Goal: Task Accomplishment & Management: Use online tool/utility

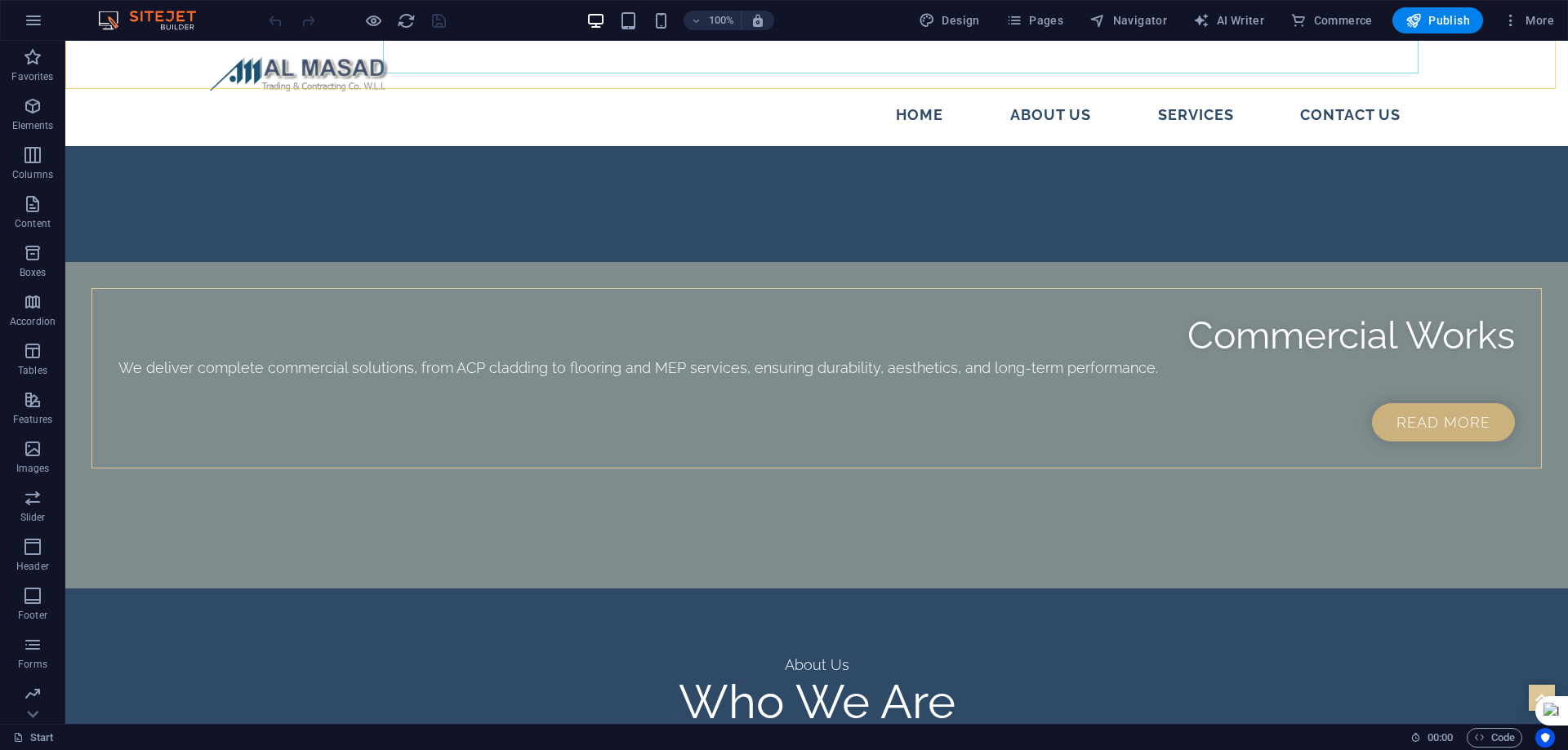
scroll to position [2274, 0]
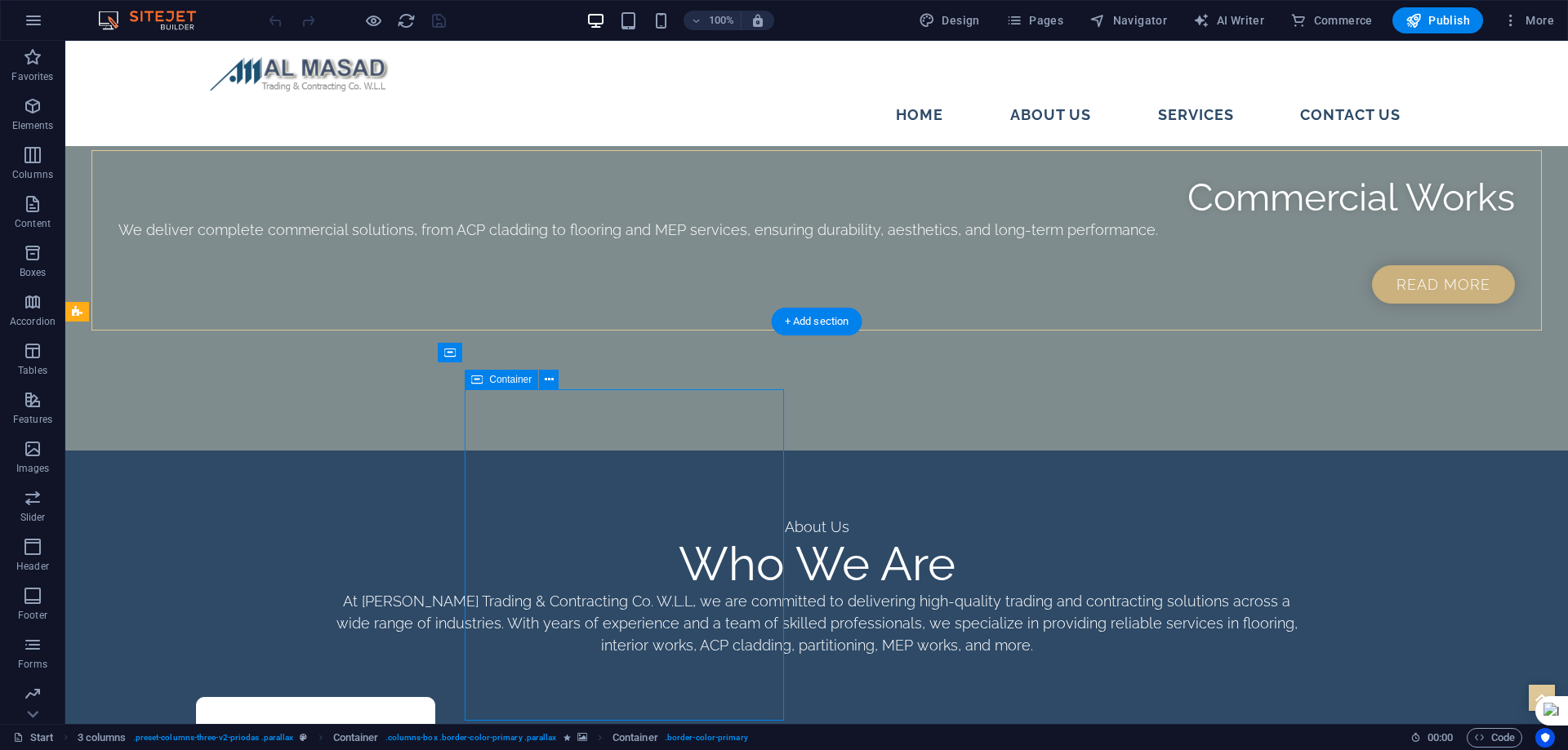
scroll to position [2356, 0]
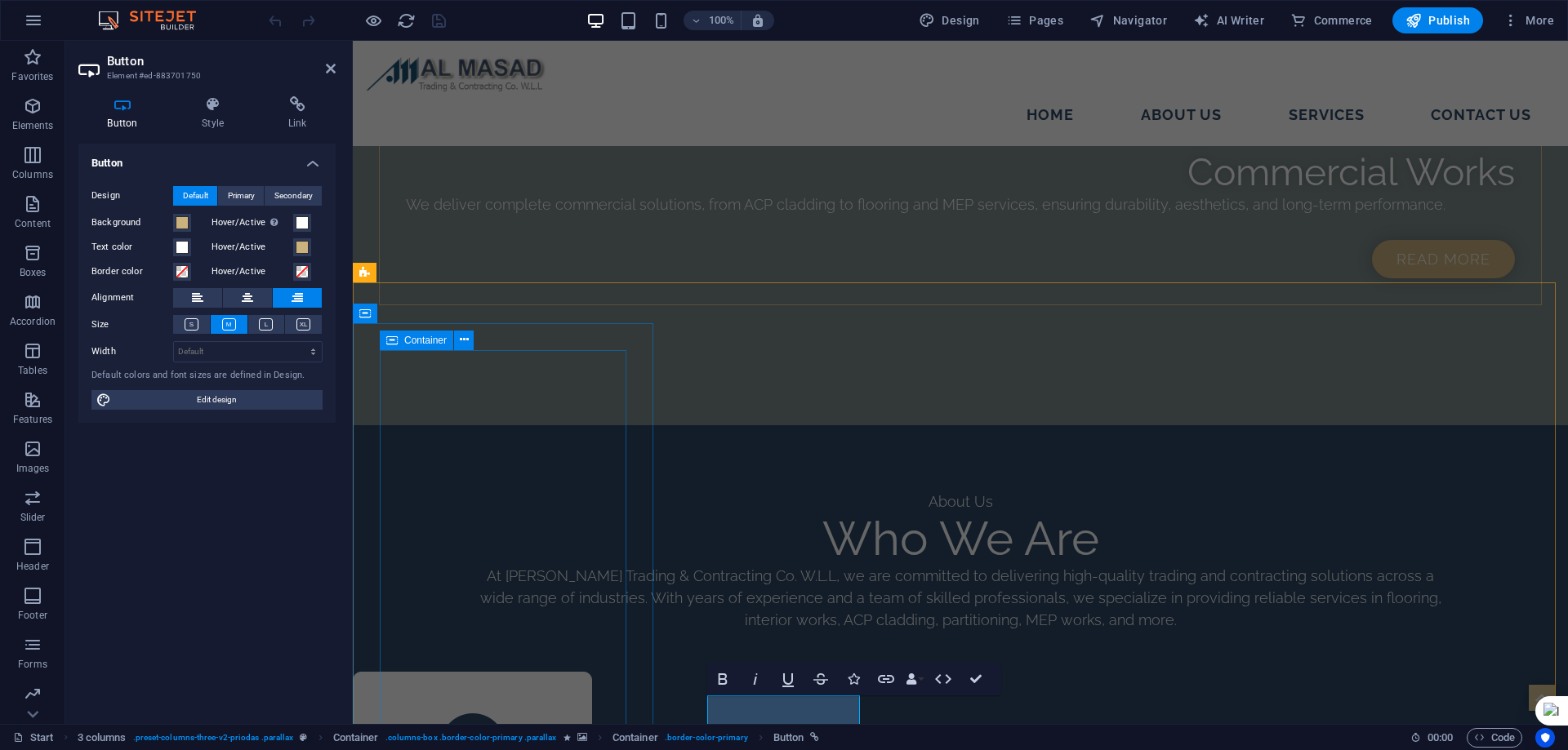
scroll to position [2372, 0]
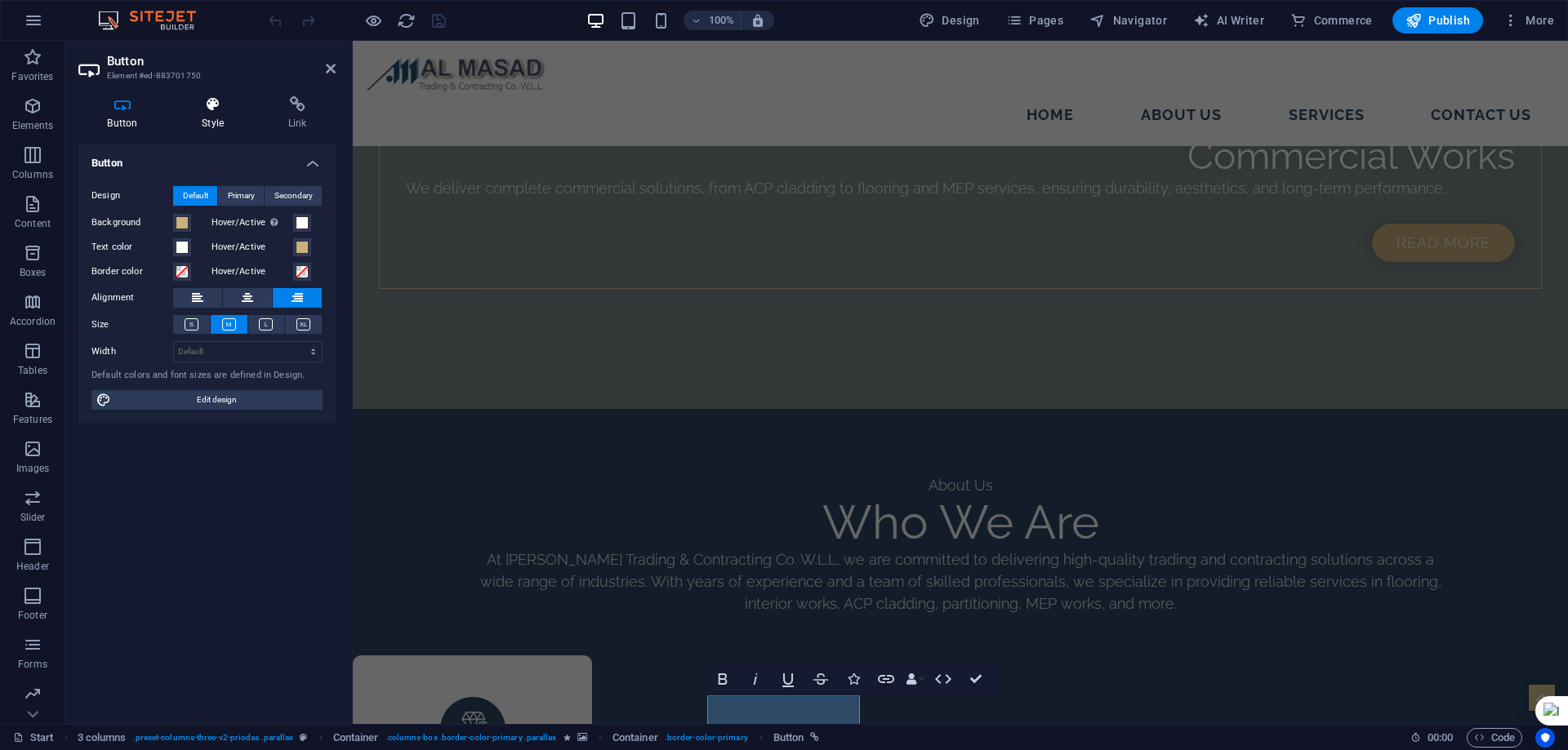
click at [188, 105] on icon at bounding box center [214, 104] width 80 height 16
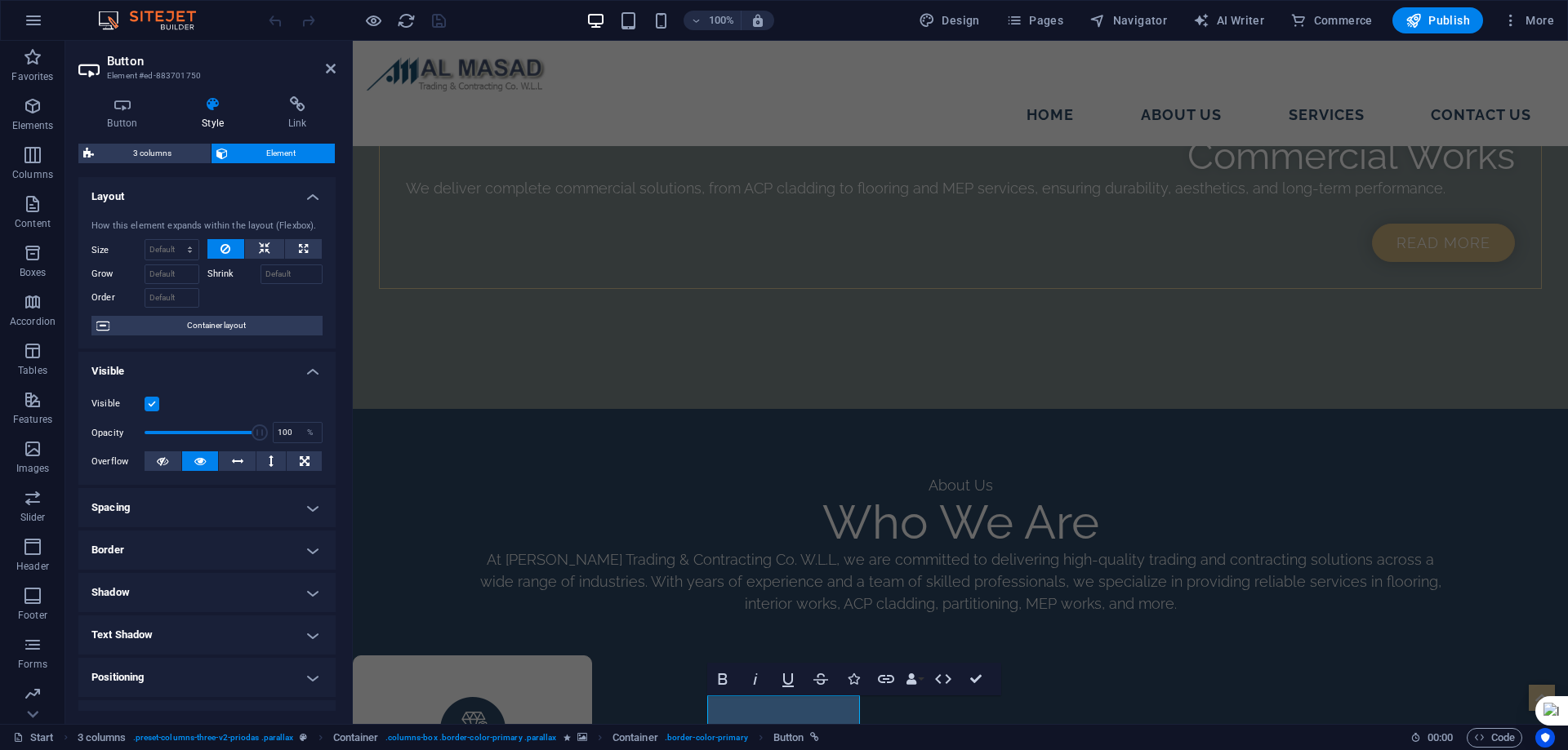
click at [150, 501] on h4 "Spacing" at bounding box center [207, 507] width 257 height 39
click at [285, 539] on span "Custom" at bounding box center [290, 540] width 56 height 20
click at [295, 624] on span "Custom" at bounding box center [290, 627] width 56 height 20
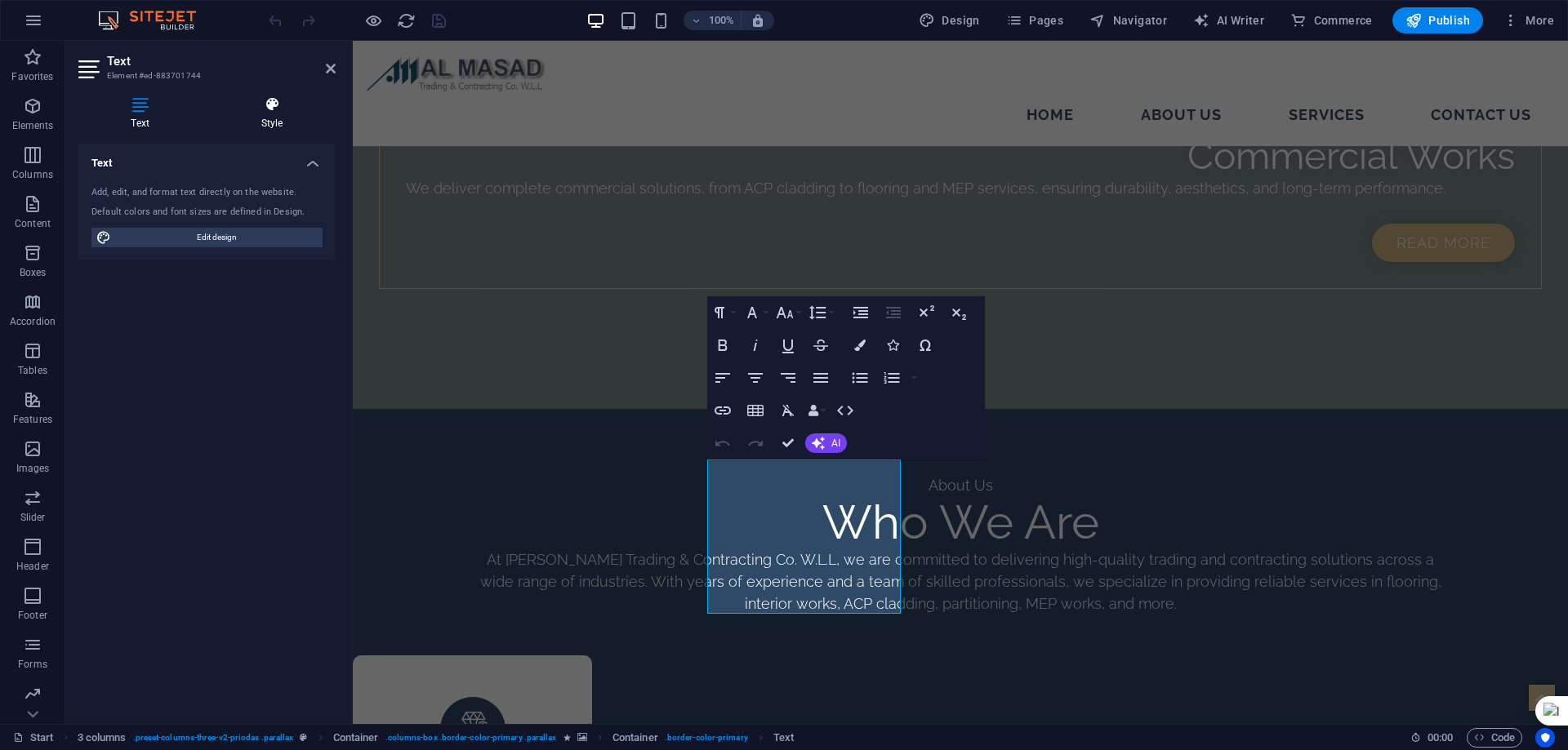
click at [279, 124] on h4 "Style" at bounding box center [272, 114] width 127 height 34
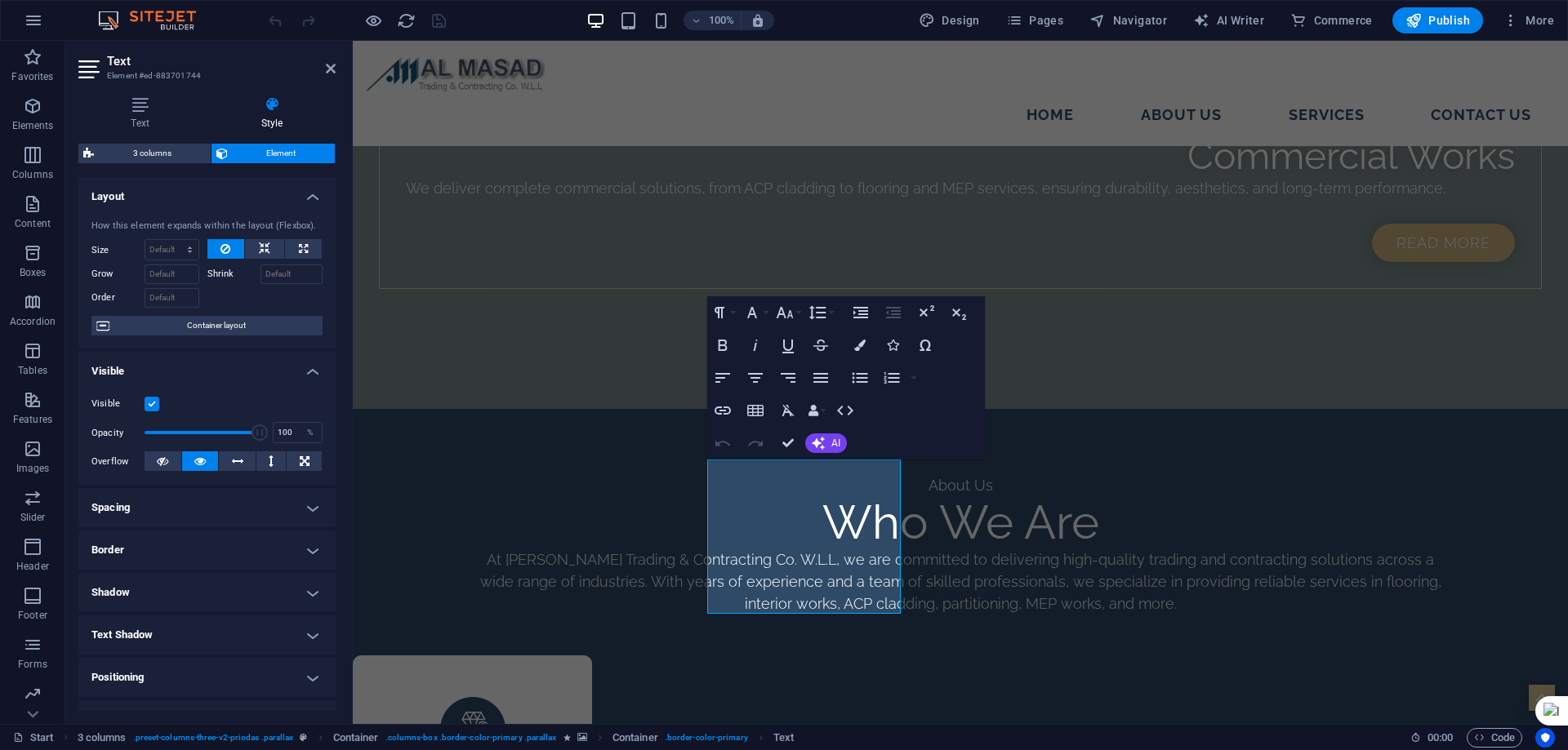
click at [182, 498] on h4 "Spacing" at bounding box center [207, 507] width 257 height 39
click at [267, 548] on span "Custom" at bounding box center [290, 540] width 56 height 20
click at [269, 624] on span "Custom" at bounding box center [290, 627] width 56 height 20
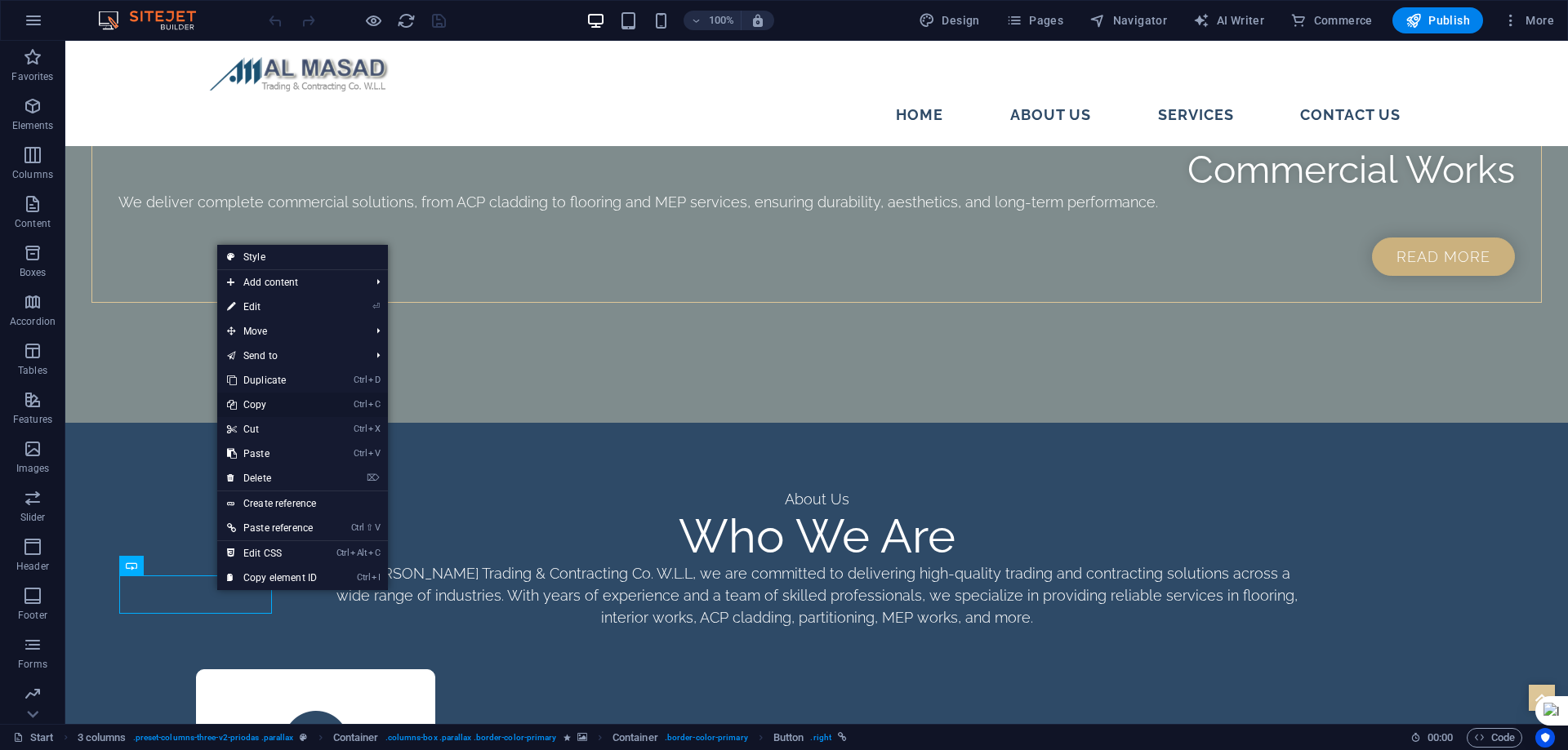
click at [274, 405] on link "Ctrl C Copy" at bounding box center [272, 405] width 109 height 25
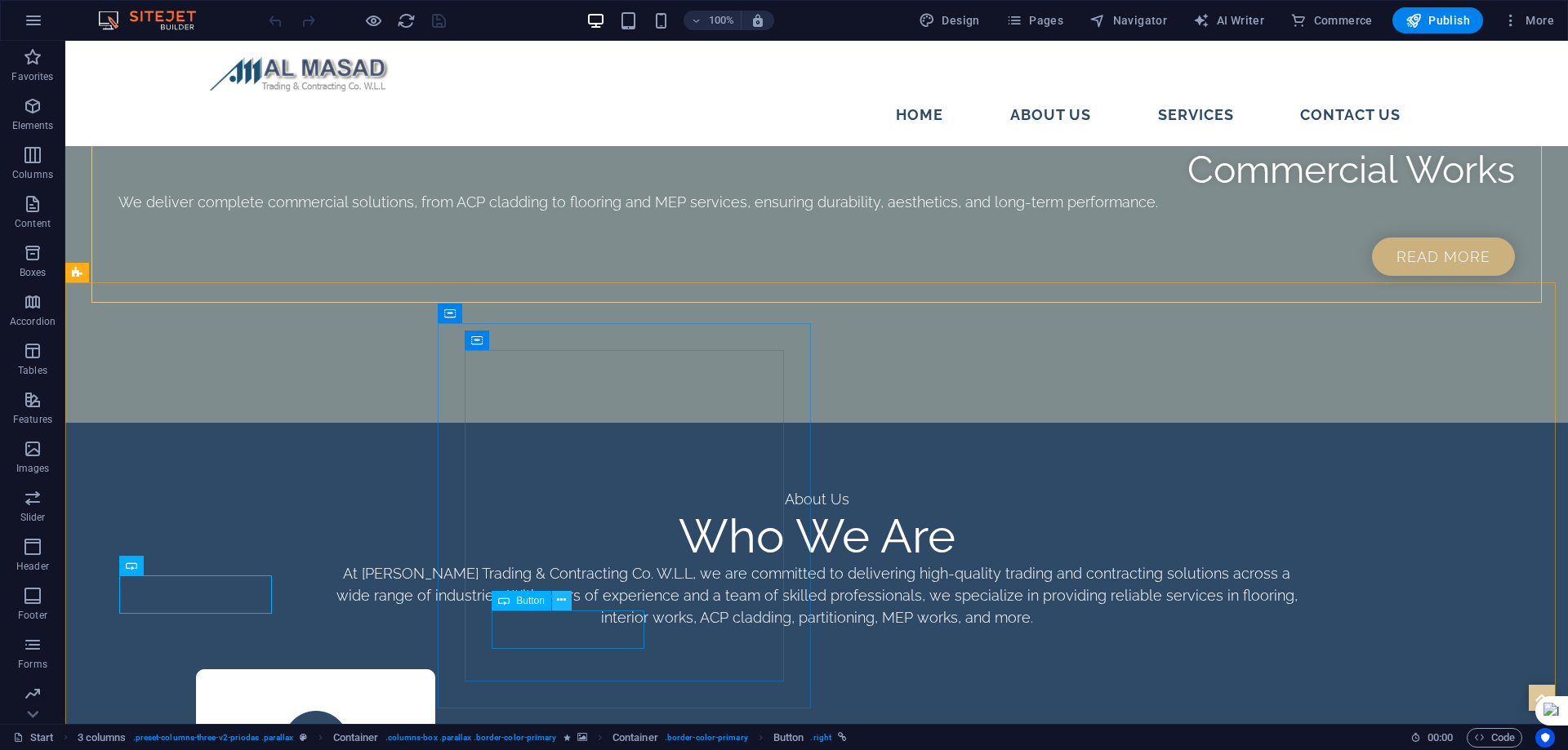
click at [565, 597] on icon at bounding box center [561, 601] width 9 height 17
click at [490, 340] on span "Container" at bounding box center [510, 340] width 43 height 9
click at [484, 338] on div "Container" at bounding box center [502, 340] width 73 height 20
click at [504, 340] on span "Container" at bounding box center [510, 340] width 43 height 9
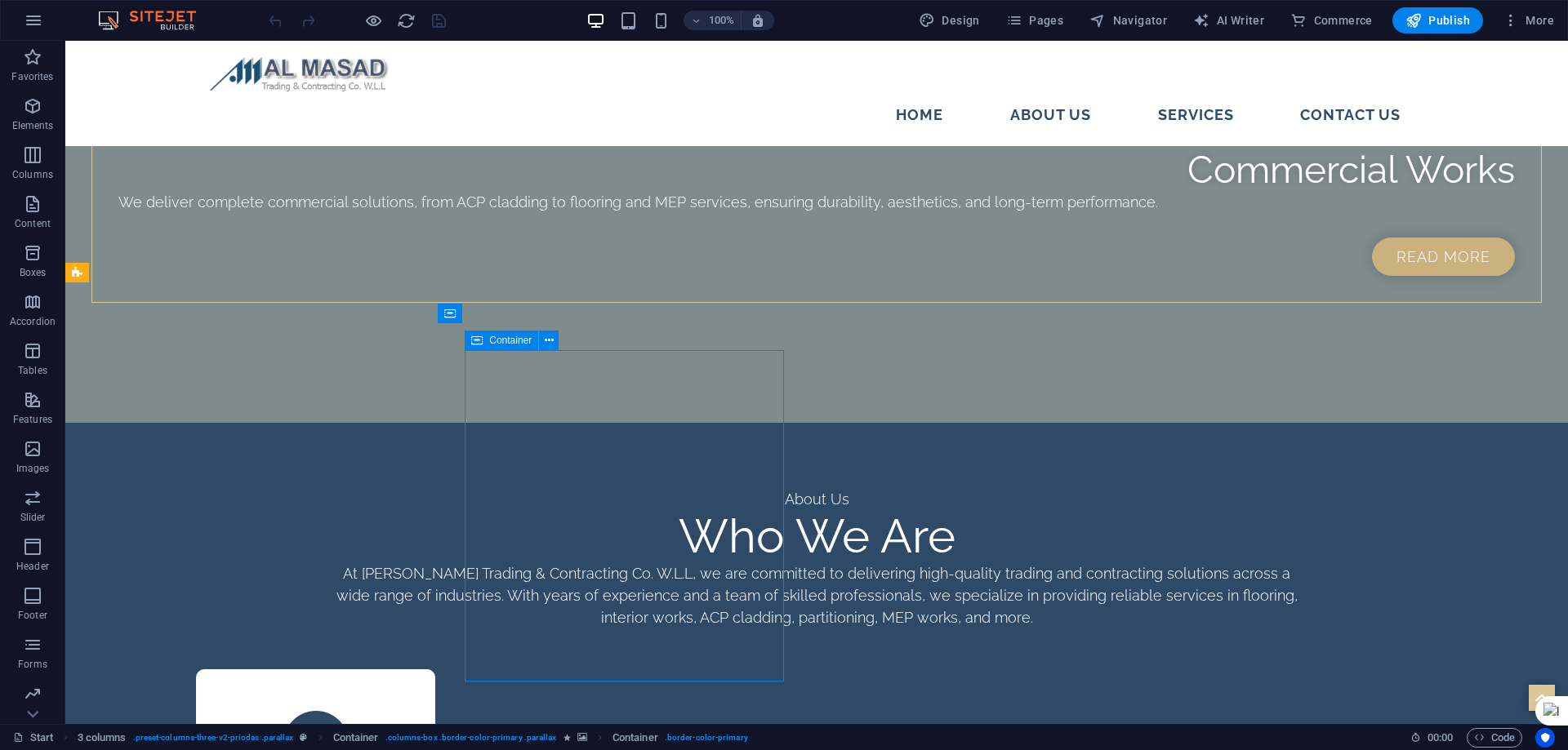
scroll to position [2372, 0]
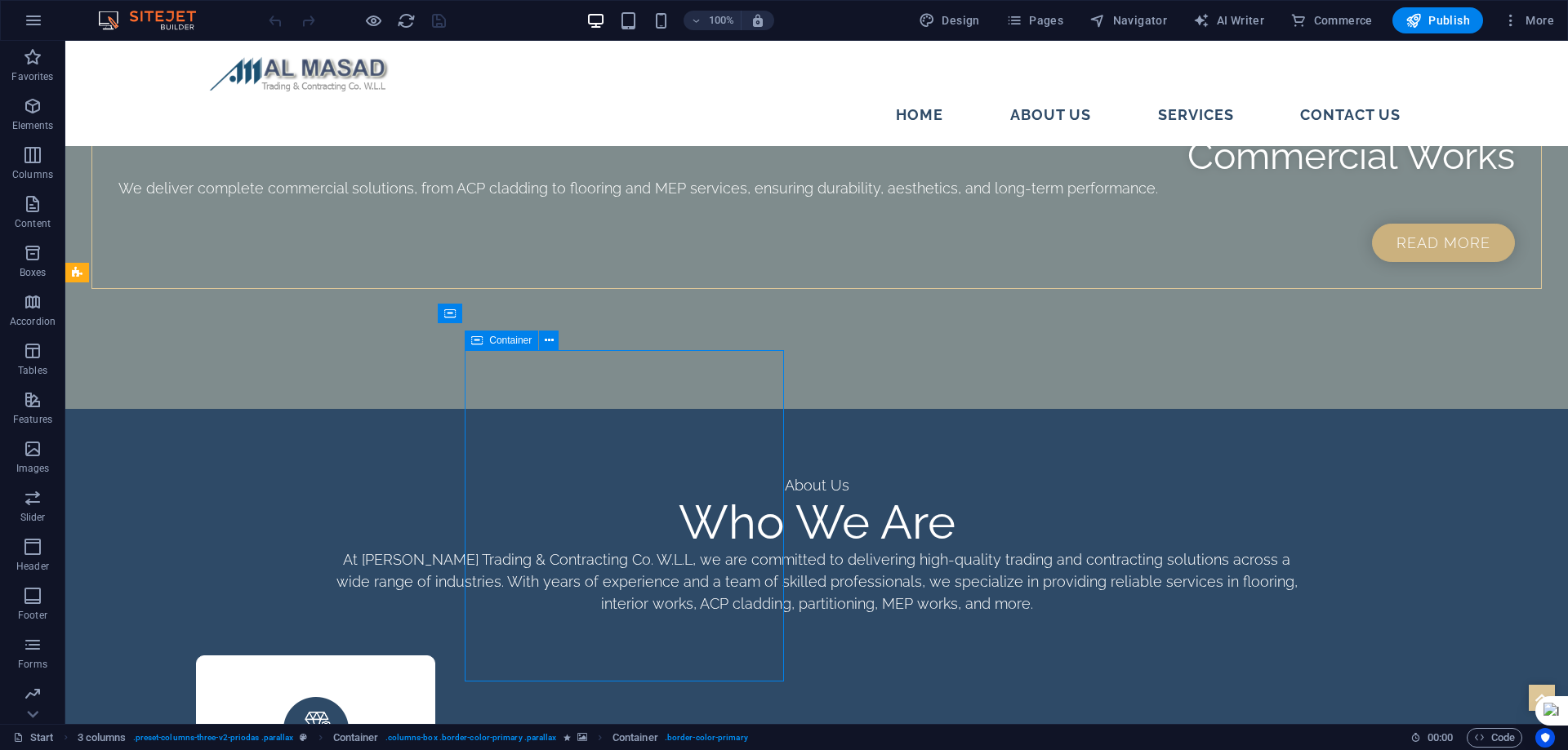
select select "%"
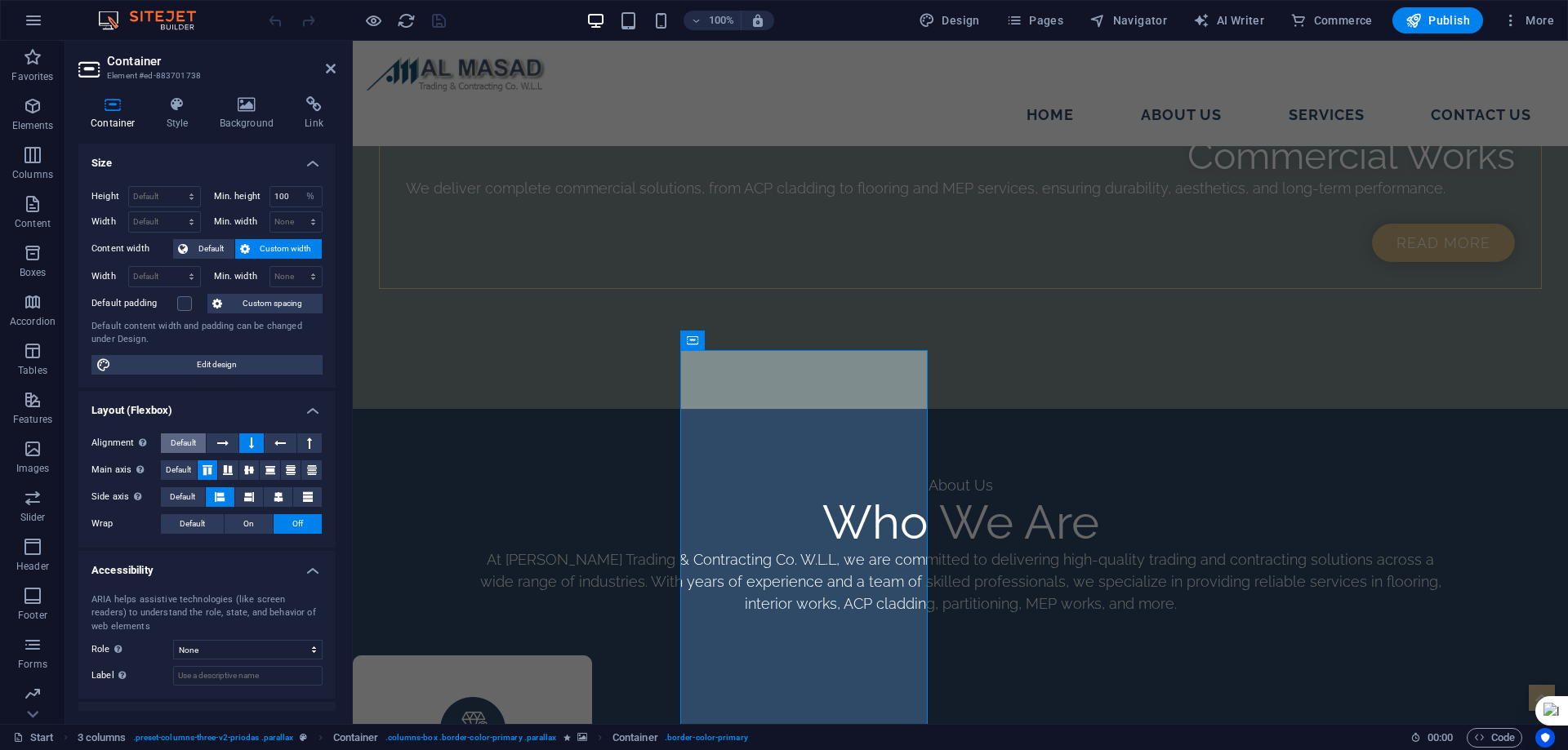
click at [184, 446] on span "Default" at bounding box center [184, 442] width 26 height 20
click at [220, 446] on icon at bounding box center [222, 442] width 11 height 20
click at [244, 448] on button at bounding box center [251, 442] width 25 height 20
click at [166, 102] on icon at bounding box center [178, 104] width 46 height 16
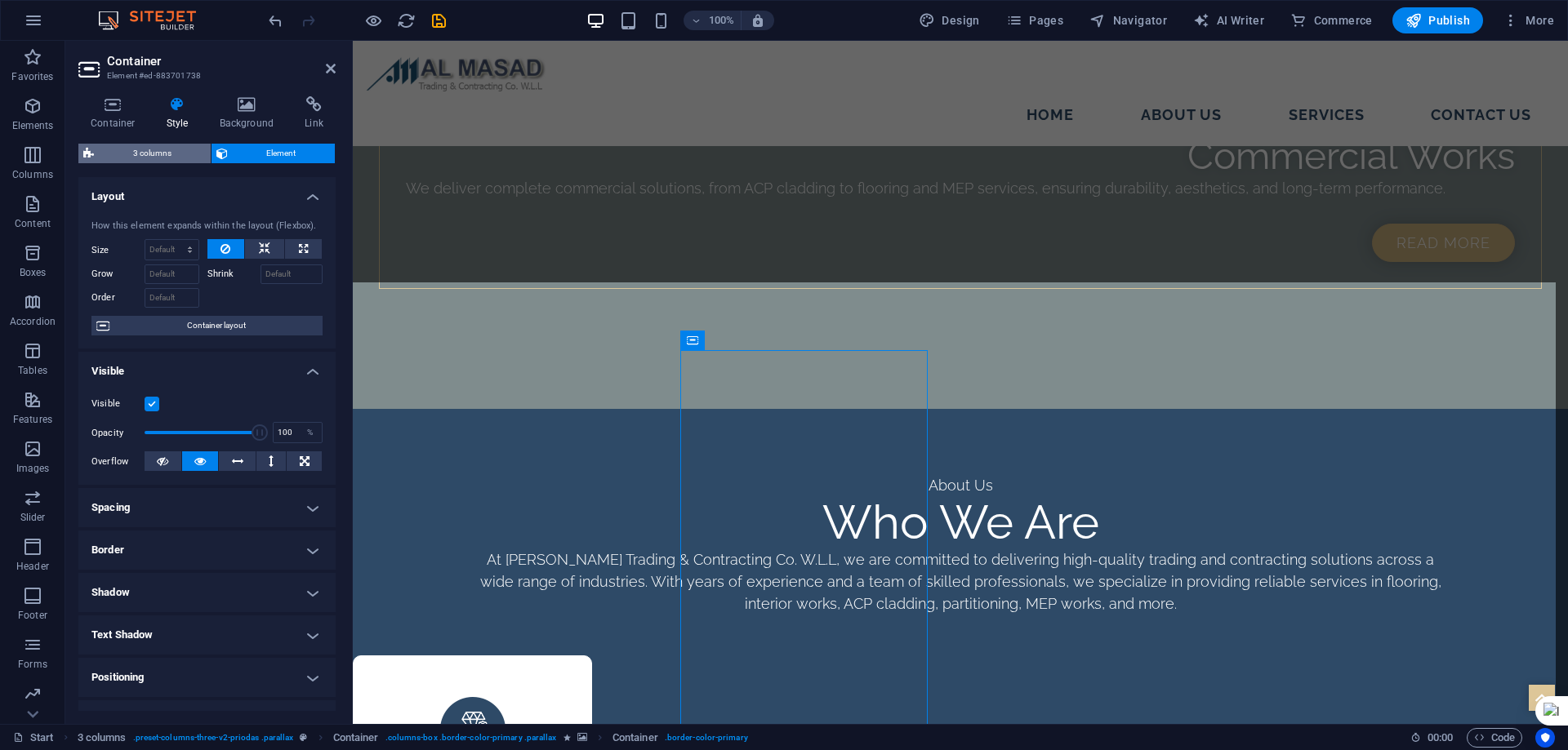
click at [133, 155] on span "3 columns" at bounding box center [152, 153] width 107 height 20
select select "rem"
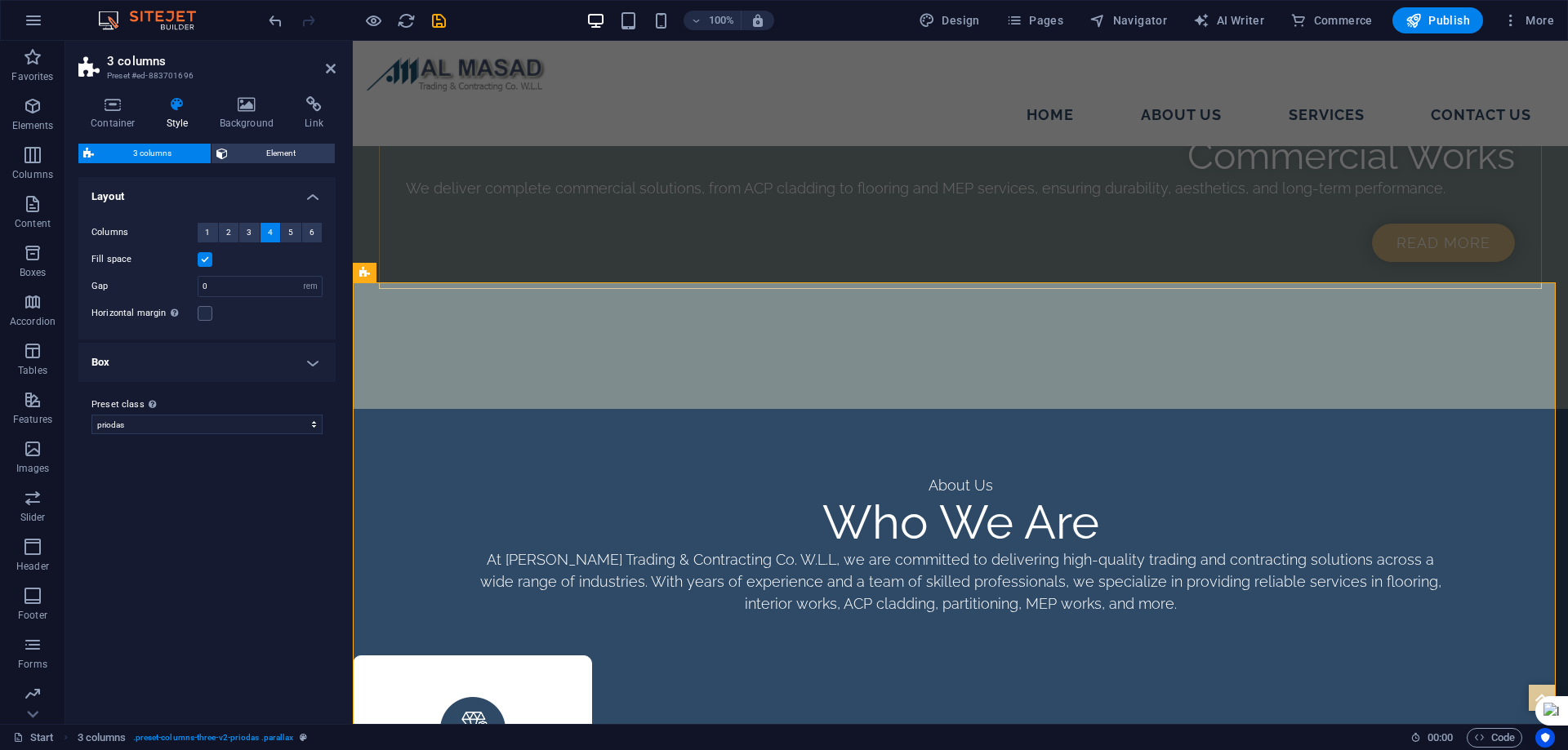
click at [201, 368] on h4 "Box" at bounding box center [207, 362] width 257 height 39
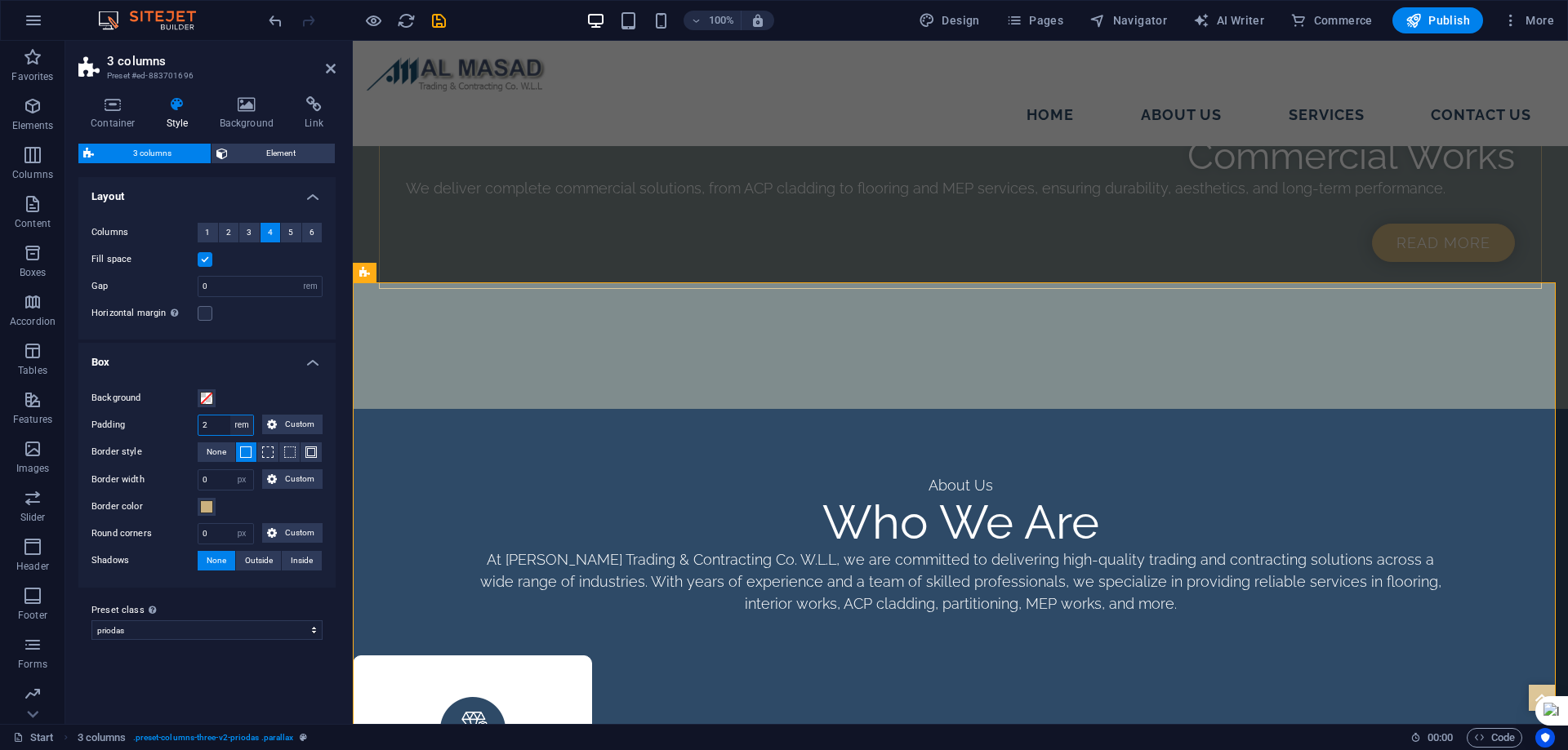
click at [244, 424] on select "px rem % vw vh Custom" at bounding box center [241, 425] width 23 height 20
select select "px"
click at [230, 415] on select "px rem % vw vh Custom" at bounding box center [241, 425] width 23 height 20
type input "10"
click at [261, 389] on div "Background" at bounding box center [207, 398] width 231 height 20
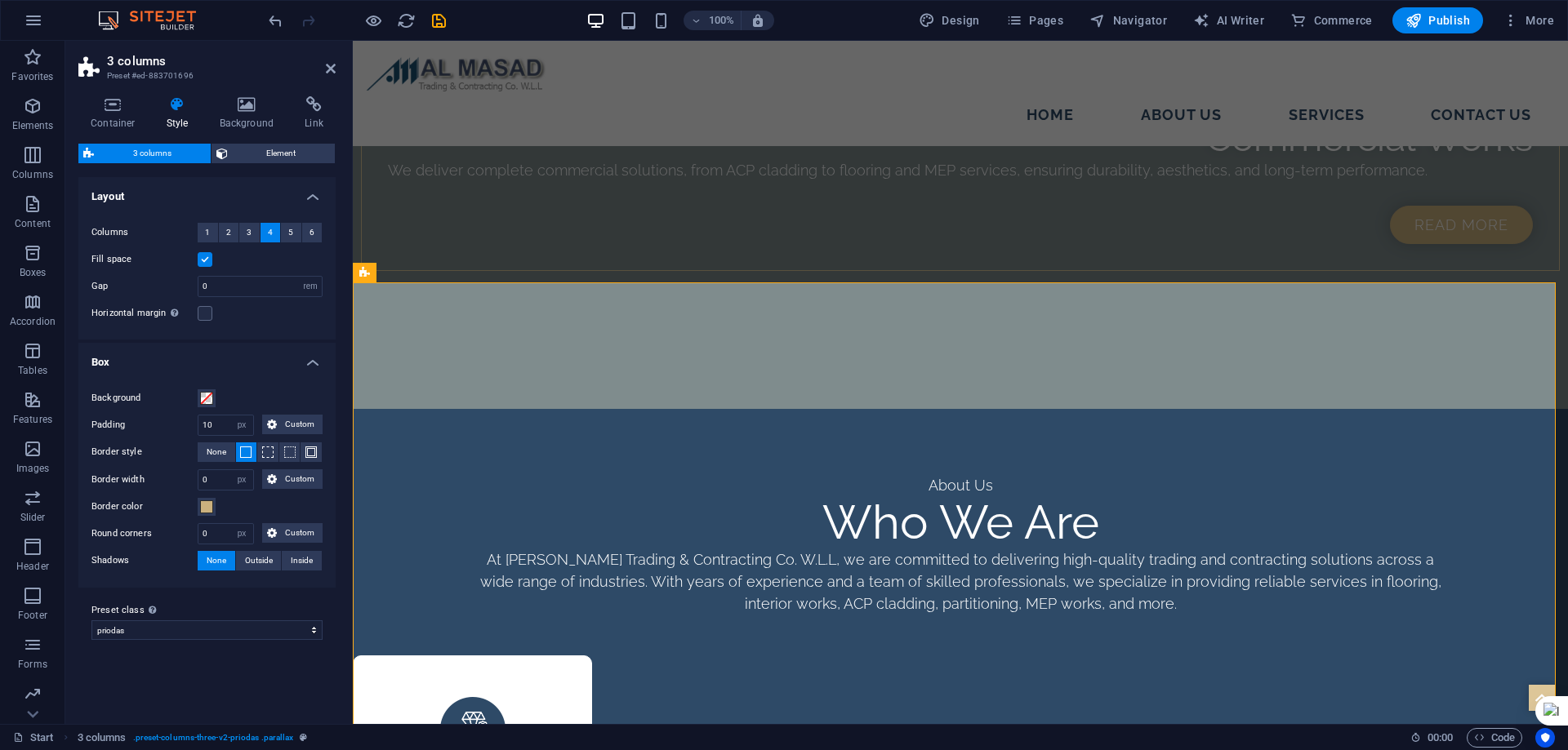
scroll to position [2358, 0]
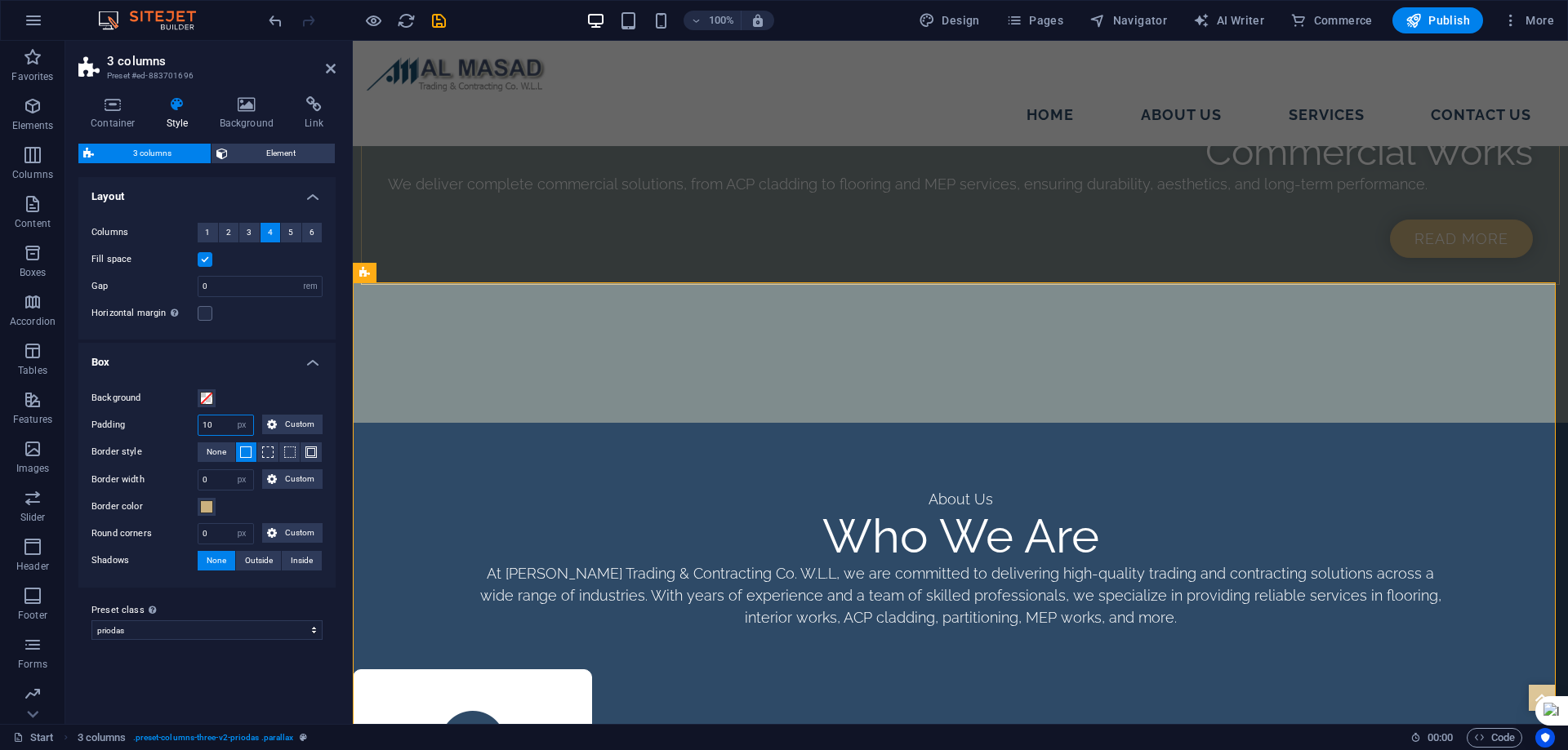
drag, startPoint x: 214, startPoint y: 424, endPoint x: 206, endPoint y: 423, distance: 8.1
click at [206, 423] on input "10" at bounding box center [226, 425] width 55 height 20
click at [238, 425] on select "px rem % vw vh Custom" at bounding box center [241, 425] width 23 height 20
select select "rem"
click at [230, 415] on select "px rem % vw vh Custom" at bounding box center [241, 425] width 23 height 20
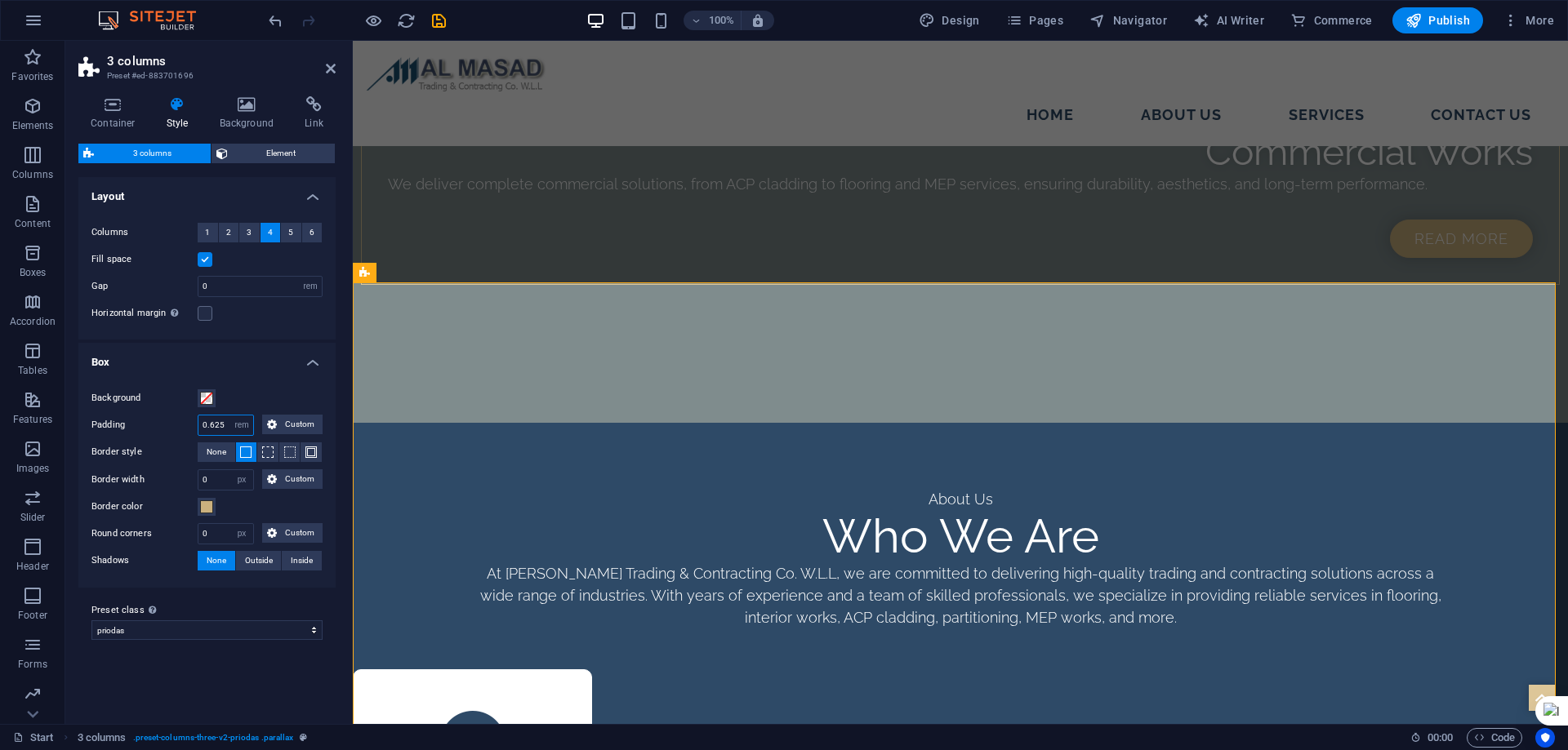
drag, startPoint x: 226, startPoint y: 429, endPoint x: 188, endPoint y: 418, distance: 39.6
click at [188, 418] on div "Padding 0.625 px rem % vw vh Custom Custom" at bounding box center [207, 425] width 231 height 21
type input "2"
click at [259, 384] on div "Background Padding 2 px rem % vw vh Custom Custom 2 px rem % vw vh 2 px rem % v…" at bounding box center [207, 480] width 264 height 215
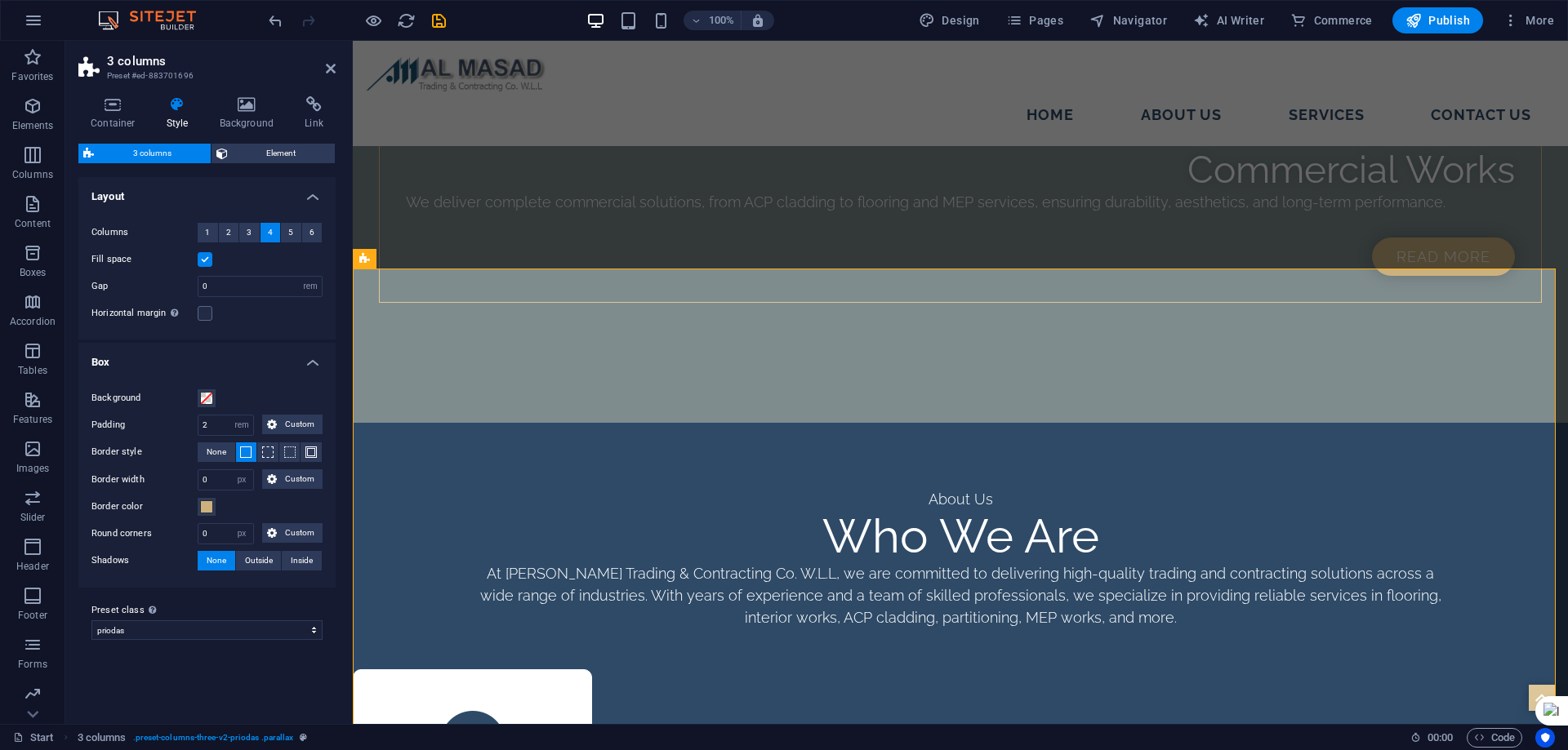
scroll to position [2372, 0]
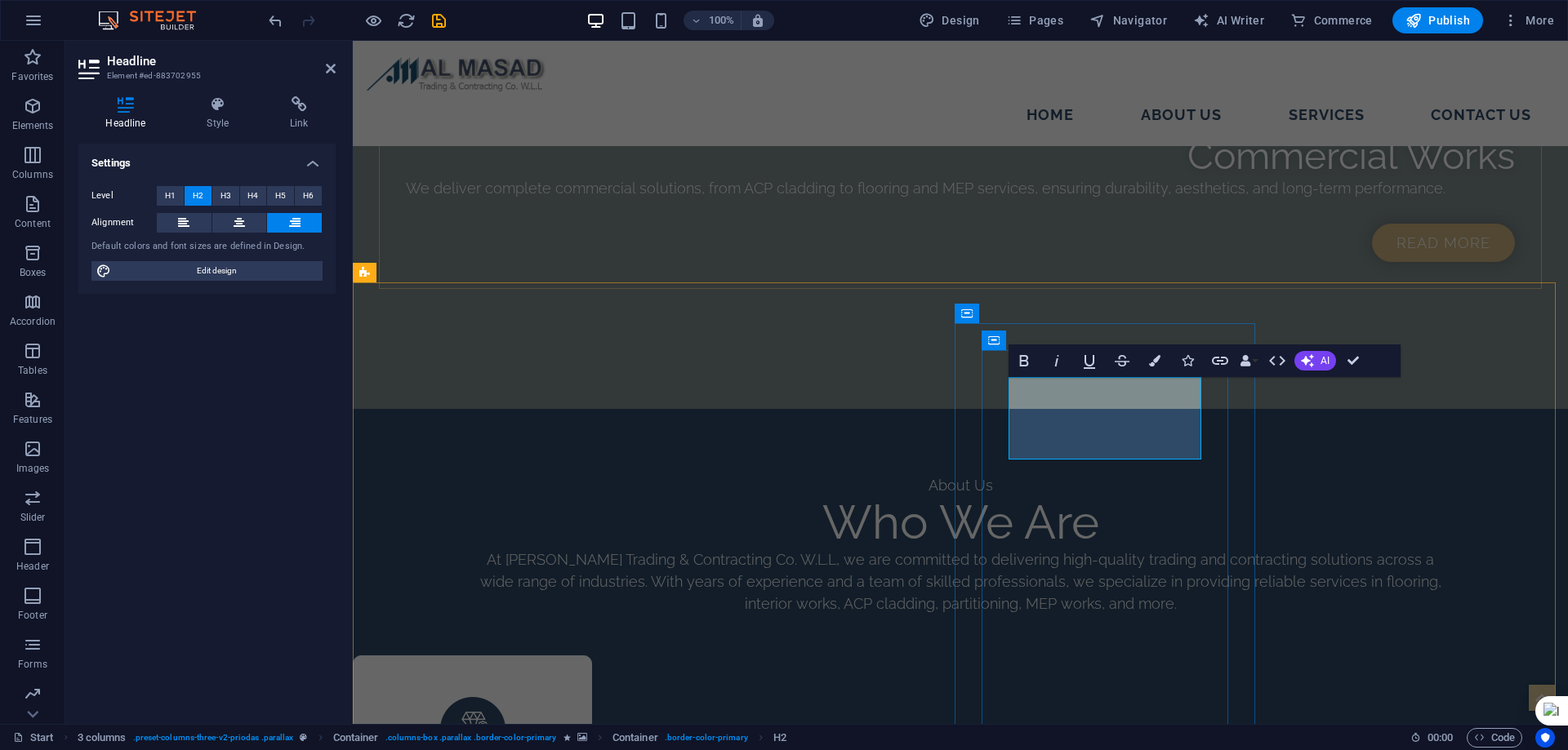
click at [192, 219] on button at bounding box center [184, 222] width 55 height 20
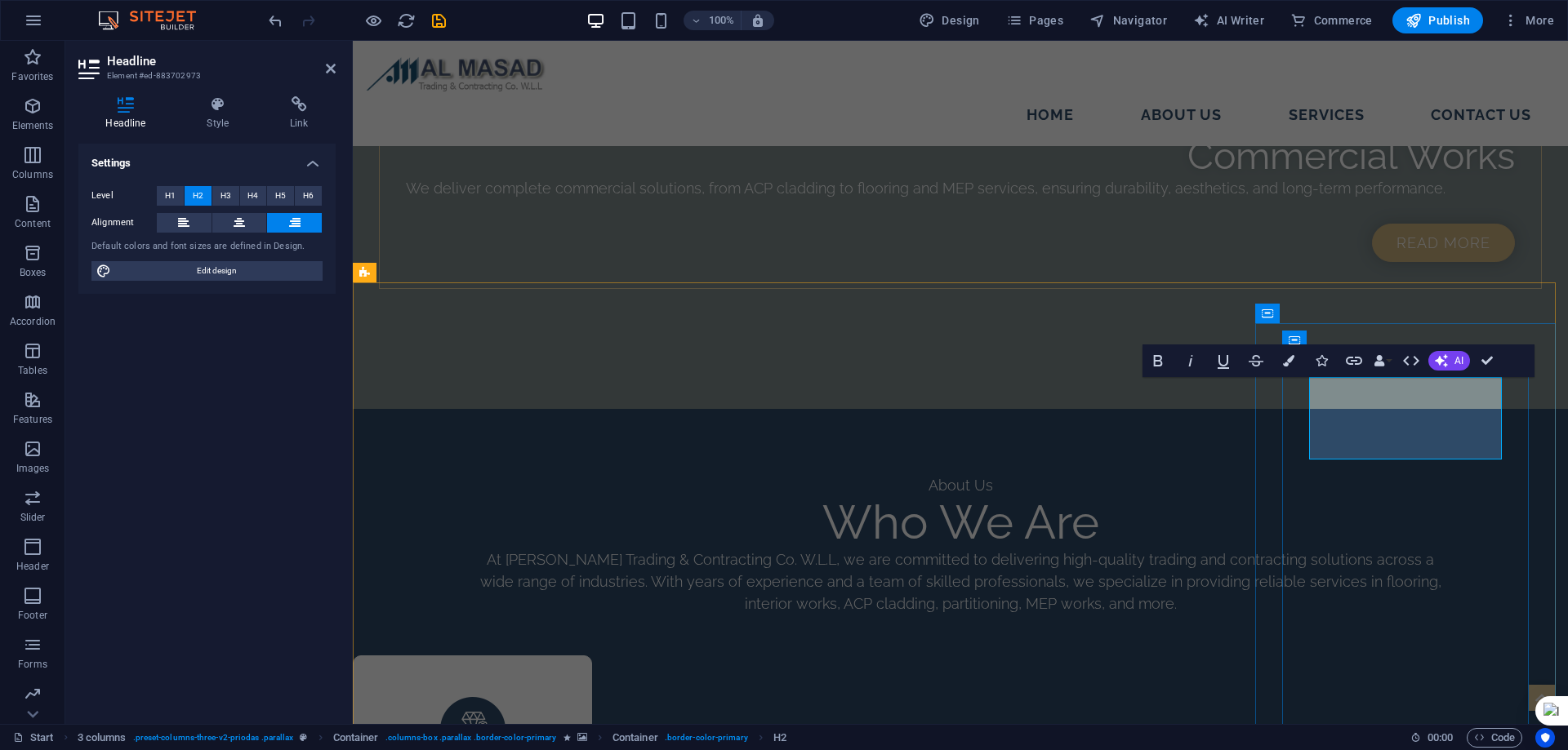
click at [185, 224] on icon at bounding box center [183, 222] width 11 height 20
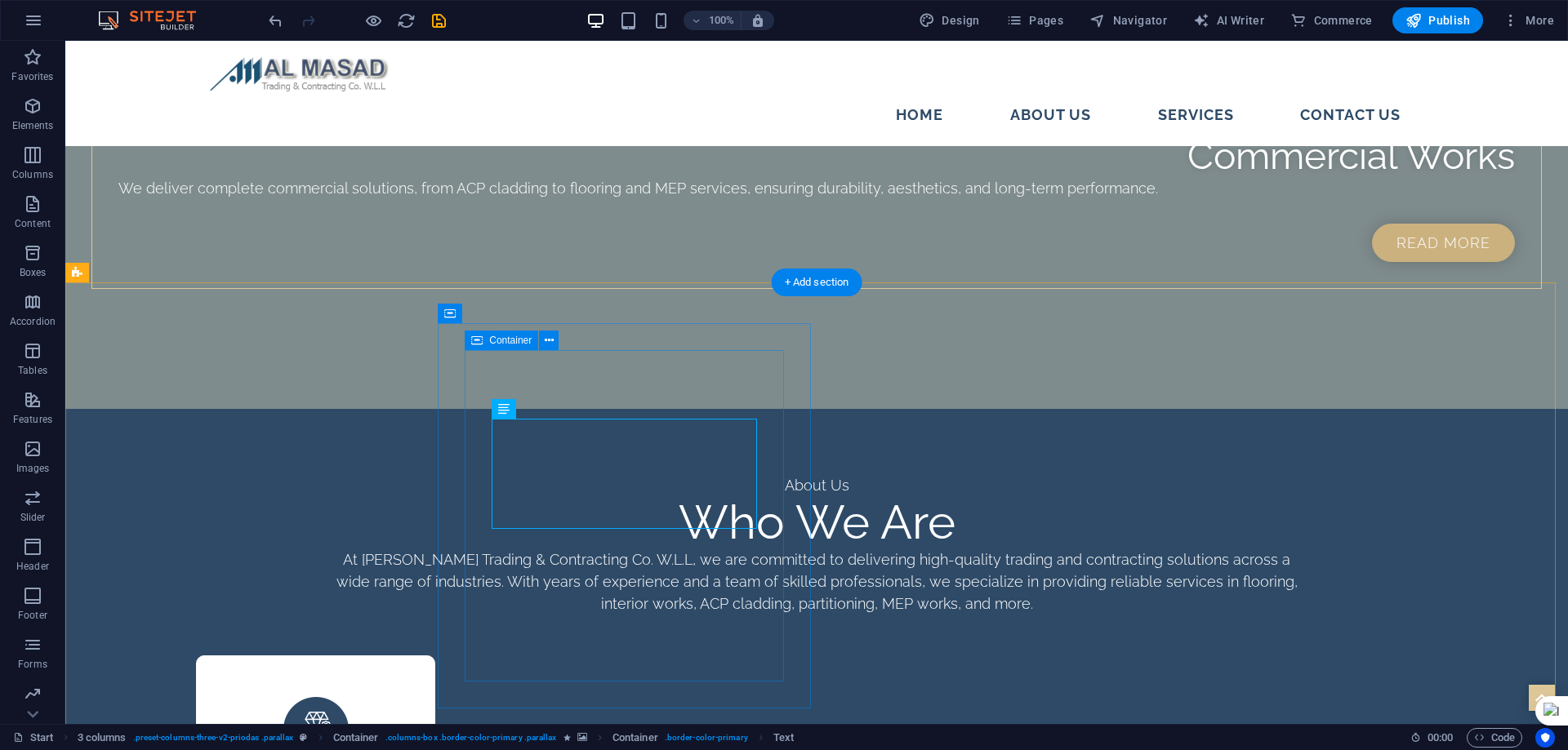
scroll to position [2358, 0]
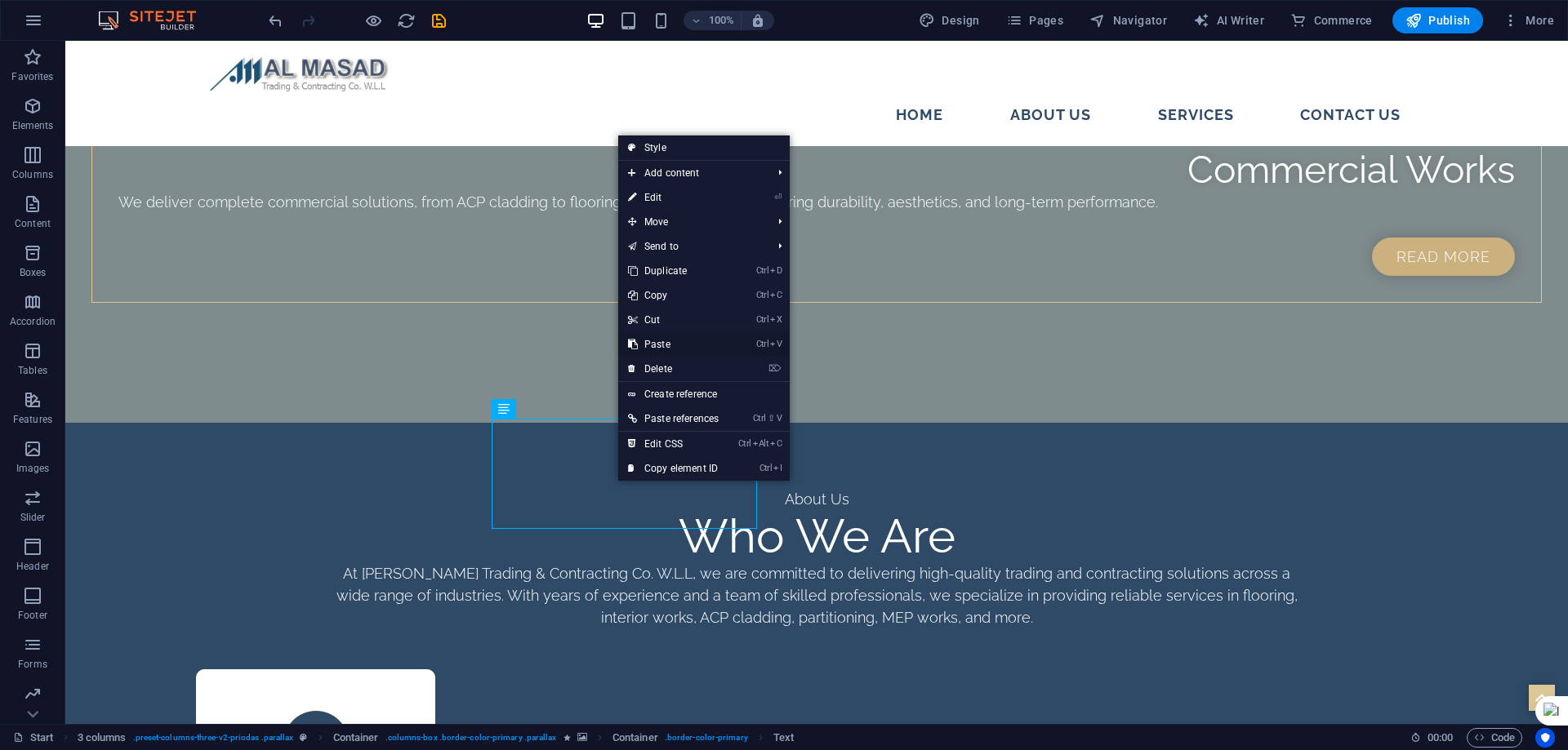
click at [680, 336] on link "Ctrl V Paste" at bounding box center [672, 344] width 110 height 25
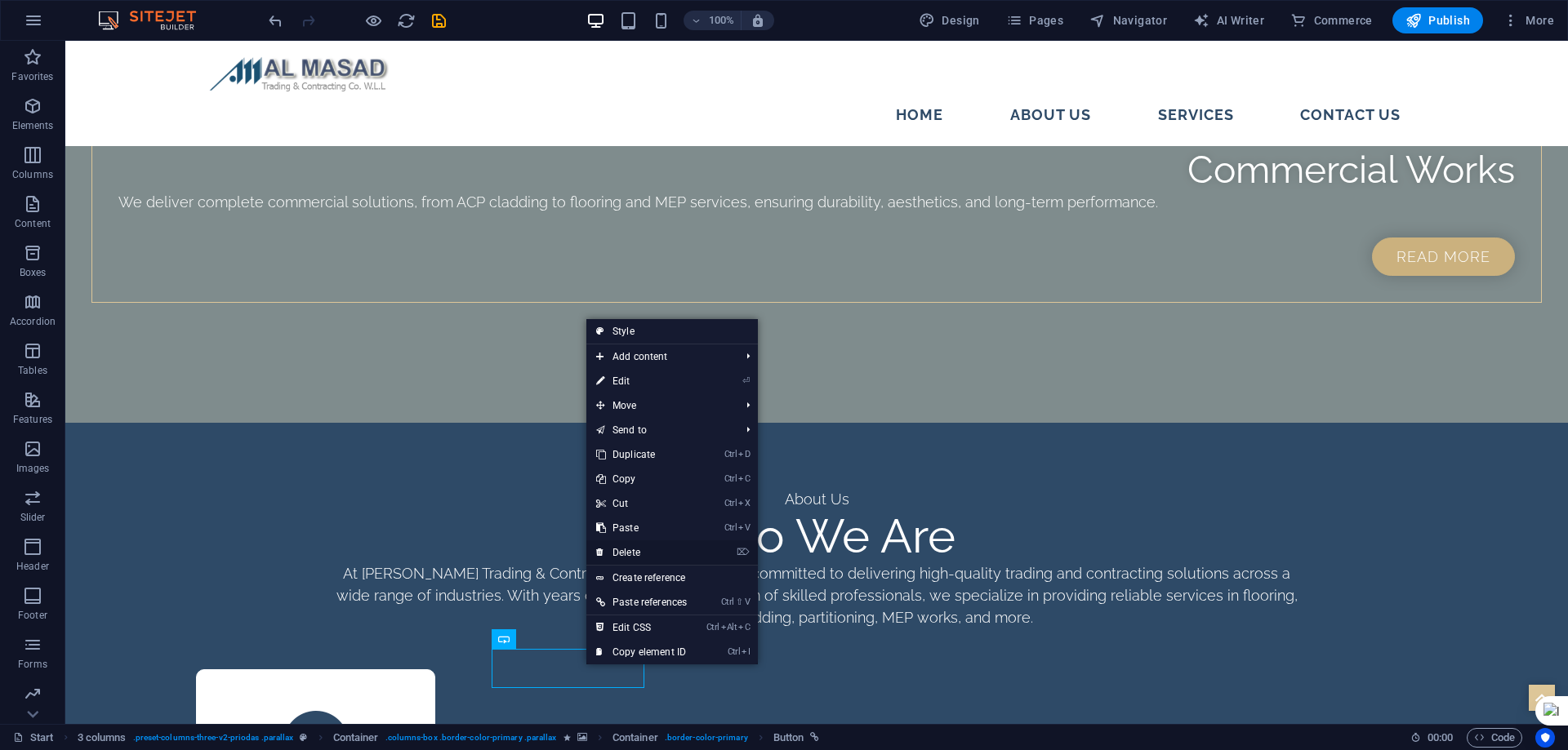
click at [649, 547] on link "⌦ Delete" at bounding box center [641, 553] width 110 height 25
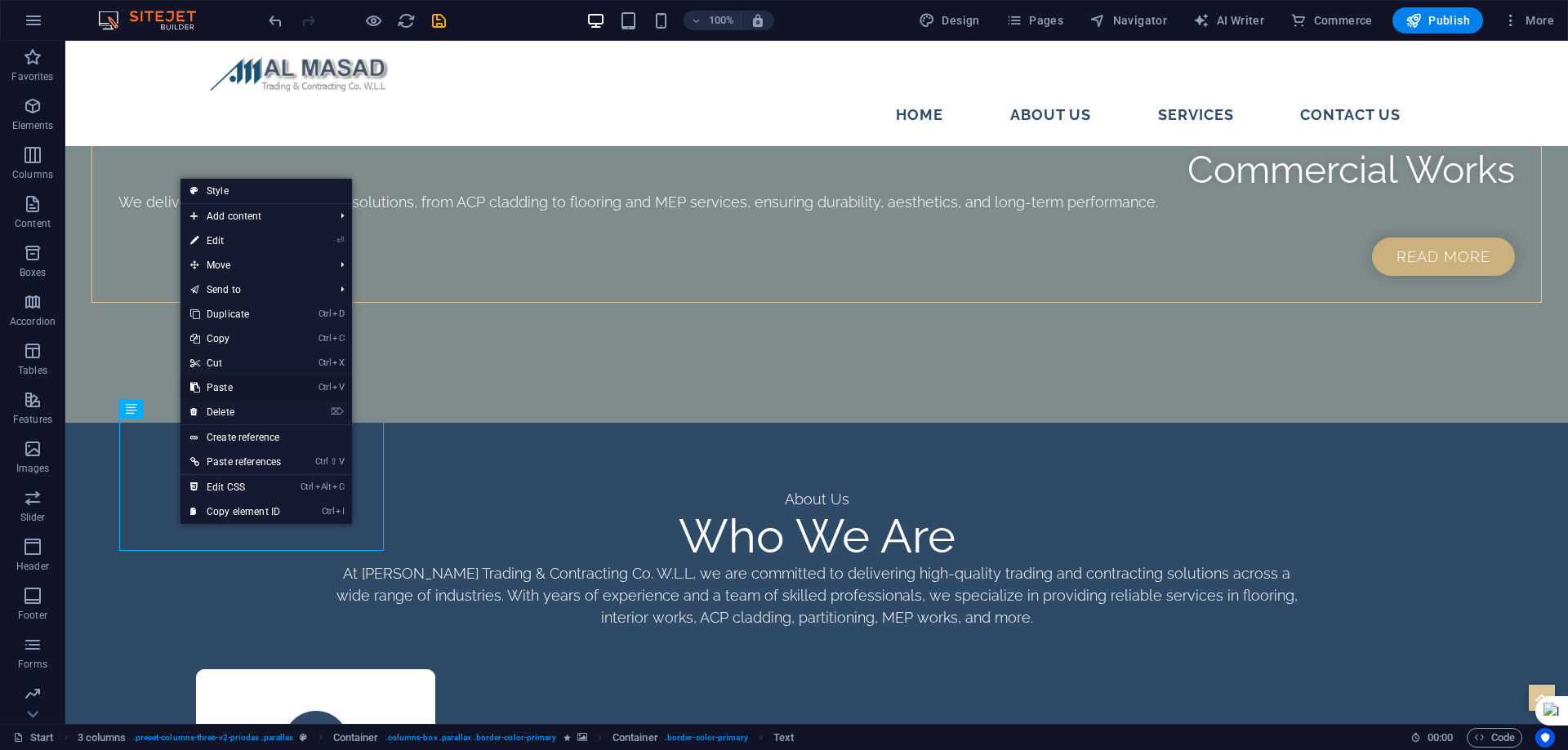
click at [244, 391] on link "Ctrl V Paste" at bounding box center [235, 388] width 110 height 25
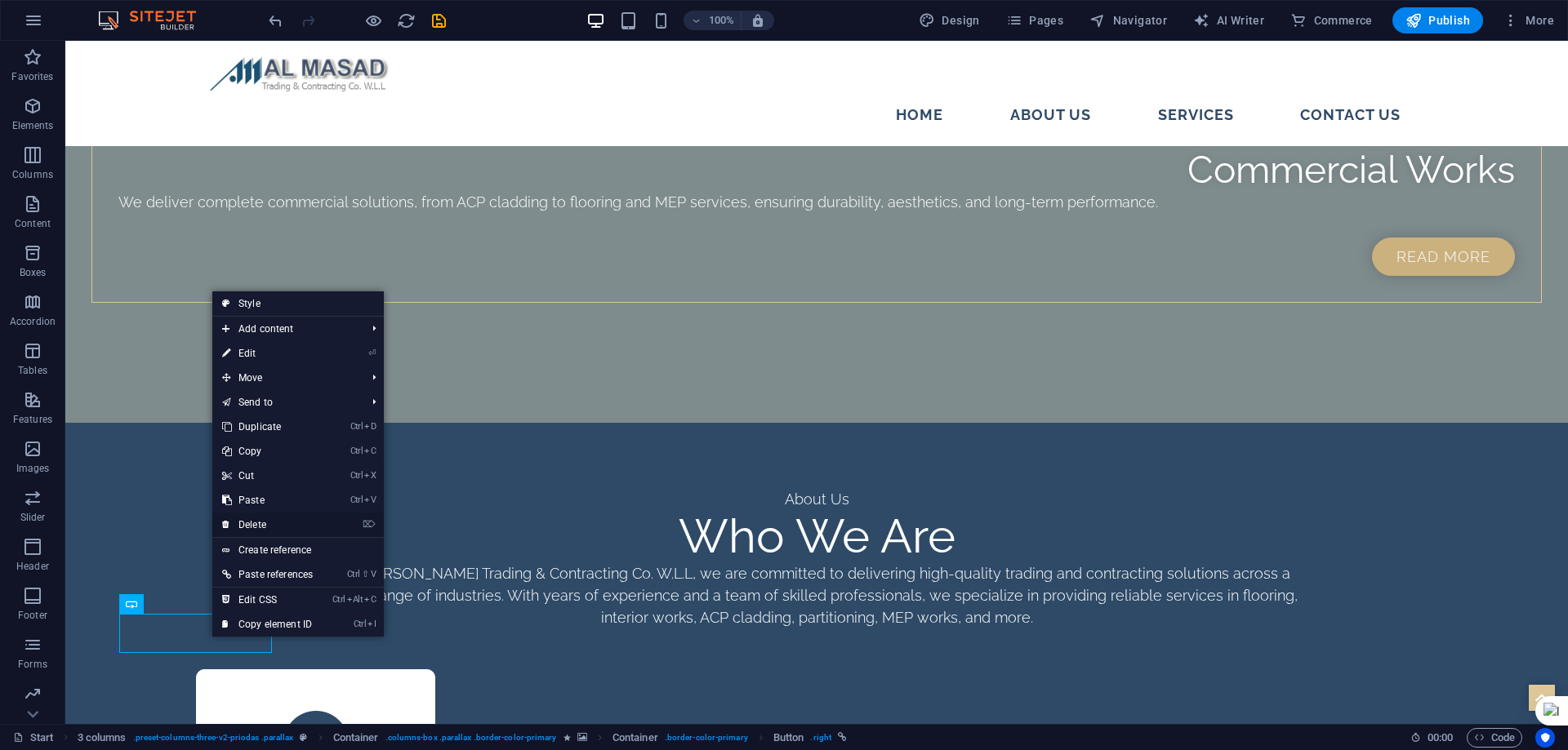
drag, startPoint x: 270, startPoint y: 523, endPoint x: 361, endPoint y: 484, distance: 99.0
click at [270, 523] on link "⌦ Delete" at bounding box center [267, 524] width 110 height 25
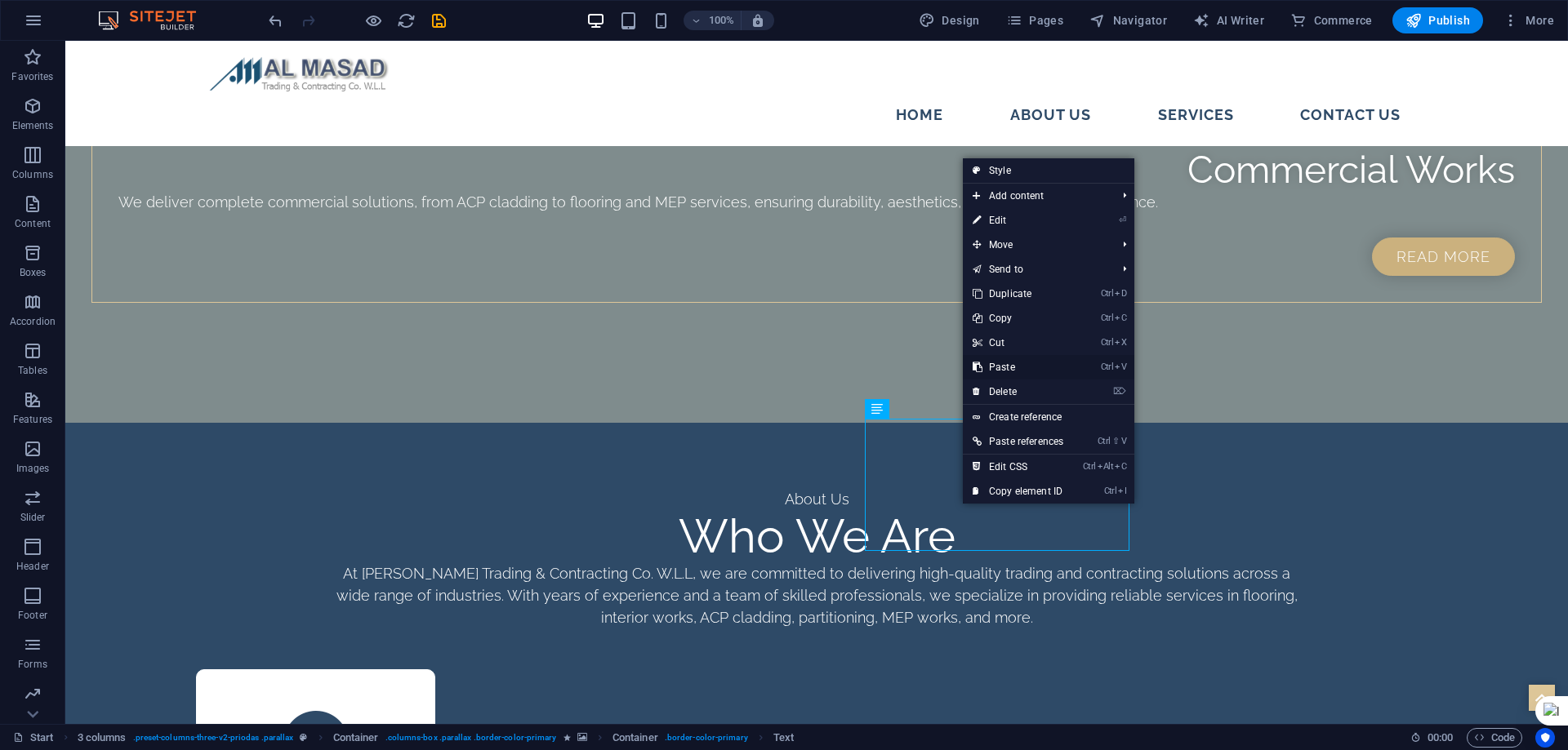
click at [1022, 370] on link "Ctrl V Paste" at bounding box center [1018, 367] width 110 height 25
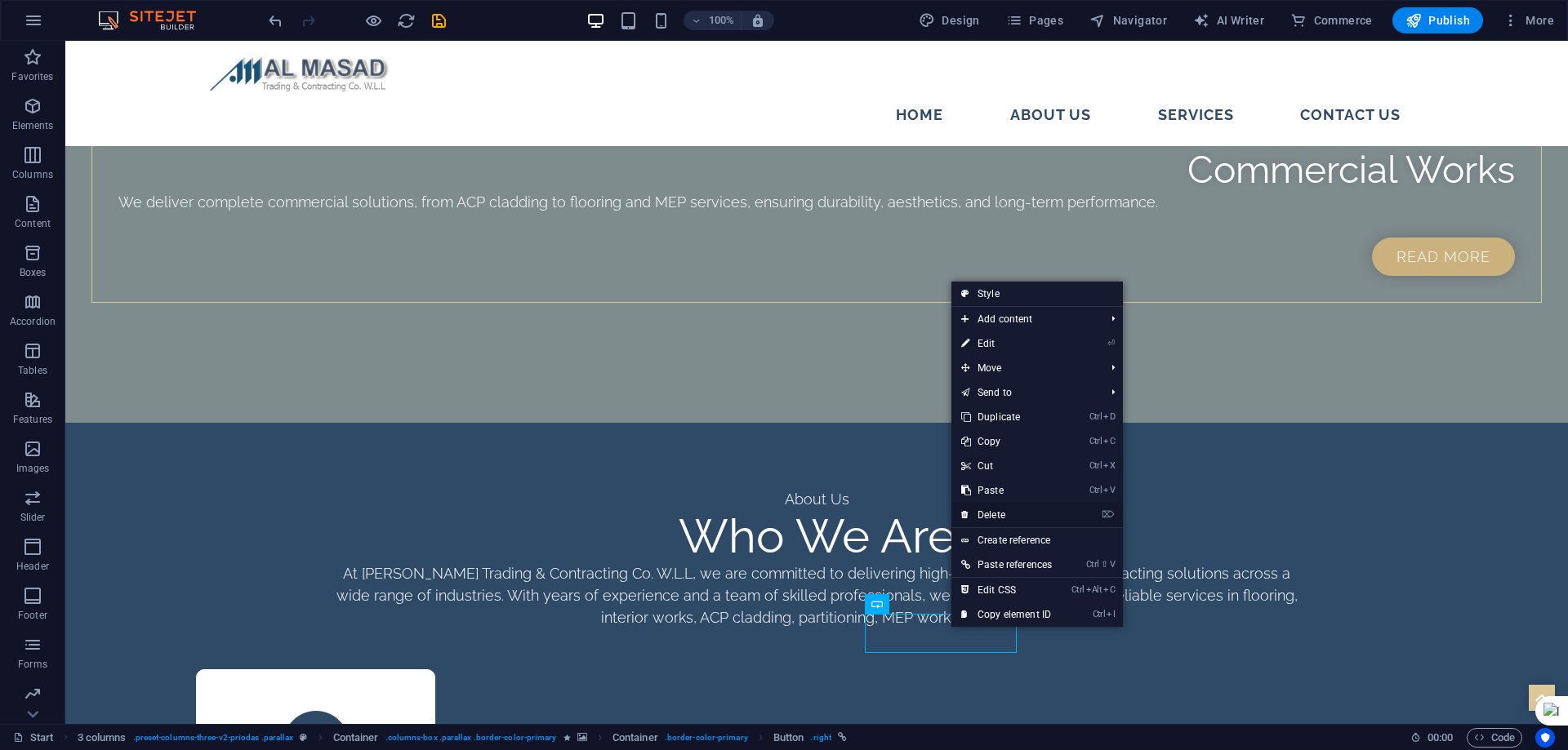
drag, startPoint x: 1038, startPoint y: 515, endPoint x: 1076, endPoint y: 472, distance: 57.4
click at [1038, 515] on link "⌦ Delete" at bounding box center [1006, 515] width 110 height 25
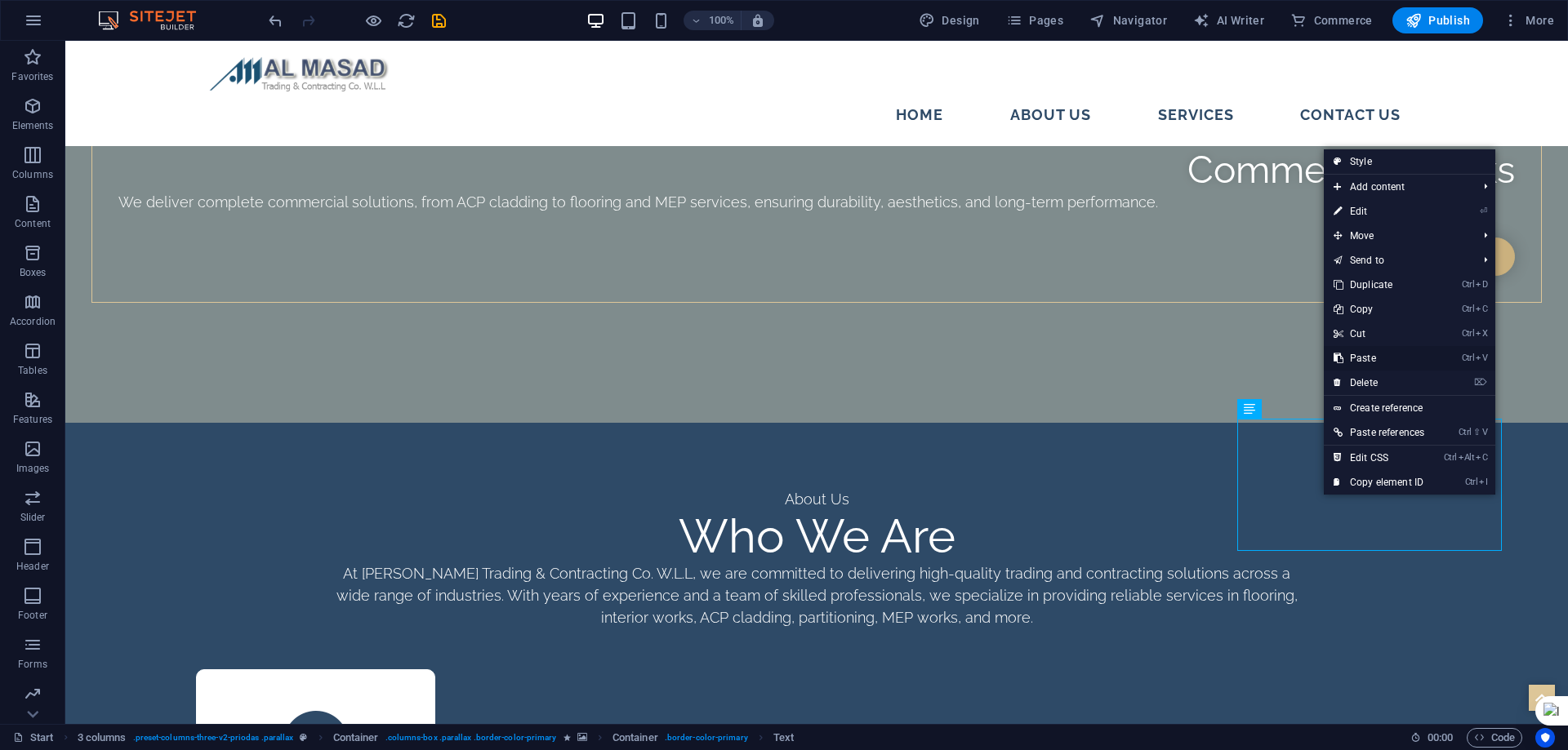
drag, startPoint x: 1390, startPoint y: 359, endPoint x: 1317, endPoint y: 406, distance: 86.8
click at [1390, 359] on link "Ctrl V Paste" at bounding box center [1378, 358] width 110 height 25
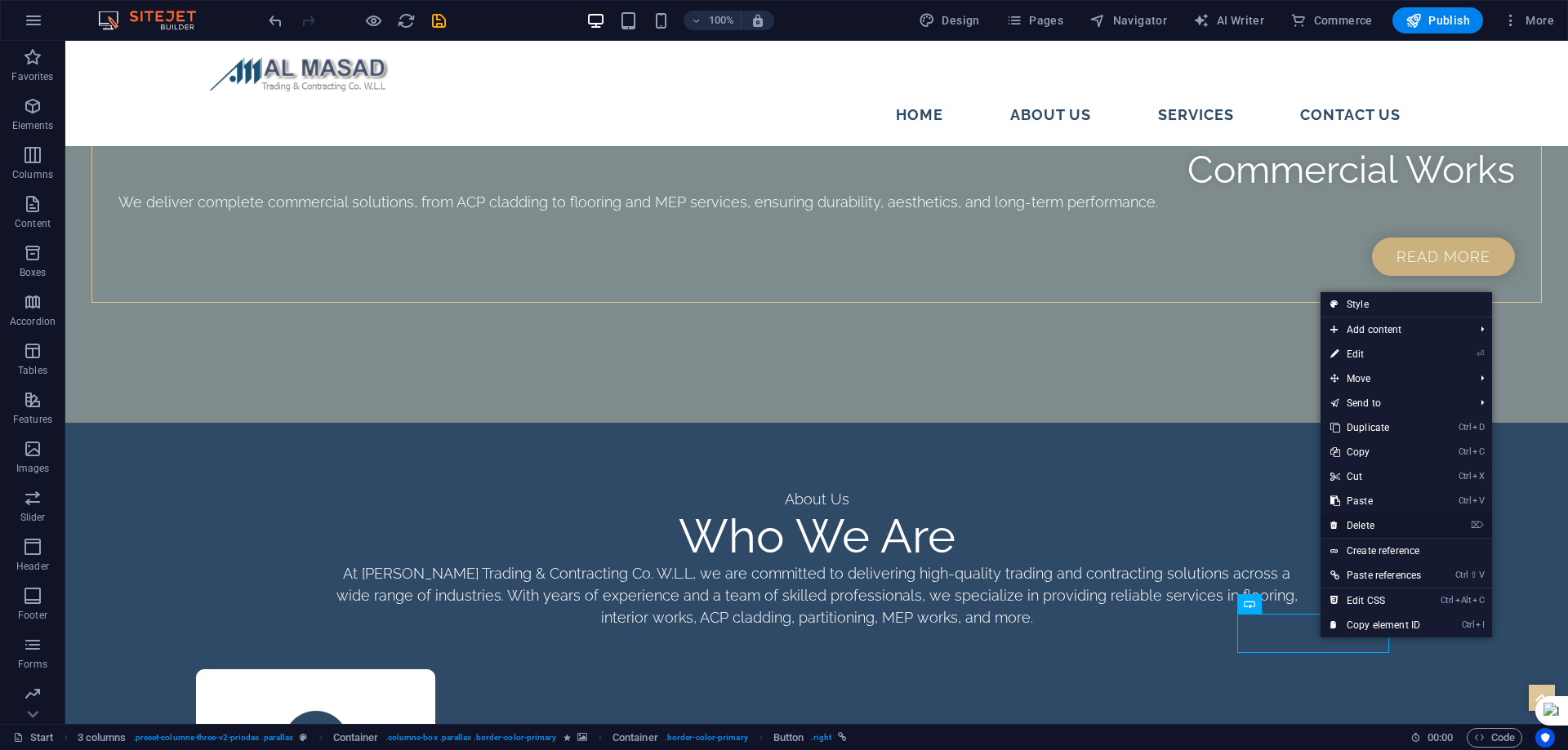
drag, startPoint x: 1389, startPoint y: 526, endPoint x: 673, endPoint y: 594, distance: 719.2
click at [1389, 526] on link "⌦ Delete" at bounding box center [1375, 525] width 110 height 25
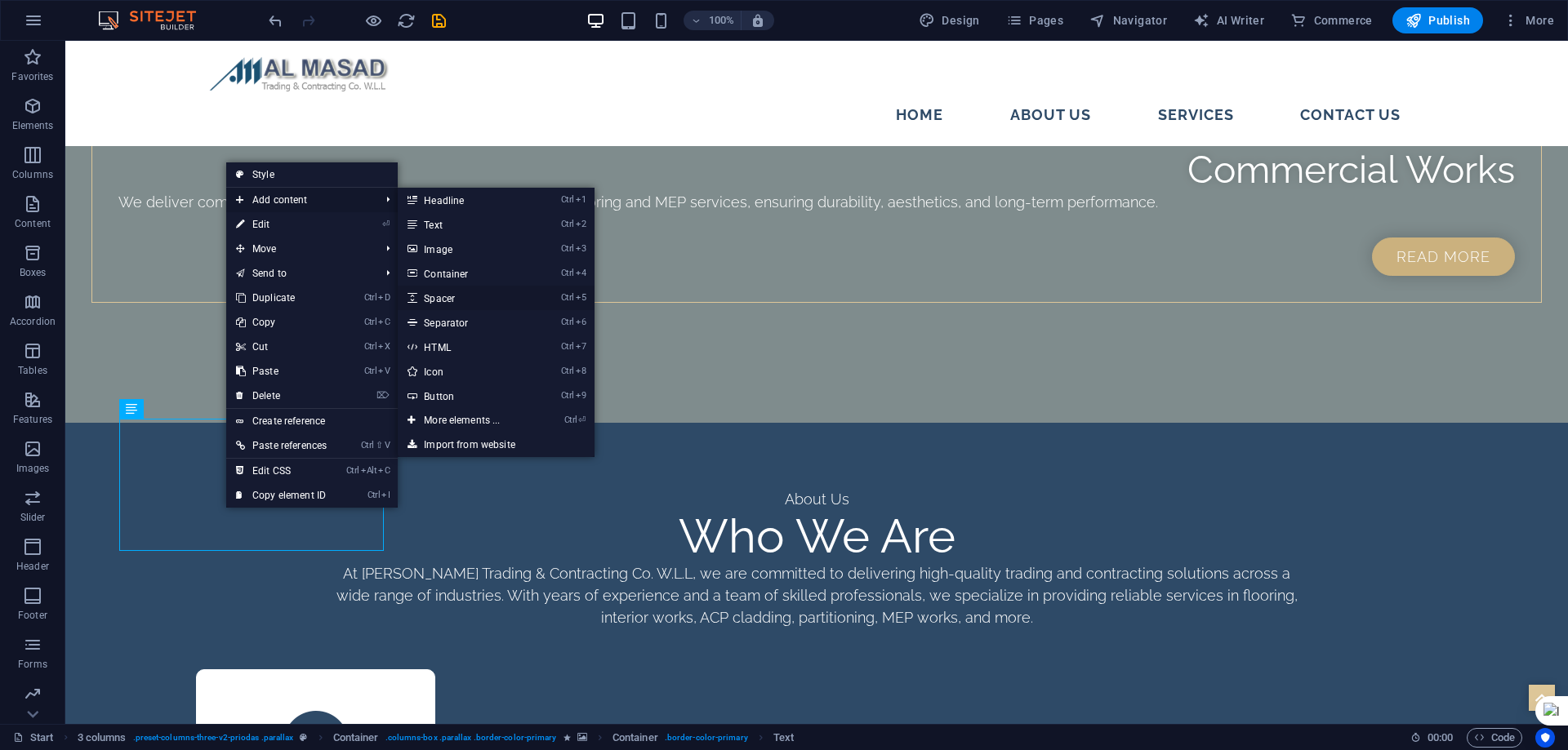
drag, startPoint x: 436, startPoint y: 300, endPoint x: 73, endPoint y: 285, distance: 363.3
click at [436, 300] on link "Ctrl 5 Spacer" at bounding box center [465, 297] width 135 height 25
select select "px"
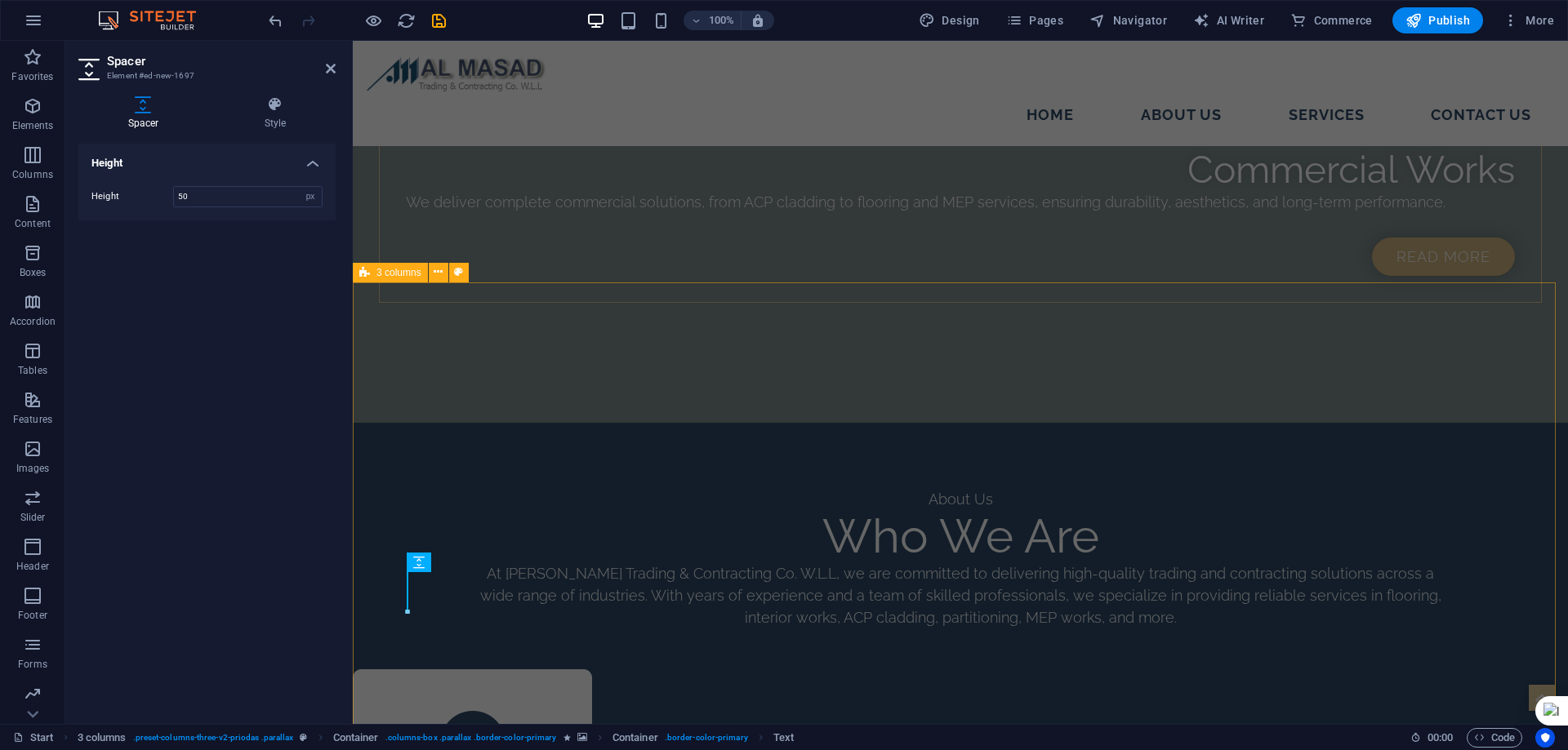
scroll to position [2372, 0]
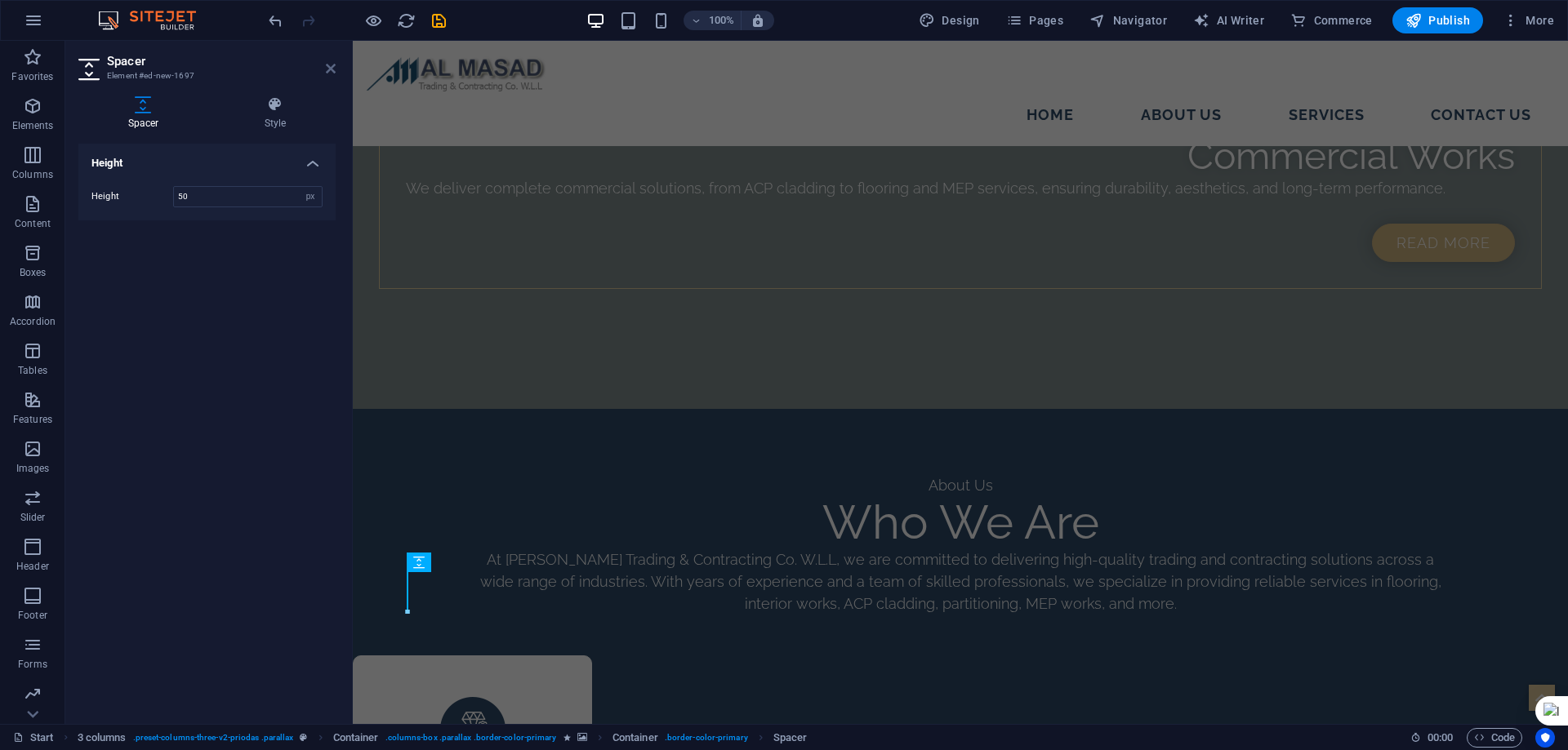
click at [331, 72] on icon at bounding box center [330, 68] width 9 height 13
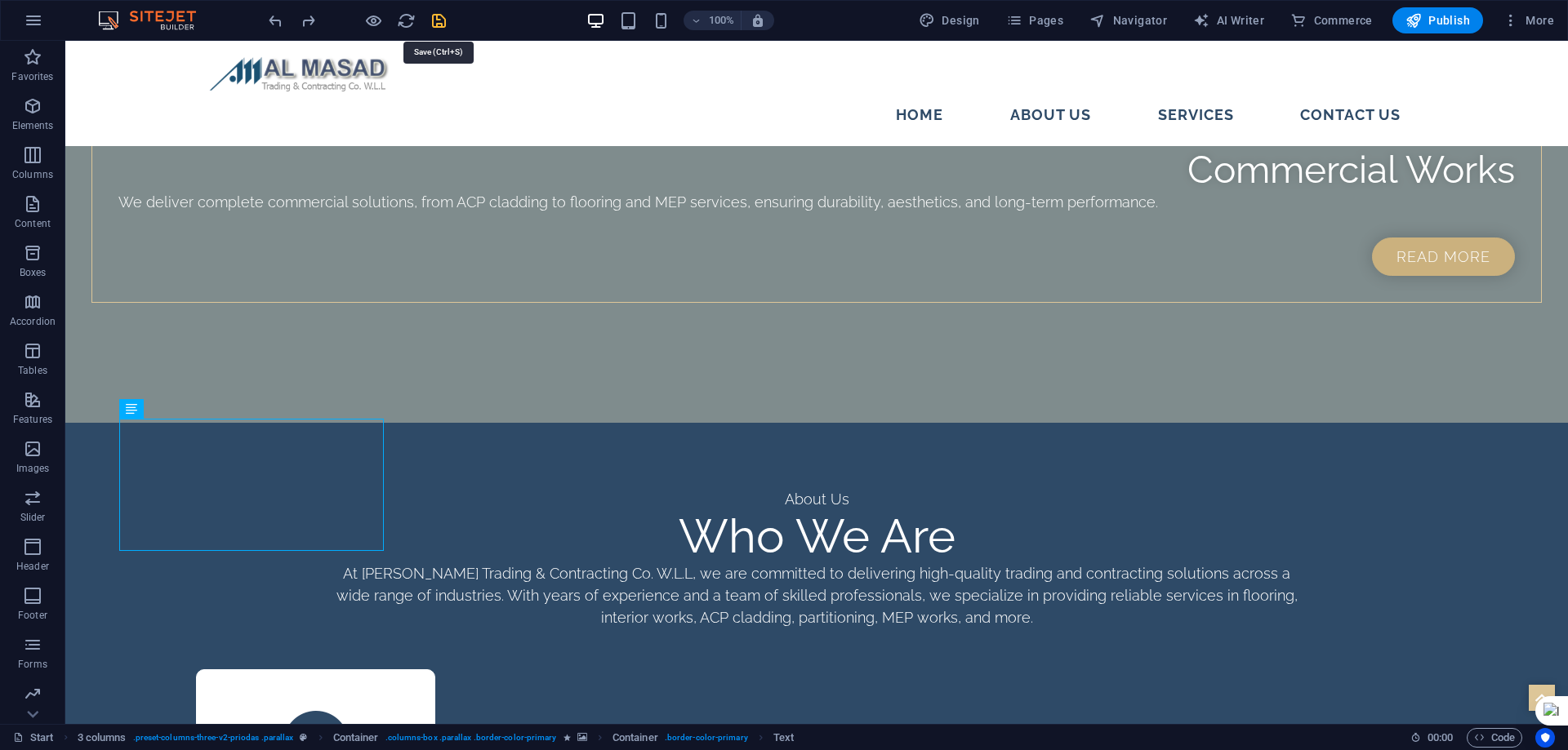
click at [432, 26] on icon "save" at bounding box center [439, 21] width 19 height 19
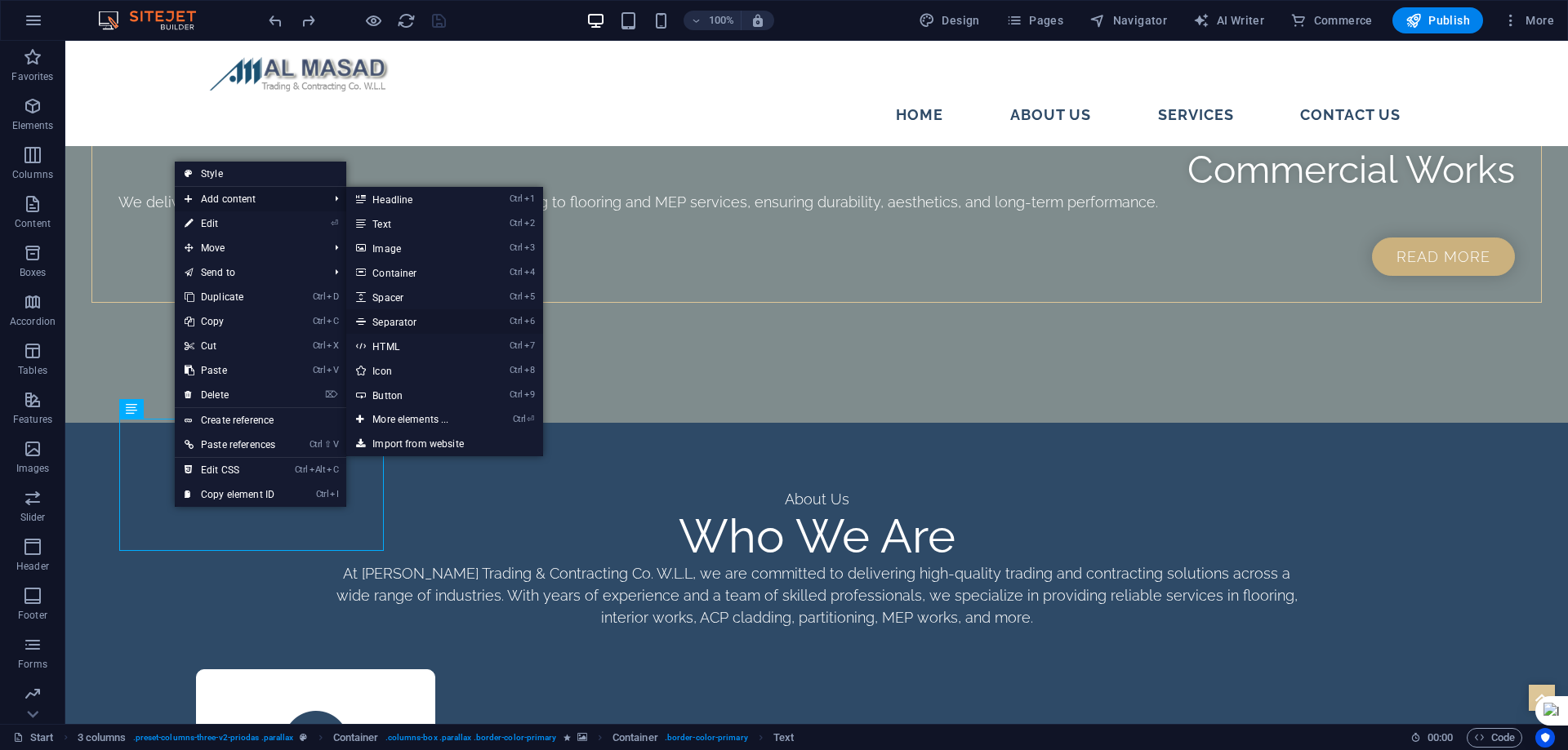
click at [414, 318] on link "Ctrl 6 Separator" at bounding box center [414, 321] width 135 height 25
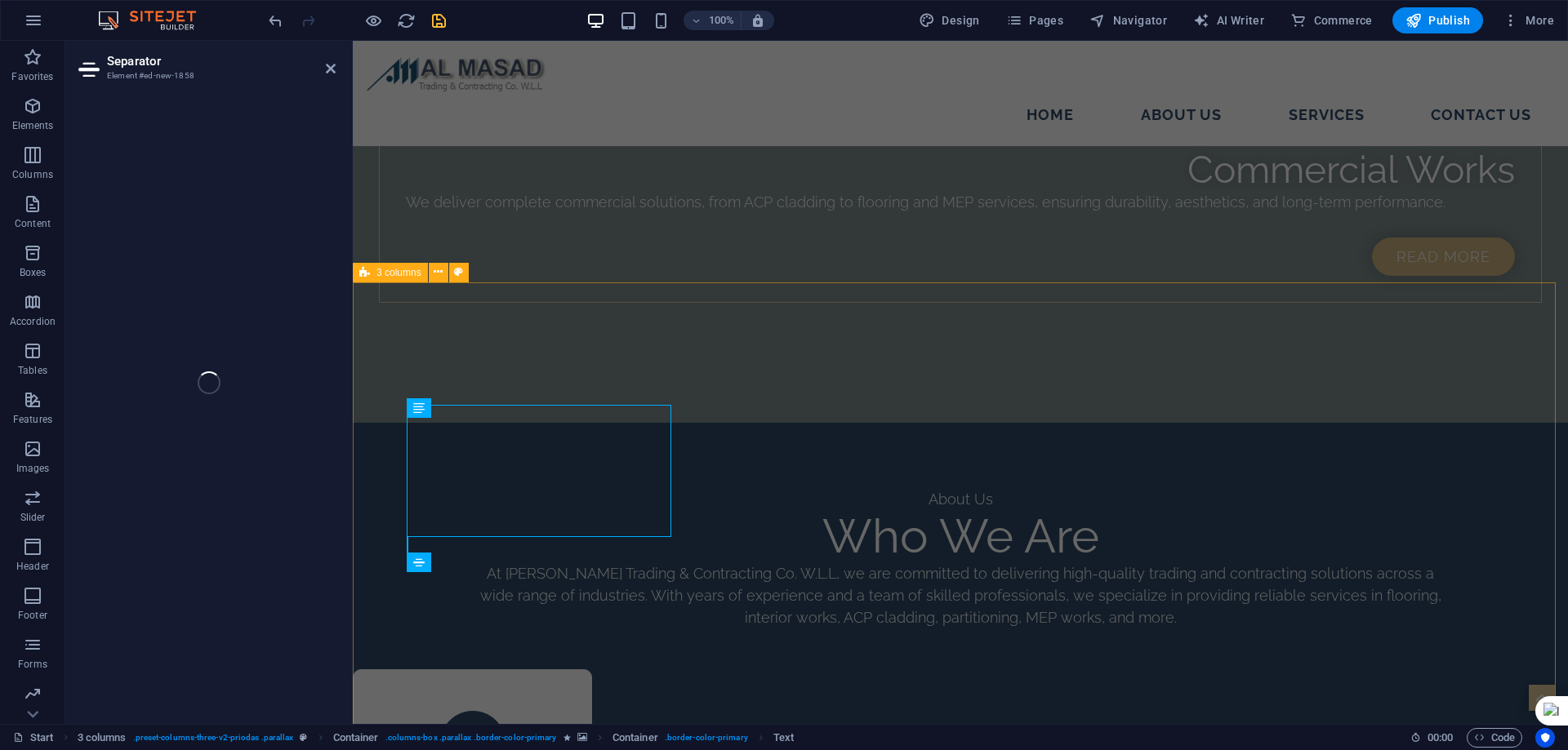
scroll to position [2372, 0]
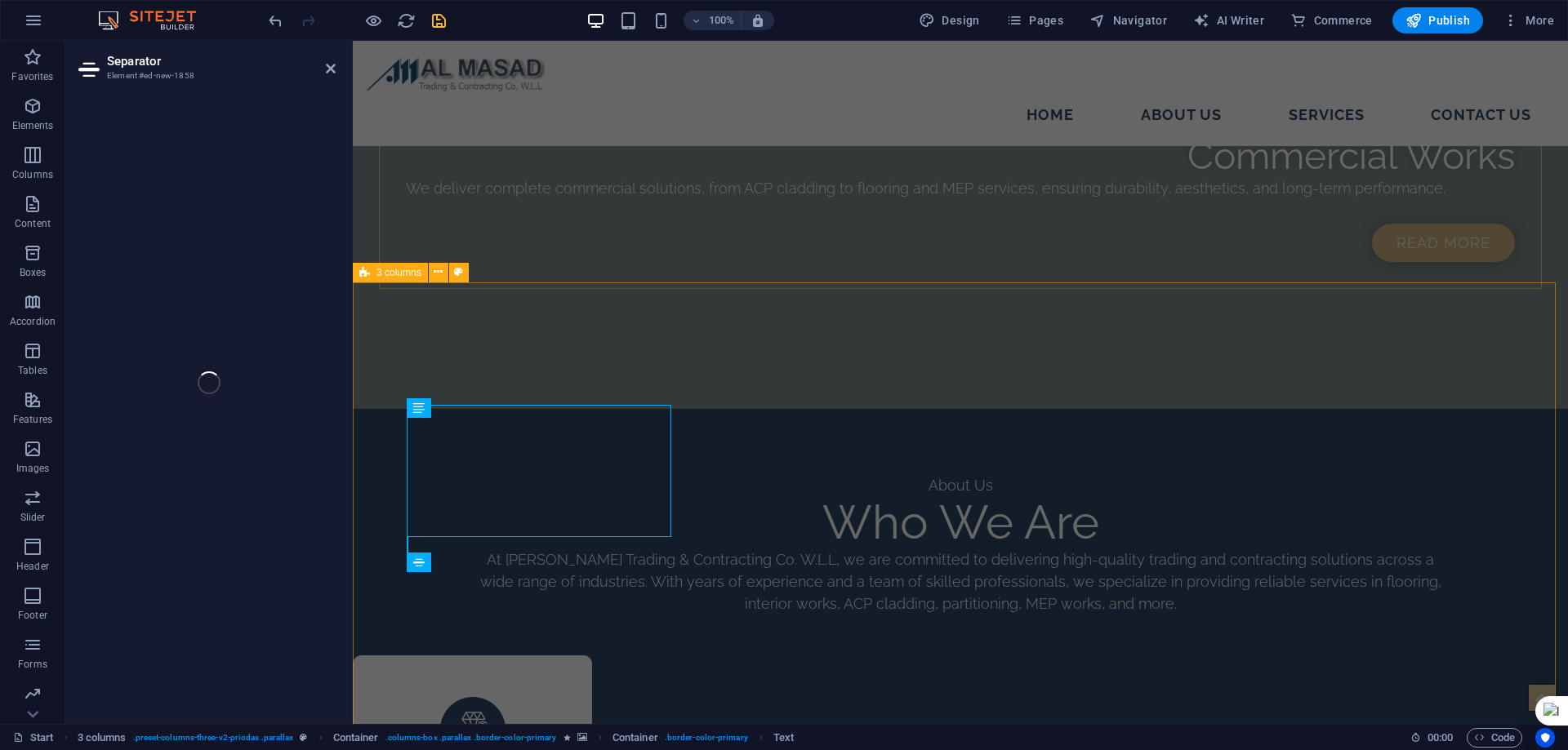
select select "%"
select select "px"
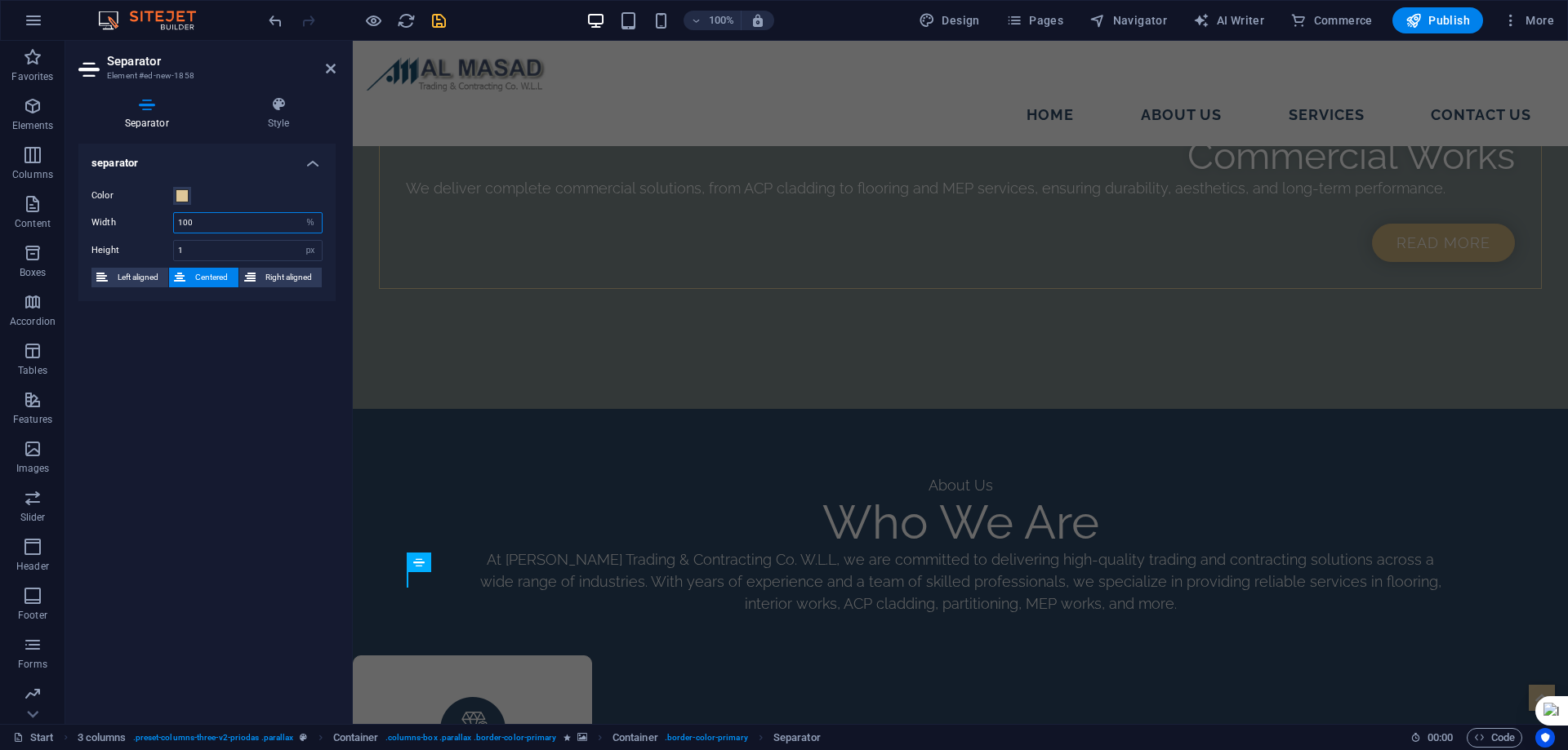
drag, startPoint x: 224, startPoint y: 219, endPoint x: 163, endPoint y: 220, distance: 61.0
click at [163, 220] on div "Width 100 px rem % vh vw" at bounding box center [207, 222] width 231 height 21
click at [312, 225] on select "px rem % vh vw" at bounding box center [310, 222] width 23 height 20
select select "px"
click at [299, 213] on select "px rem % vh vw" at bounding box center [310, 222] width 23 height 20
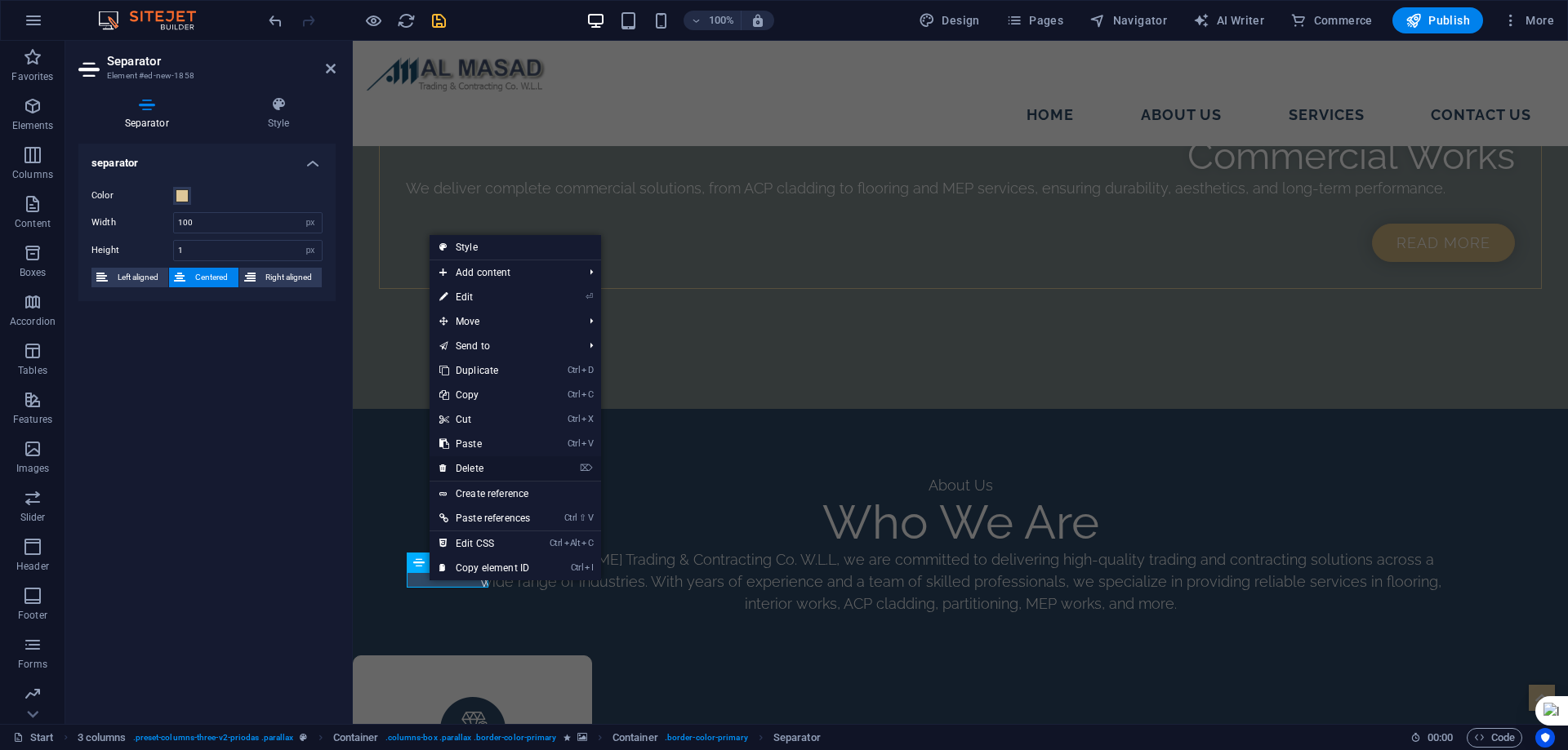
drag, startPoint x: 483, startPoint y: 468, endPoint x: 389, endPoint y: 507, distance: 101.8
click at [483, 468] on link "⌦ Delete" at bounding box center [484, 468] width 110 height 25
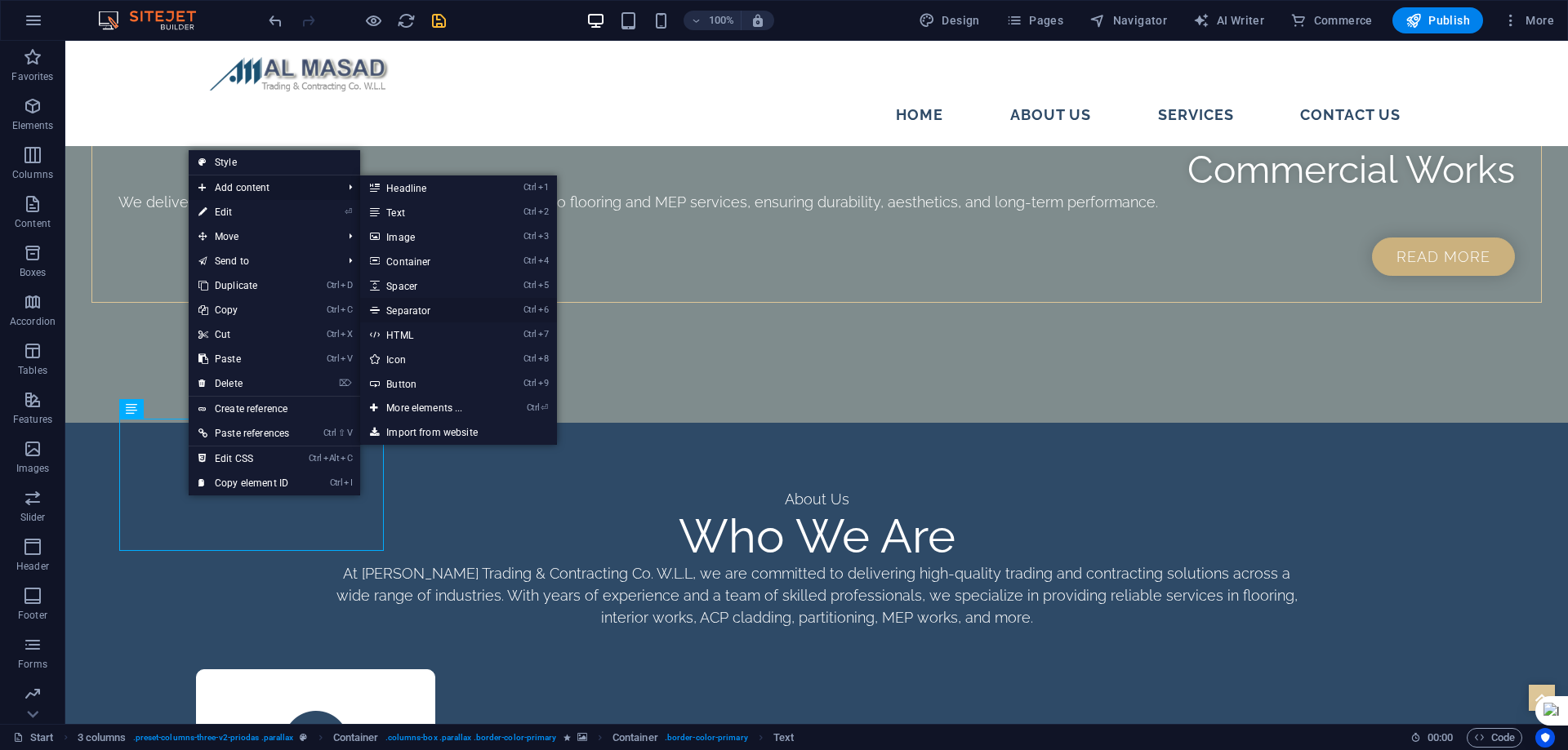
click at [402, 305] on link "Ctrl 6 Separator" at bounding box center [427, 310] width 135 height 25
select select "%"
select select "px"
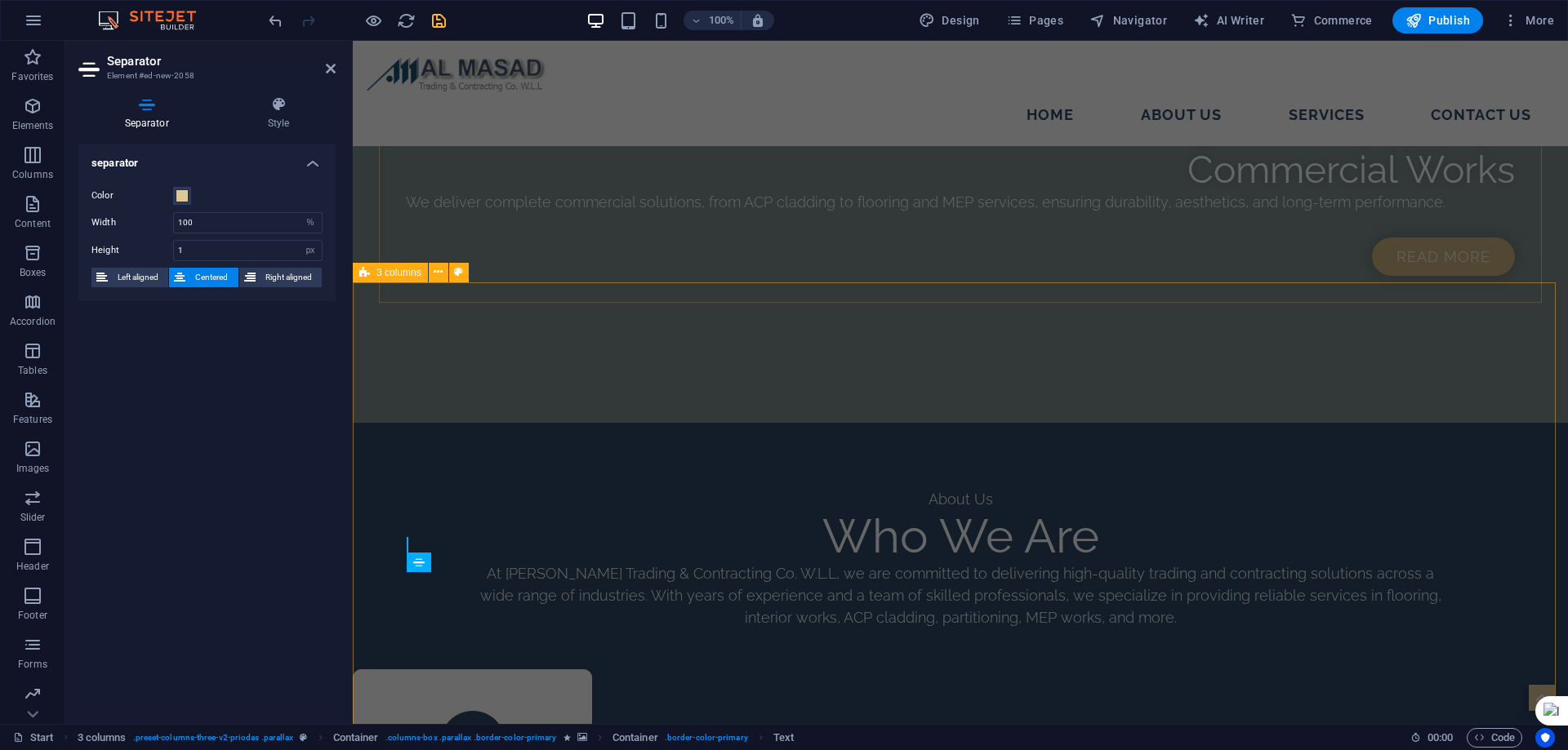
scroll to position [2372, 0]
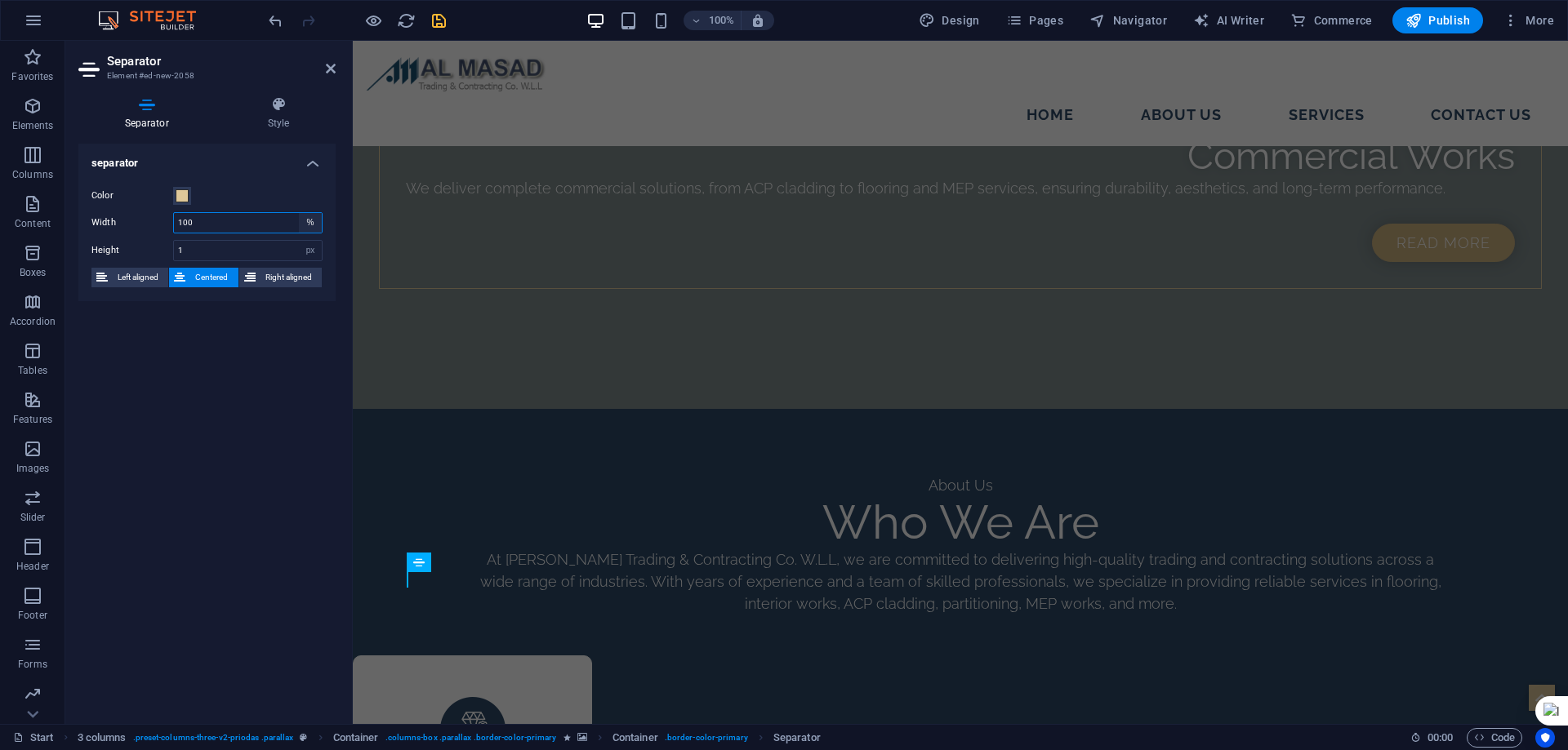
click at [314, 222] on select "px rem % vh vw" at bounding box center [310, 222] width 23 height 20
select select "px"
click at [299, 213] on select "px rem % vh vw" at bounding box center [310, 222] width 23 height 20
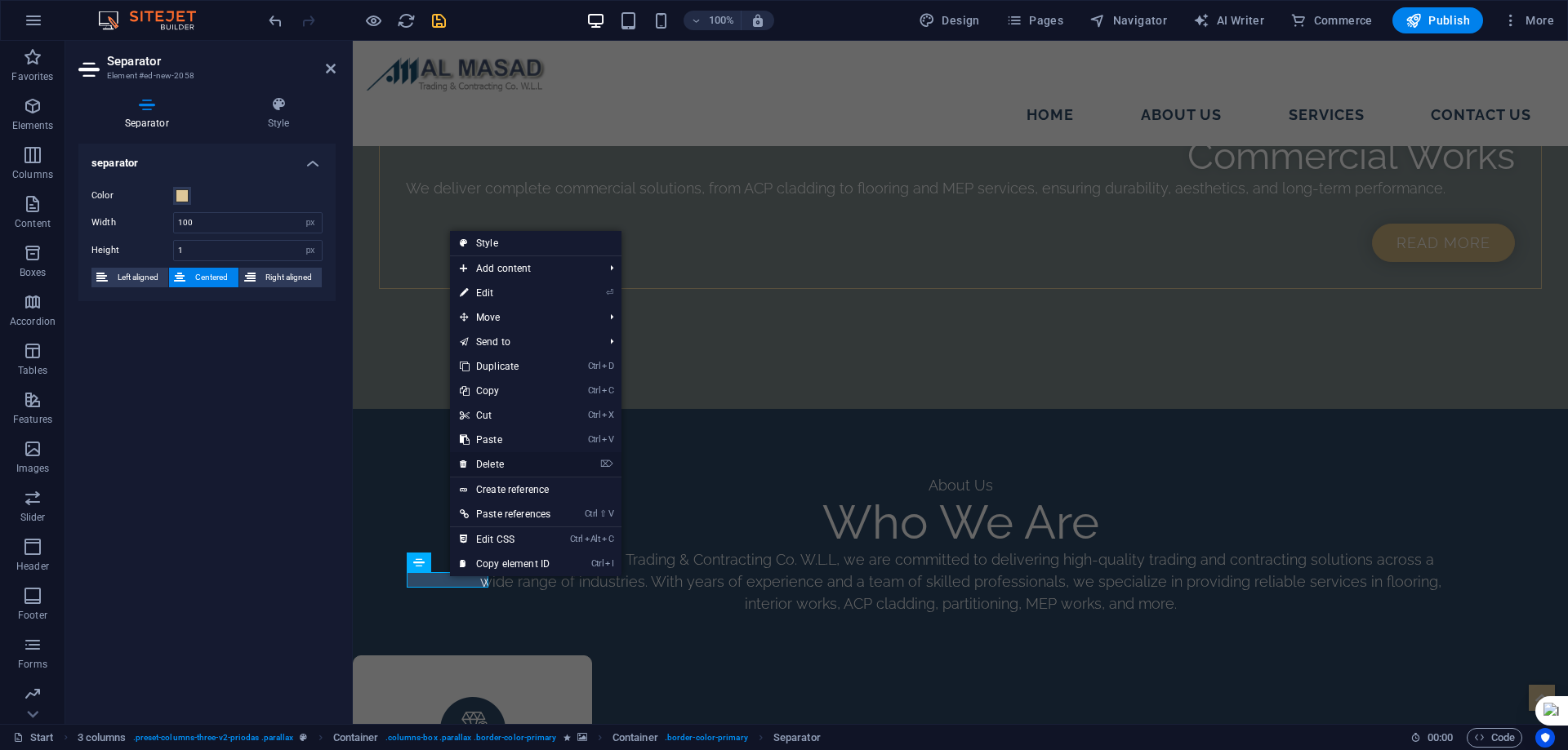
click at [510, 461] on link "⌦ Delete" at bounding box center [505, 464] width 110 height 25
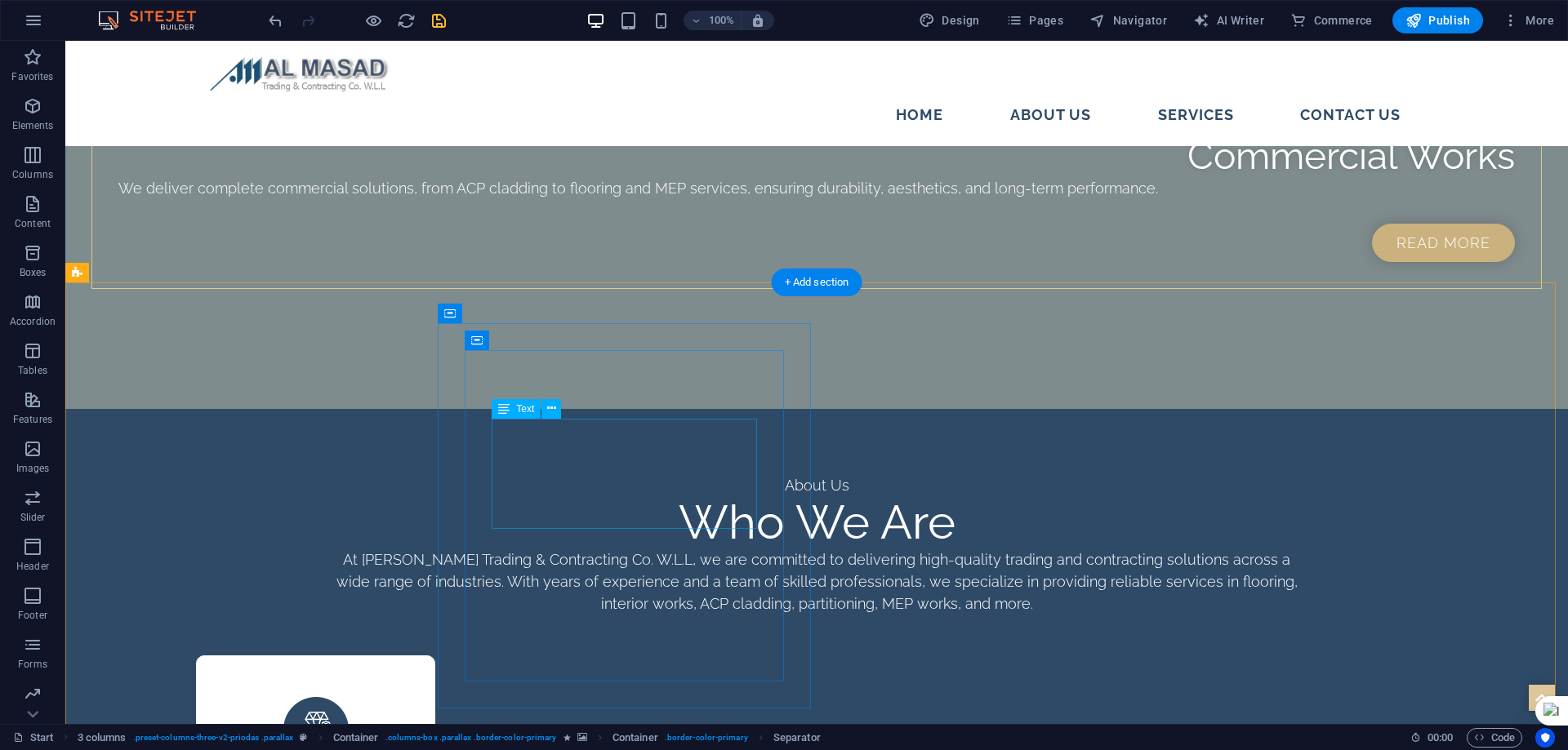
scroll to position [2358, 0]
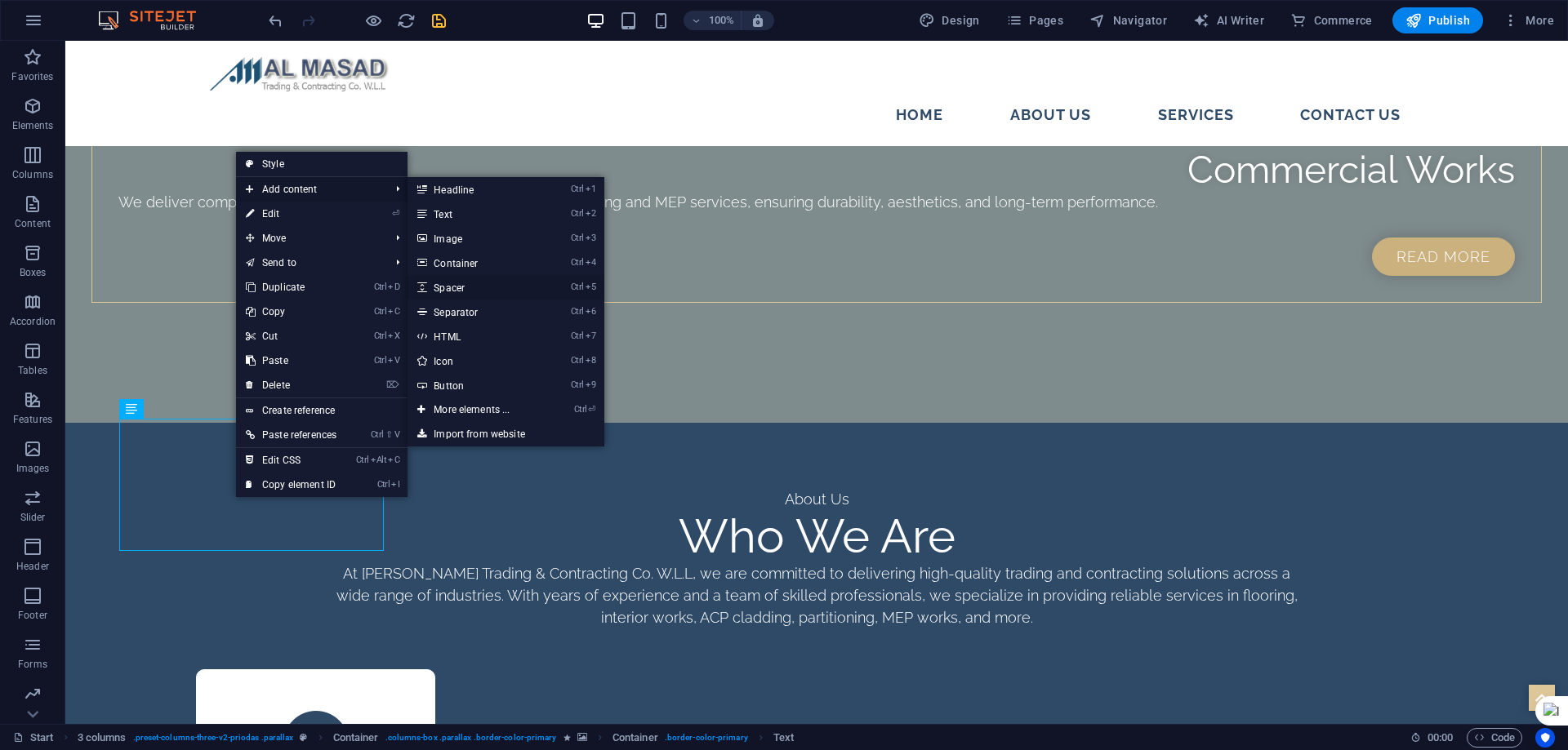
click at [459, 290] on link "Ctrl 5 Spacer" at bounding box center [475, 287] width 135 height 25
select select "px"
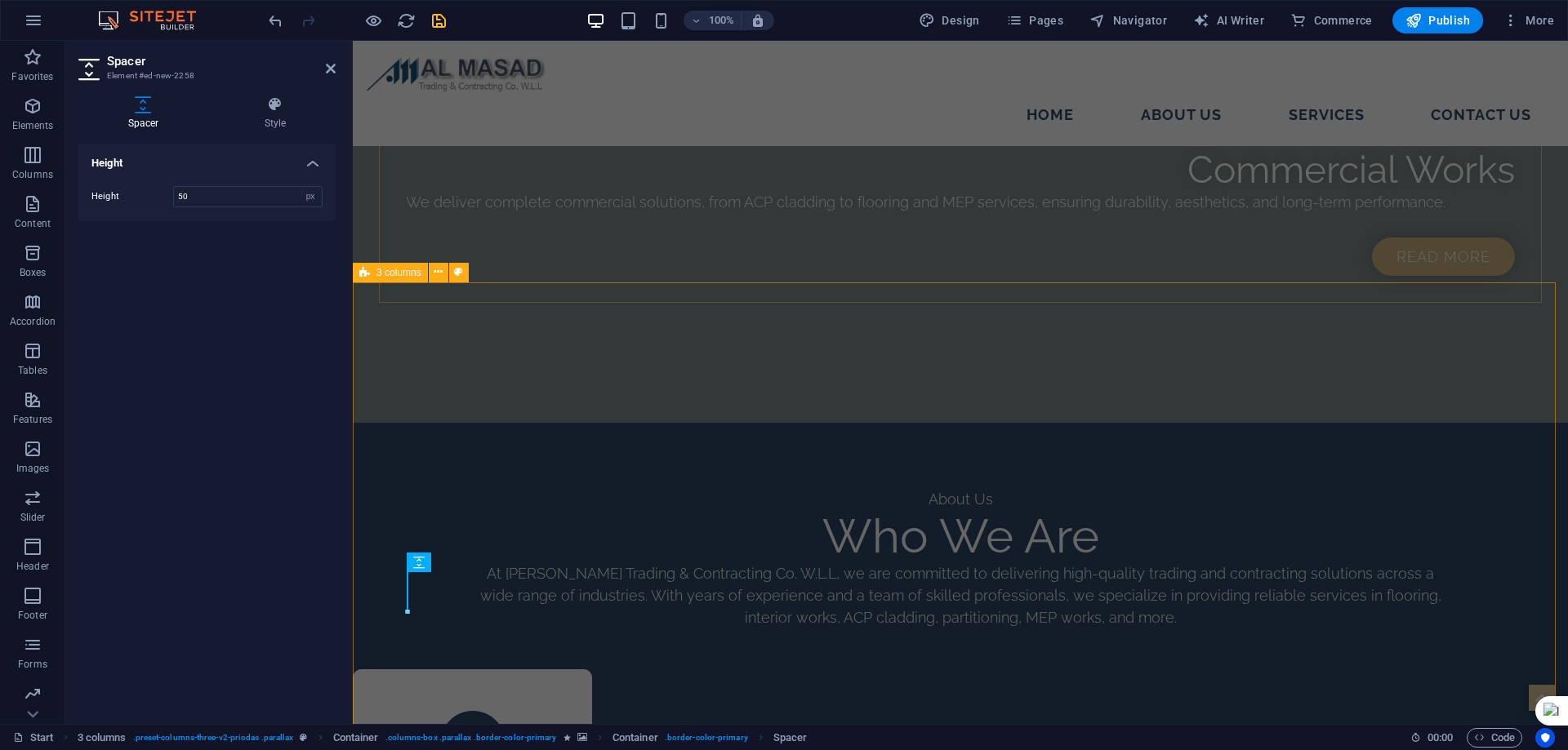
scroll to position [2372, 0]
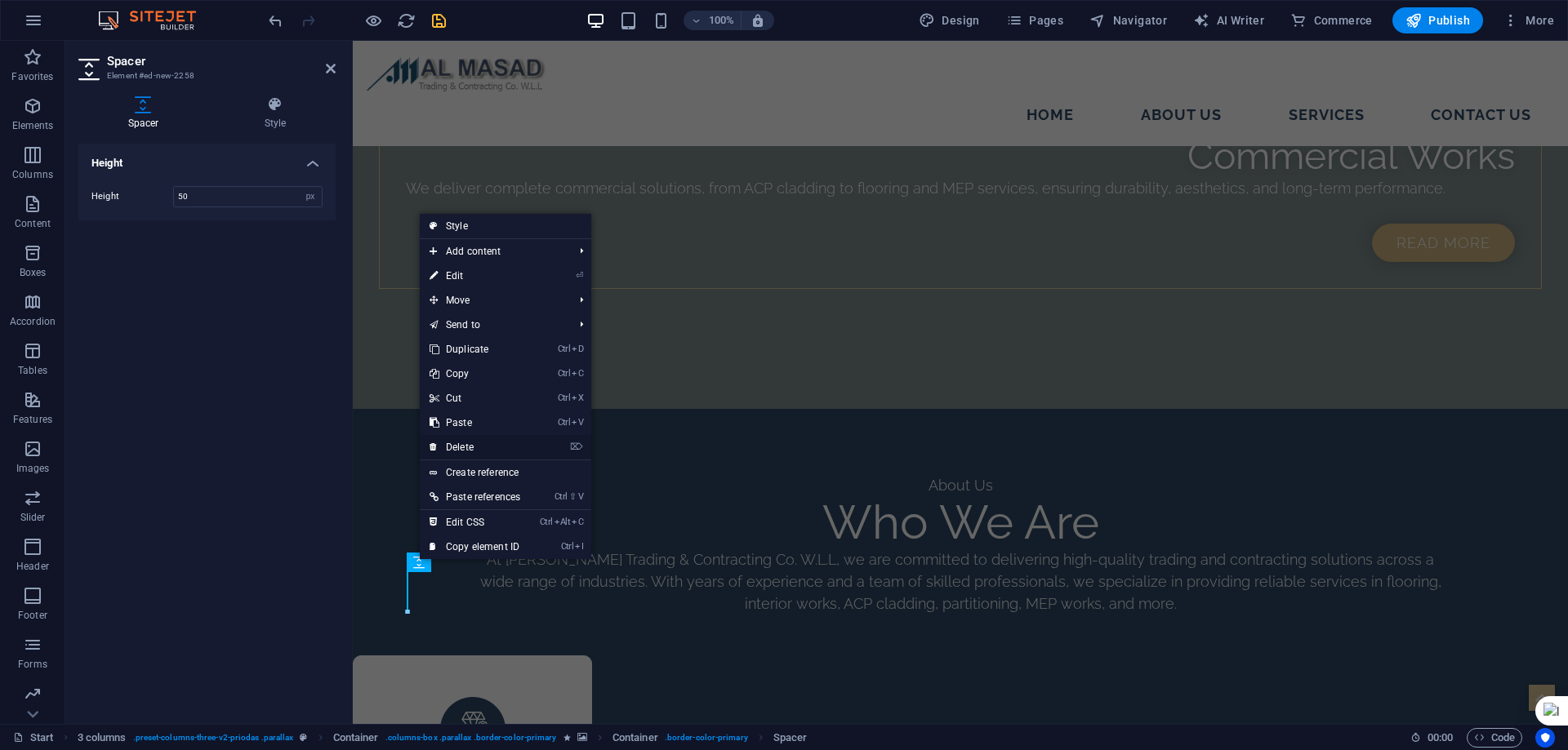
click at [485, 438] on link "⌦ Delete" at bounding box center [474, 447] width 110 height 25
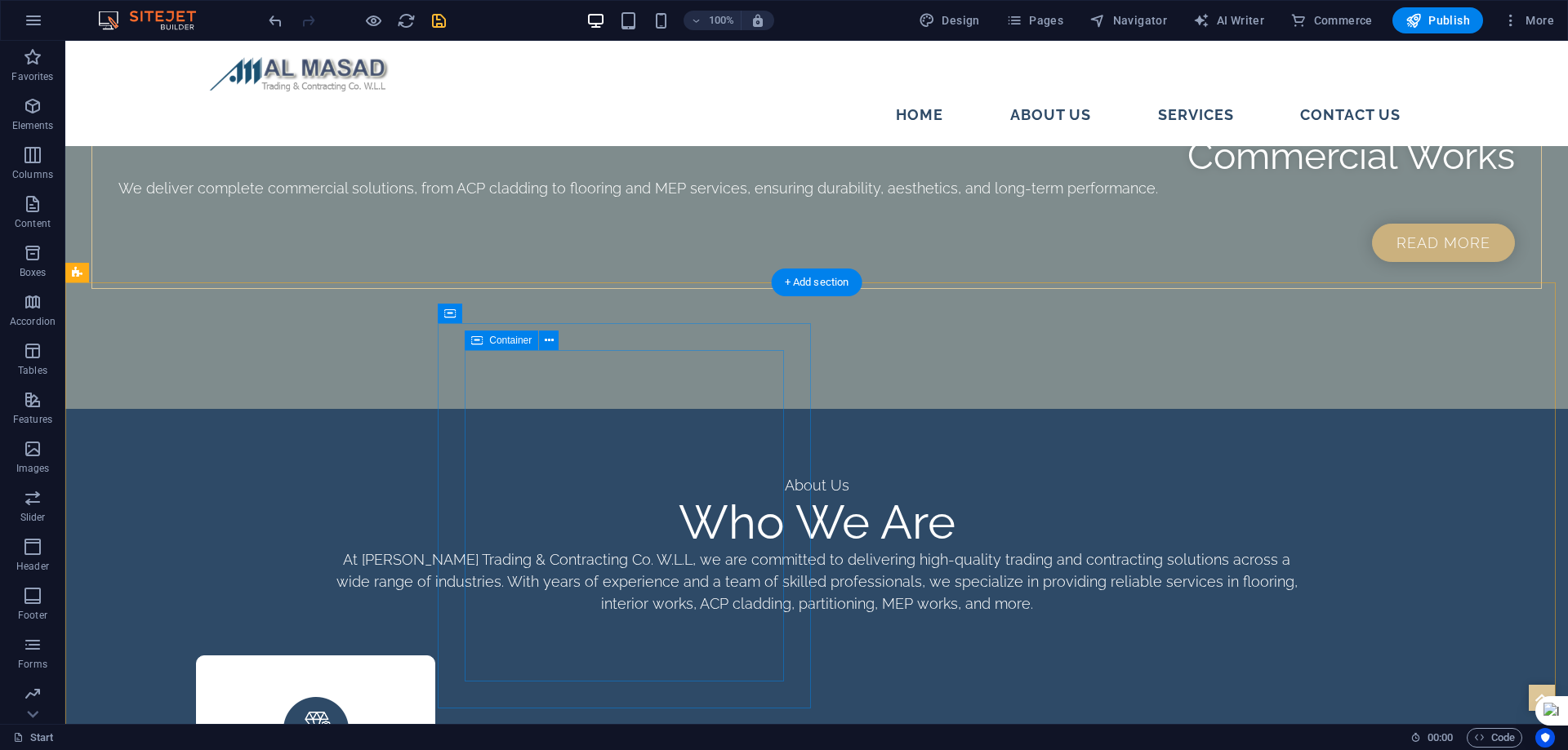
scroll to position [2358, 0]
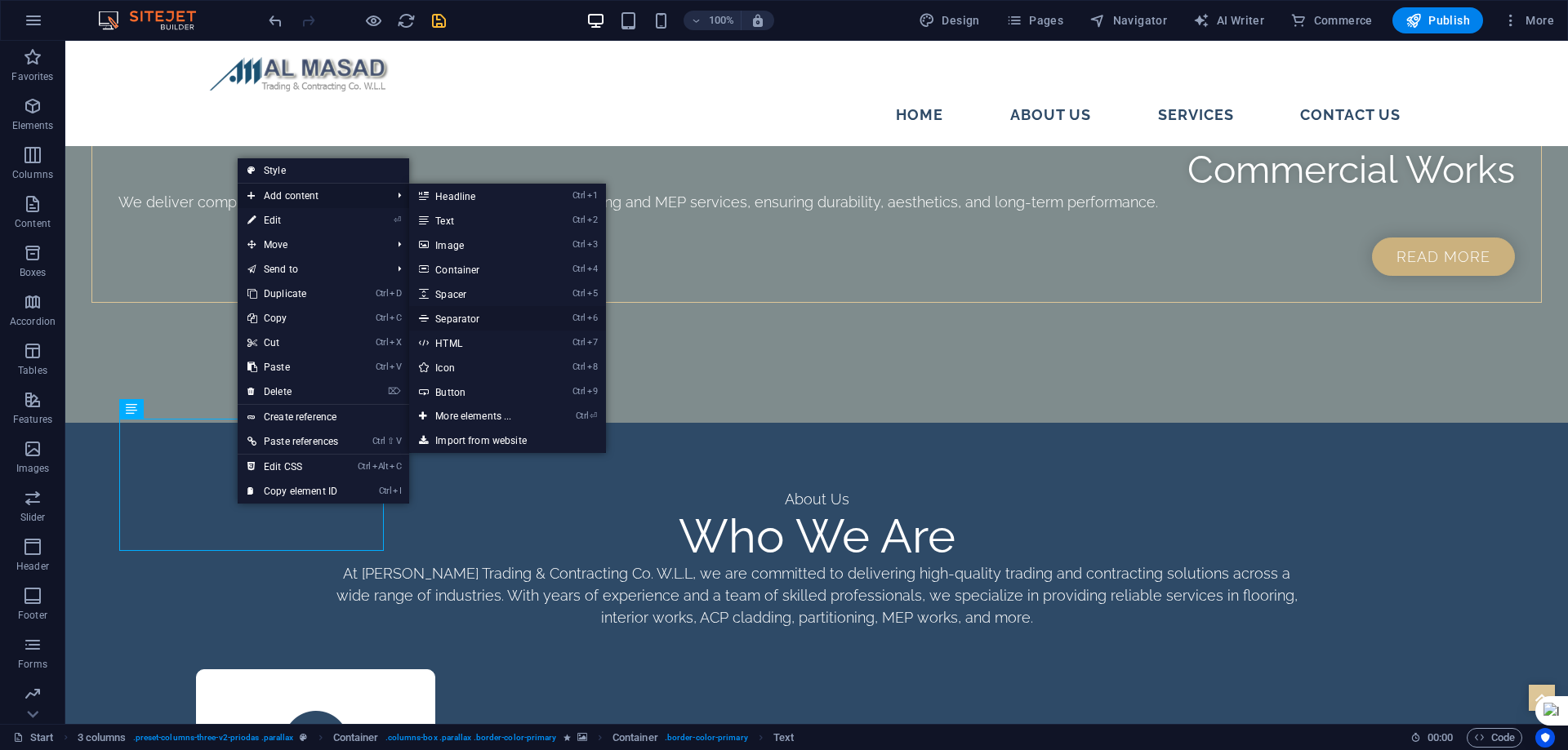
drag, startPoint x: 467, startPoint y: 316, endPoint x: 125, endPoint y: 337, distance: 342.6
click at [467, 316] on link "Ctrl 6 Separator" at bounding box center [477, 318] width 135 height 25
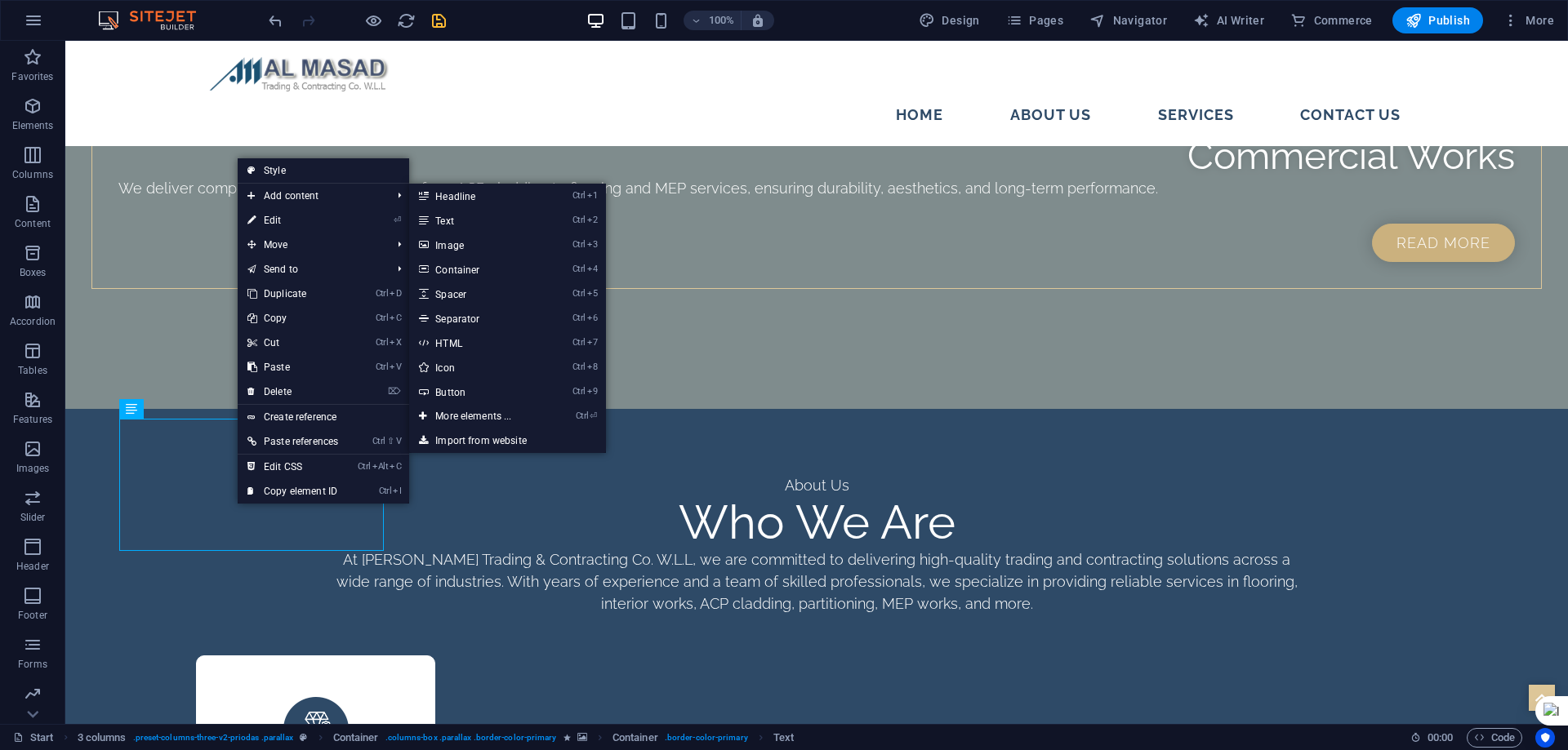
select select "%"
select select "px"
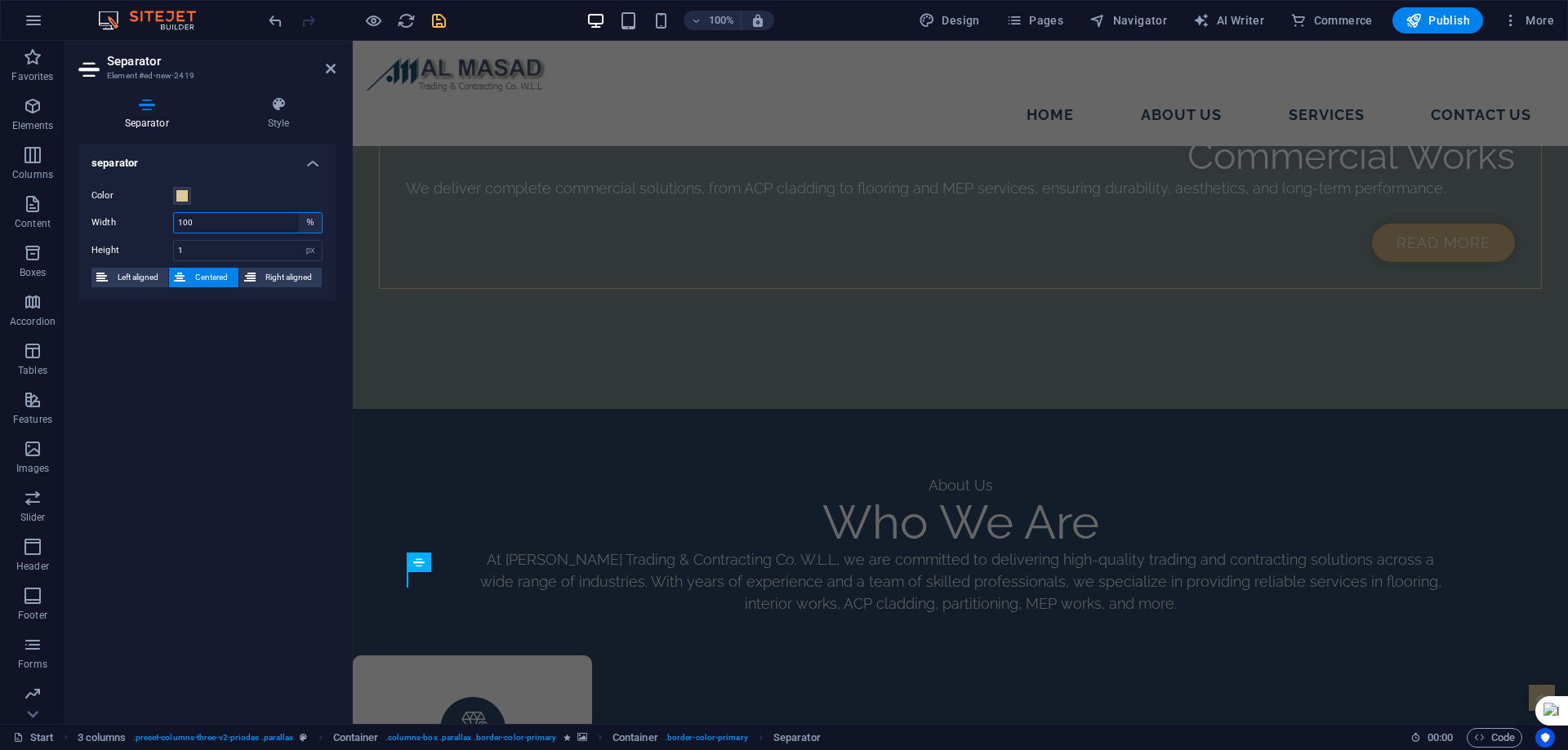
click at [311, 226] on select "px rem % vh vw" at bounding box center [310, 222] width 23 height 20
select select "px"
click at [299, 213] on select "px rem % vh vw" at bounding box center [310, 222] width 23 height 20
click at [181, 197] on span at bounding box center [181, 196] width 13 height 13
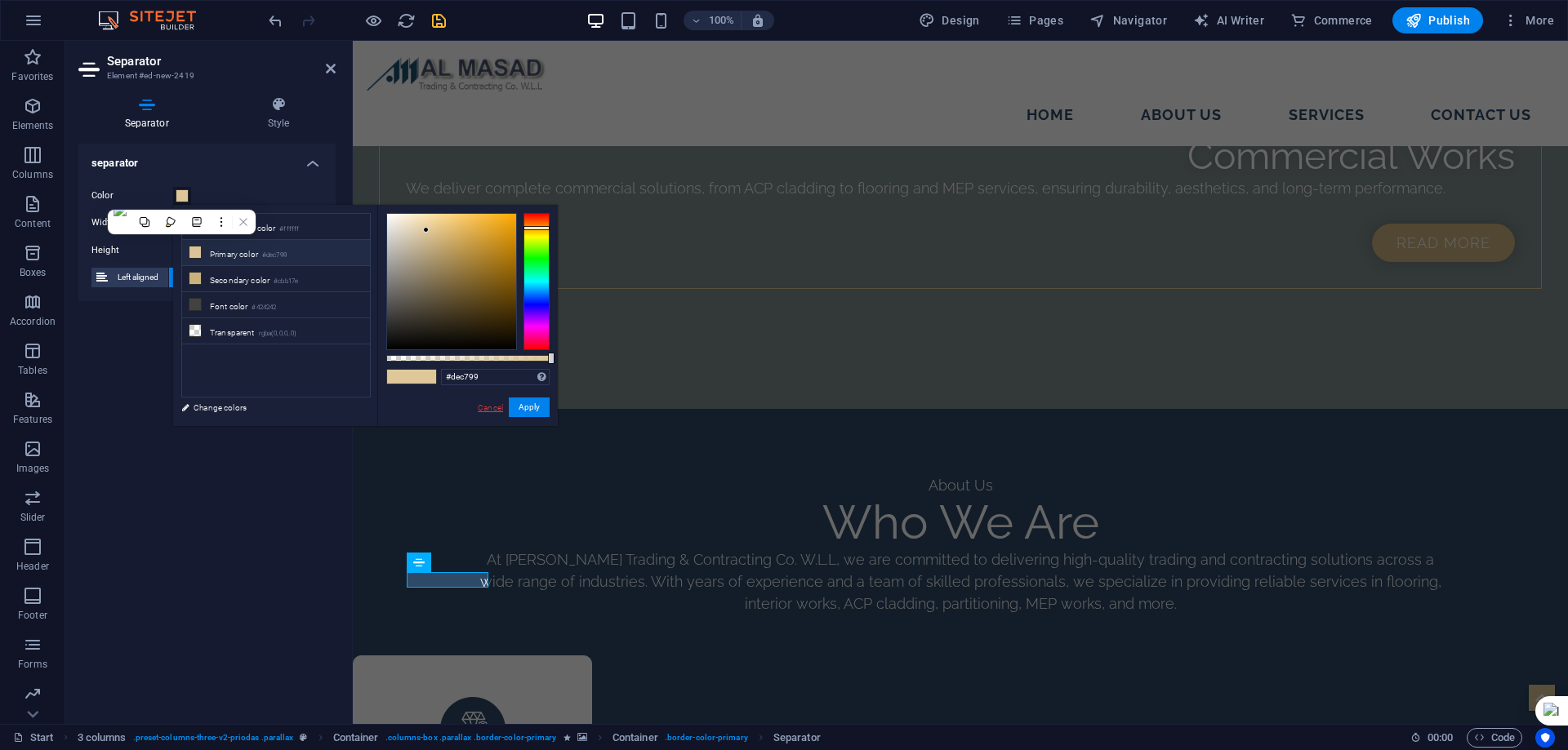
drag, startPoint x: 485, startPoint y: 406, endPoint x: 132, endPoint y: 465, distance: 357.9
click at [485, 406] on link "Cancel" at bounding box center [490, 407] width 28 height 12
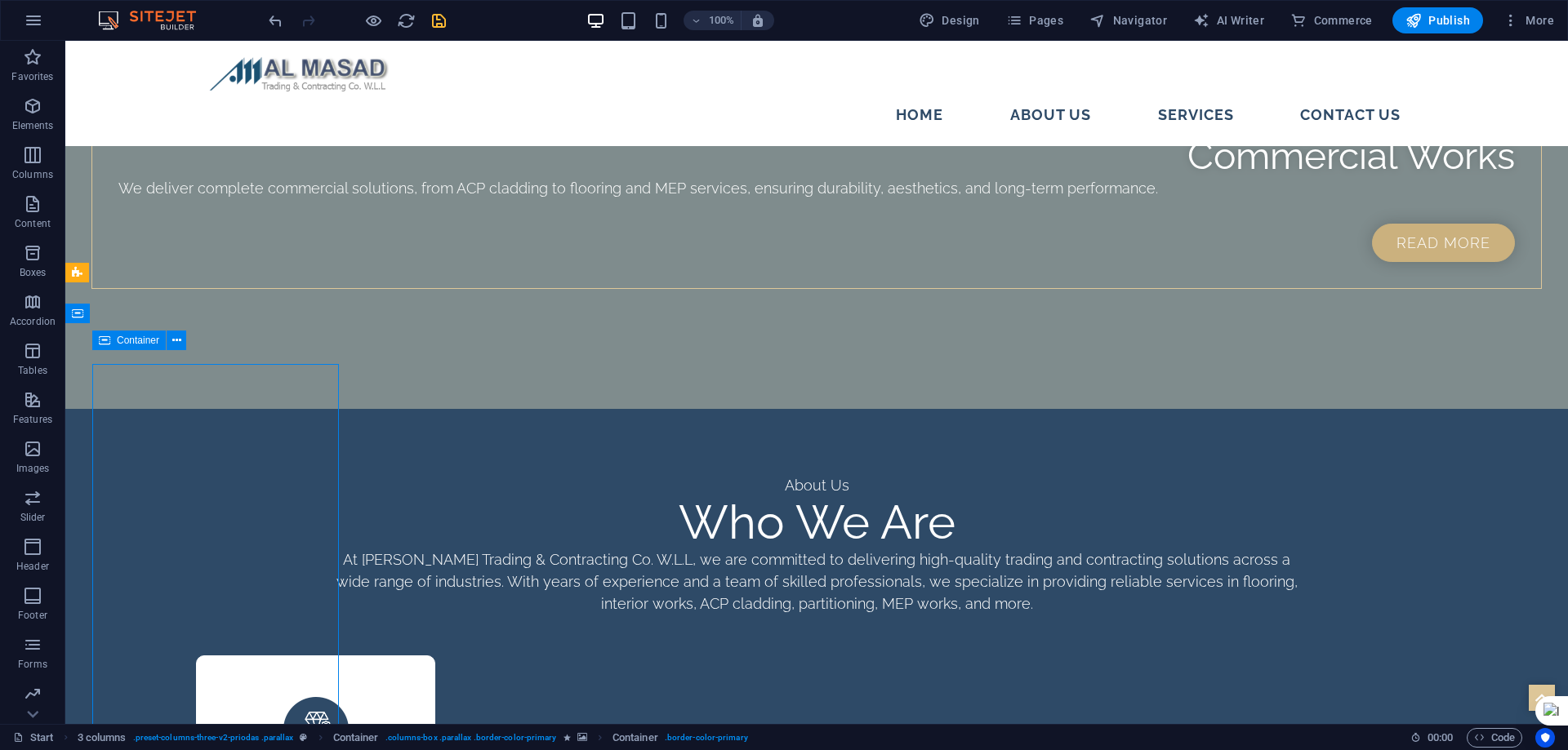
scroll to position [2358, 0]
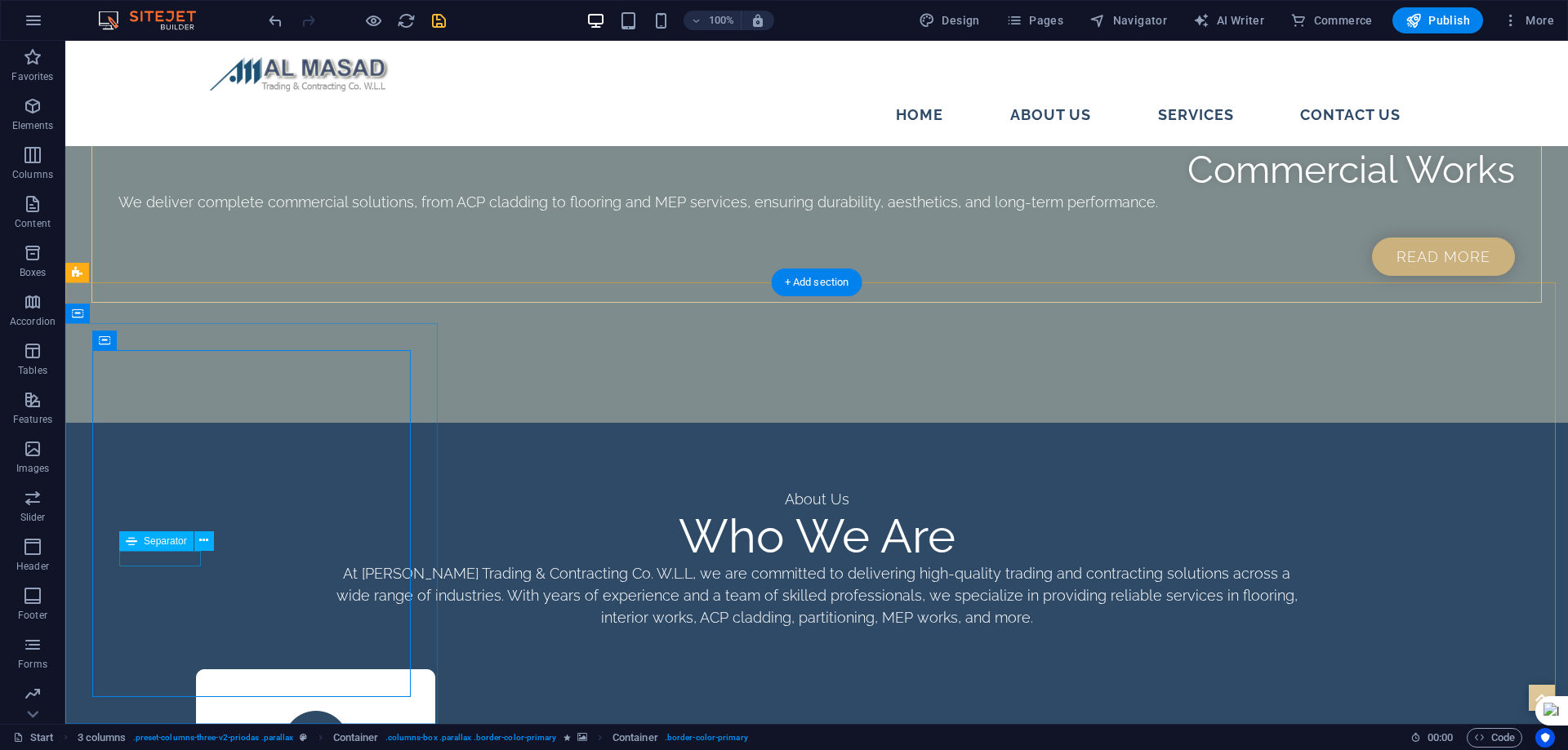
select select "px"
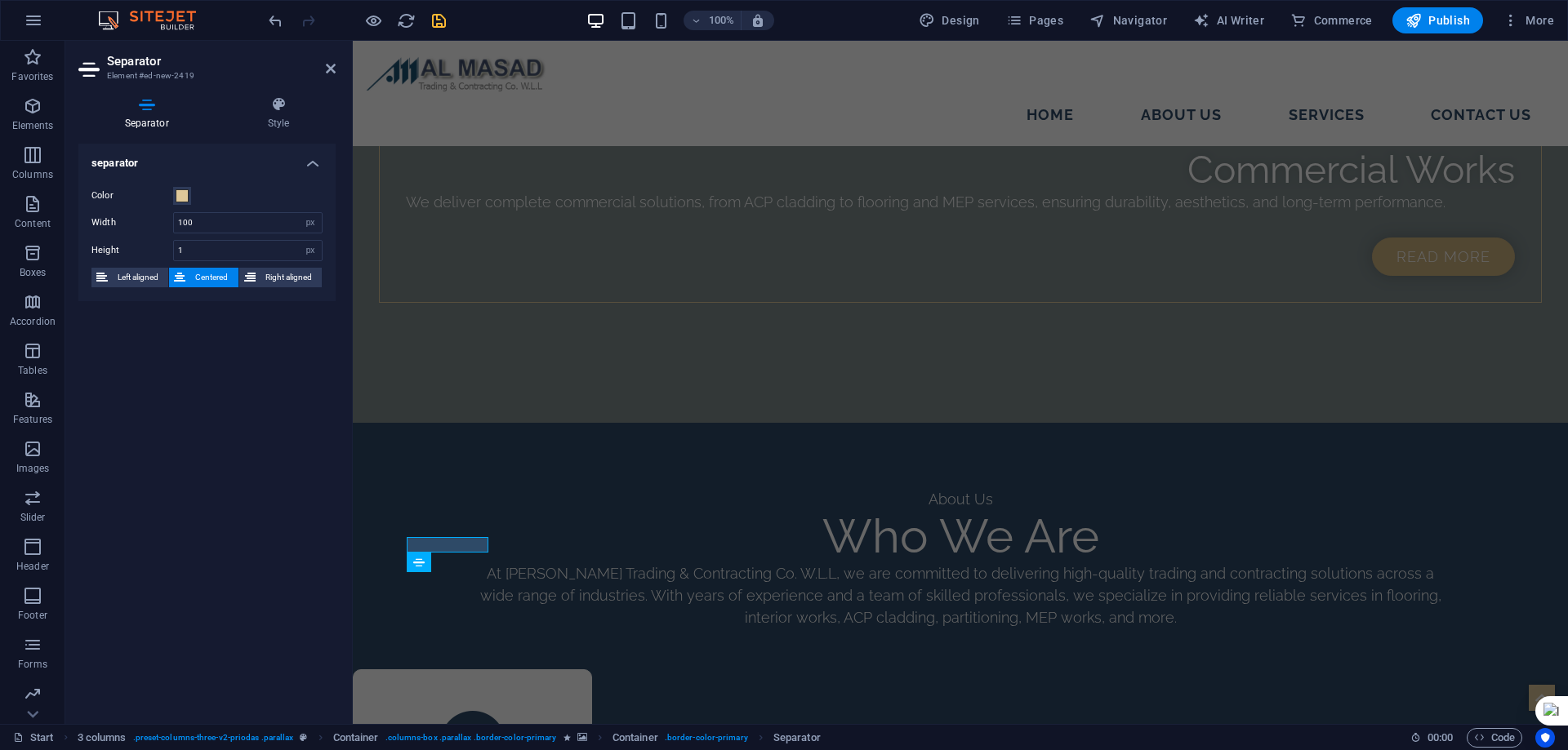
scroll to position [2372, 0]
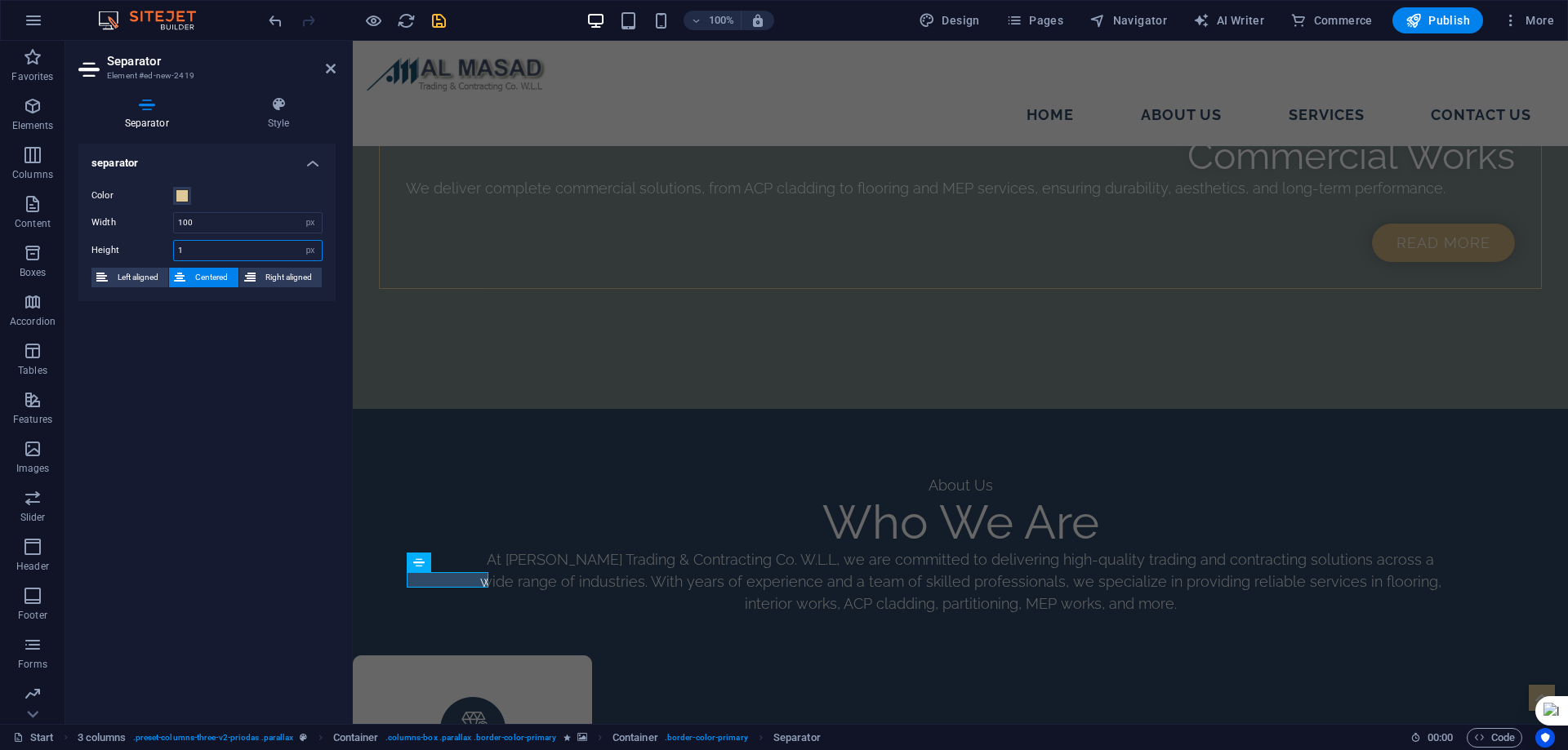
drag, startPoint x: 198, startPoint y: 249, endPoint x: 180, endPoint y: 249, distance: 18.0
click at [180, 249] on input "1" at bounding box center [248, 250] width 148 height 20
type input "10"
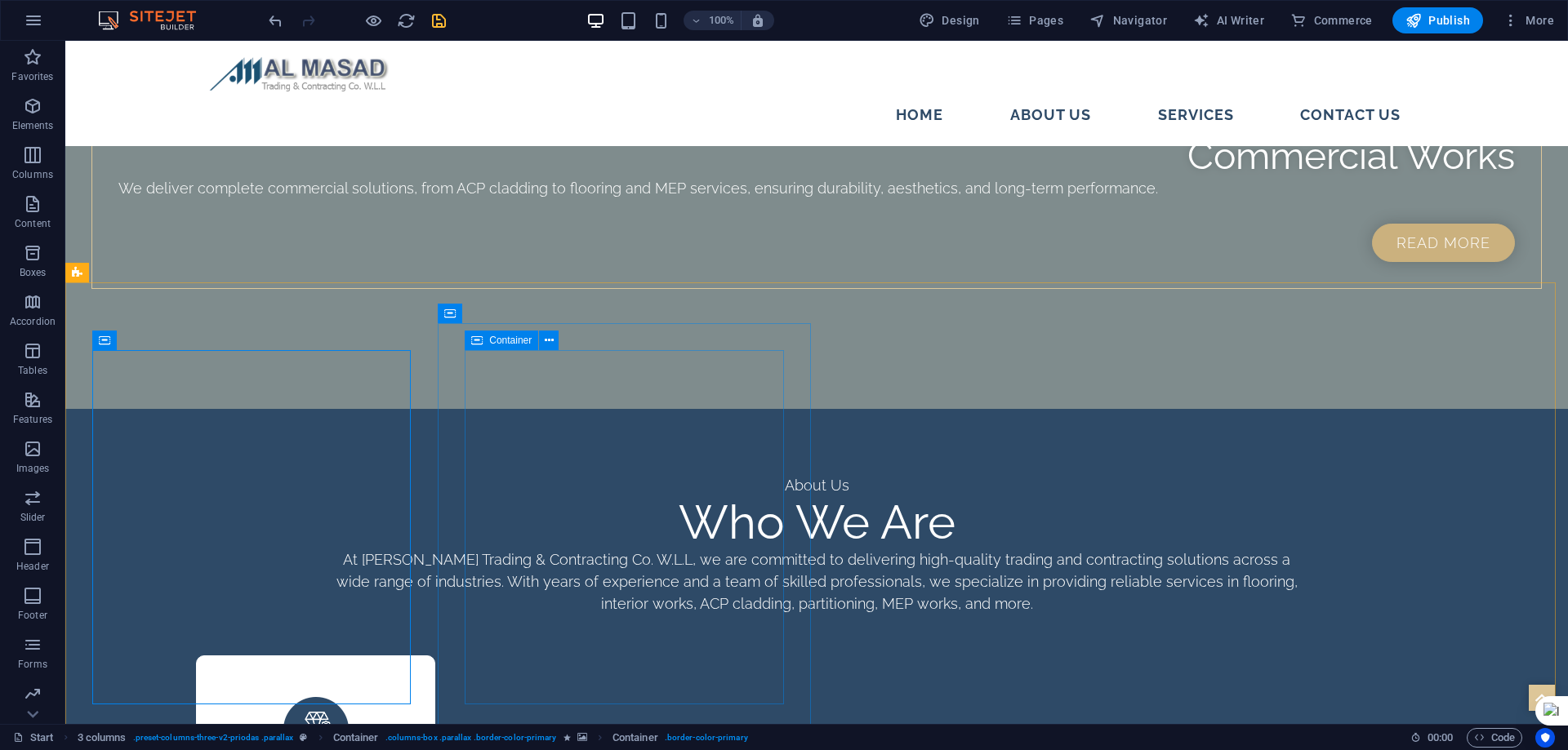
scroll to position [2358, 0]
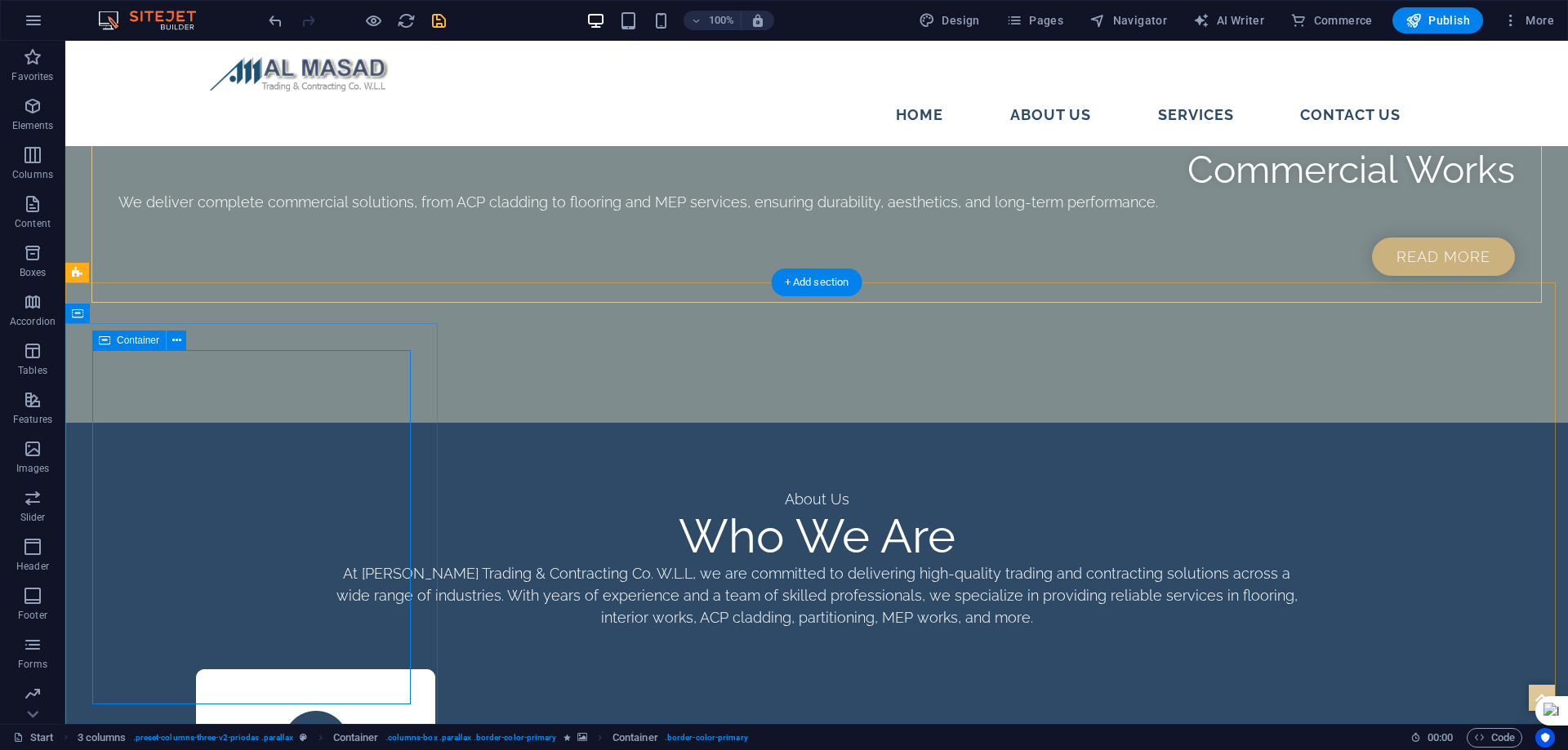
select select "%"
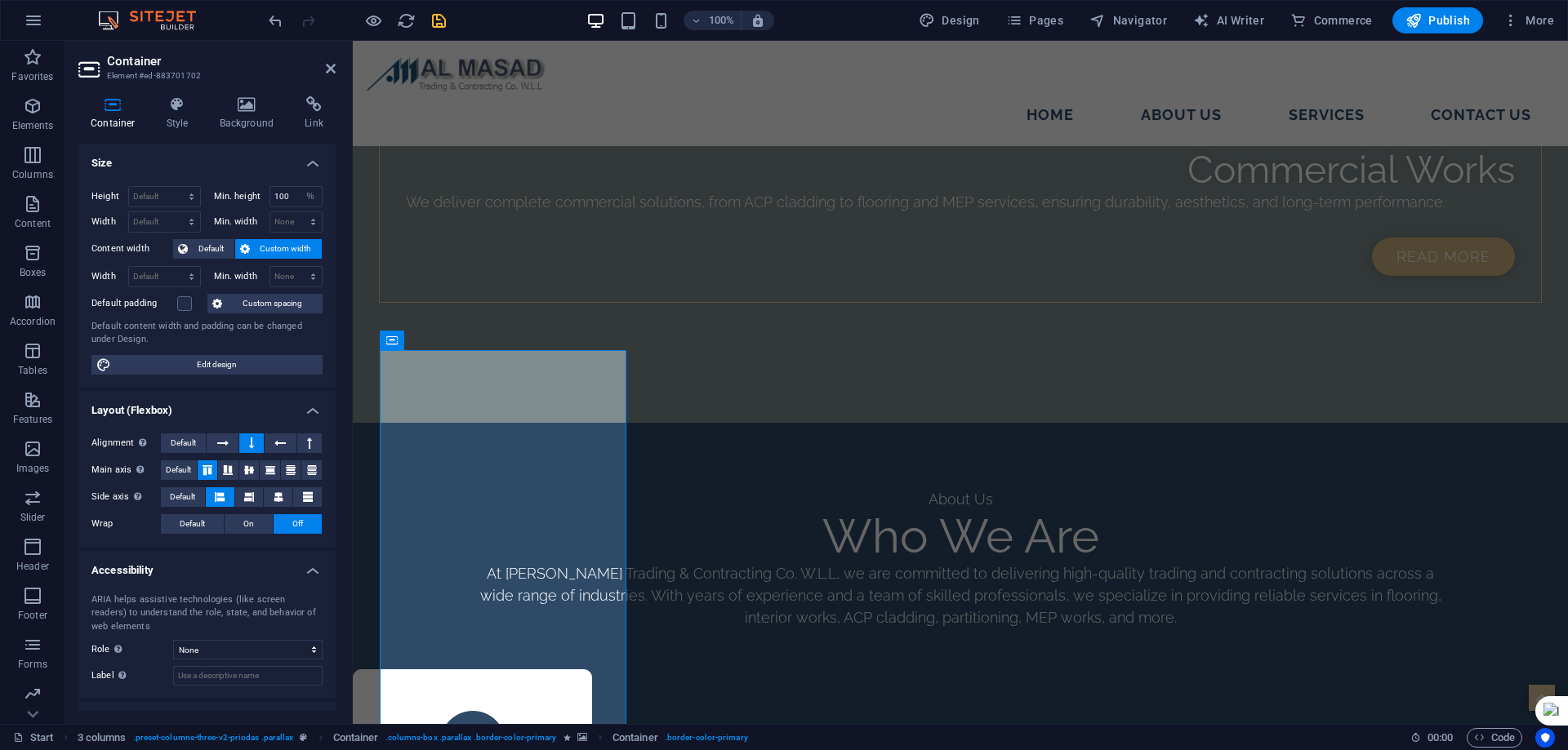
scroll to position [2372, 0]
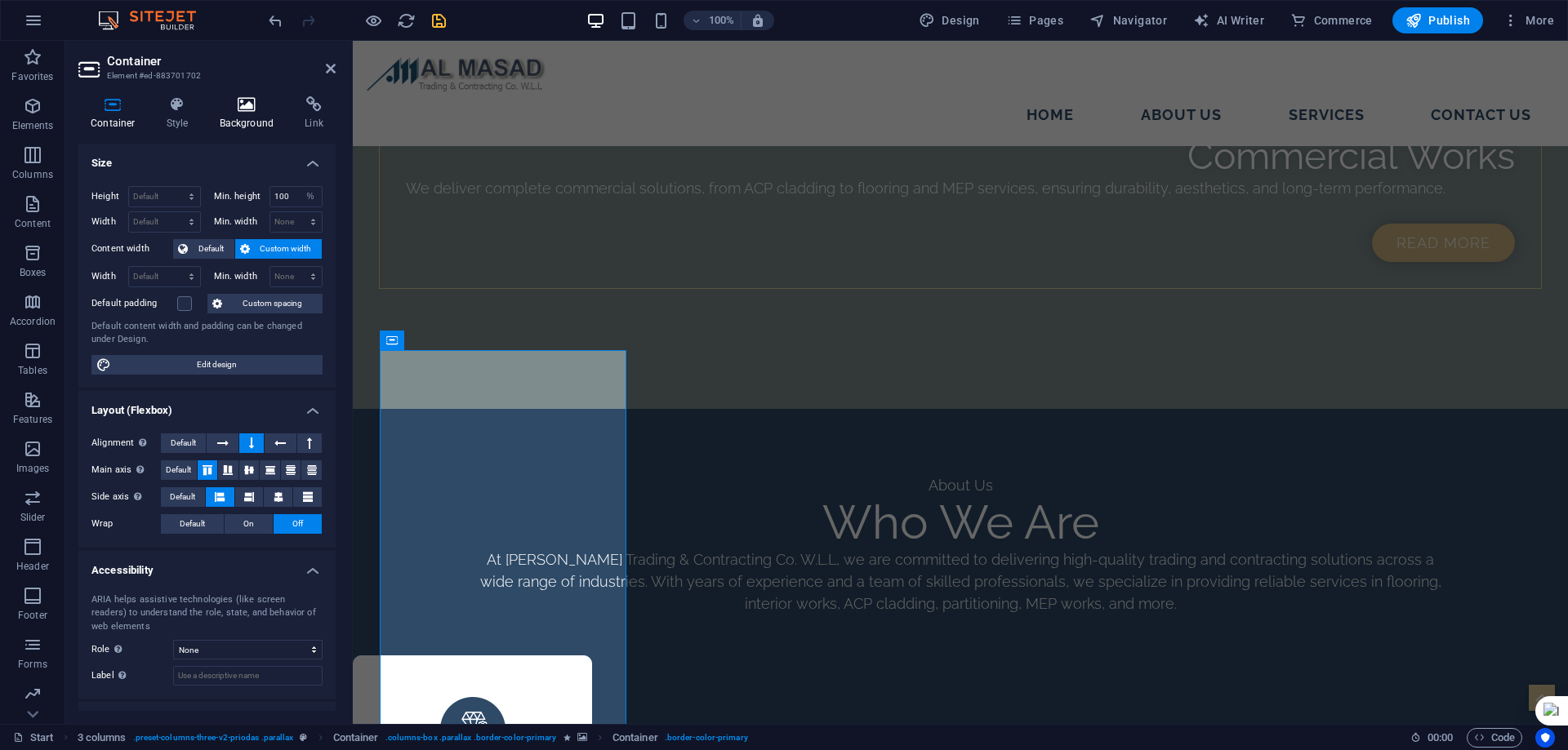
click at [244, 101] on icon at bounding box center [247, 104] width 79 height 16
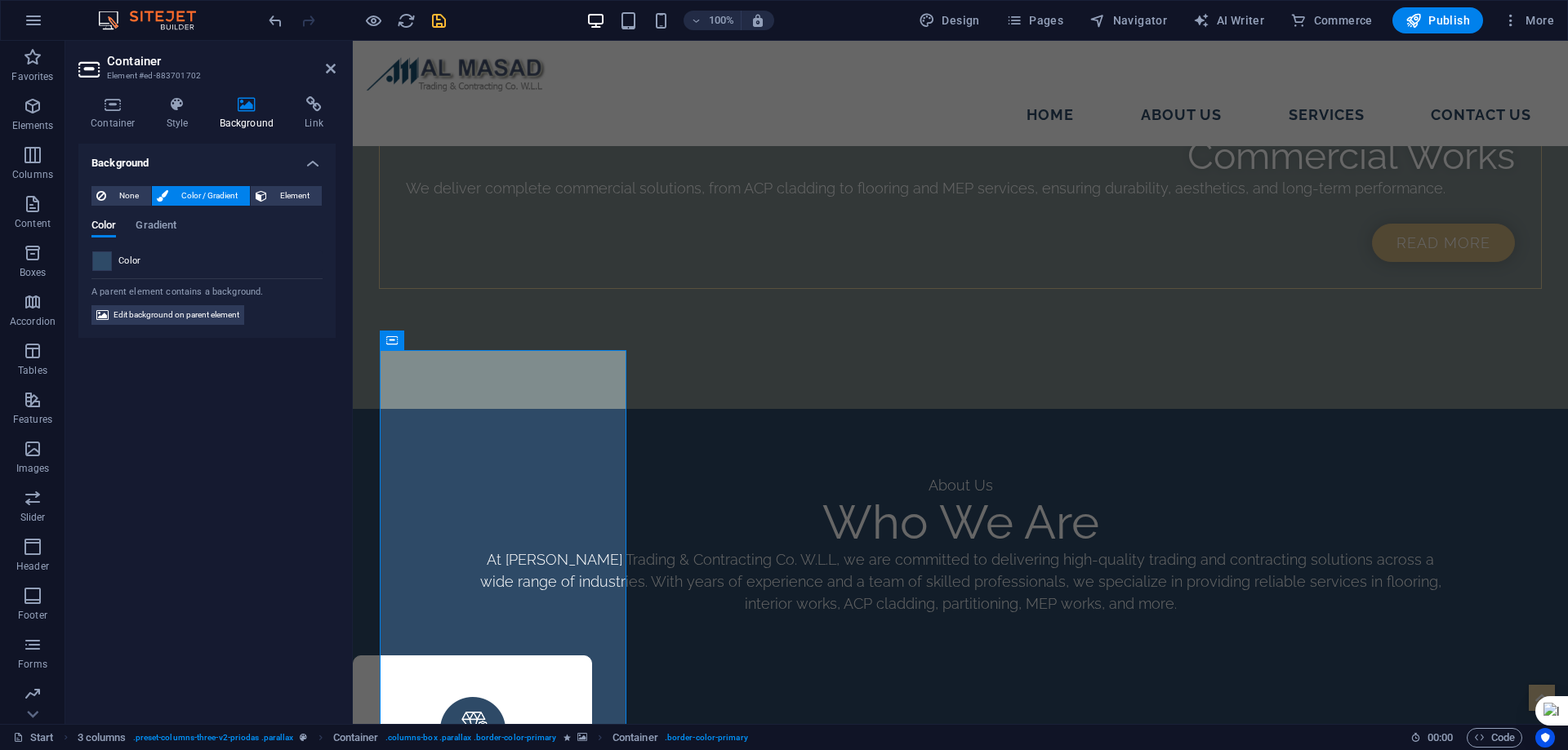
click at [98, 260] on span at bounding box center [102, 261] width 18 height 18
type input "#2e4a67"
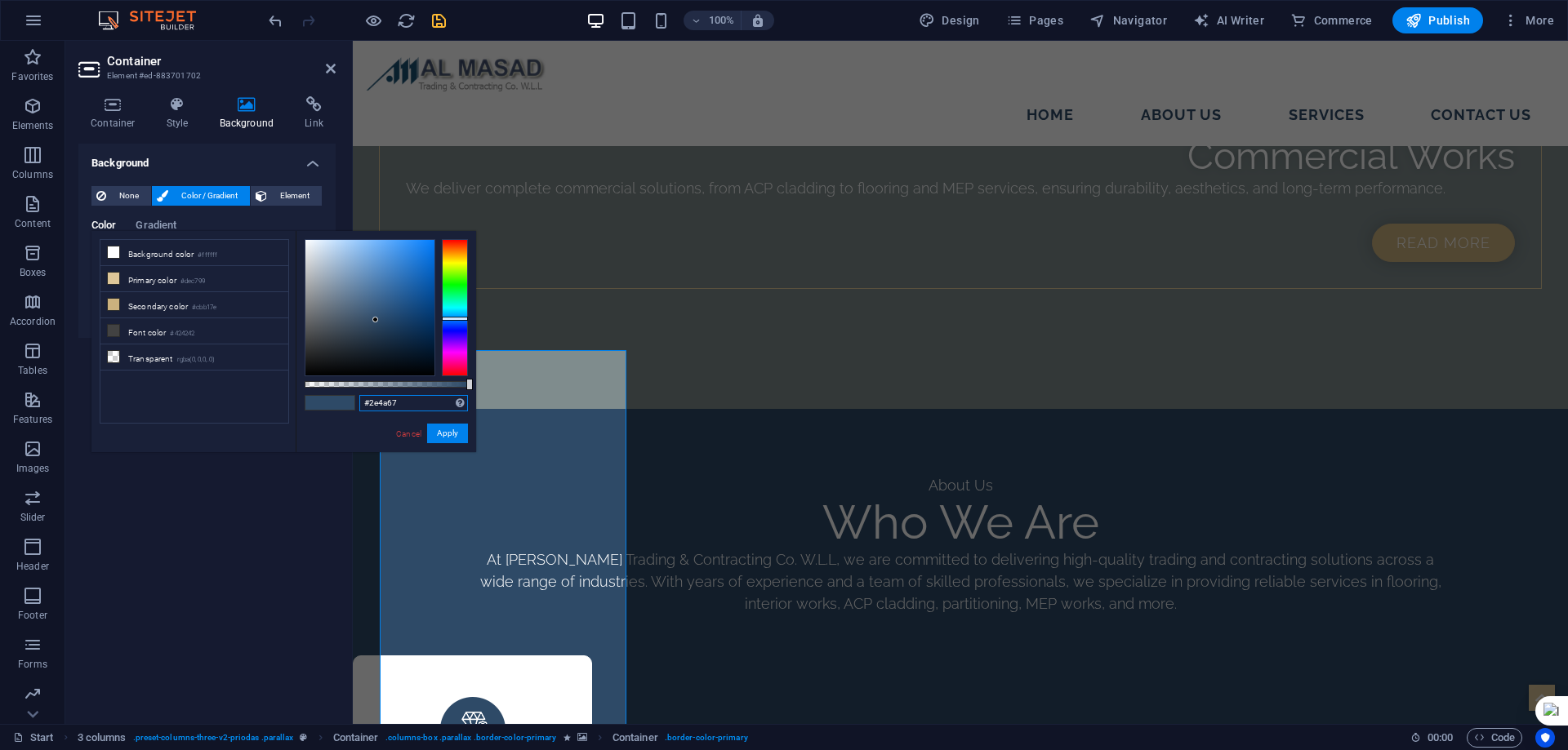
click at [406, 405] on input "#2e4a67" at bounding box center [413, 403] width 109 height 16
drag, startPoint x: 330, startPoint y: 73, endPoint x: 320, endPoint y: 277, distance: 204.2
click at [330, 73] on icon at bounding box center [330, 68] width 9 height 13
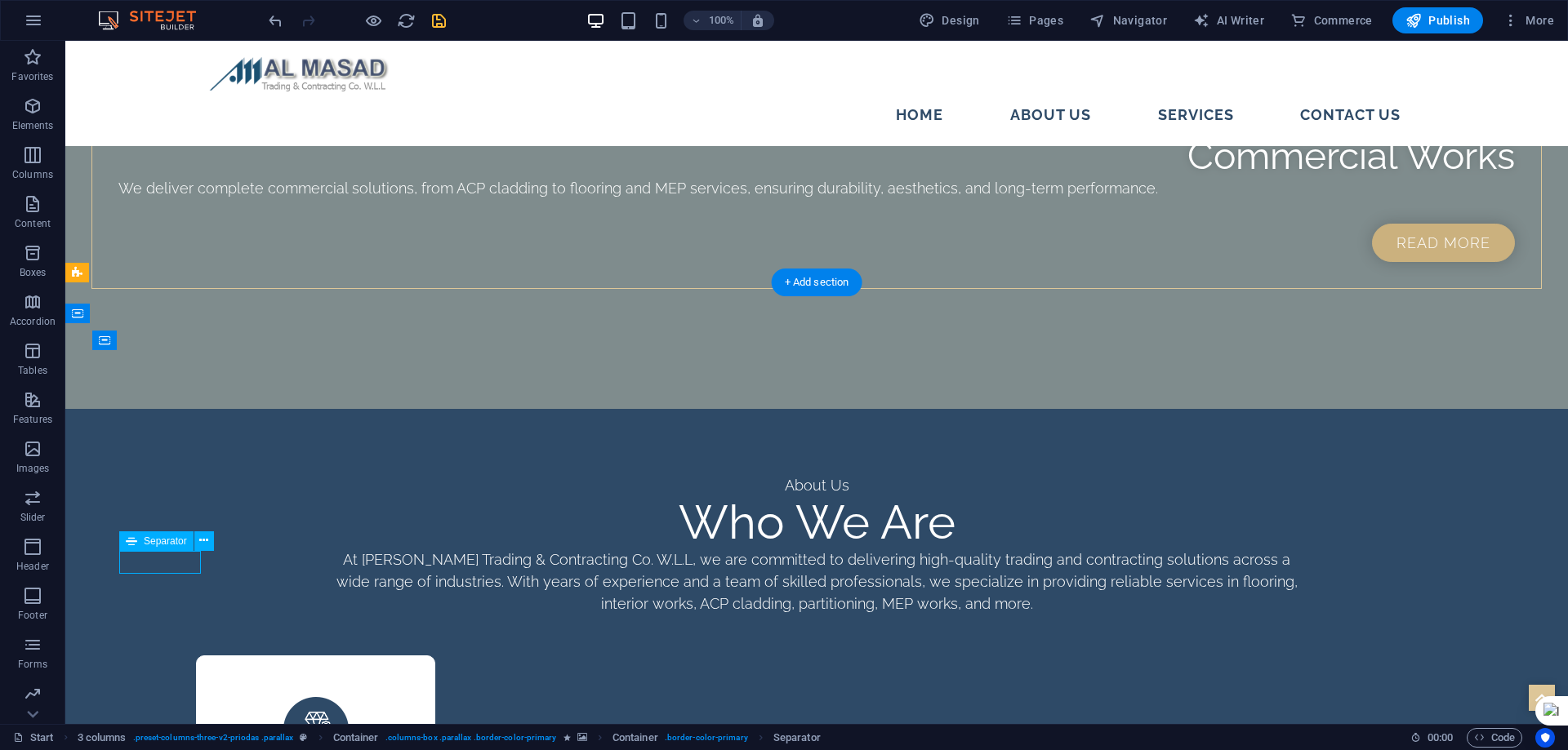
select select "px"
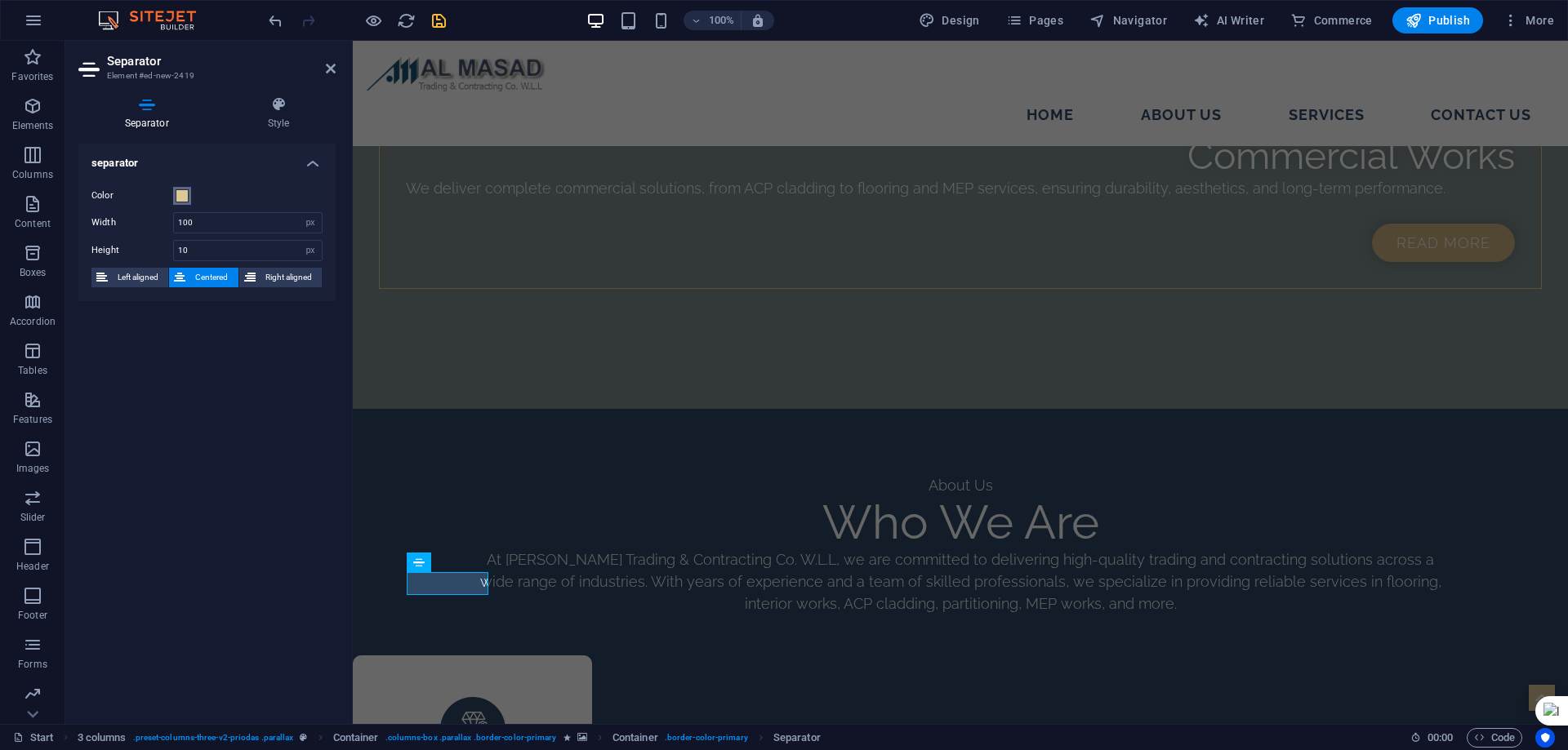
click at [183, 196] on span at bounding box center [181, 196] width 13 height 13
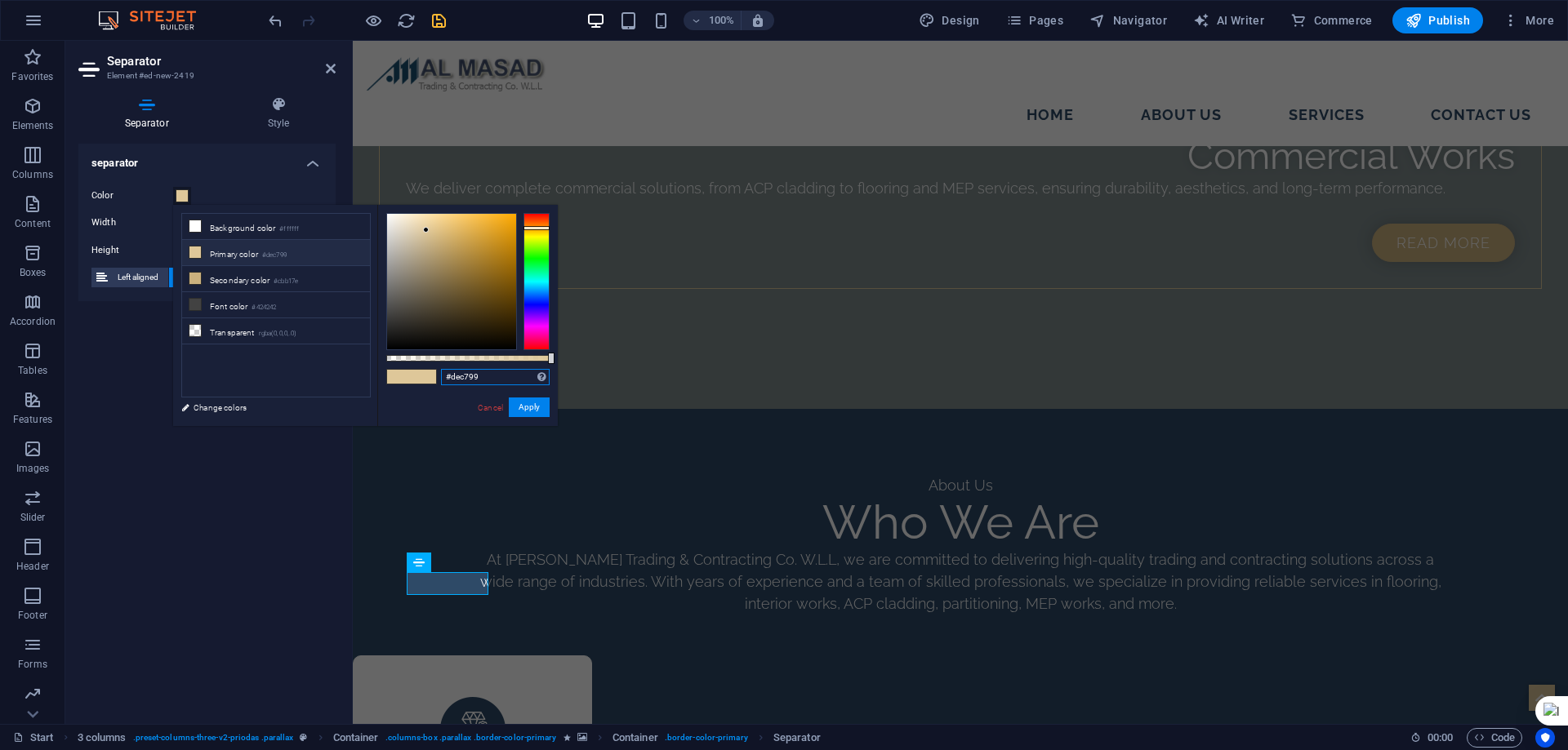
click at [455, 371] on input "#dec799" at bounding box center [495, 377] width 109 height 16
paste input "2e4a67"
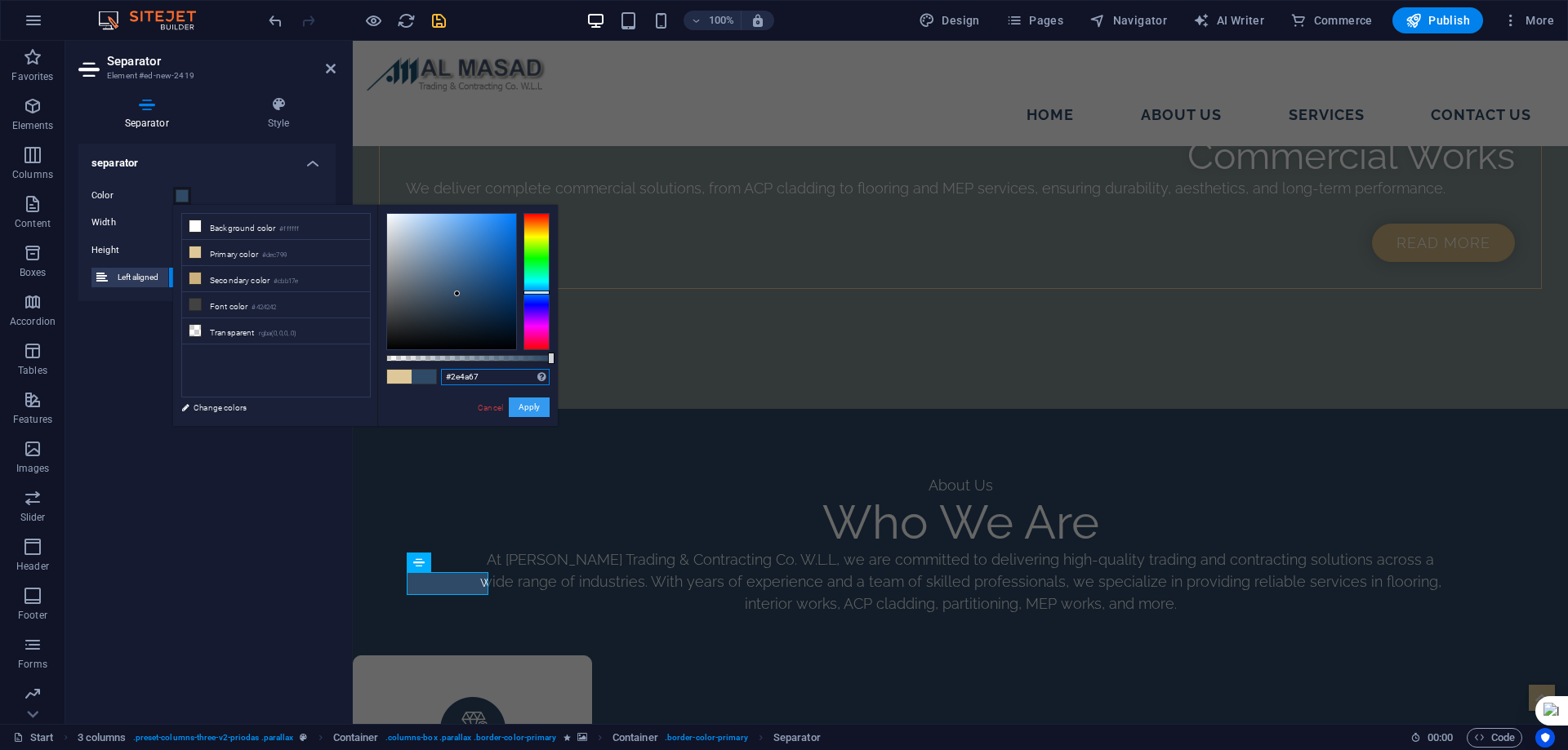
type input "#2e4a67"
click at [525, 403] on button "Apply" at bounding box center [529, 407] width 41 height 20
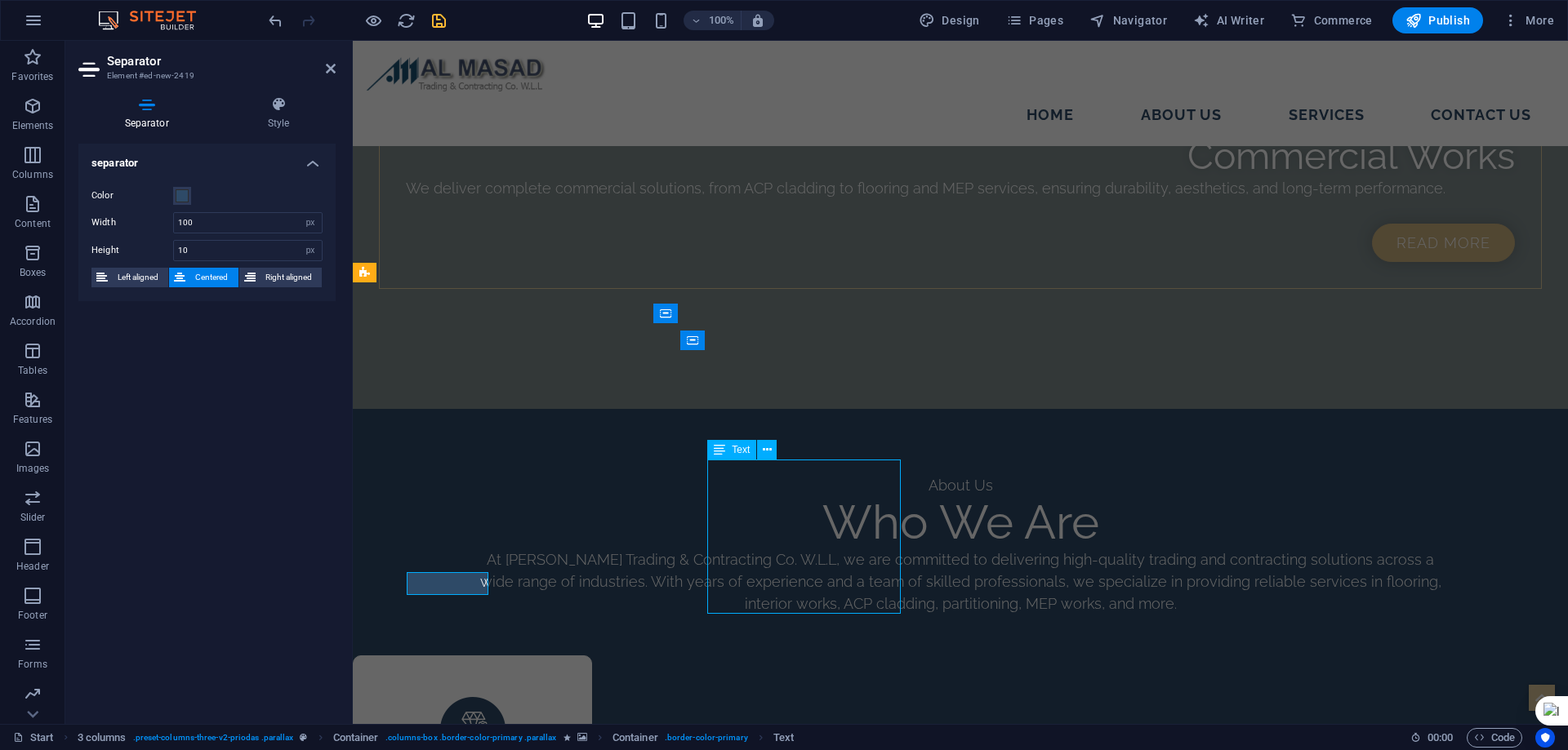
scroll to position [2358, 0]
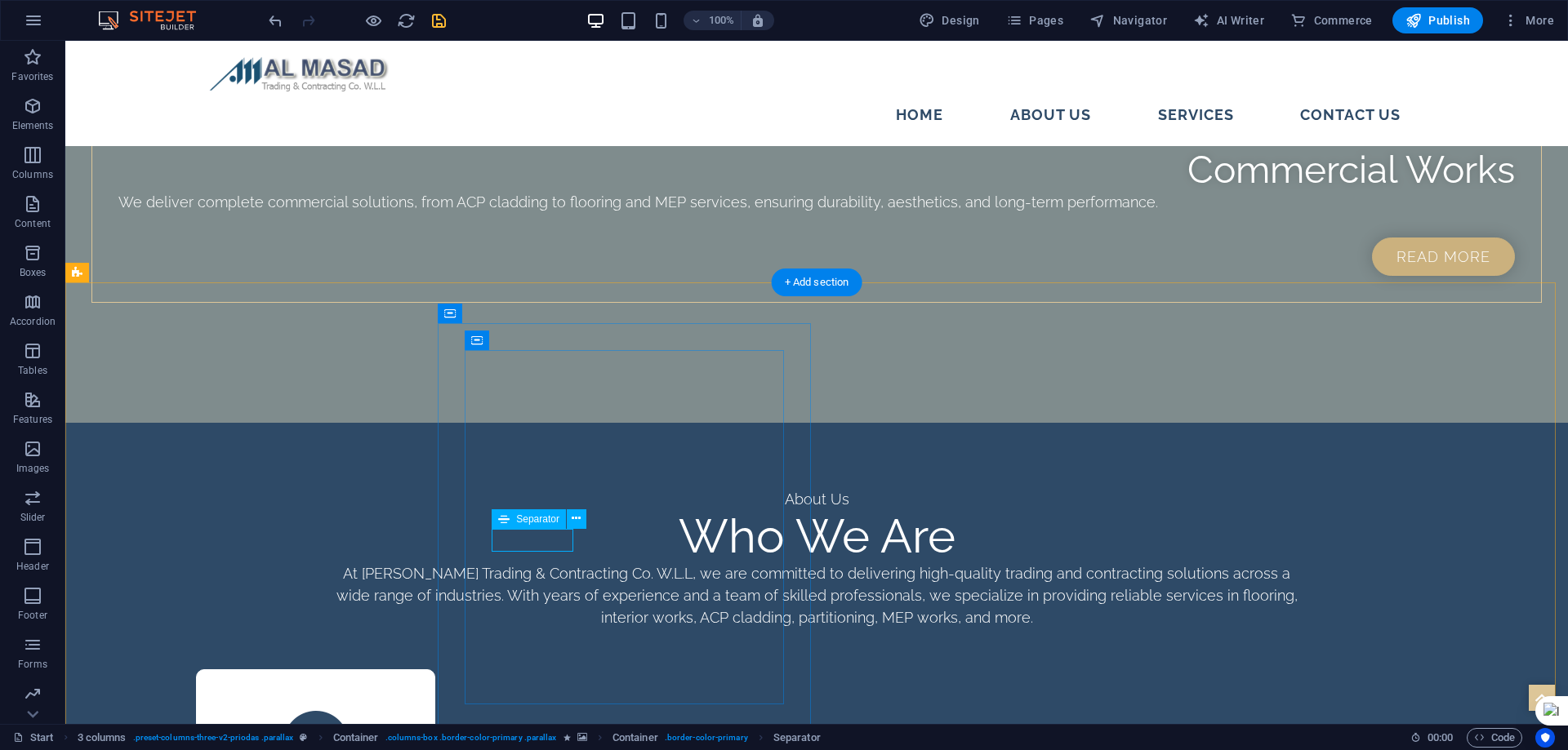
select select "px"
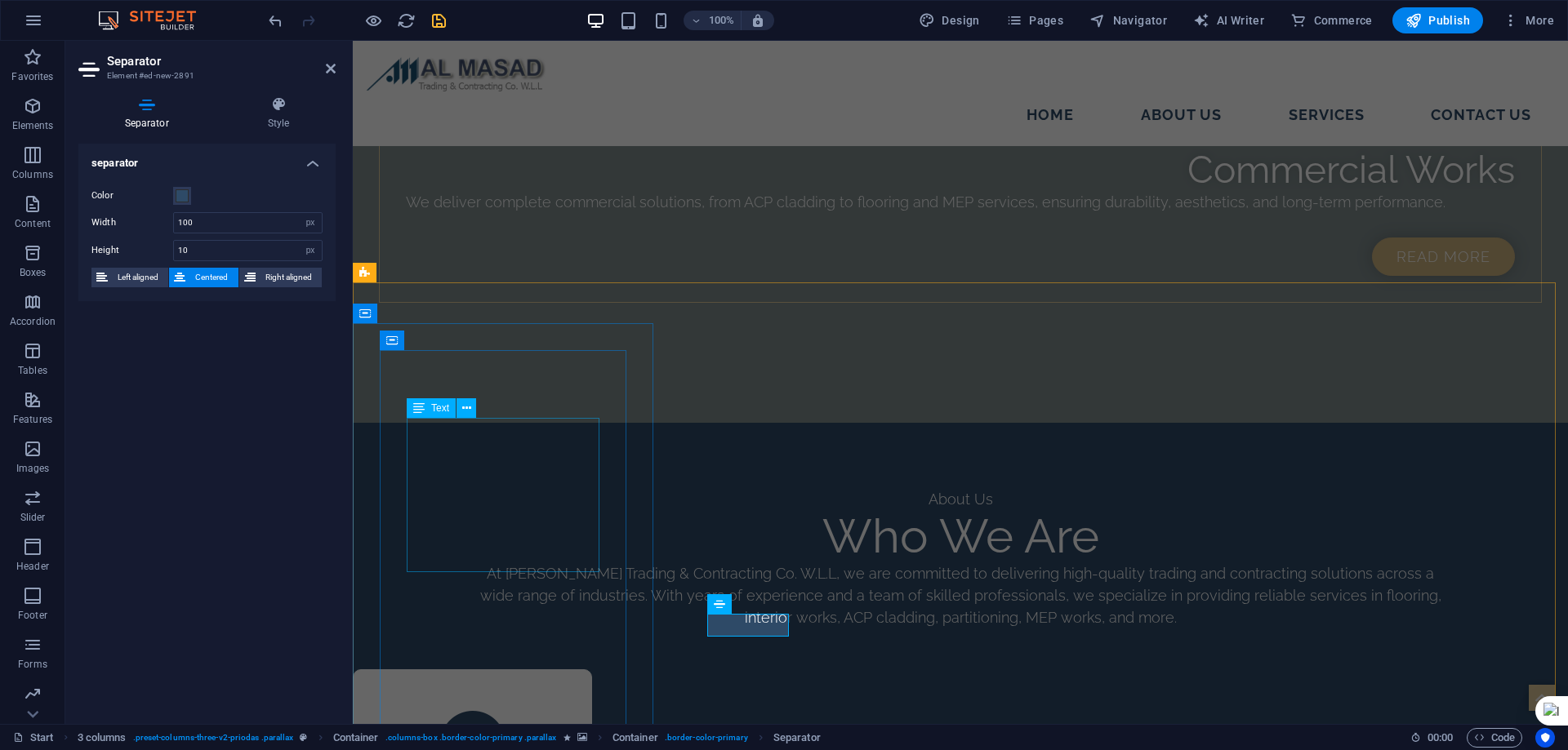
scroll to position [2372, 0]
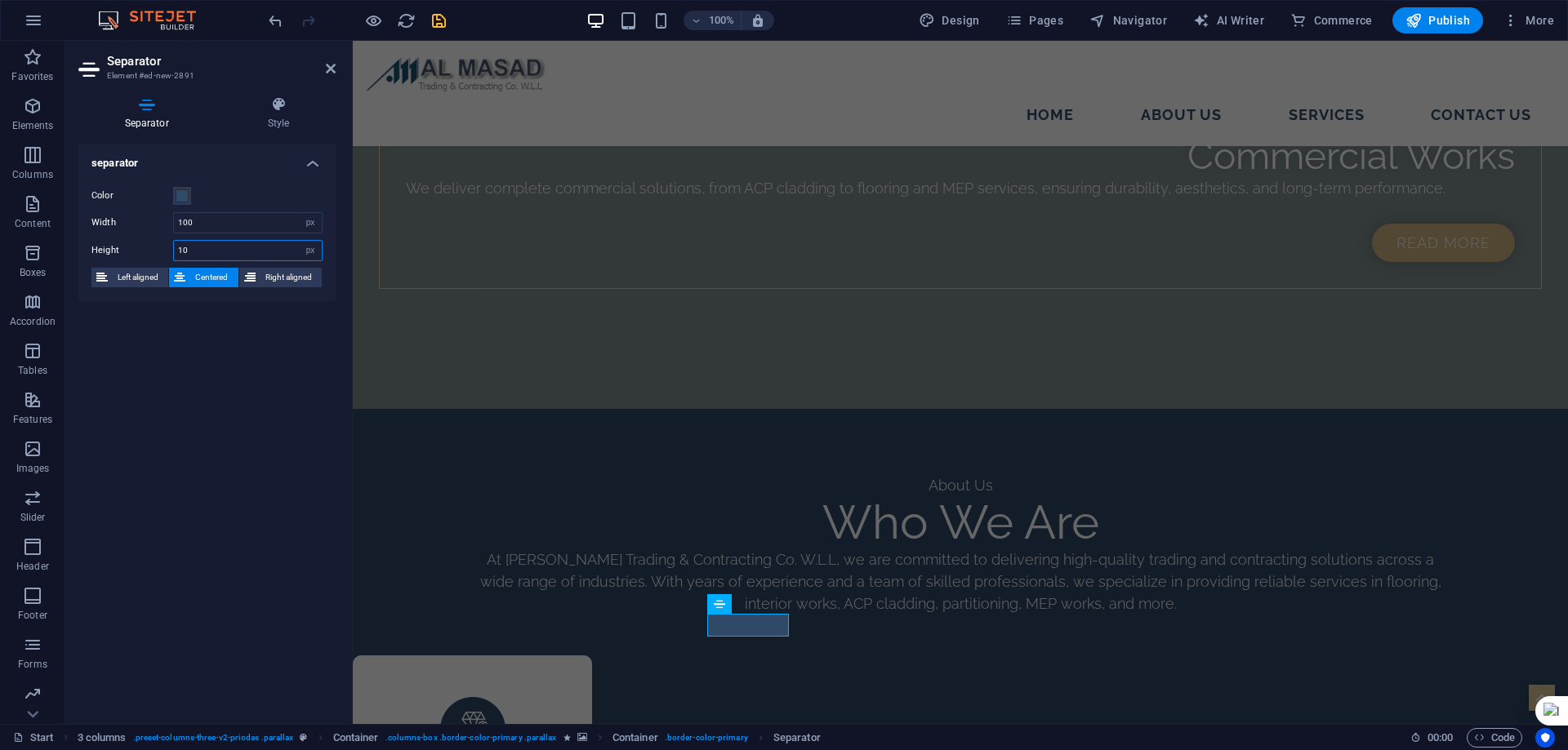
drag, startPoint x: 201, startPoint y: 249, endPoint x: 87, endPoint y: 255, distance: 114.2
click at [87, 255] on div "Color Width 100 px rem % vh vw Height 10 px rem vh vw Left aligned Centered Rig…" at bounding box center [207, 237] width 257 height 128
type input "30"
click at [328, 64] on icon at bounding box center [330, 68] width 9 height 13
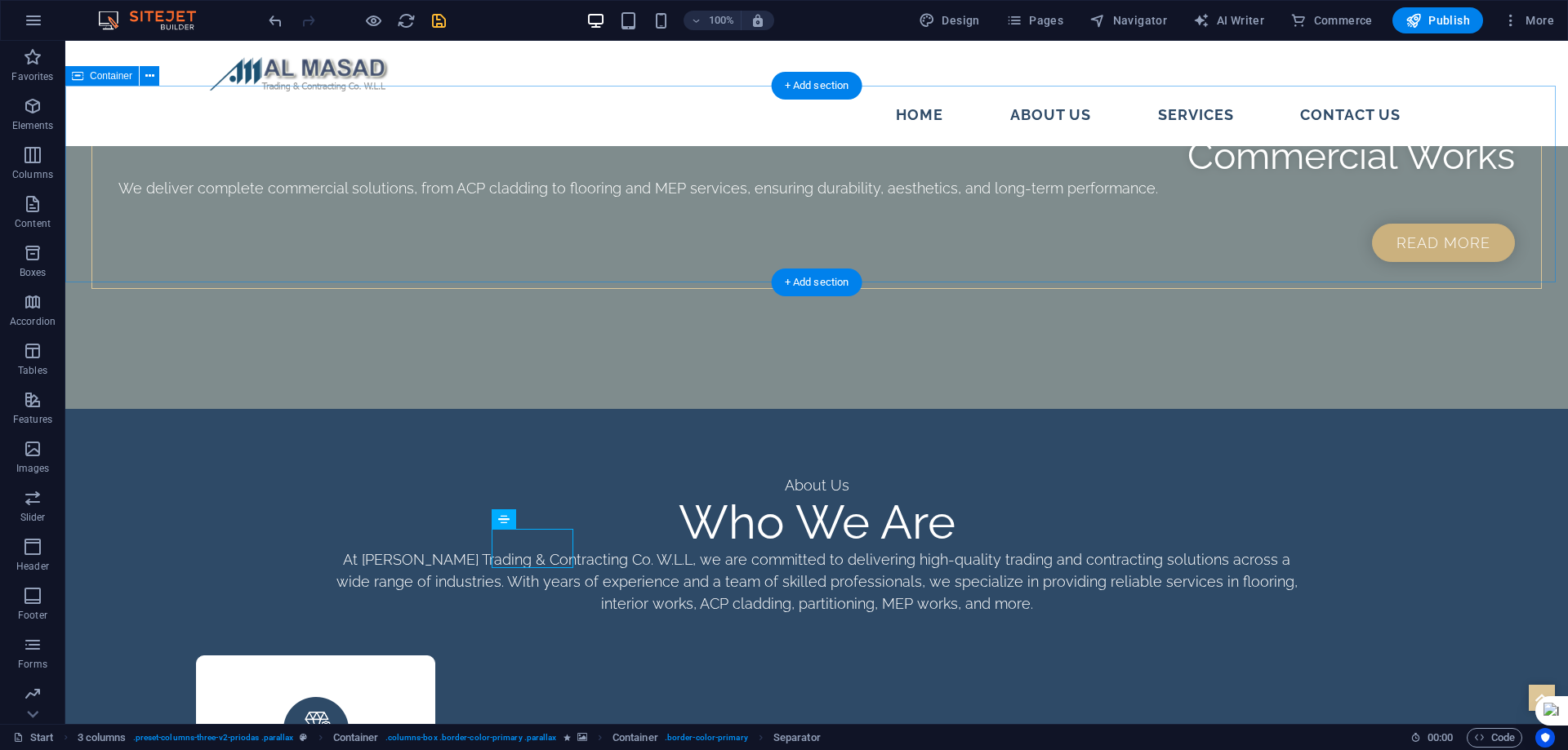
scroll to position [2358, 0]
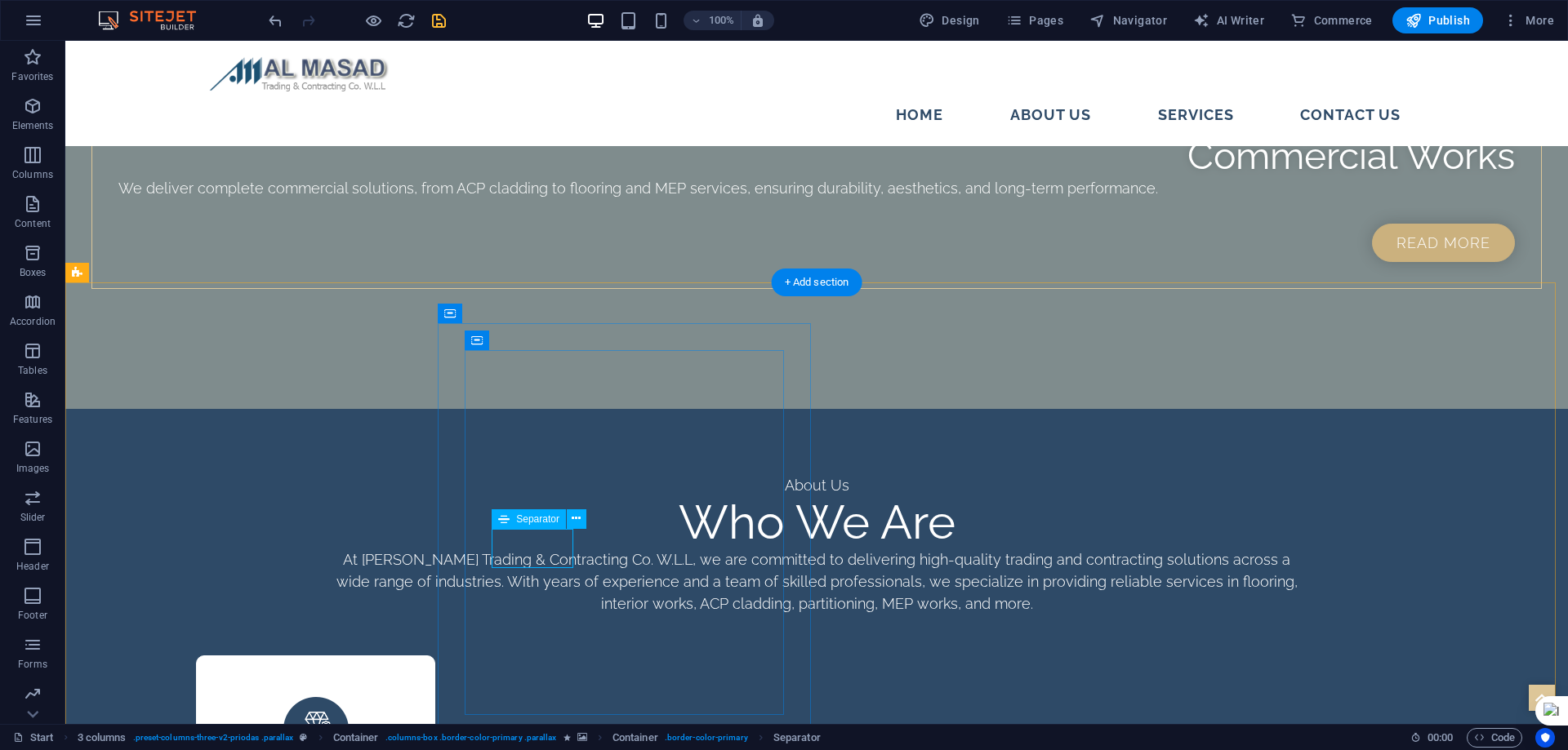
select select "px"
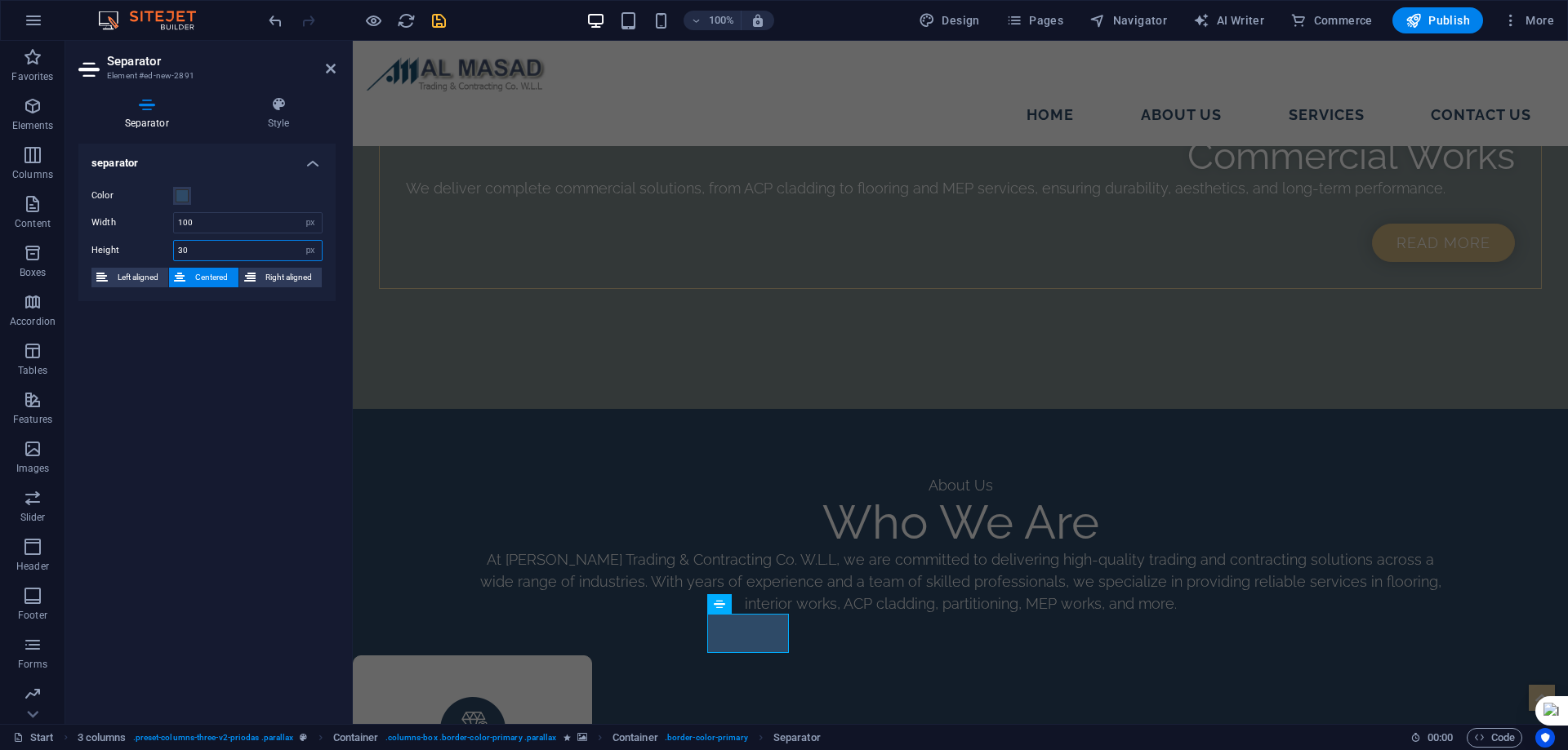
drag, startPoint x: 194, startPoint y: 257, endPoint x: 138, endPoint y: 249, distance: 56.6
click at [138, 249] on div "Height 30 px rem vh vw" at bounding box center [207, 250] width 231 height 21
type input "40"
click at [333, 70] on icon at bounding box center [330, 68] width 9 height 13
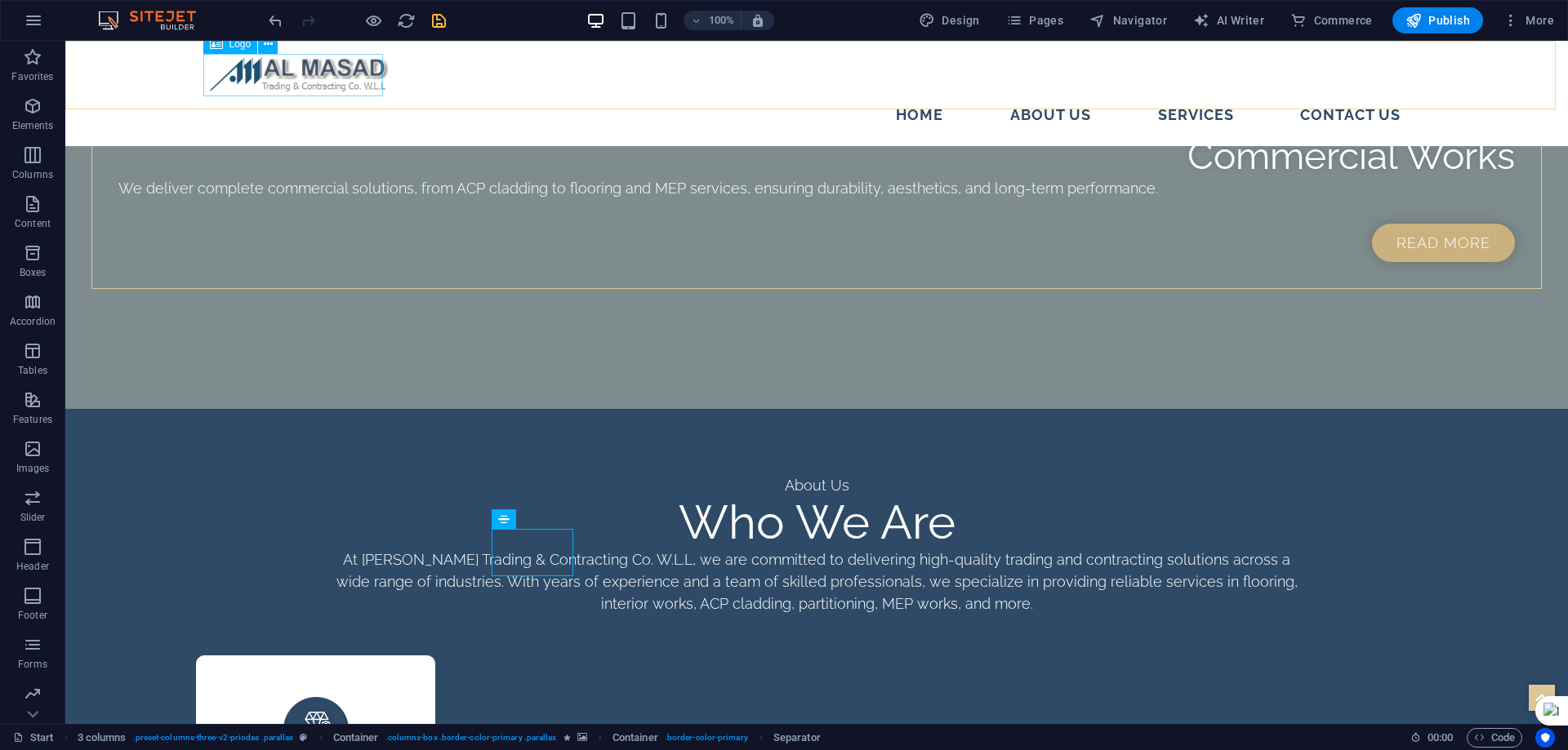
scroll to position [2358, 0]
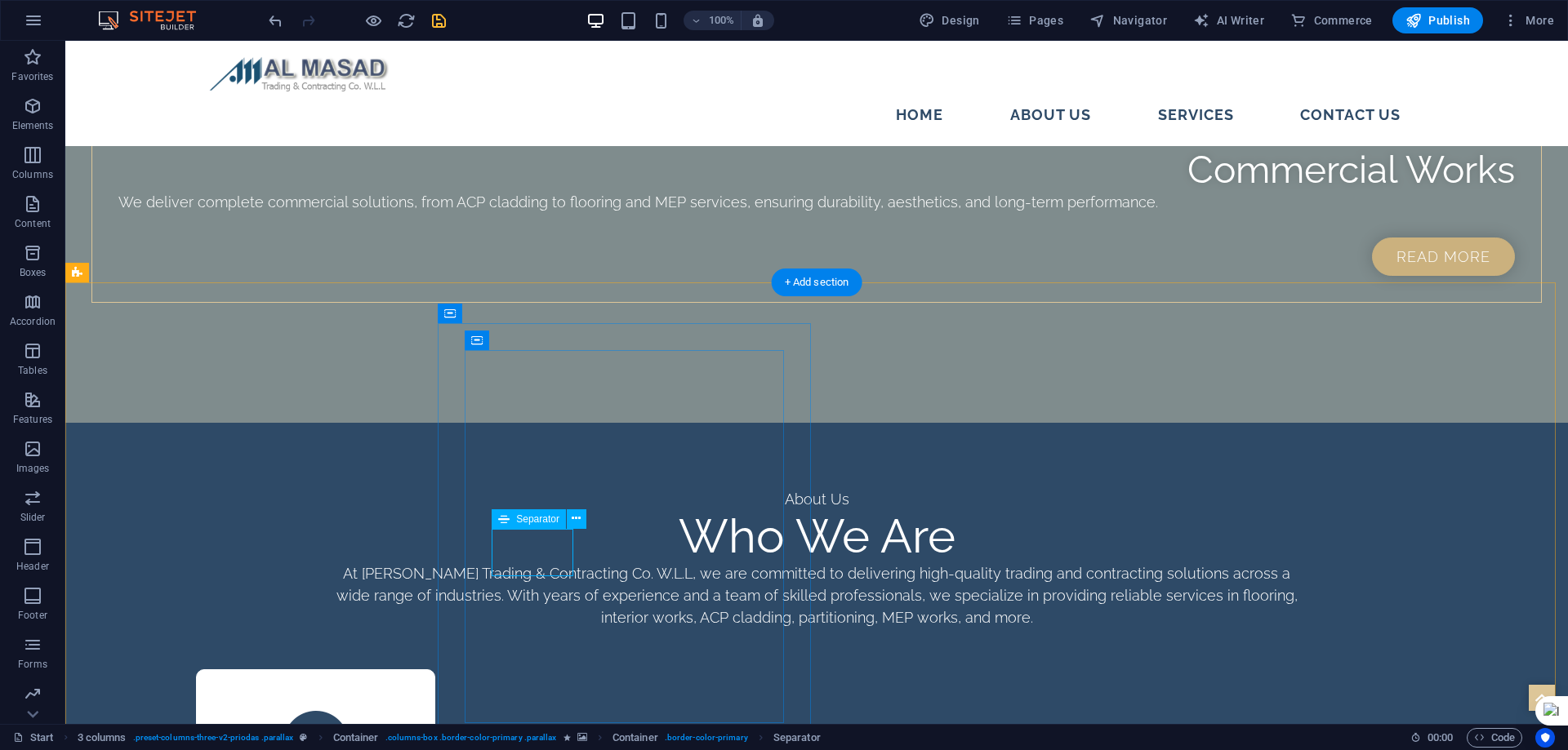
select select "px"
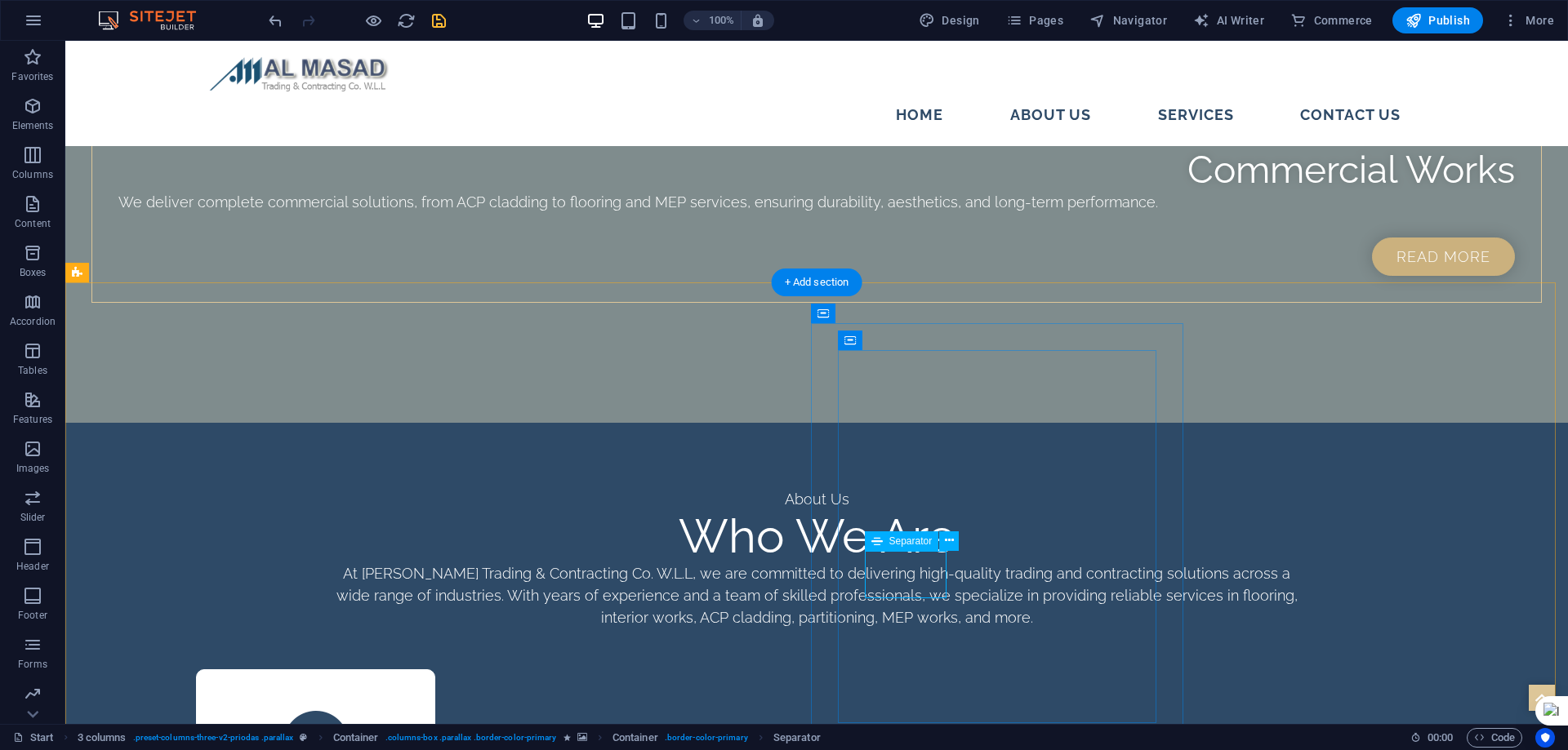
select select "px"
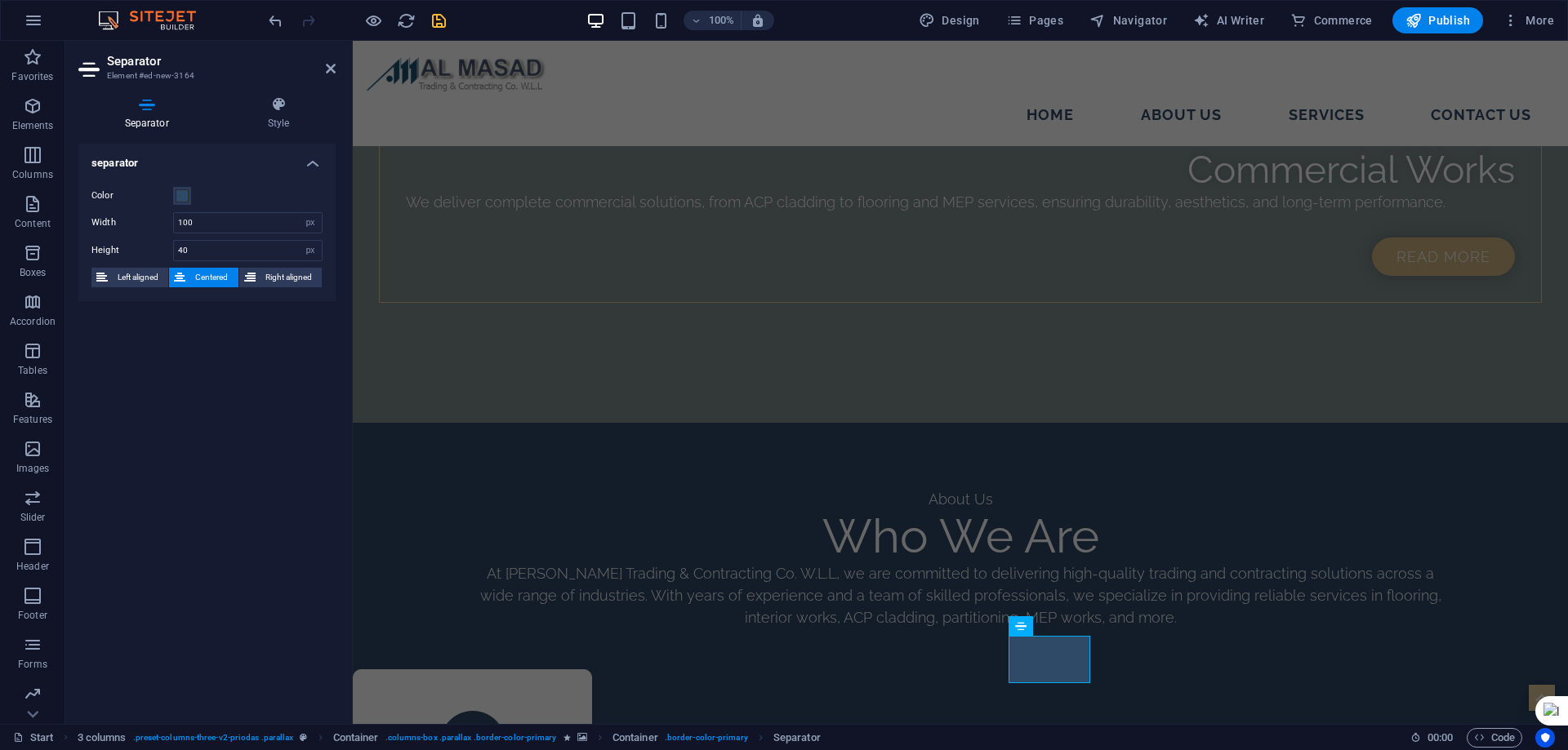
scroll to position [2372, 0]
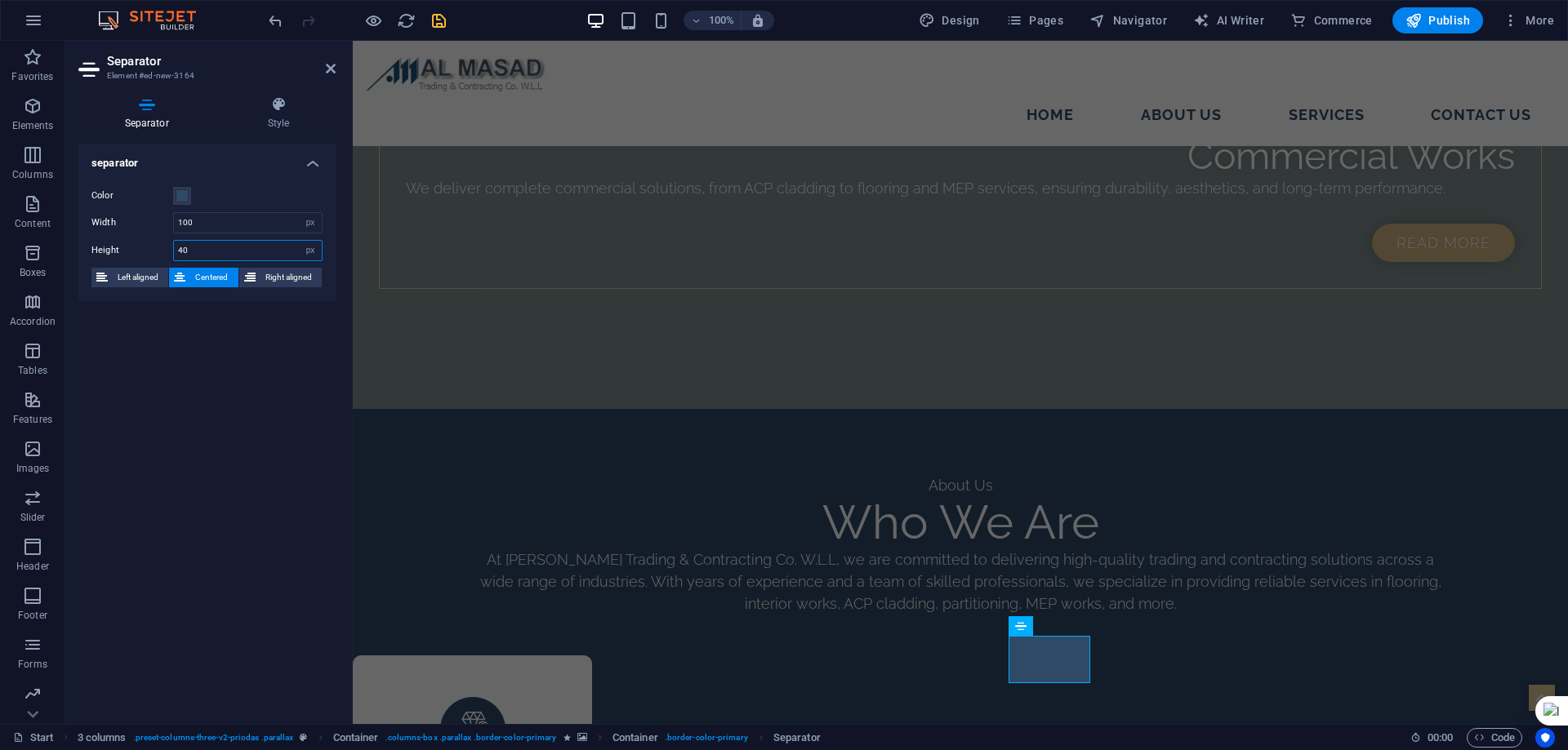
drag, startPoint x: 191, startPoint y: 249, endPoint x: 115, endPoint y: 262, distance: 77.1
click at [115, 262] on div "Color Width 100 px rem % vh vw Height 40 px rem vh vw Left aligned Centered Rig…" at bounding box center [207, 237] width 257 height 128
type input "30"
click at [332, 67] on icon at bounding box center [330, 68] width 9 height 13
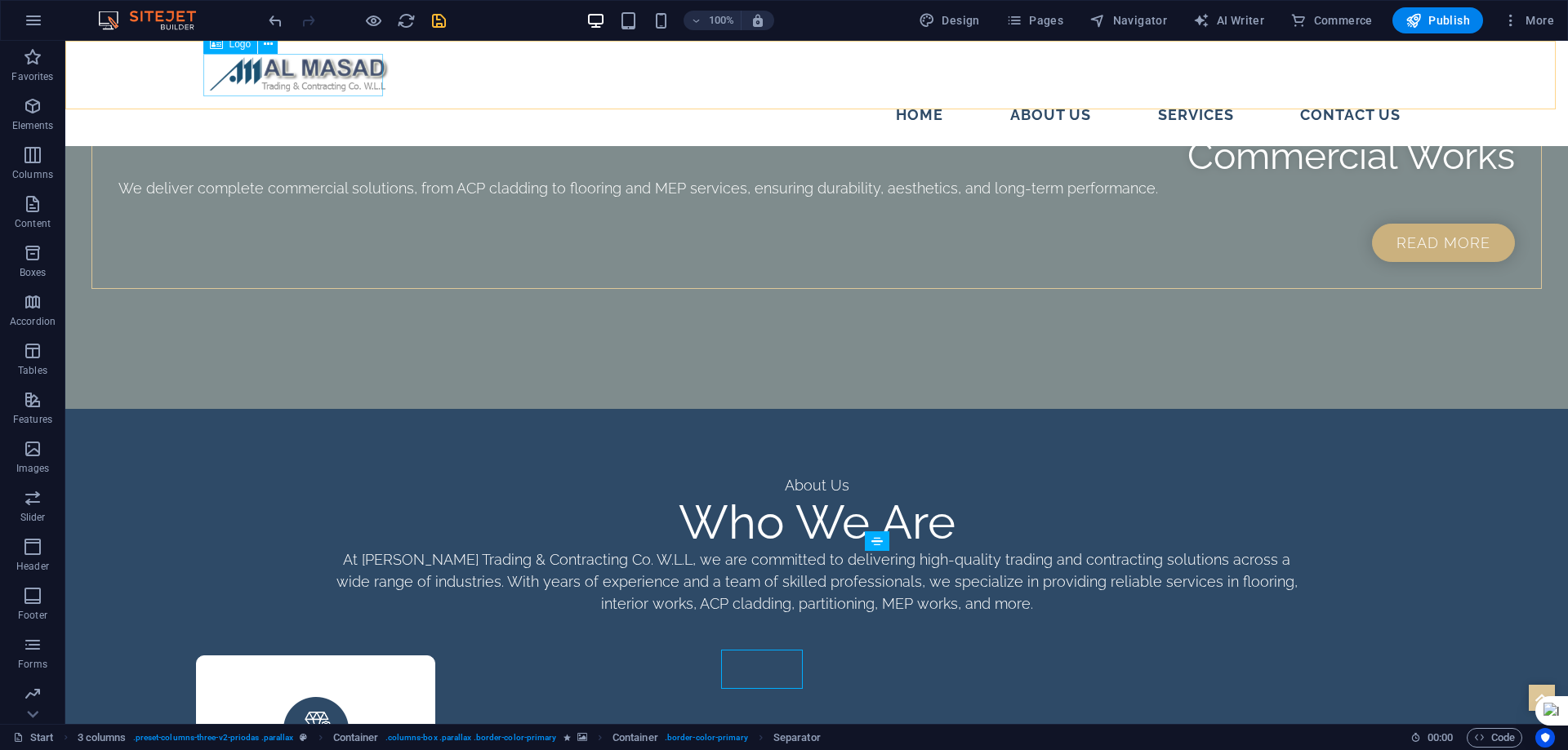
scroll to position [2358, 0]
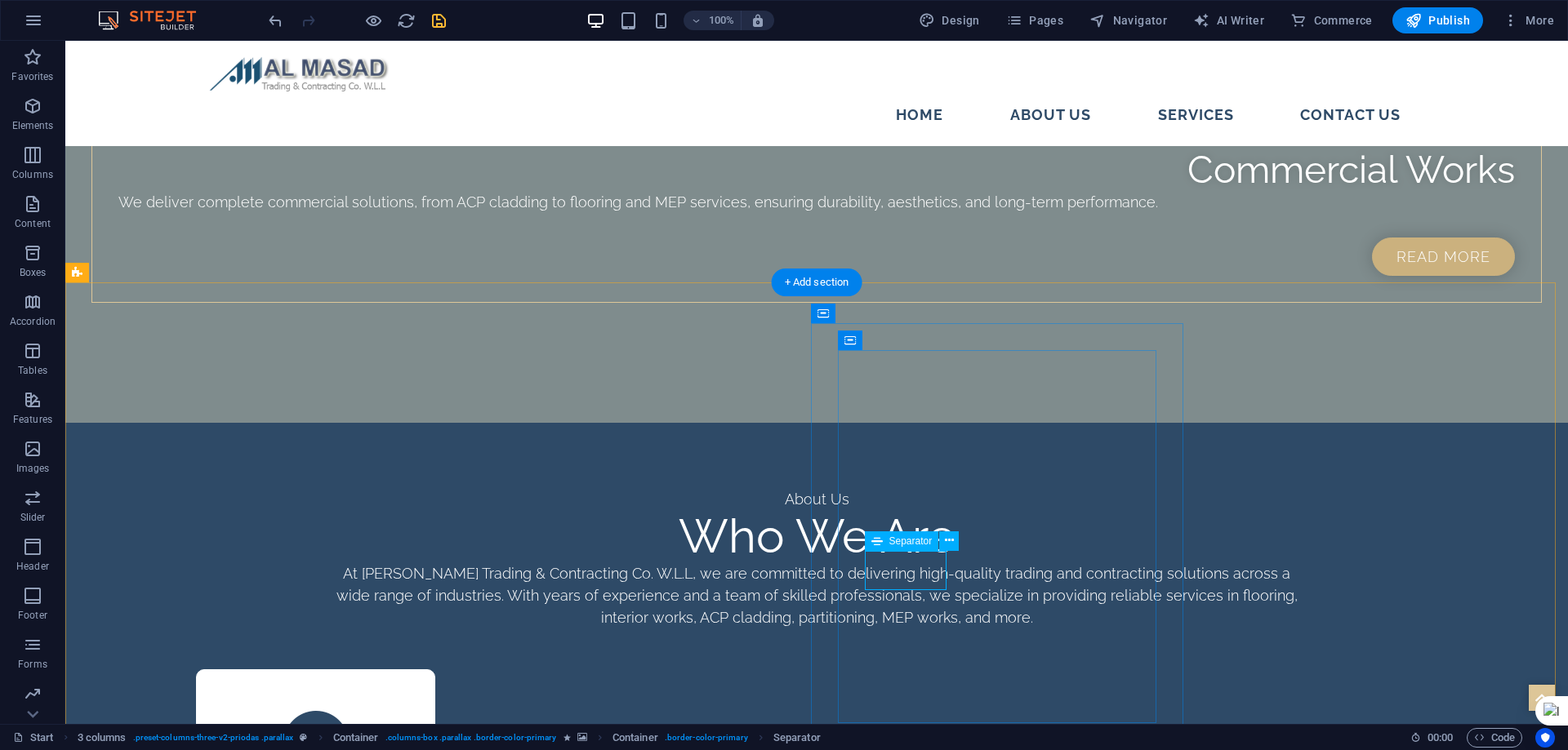
select select "px"
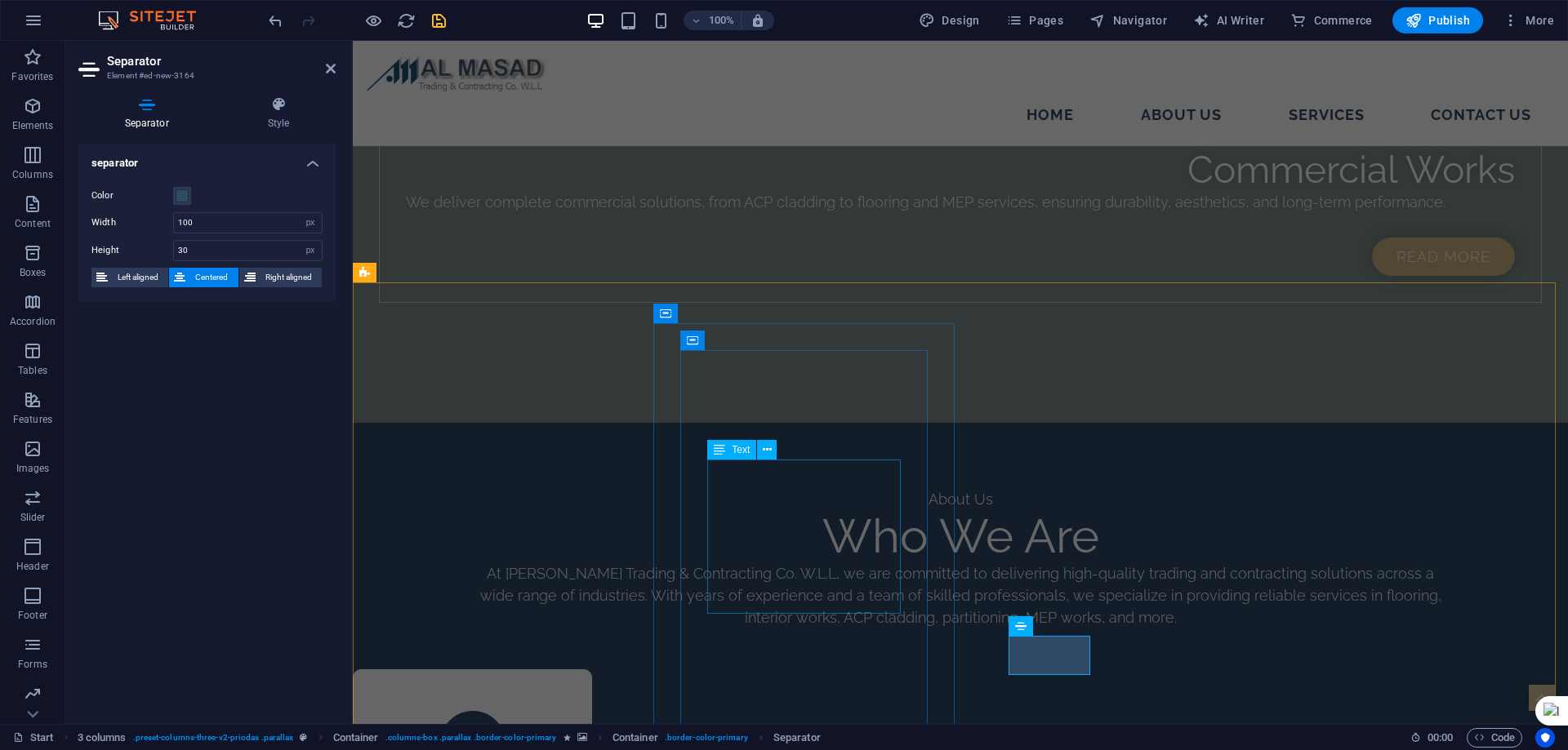
scroll to position [2372, 0]
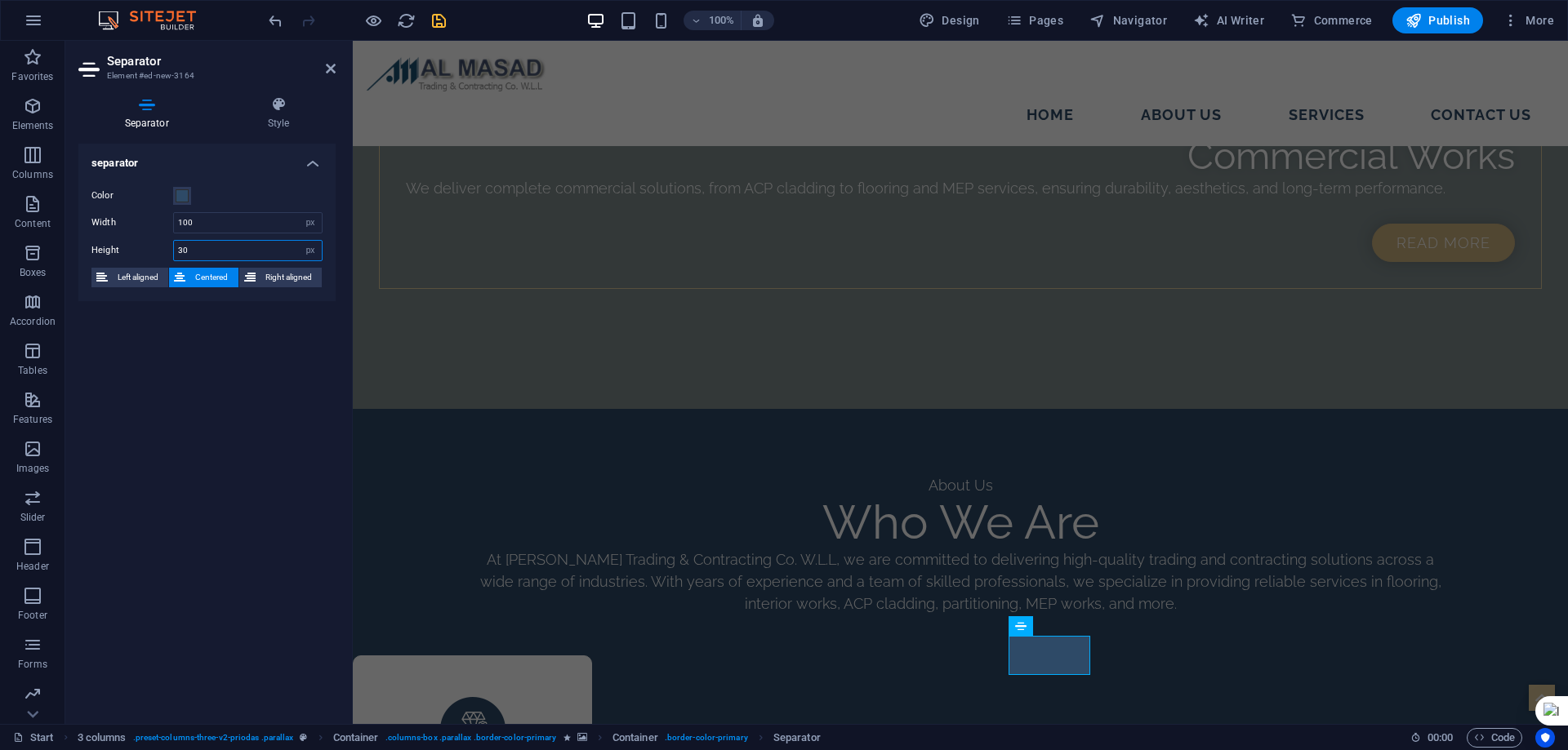
drag, startPoint x: 197, startPoint y: 249, endPoint x: 122, endPoint y: 249, distance: 75.0
click at [122, 249] on div "Height 30 px rem vh vw" at bounding box center [207, 250] width 231 height 21
type input "20"
click at [331, 64] on icon at bounding box center [330, 68] width 9 height 13
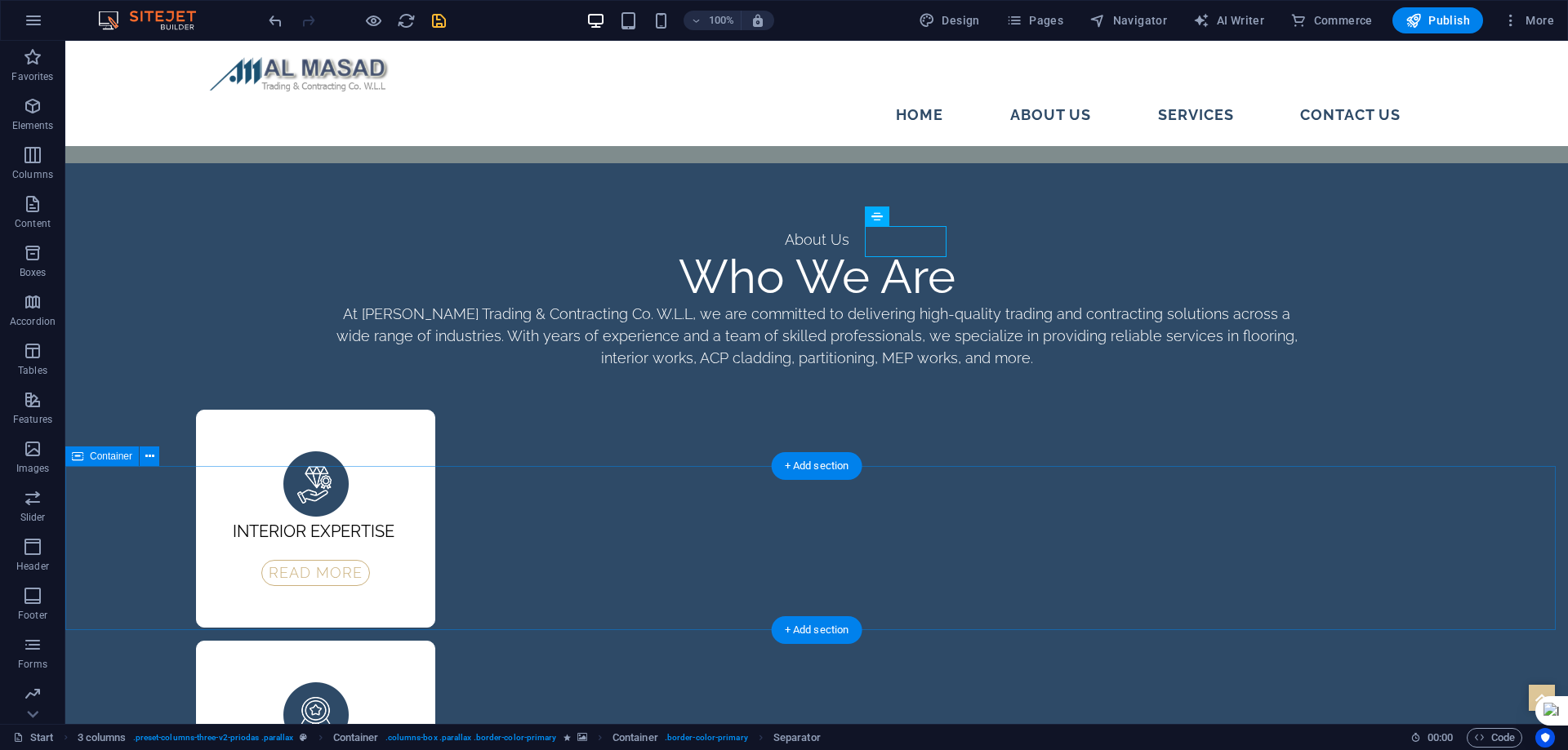
scroll to position [2522, 0]
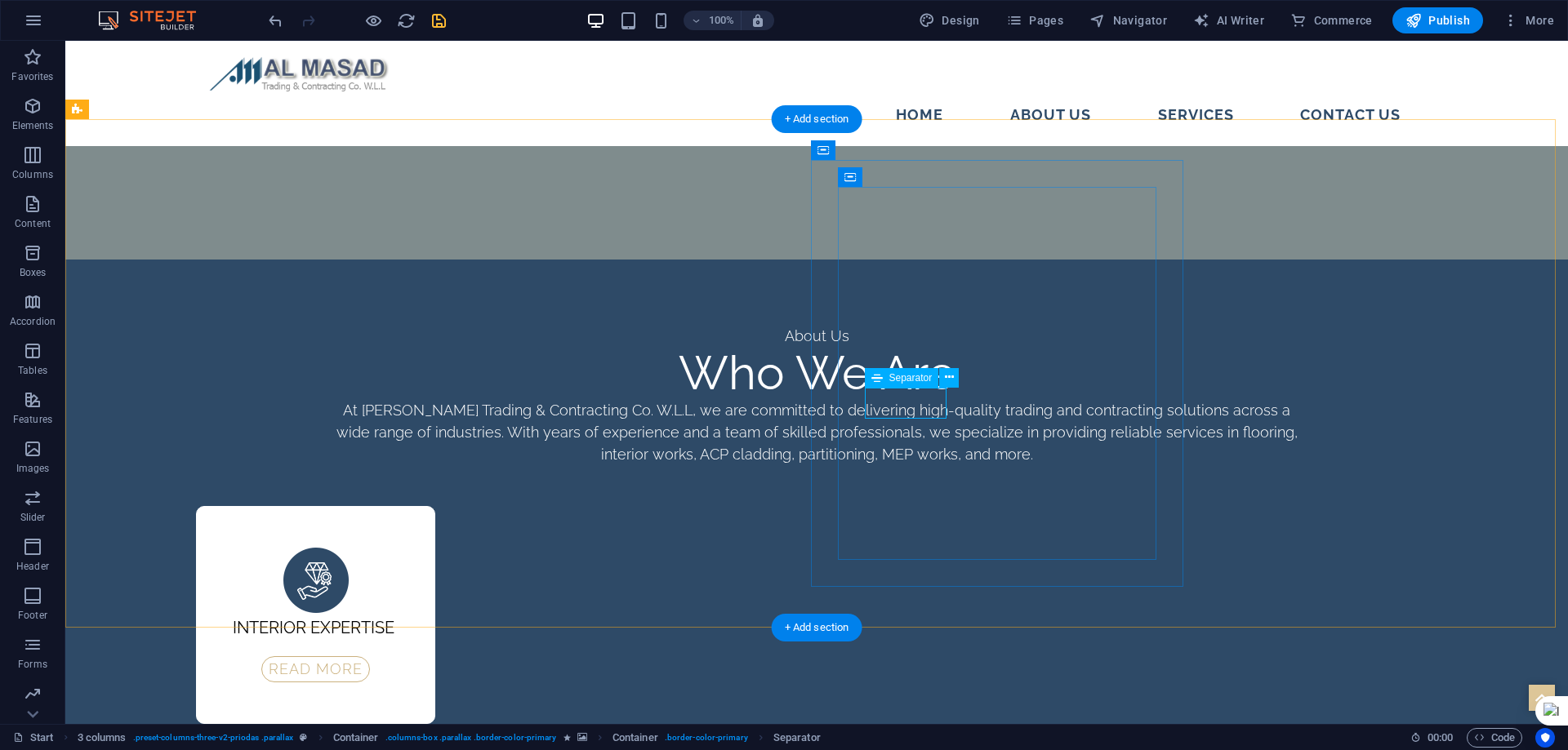
select select "px"
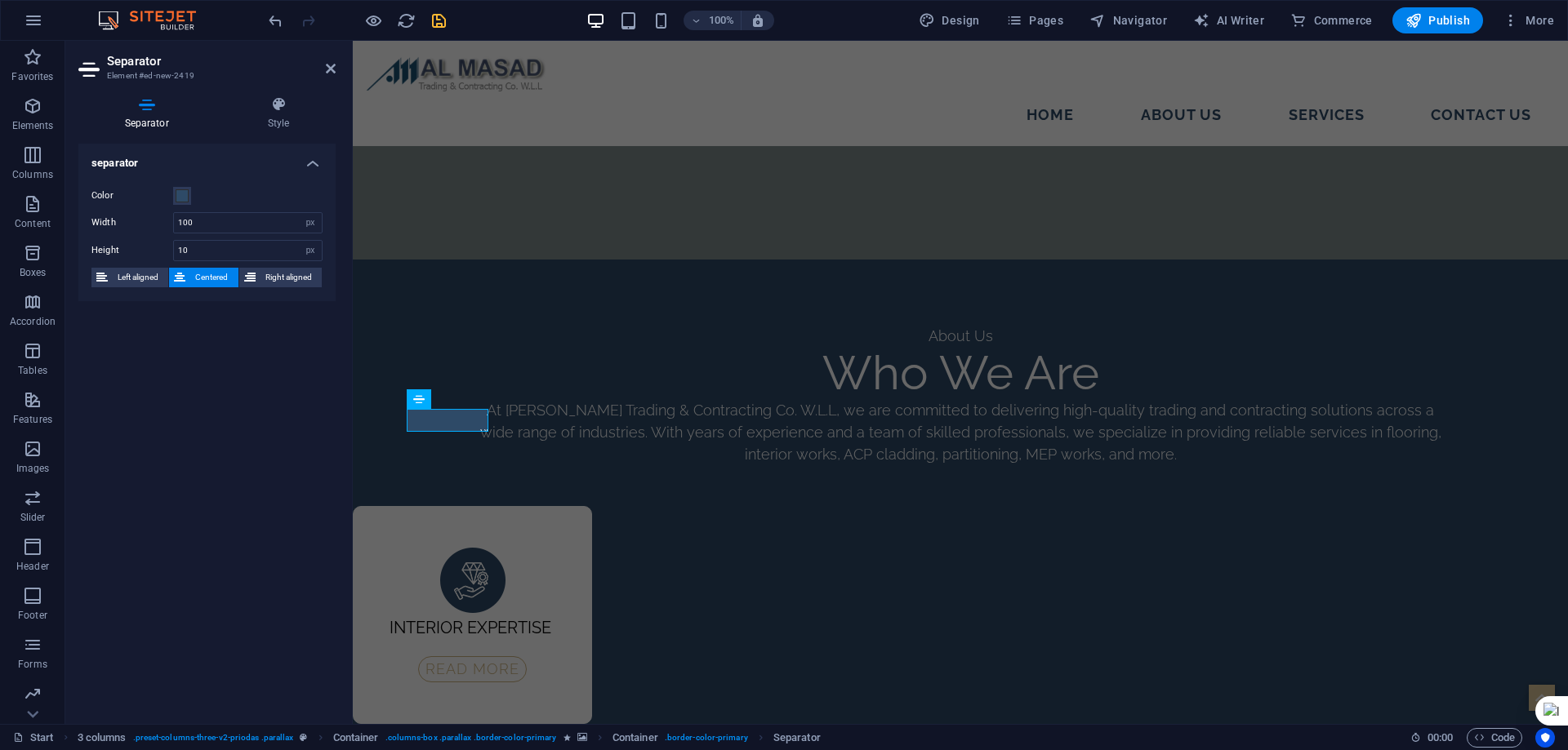
scroll to position [2535, 0]
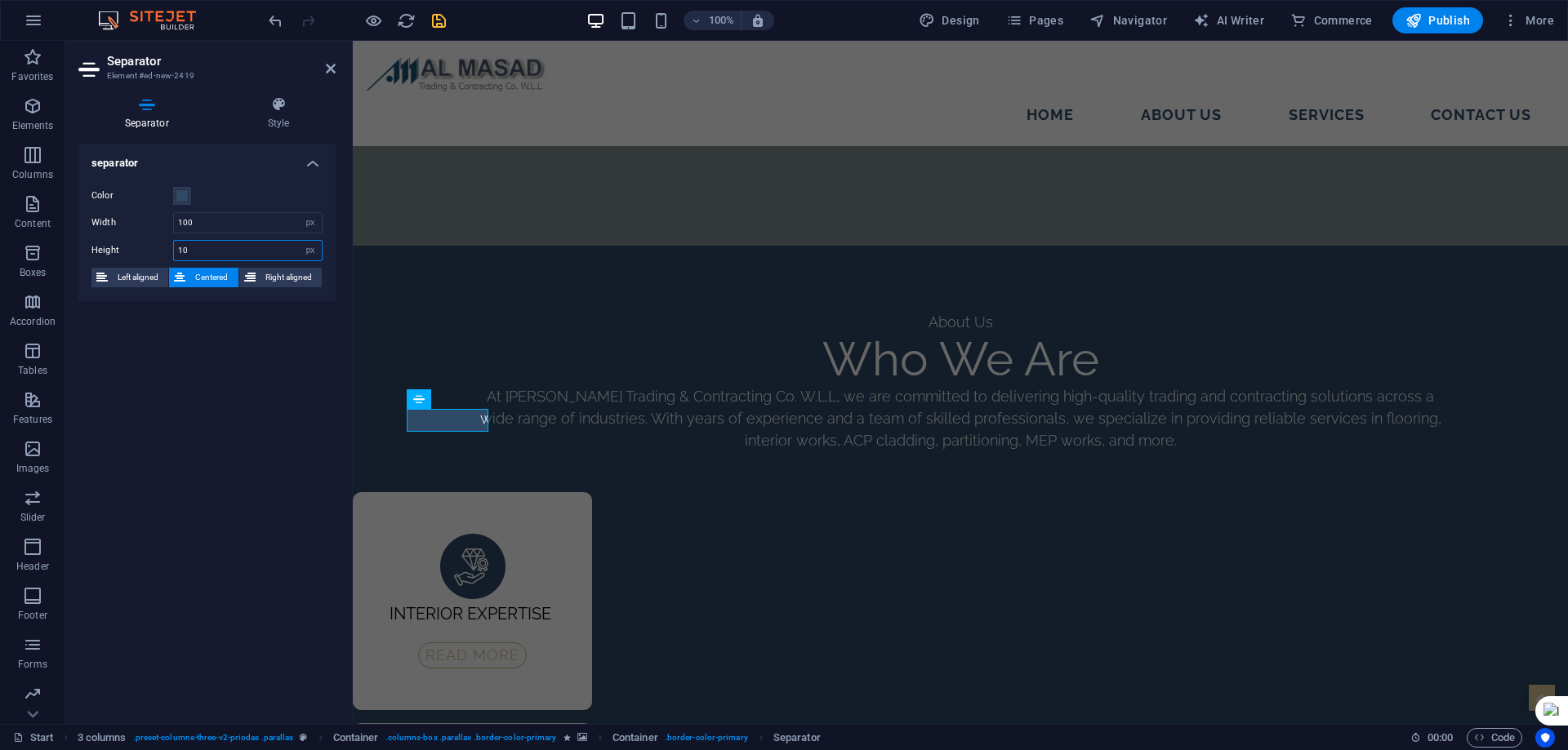
drag, startPoint x: 197, startPoint y: 255, endPoint x: 105, endPoint y: 259, distance: 92.1
click at [105, 259] on div "Height 10 px rem vh vw" at bounding box center [207, 250] width 231 height 21
type input "15"
click at [335, 67] on icon at bounding box center [330, 68] width 9 height 13
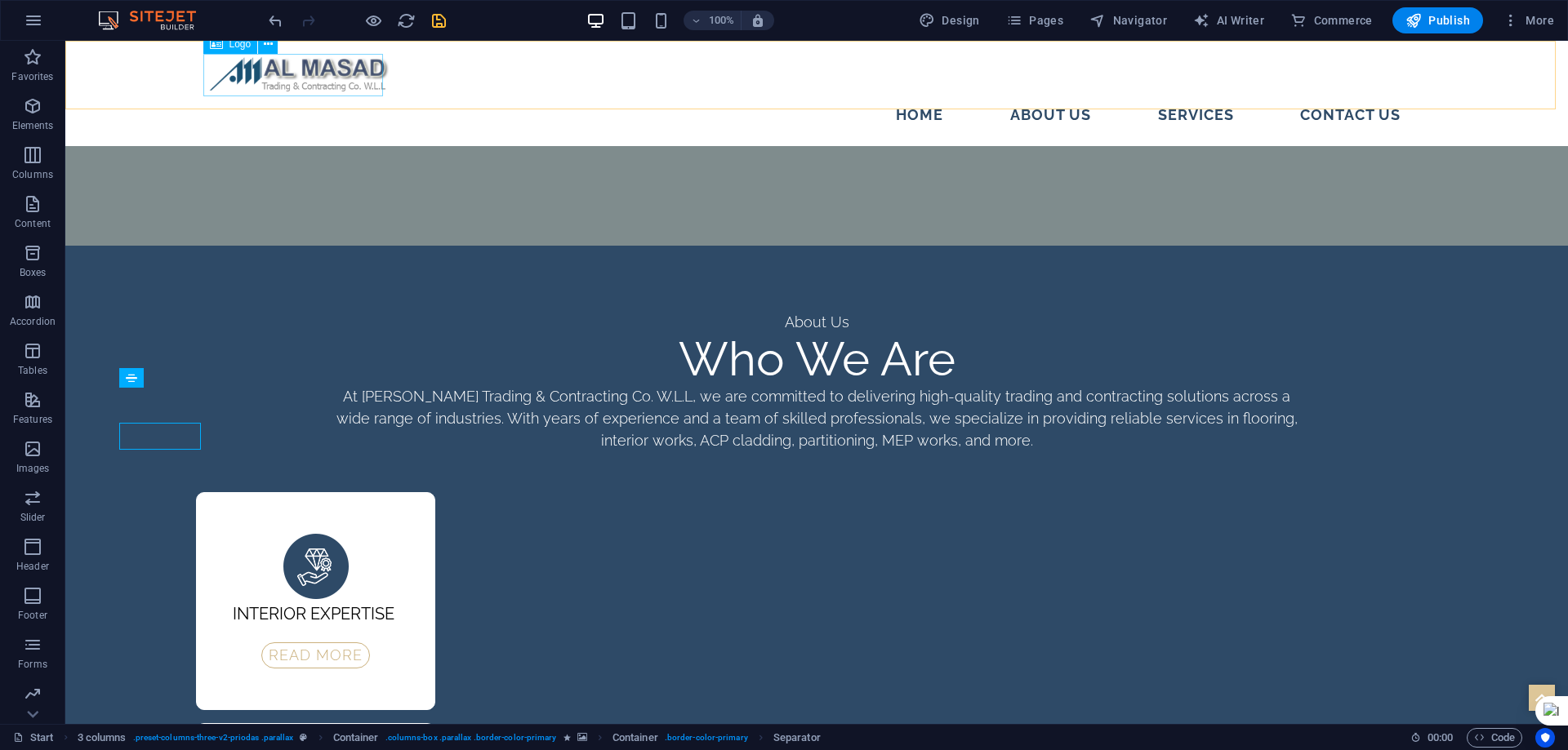
scroll to position [2522, 0]
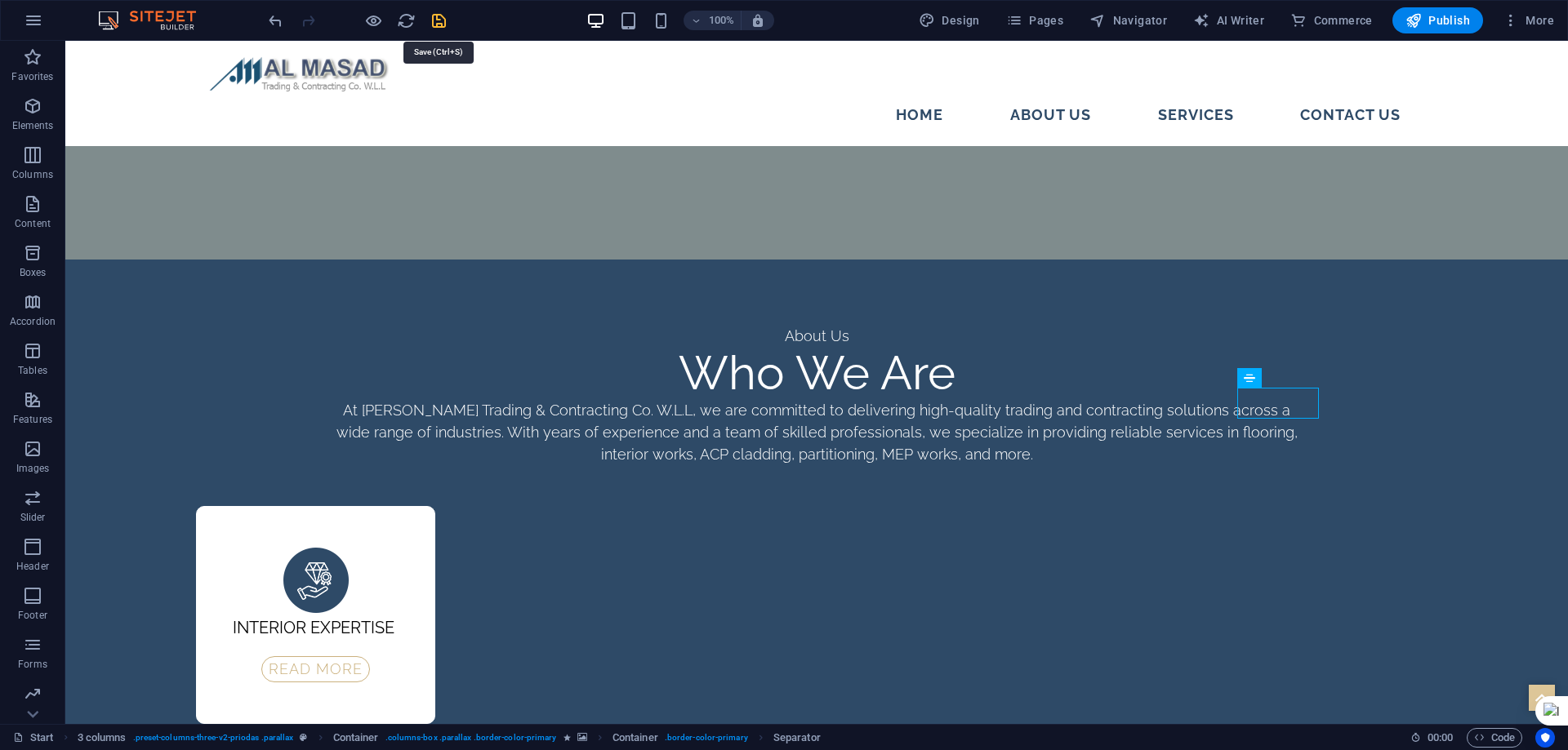
click at [435, 21] on icon "save" at bounding box center [439, 21] width 19 height 19
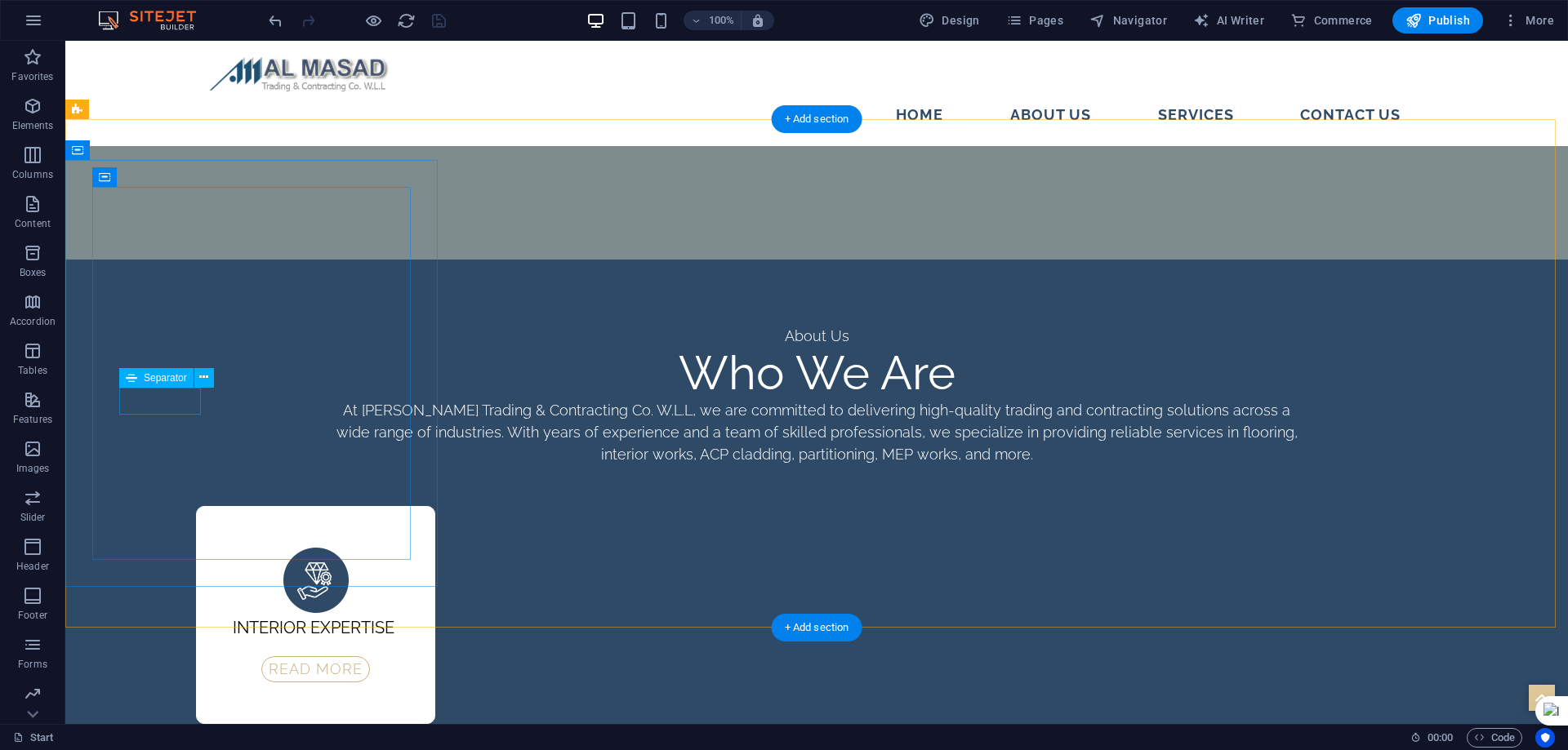
select select "px"
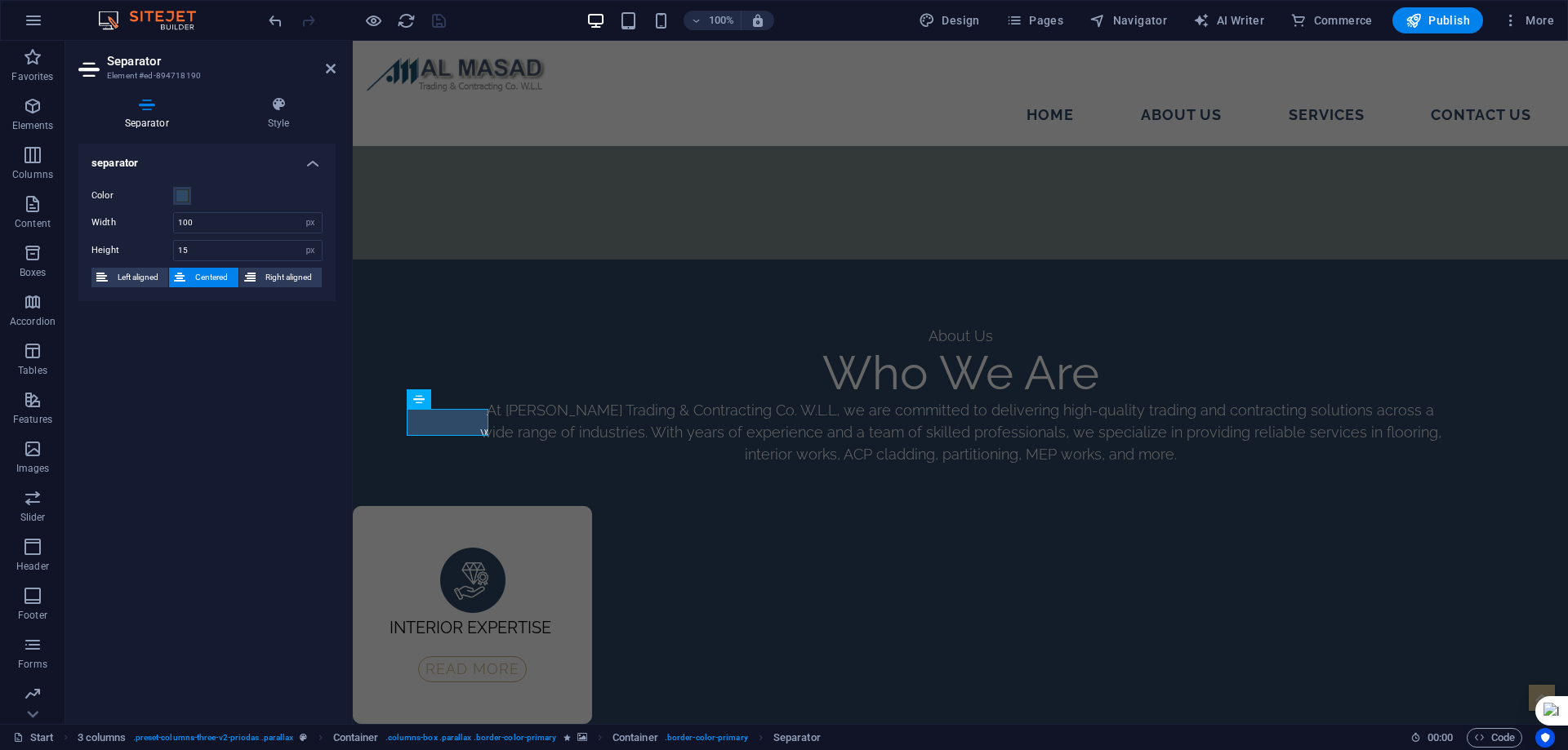
scroll to position [2535, 0]
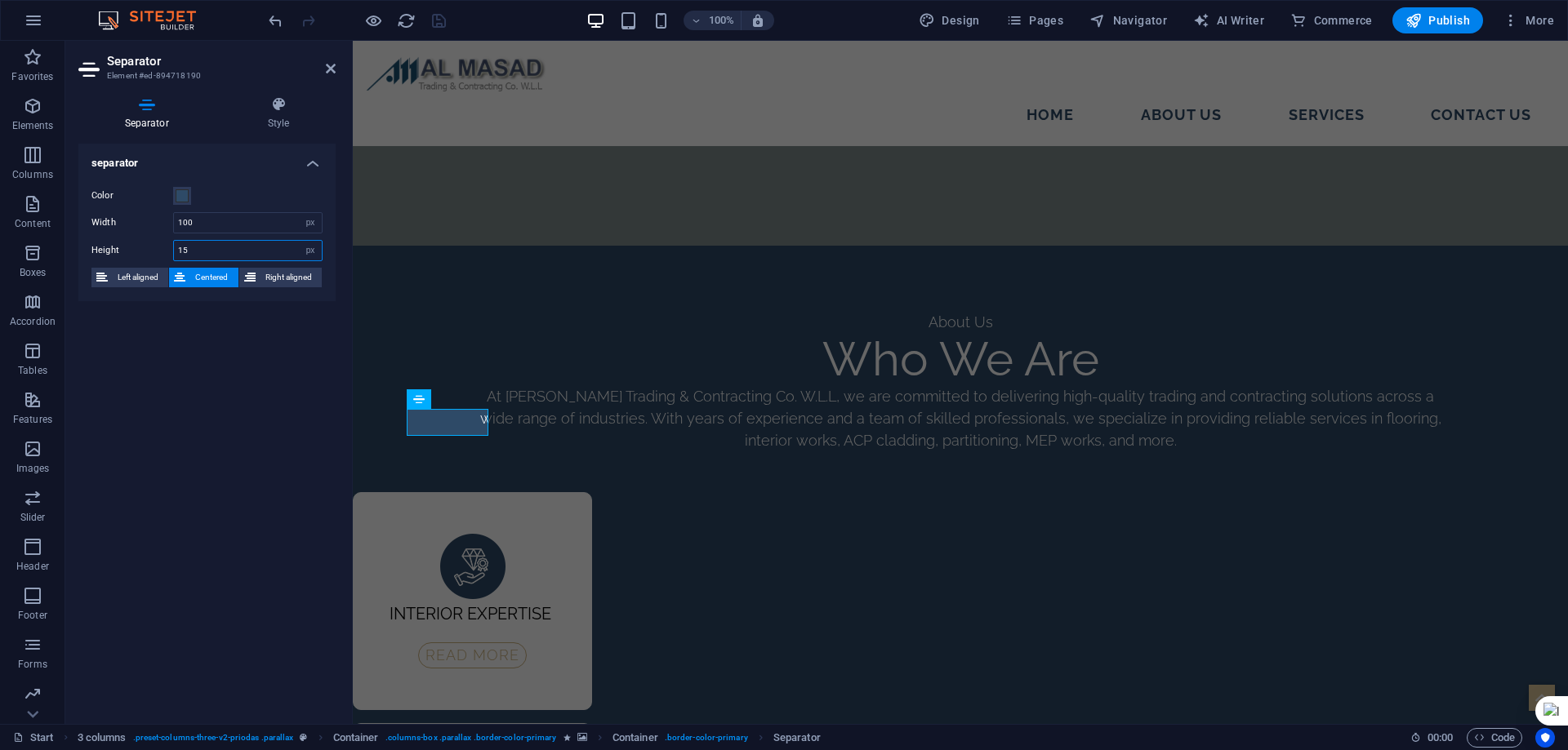
drag, startPoint x: 188, startPoint y: 251, endPoint x: 126, endPoint y: 252, distance: 62.0
click at [126, 252] on div "Height 15 px rem vh vw" at bounding box center [207, 250] width 231 height 21
type input "10"
click at [330, 67] on icon at bounding box center [330, 68] width 9 height 13
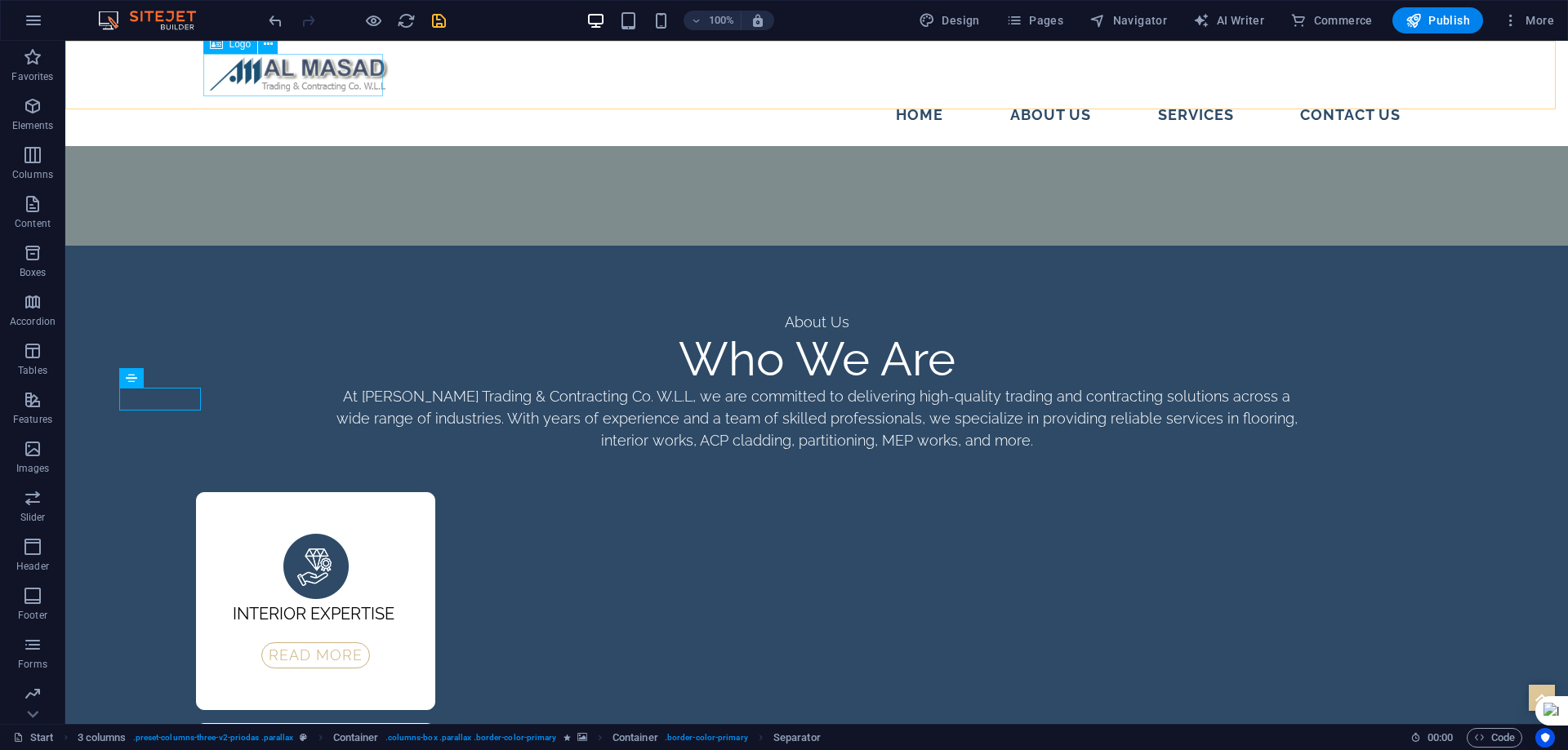
scroll to position [2522, 0]
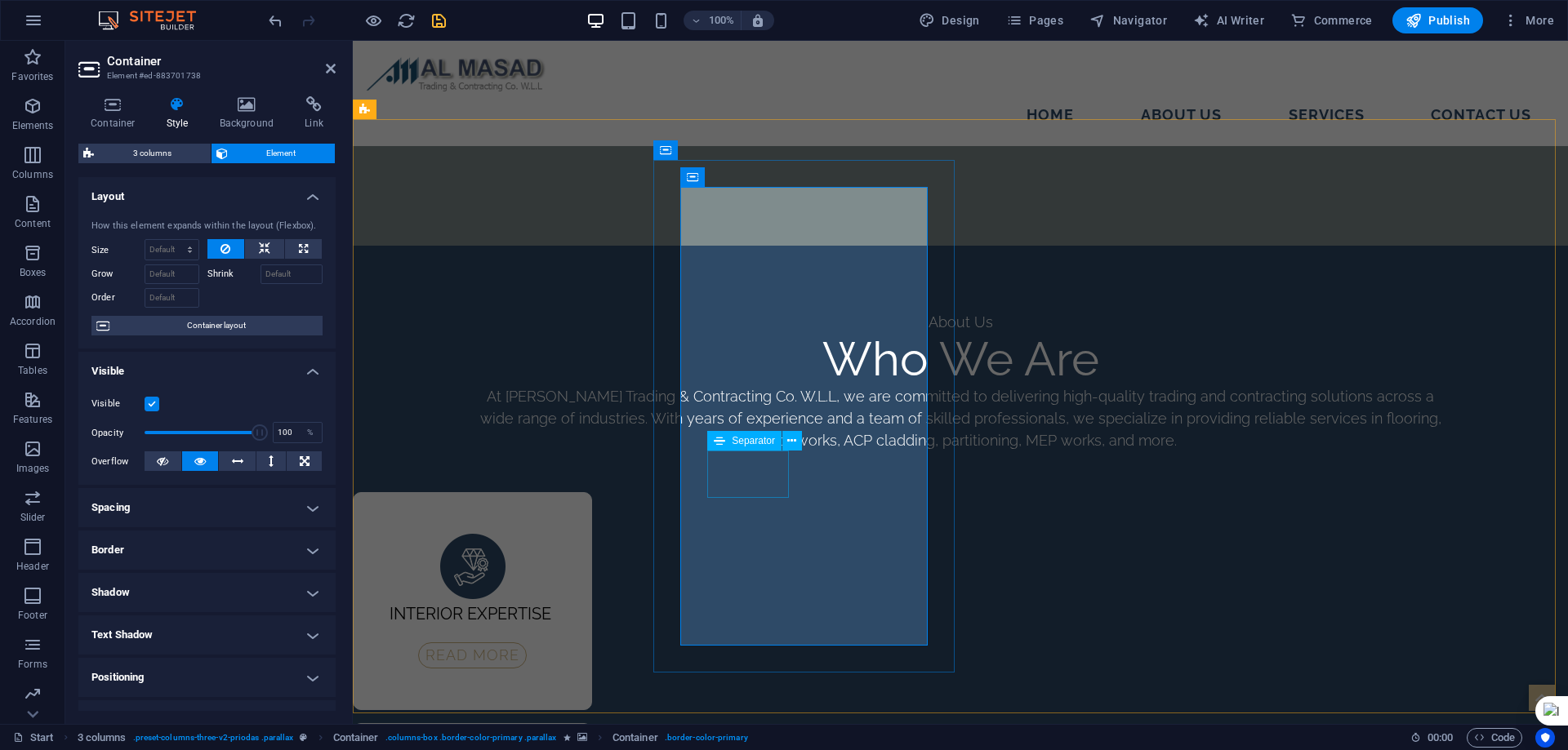
select select "px"
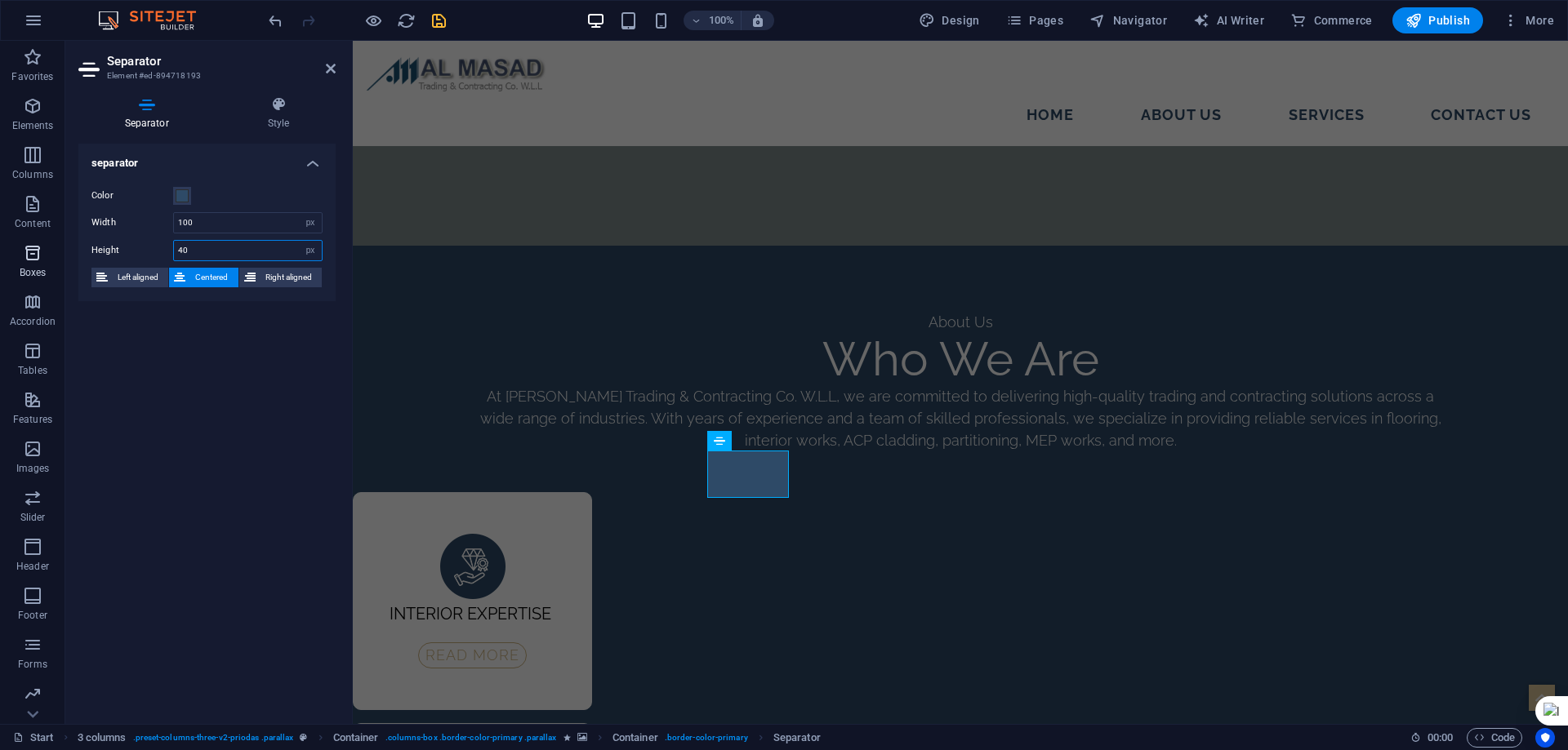
drag, startPoint x: 195, startPoint y: 251, endPoint x: 58, endPoint y: 256, distance: 137.1
click at [60, 255] on section "Favorites Elements Columns Content Boxes Accordion Tables Features Images Slide…" at bounding box center [784, 383] width 1568 height 683
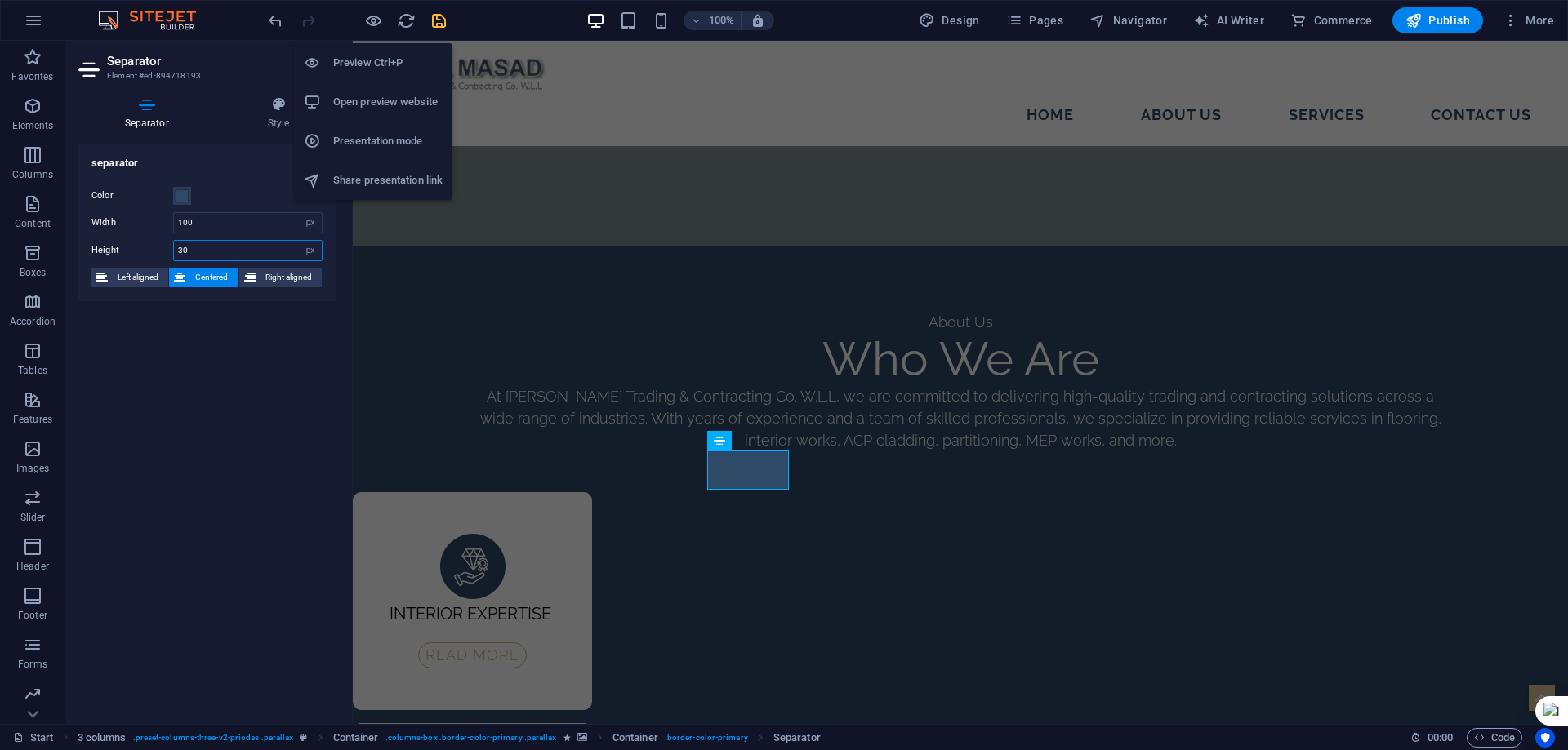
type input "30"
click at [378, 60] on h6 "Preview Ctrl+P" at bounding box center [388, 62] width 109 height 20
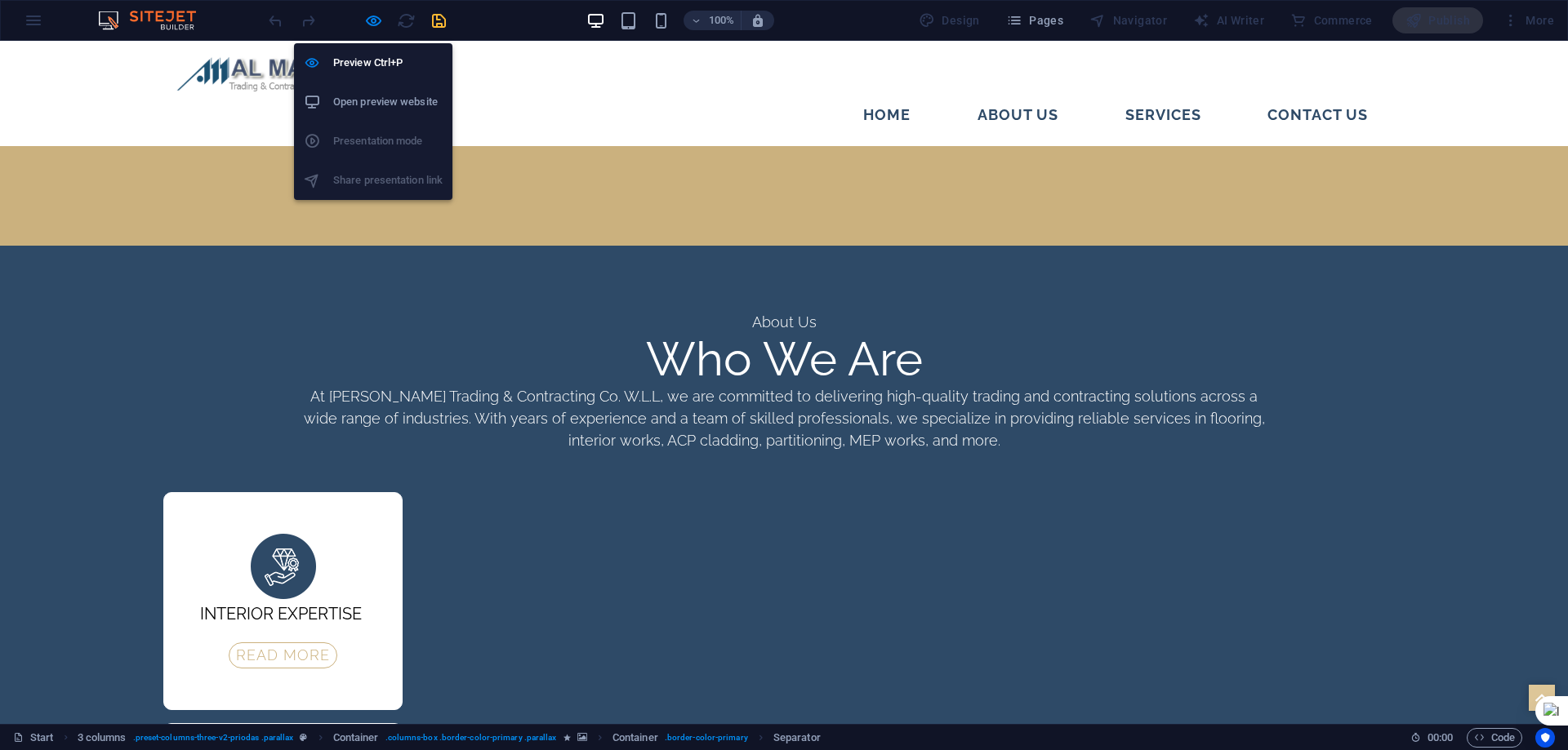
scroll to position [2522, 0]
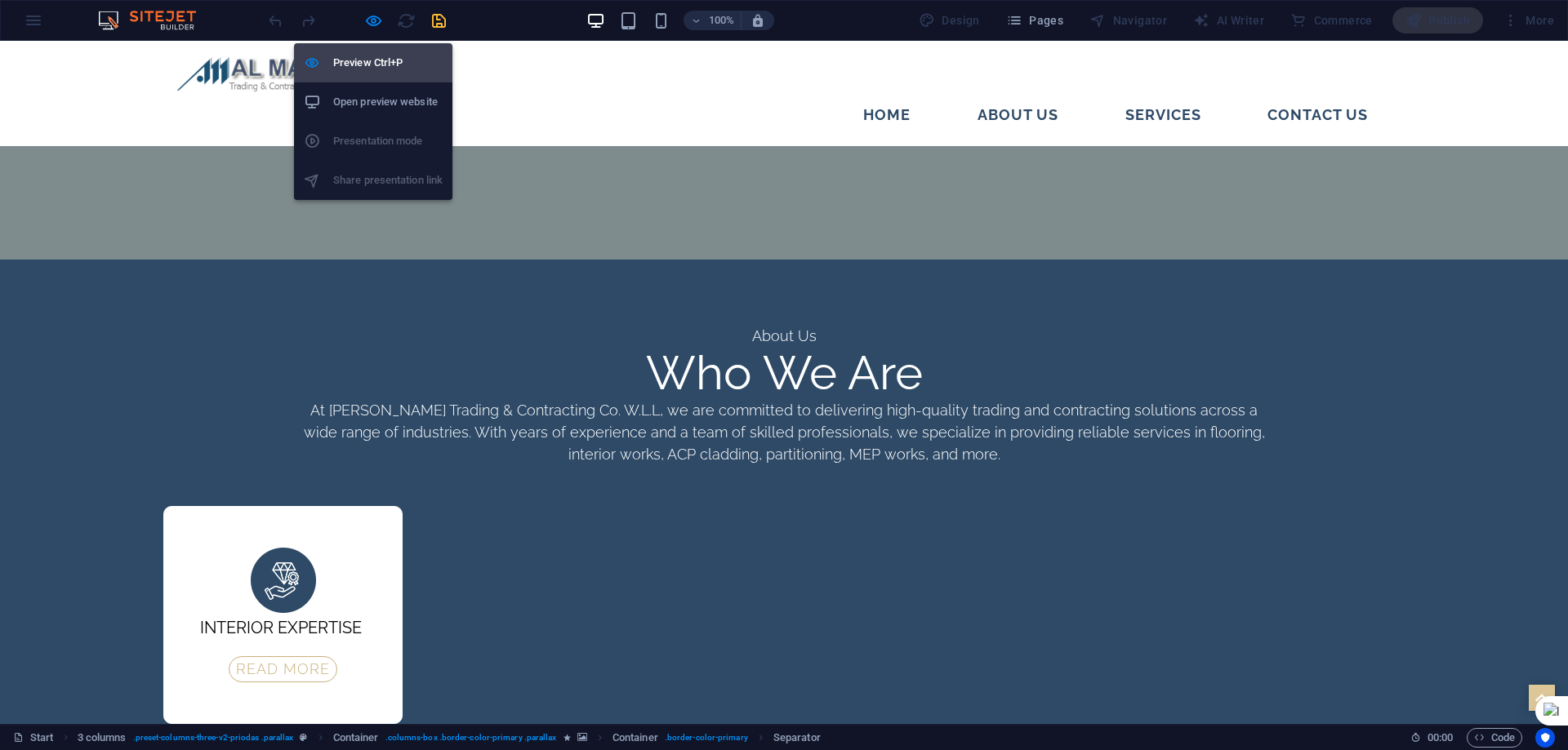
click at [373, 56] on h6 "Preview Ctrl+P" at bounding box center [388, 62] width 109 height 20
select select "px"
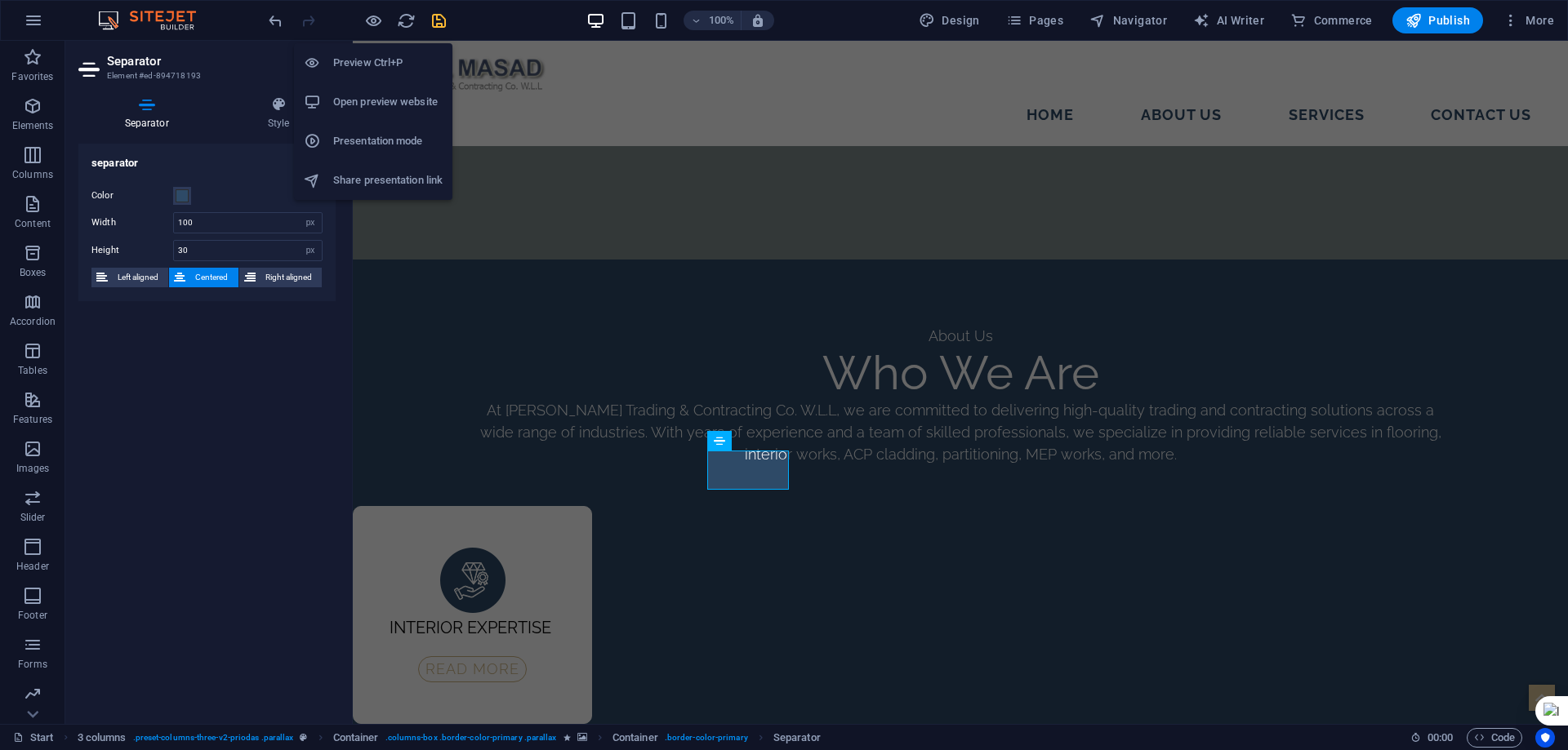
scroll to position [2535, 0]
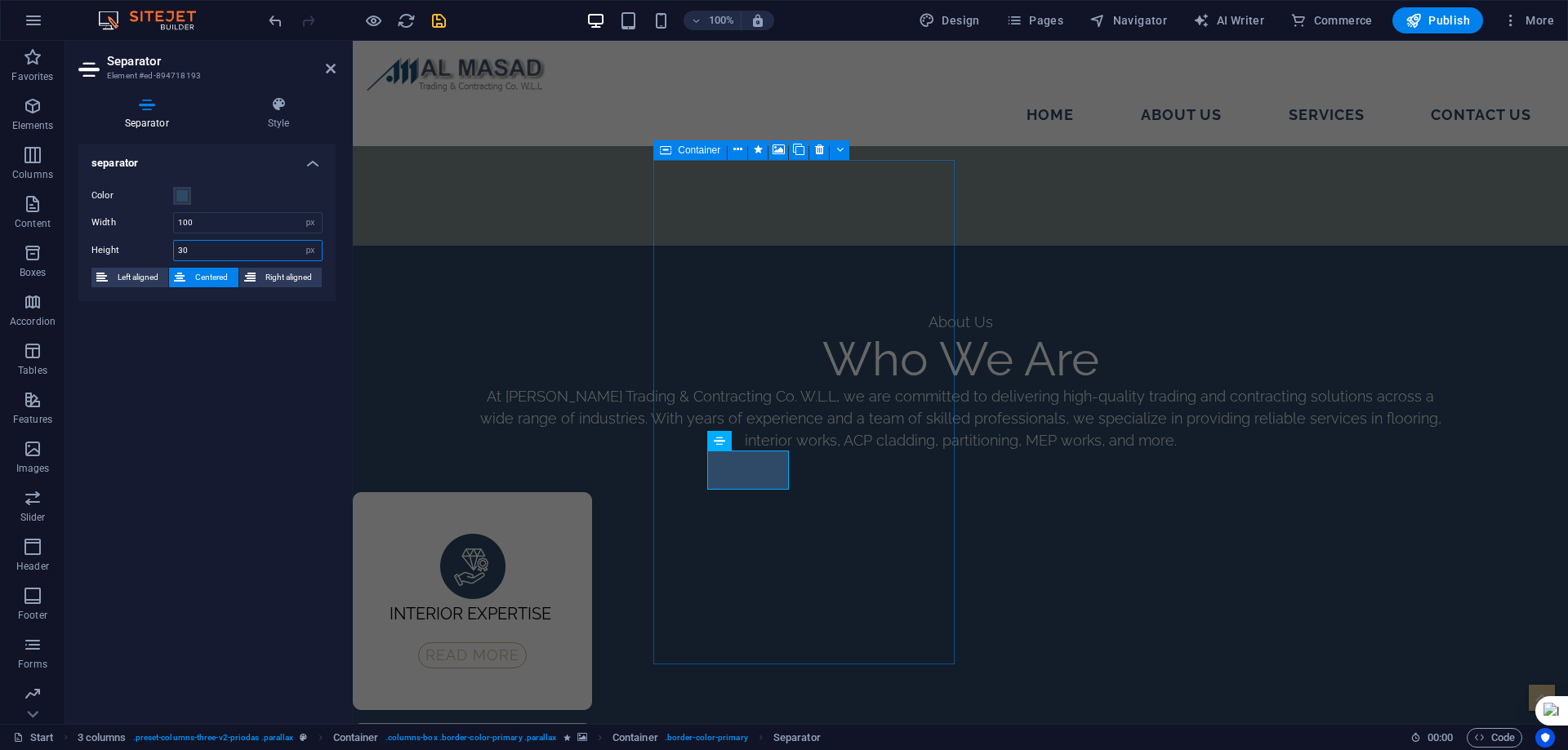
drag, startPoint x: 185, startPoint y: 253, endPoint x: 106, endPoint y: 251, distance: 79.0
click at [106, 251] on div "Height 30 px rem vh vw" at bounding box center [207, 250] width 231 height 21
type input "0"
type input "35"
drag, startPoint x: 330, startPoint y: 64, endPoint x: 413, endPoint y: 97, distance: 89.3
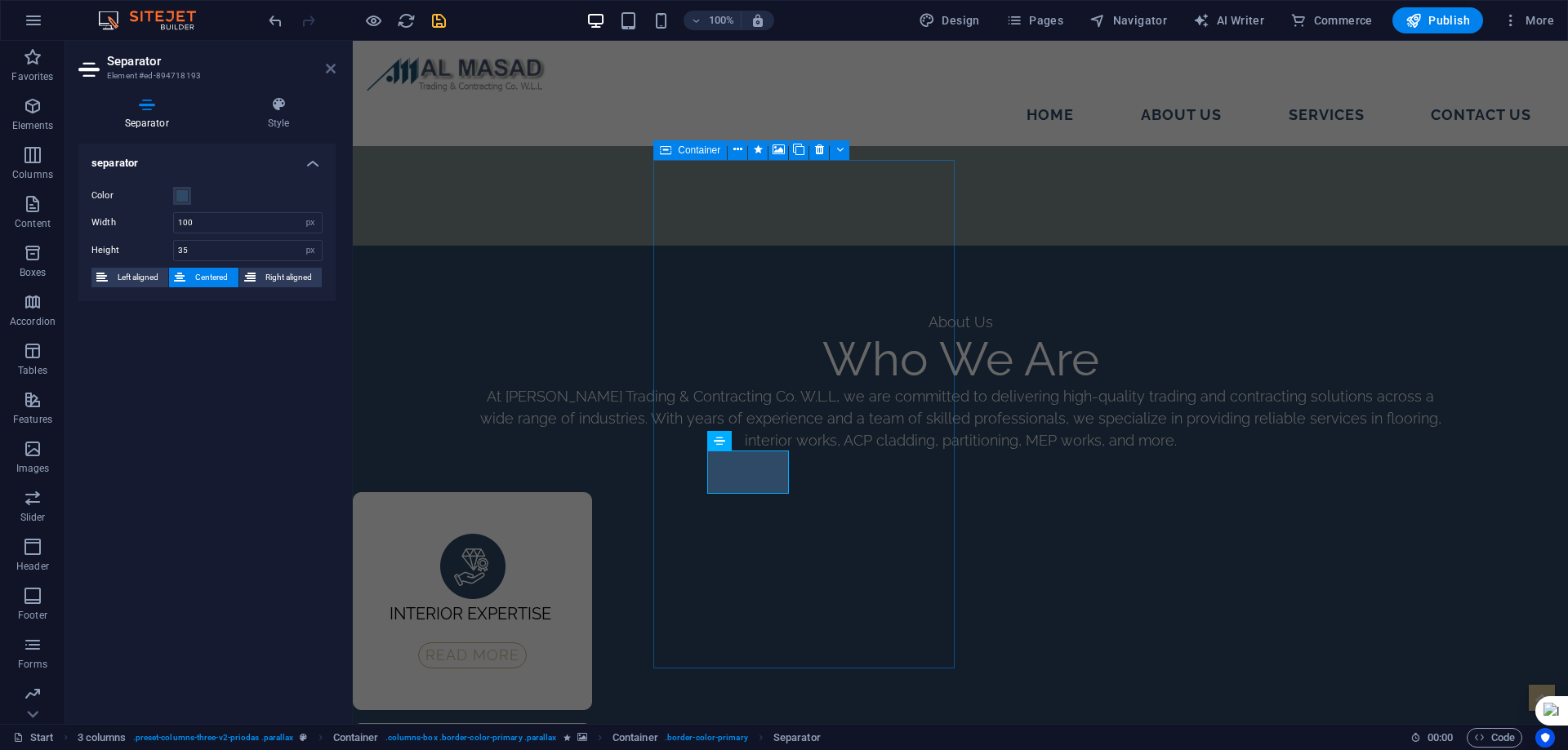
click at [330, 64] on icon at bounding box center [330, 68] width 9 height 13
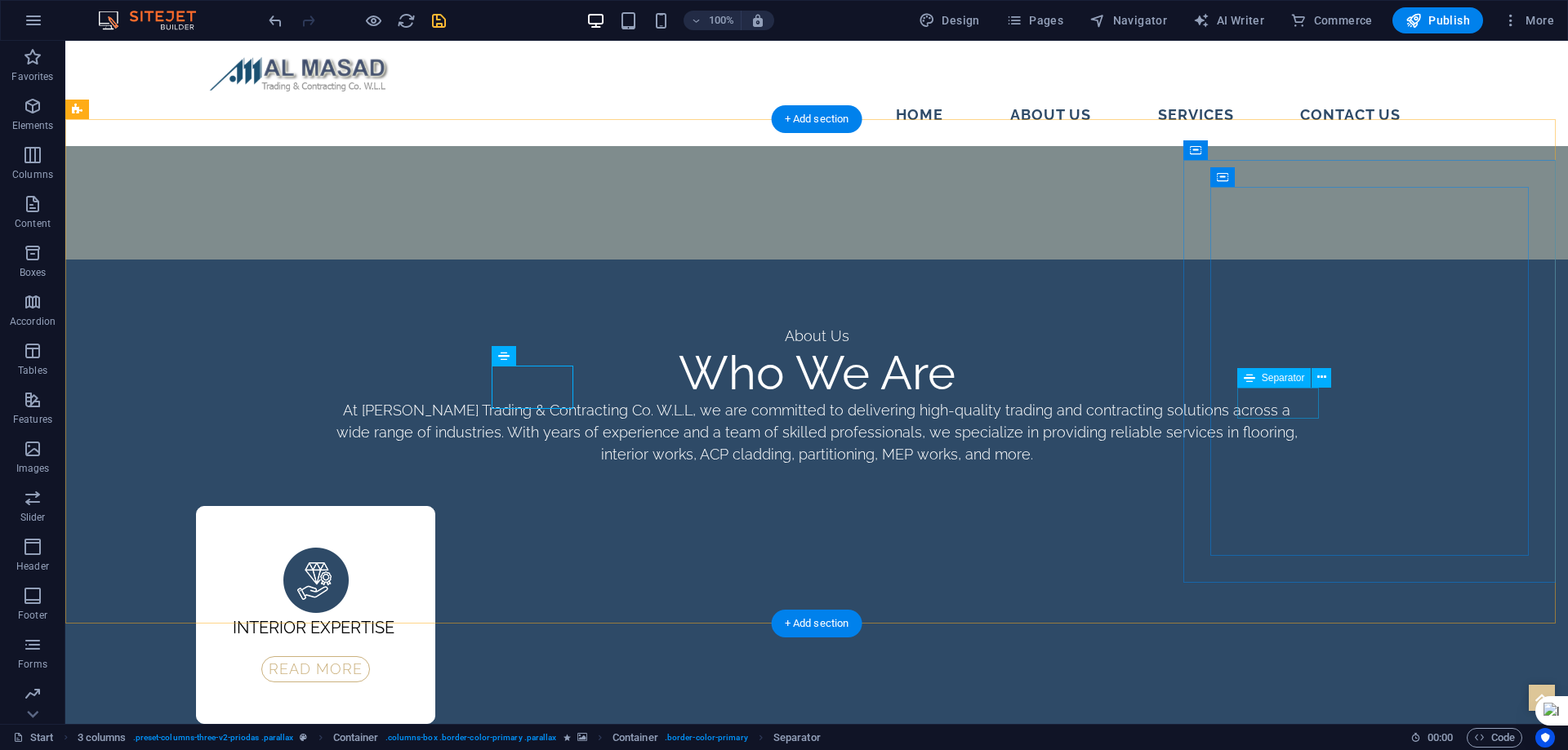
select select "px"
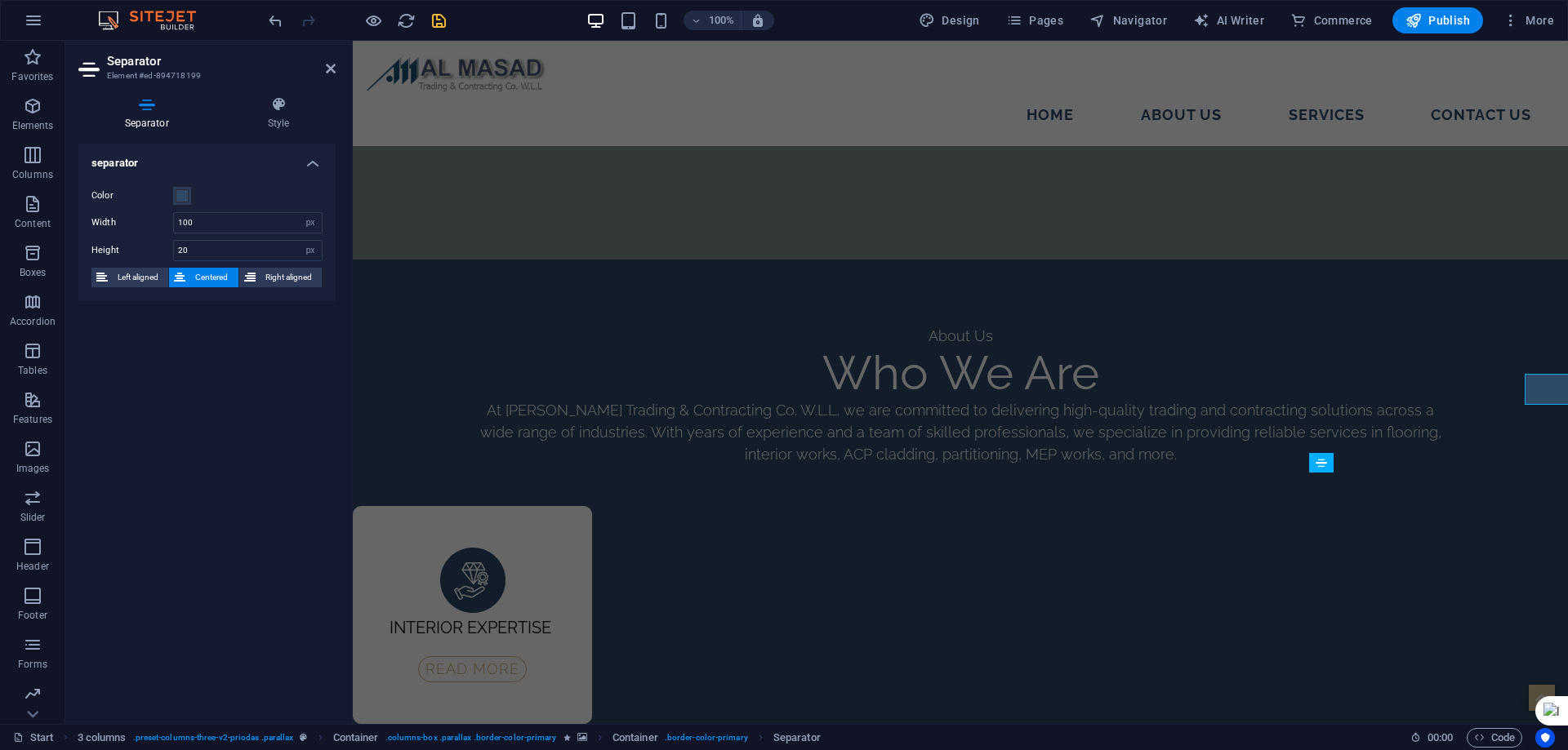
scroll to position [2535, 0]
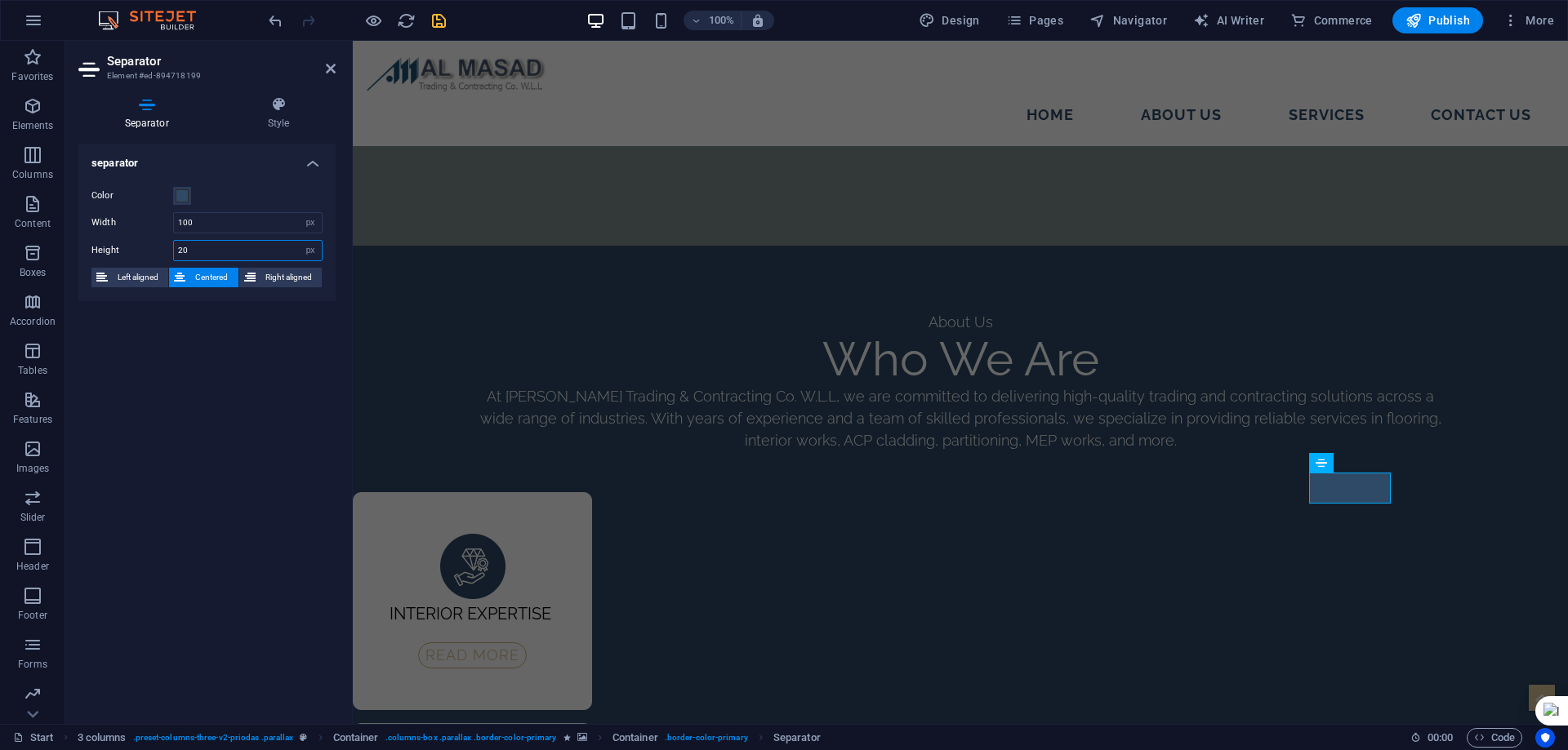
drag, startPoint x: 187, startPoint y: 255, endPoint x: 89, endPoint y: 251, distance: 98.1
click at [92, 251] on div "Height 20 px rem vh vw" at bounding box center [207, 250] width 231 height 21
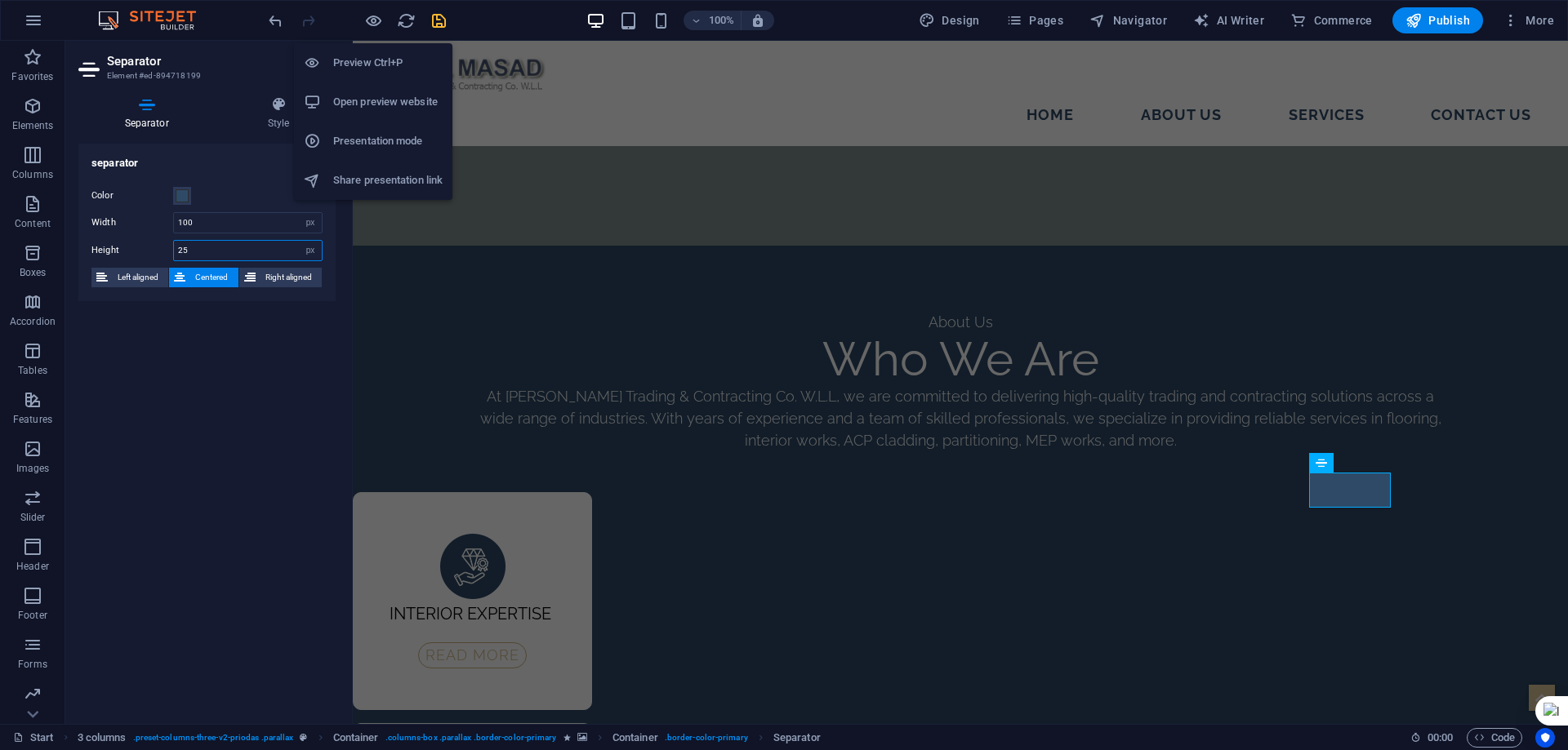
type input "25"
click at [366, 61] on h6 "Preview Ctrl+P" at bounding box center [388, 62] width 109 height 20
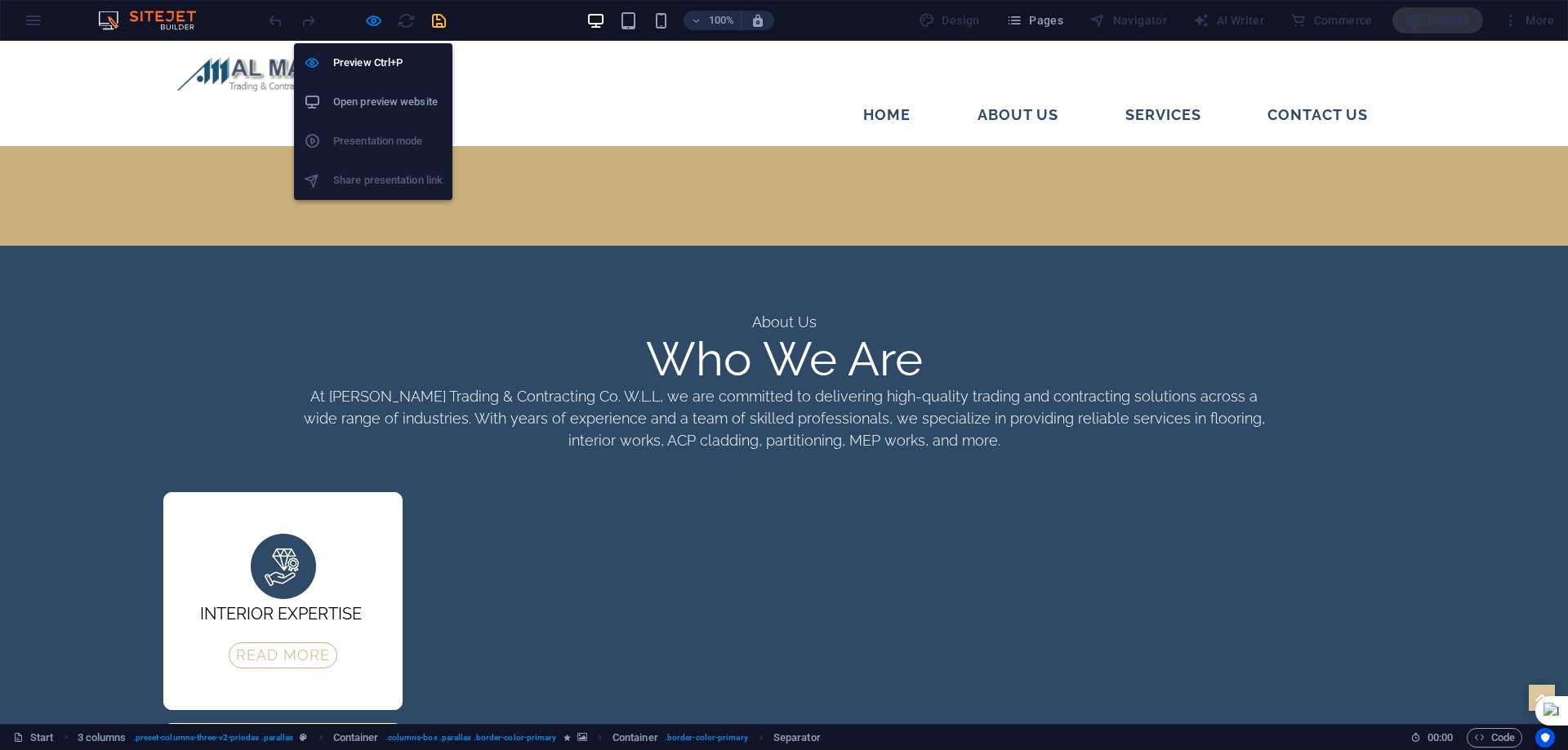
scroll to position [2522, 0]
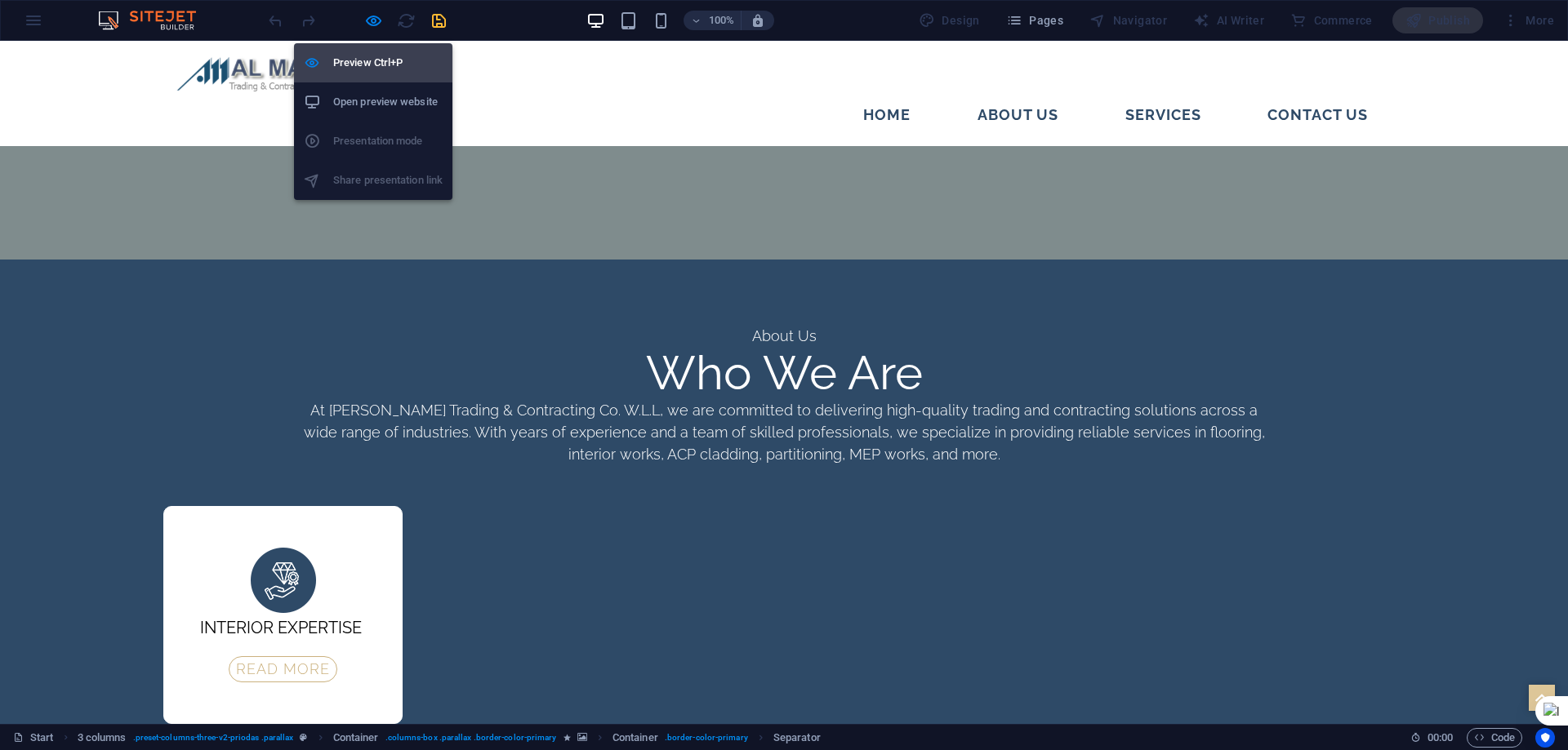
click at [369, 63] on h6 "Preview Ctrl+P" at bounding box center [388, 62] width 109 height 20
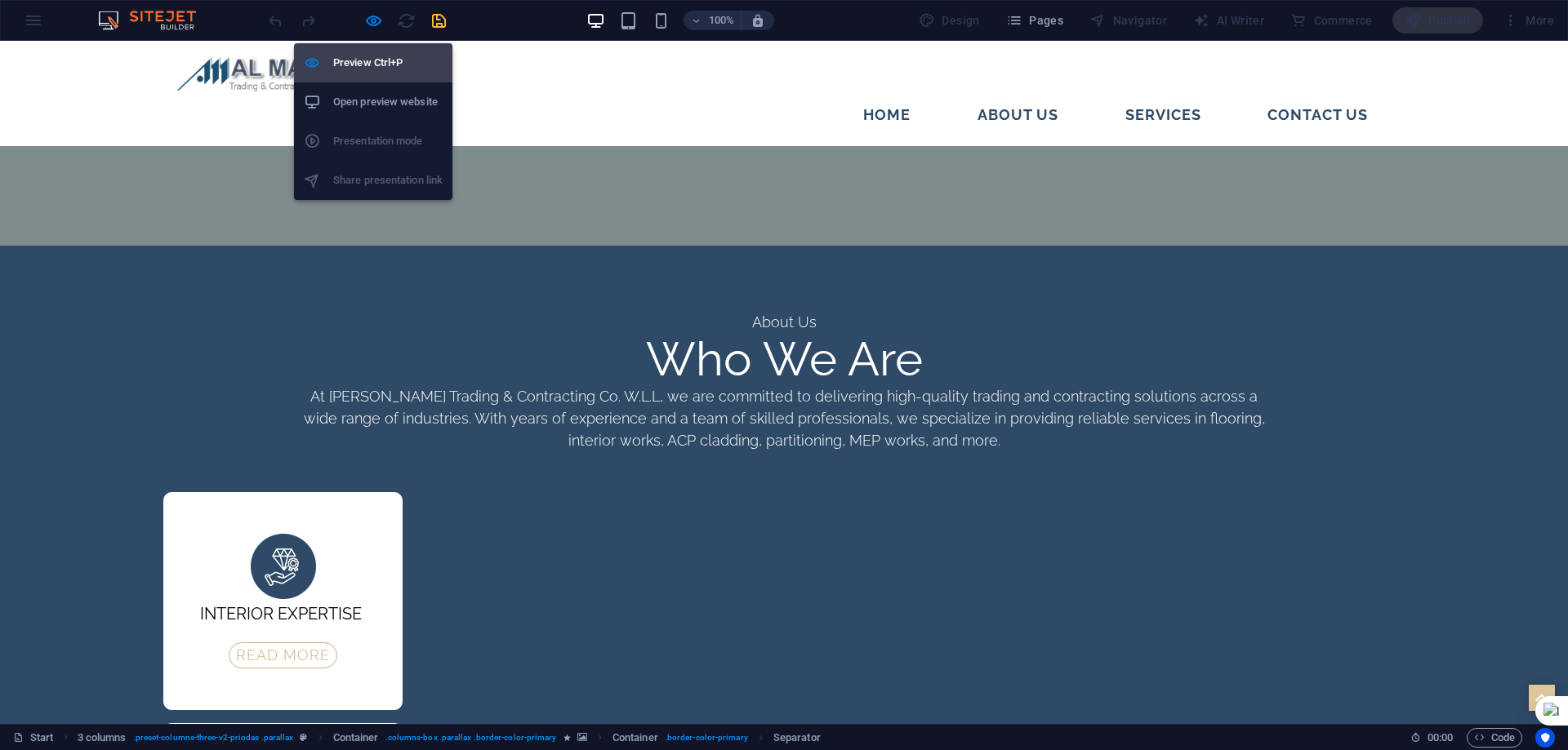
select select "px"
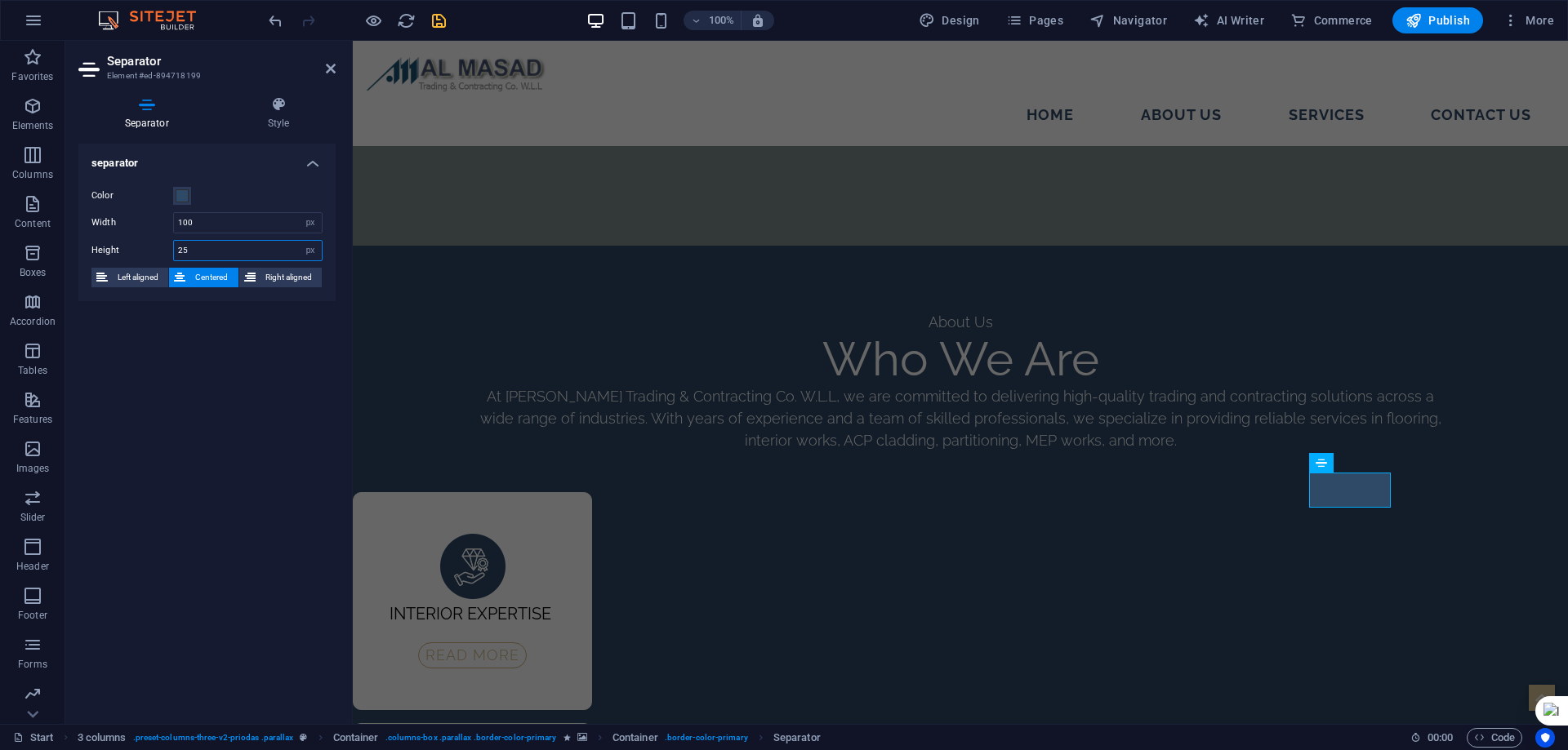
drag, startPoint x: 195, startPoint y: 254, endPoint x: 88, endPoint y: 238, distance: 108.2
click at [88, 238] on div "Color Width 100 px rem % vh vw Height 25 px rem vh vw Left aligned Centered Rig…" at bounding box center [207, 237] width 257 height 128
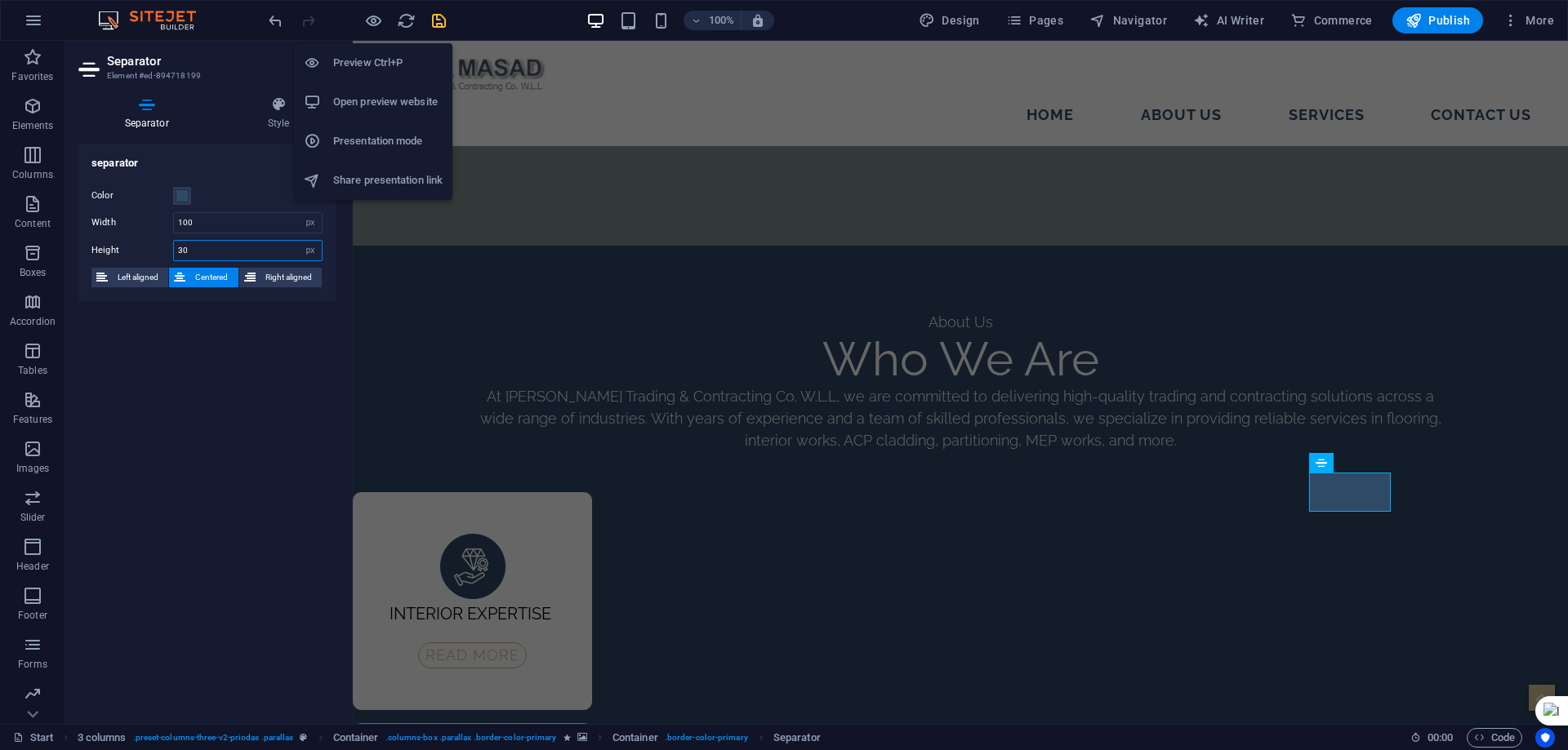
type input "30"
click at [368, 58] on h6 "Preview Ctrl+P" at bounding box center [388, 62] width 109 height 20
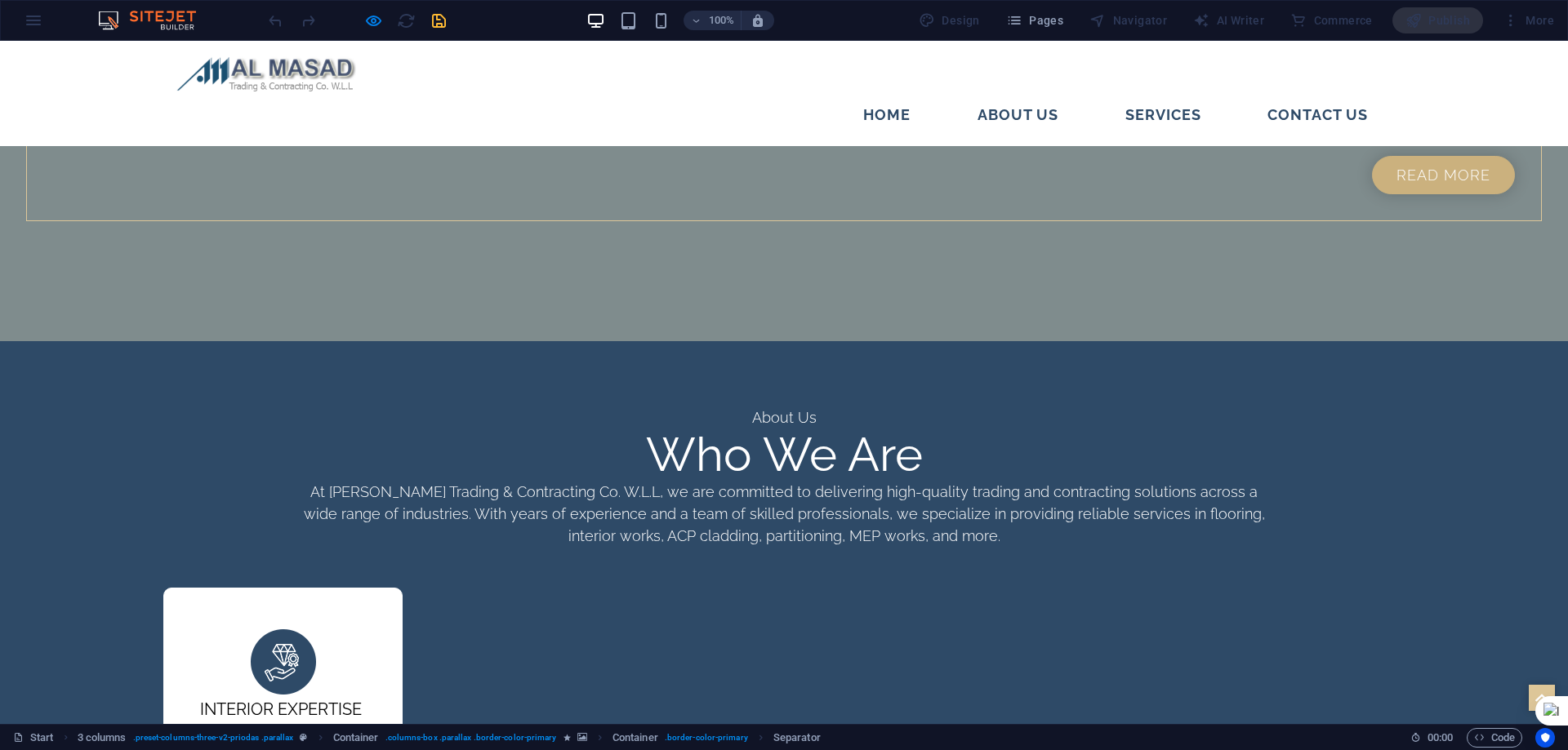
scroll to position [2522, 0]
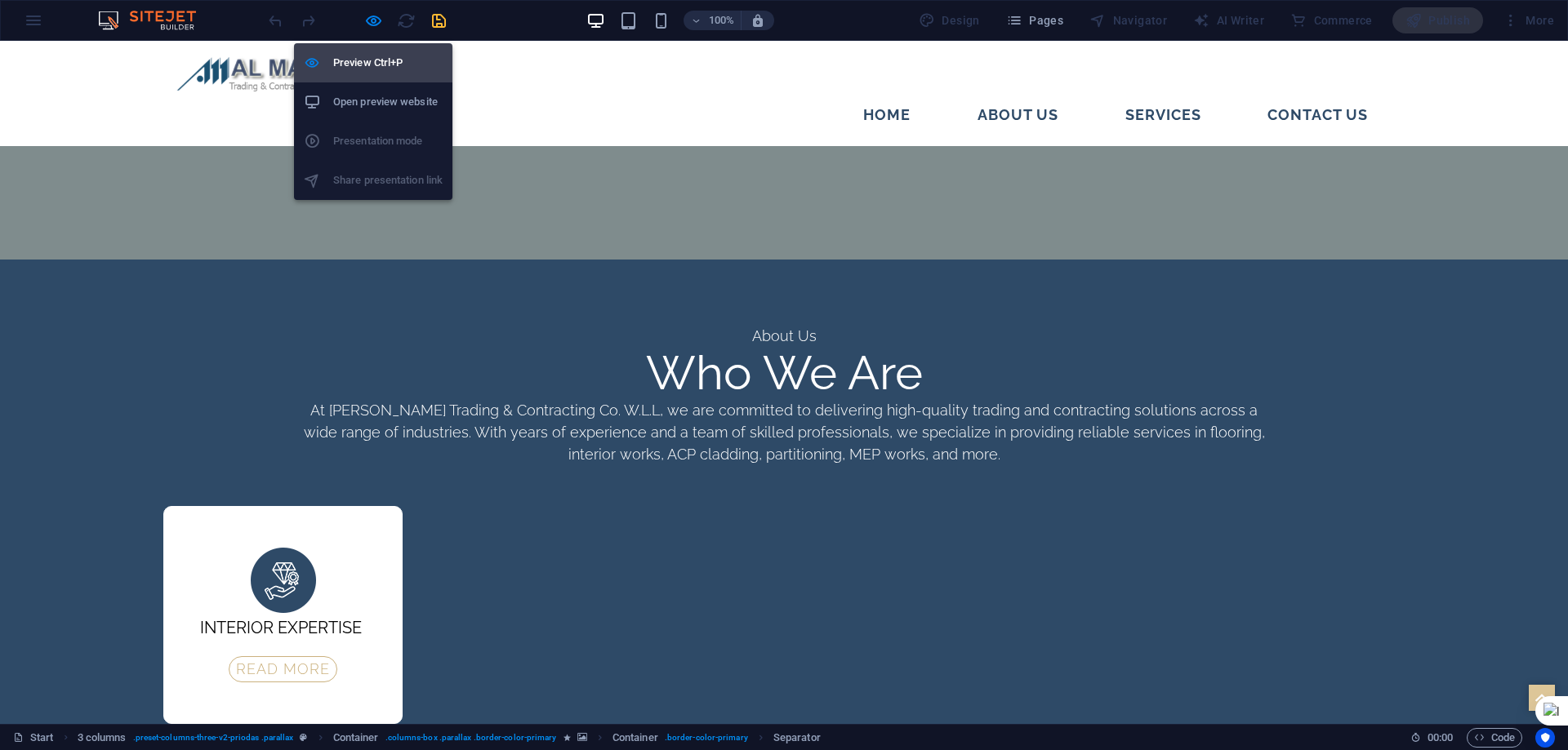
click at [366, 48] on li "Preview Ctrl+P" at bounding box center [373, 63] width 158 height 39
select select "px"
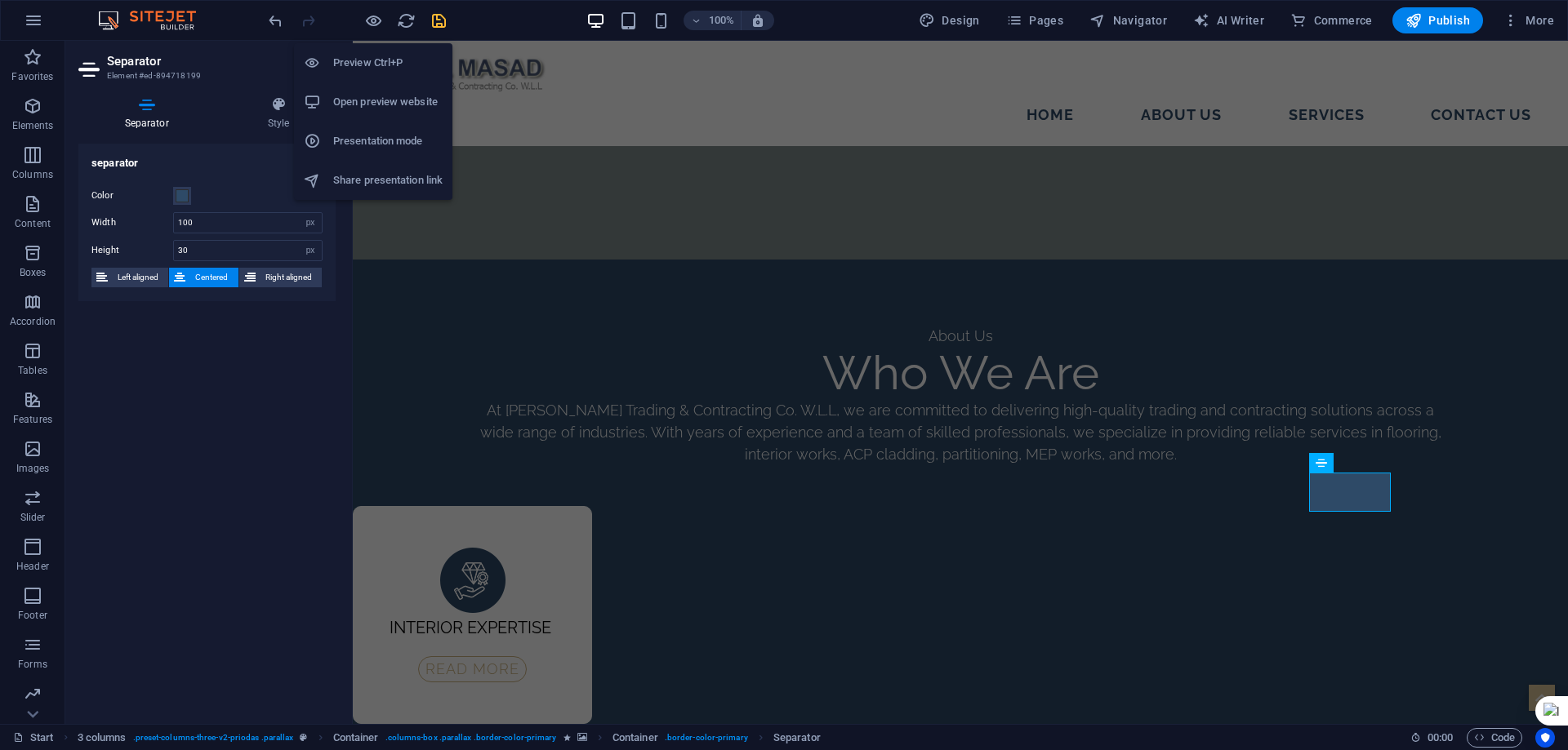
scroll to position [2535, 0]
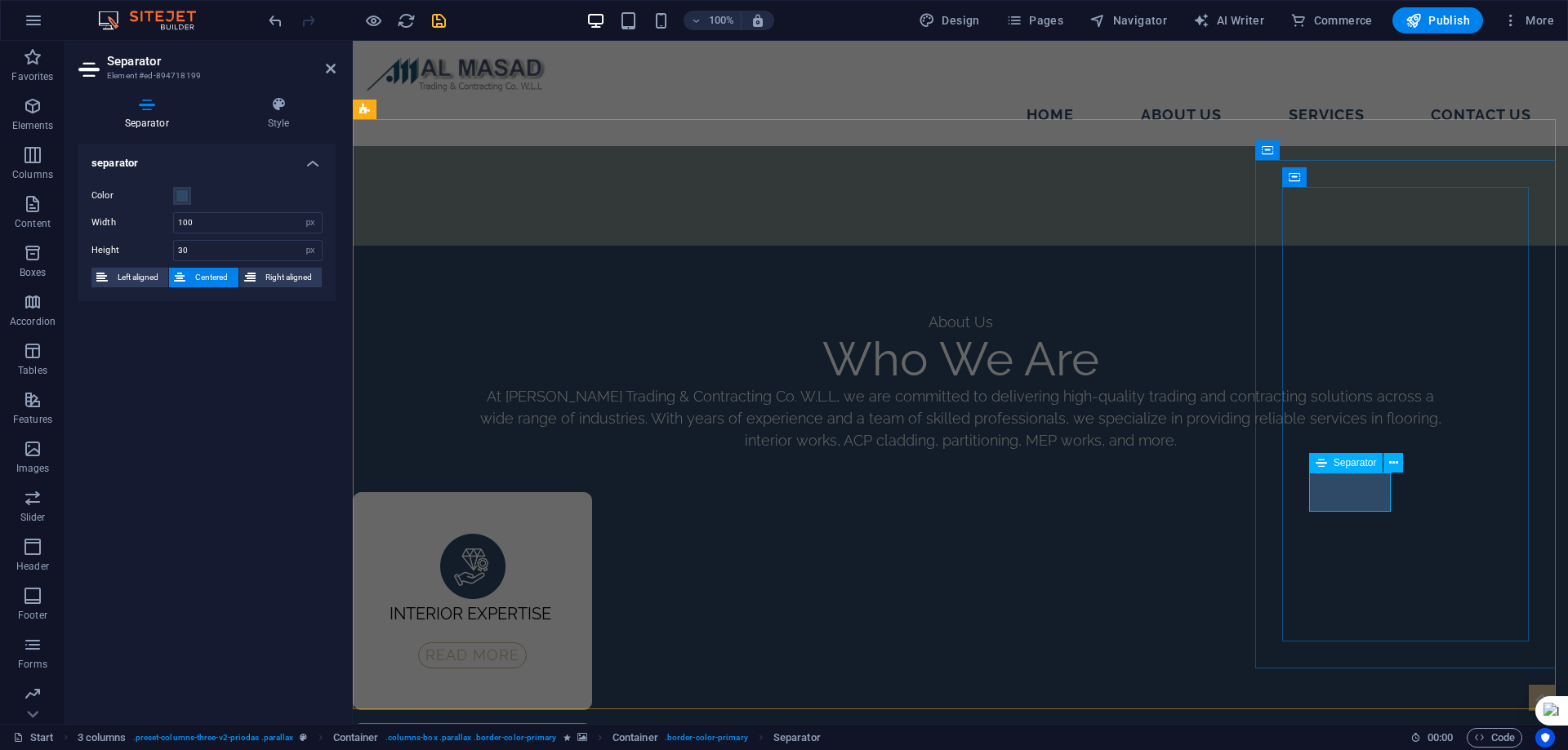
drag, startPoint x: 196, startPoint y: 249, endPoint x: 100, endPoint y: 255, distance: 96.2
click at [100, 255] on div "Height 30 px rem vh vw" at bounding box center [207, 250] width 231 height 21
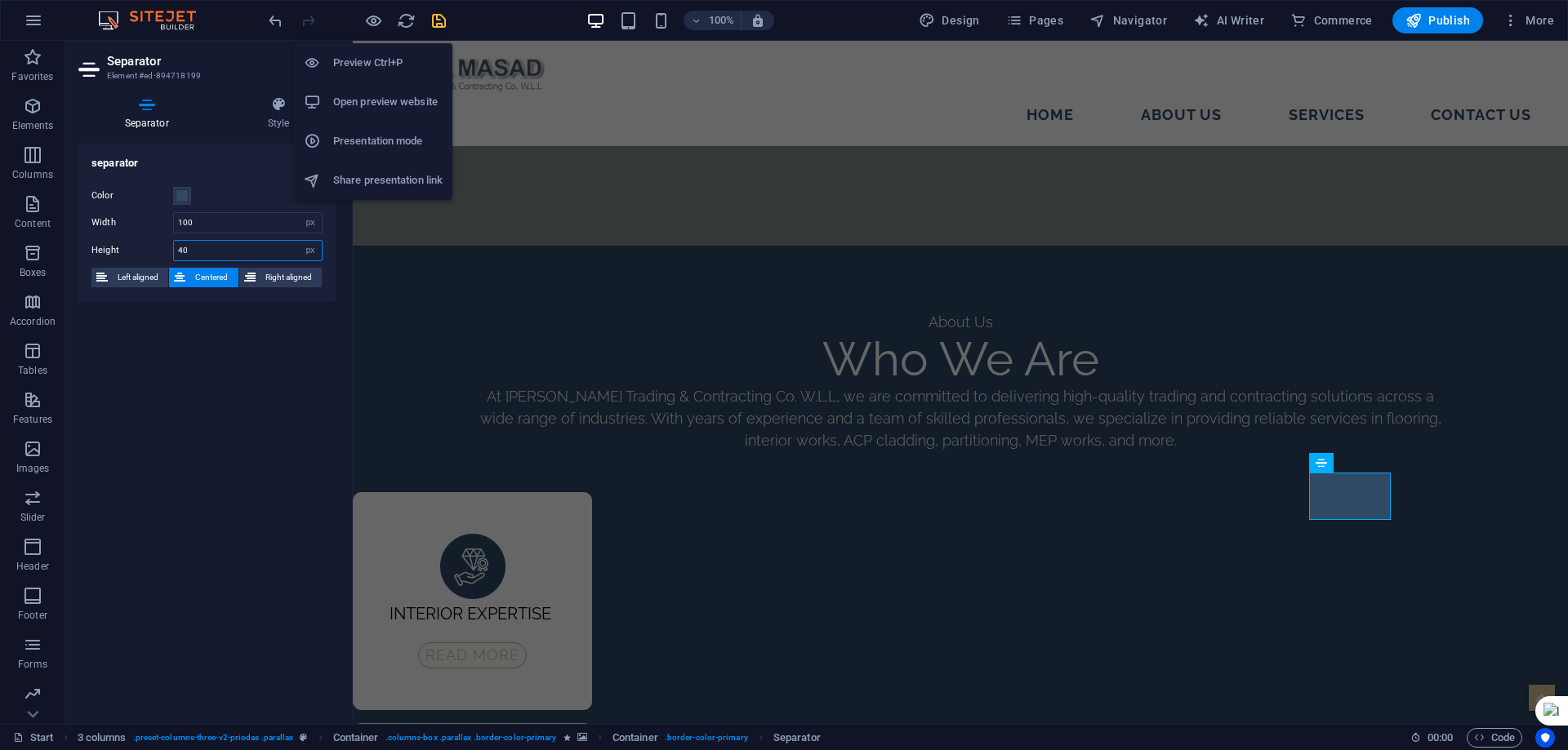
type input "40"
click at [368, 56] on h6 "Preview Ctrl+P" at bounding box center [388, 62] width 109 height 20
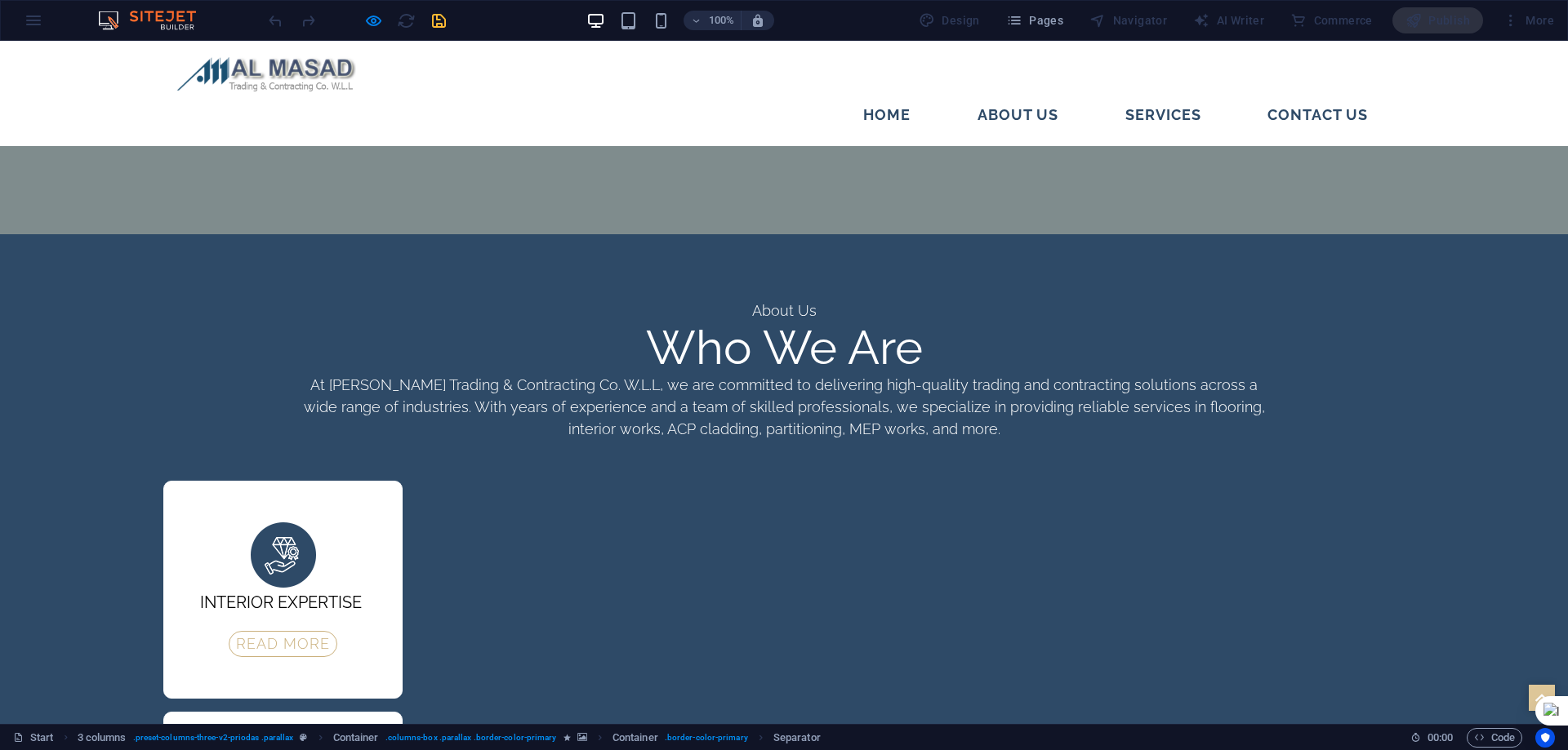
scroll to position [2440, 0]
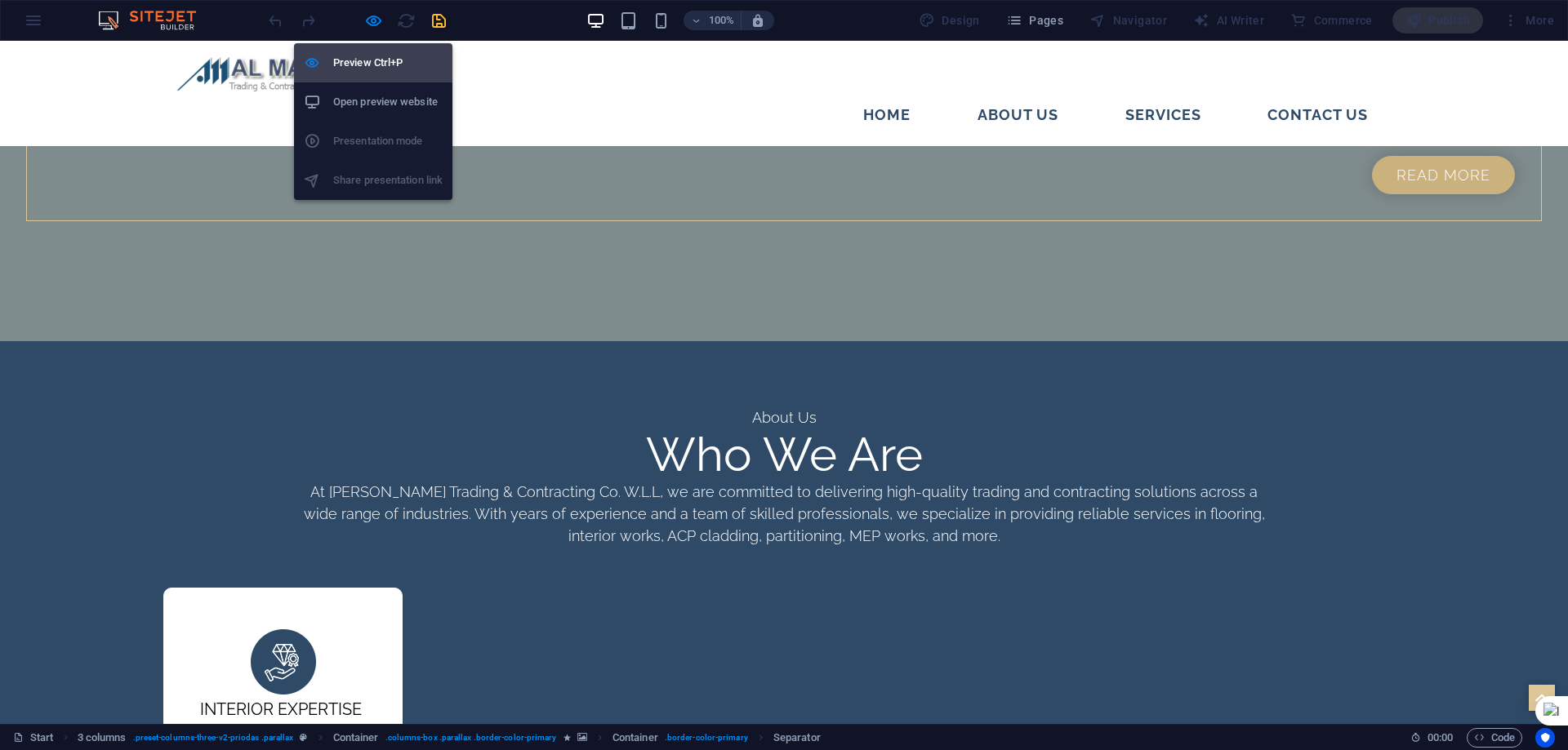
drag, startPoint x: 373, startPoint y: 48, endPoint x: 103, endPoint y: 38, distance: 270.2
click at [373, 48] on li "Preview Ctrl+P" at bounding box center [373, 63] width 158 height 39
select select "px"
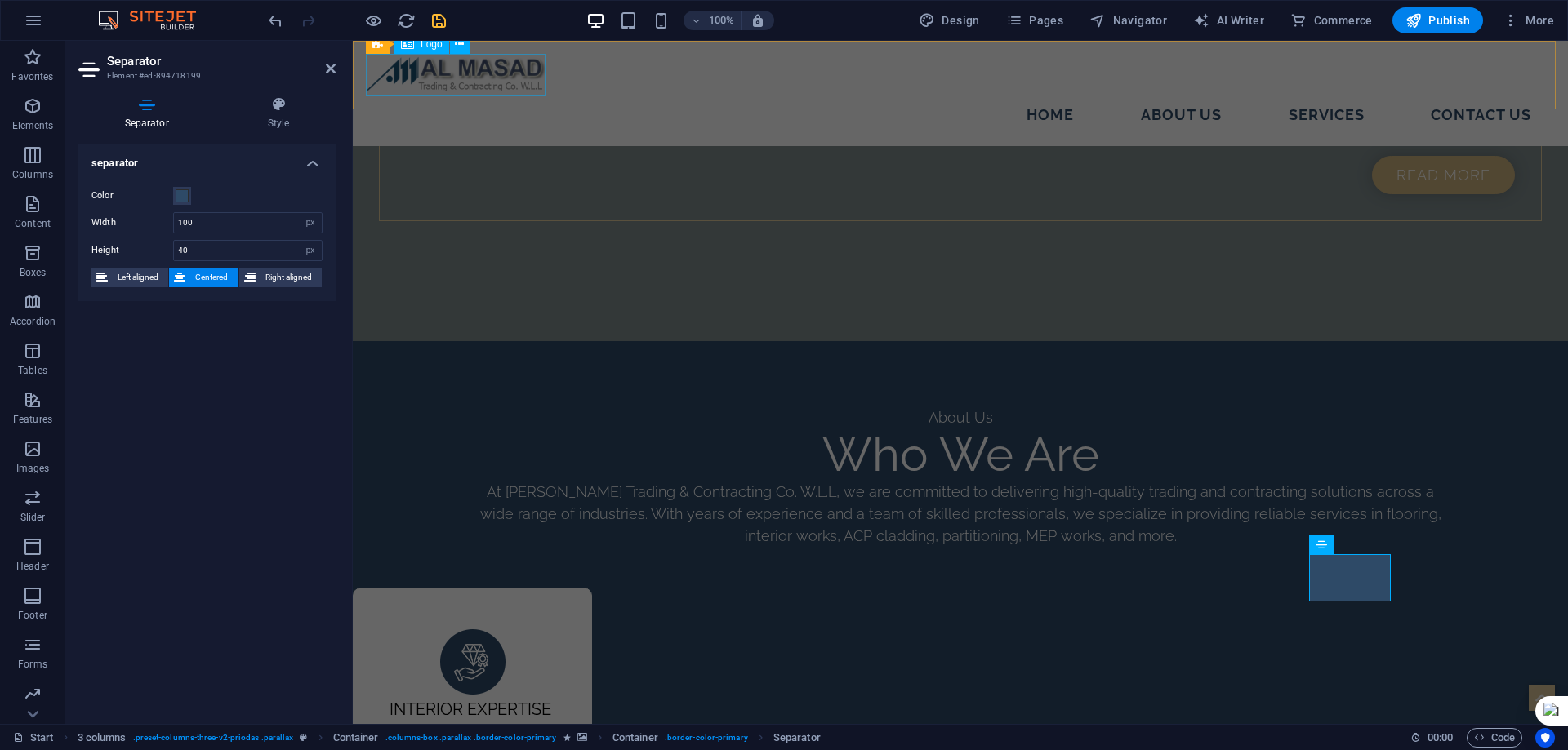
scroll to position [2454, 0]
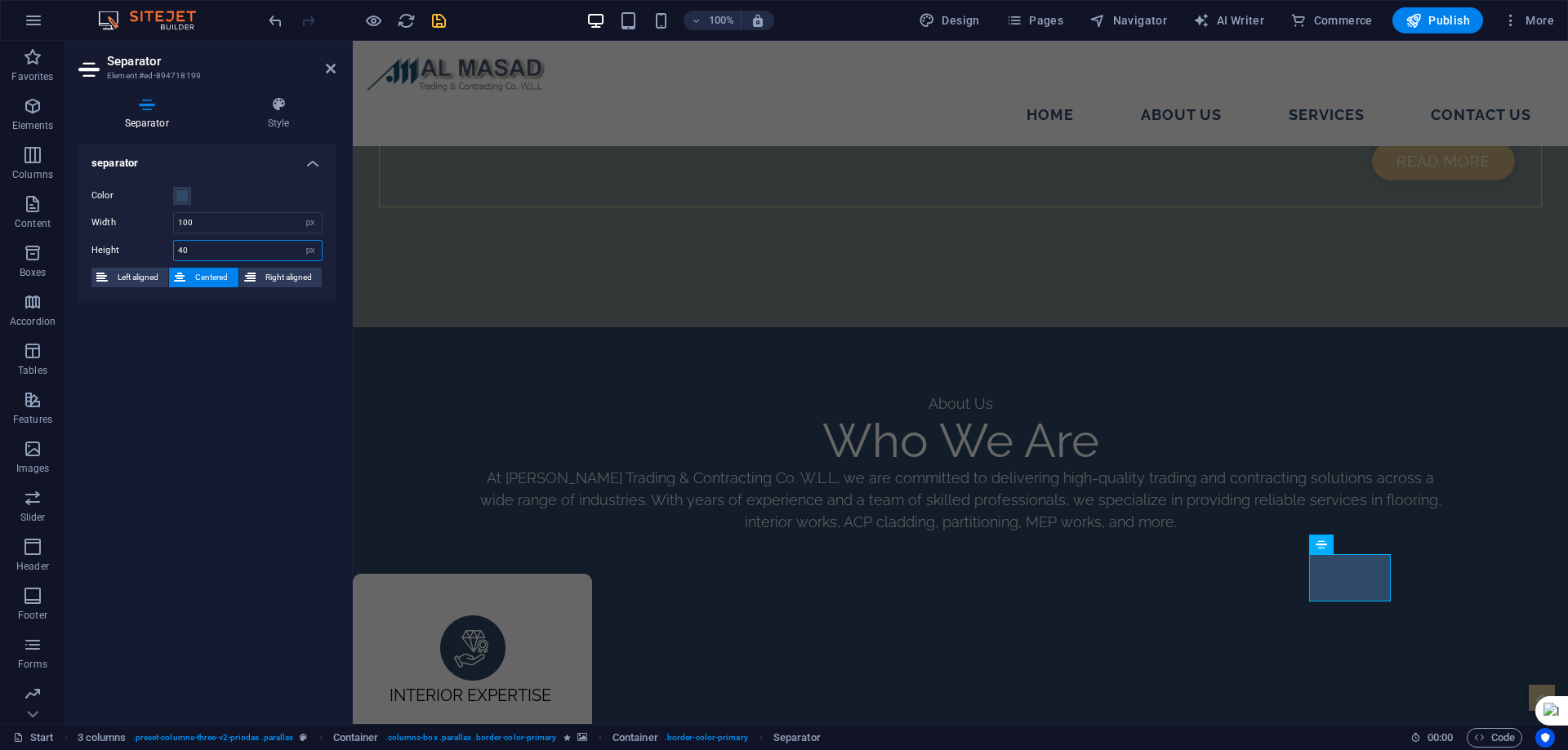
drag, startPoint x: 205, startPoint y: 256, endPoint x: 90, endPoint y: 230, distance: 117.9
click at [102, 258] on div "Height 40 px rem vh vw" at bounding box center [207, 250] width 231 height 21
type input "1"
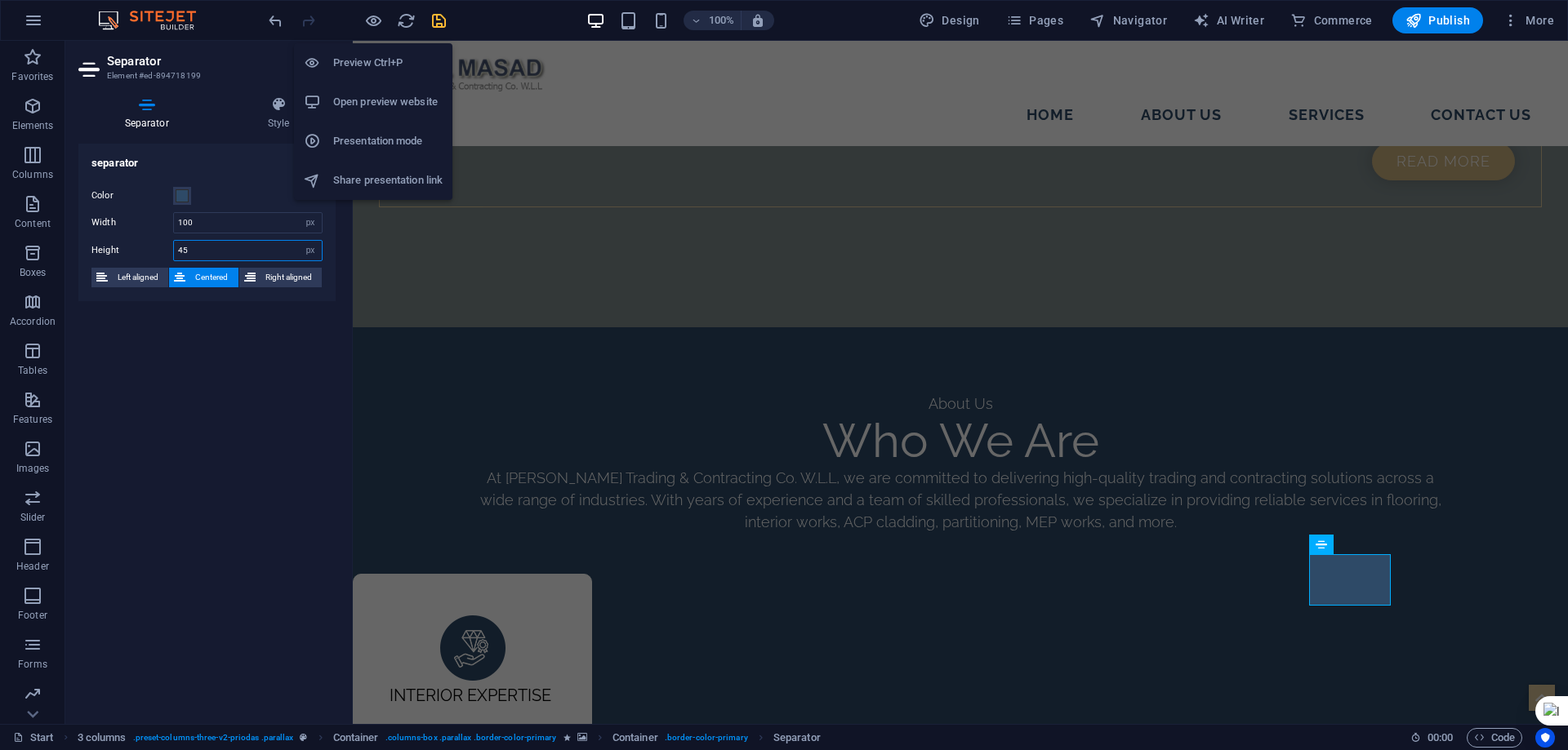
type input "45"
drag, startPoint x: 377, startPoint y: 56, endPoint x: 422, endPoint y: 84, distance: 53.0
click at [377, 56] on h6 "Preview Ctrl+P" at bounding box center [388, 62] width 109 height 20
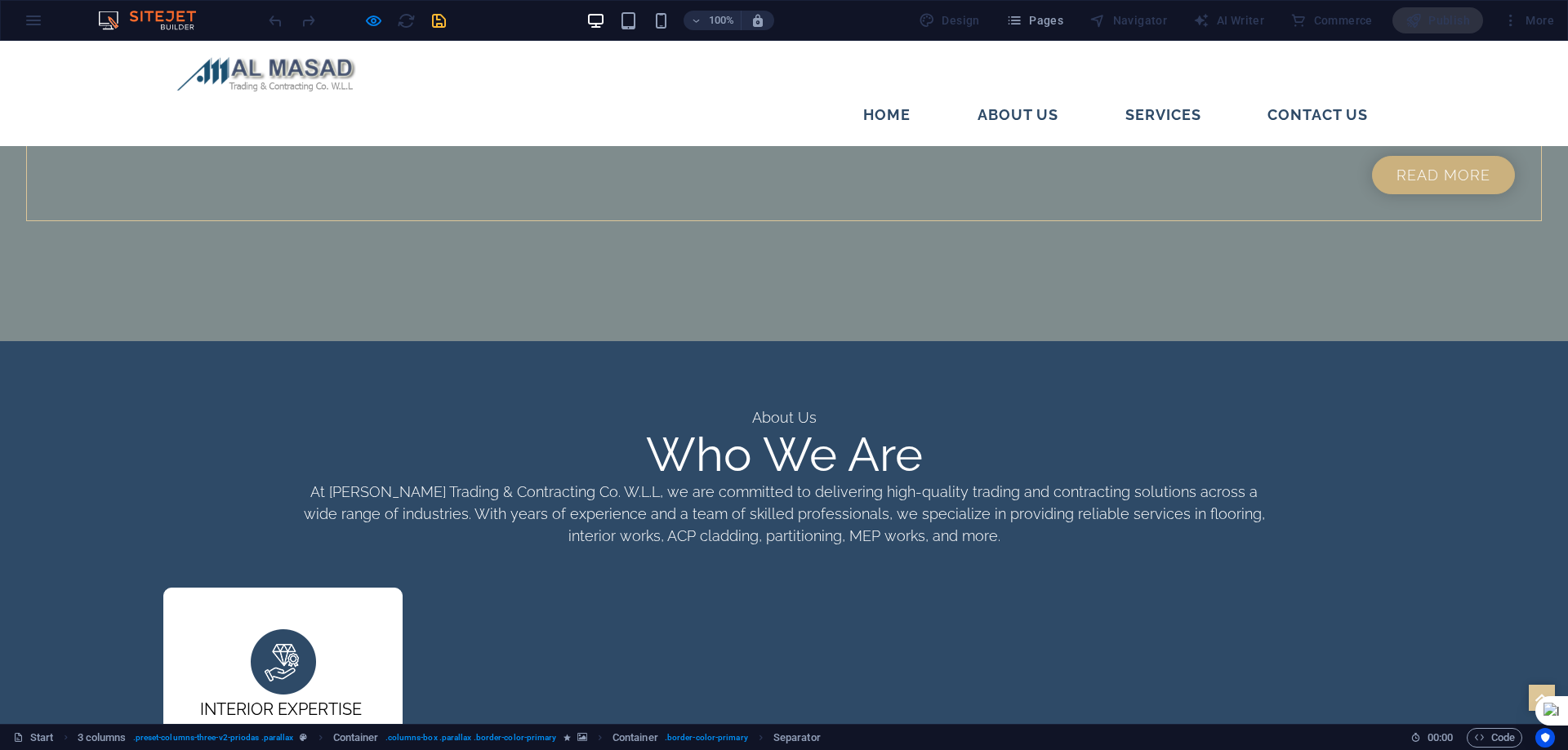
scroll to position [2522, 0]
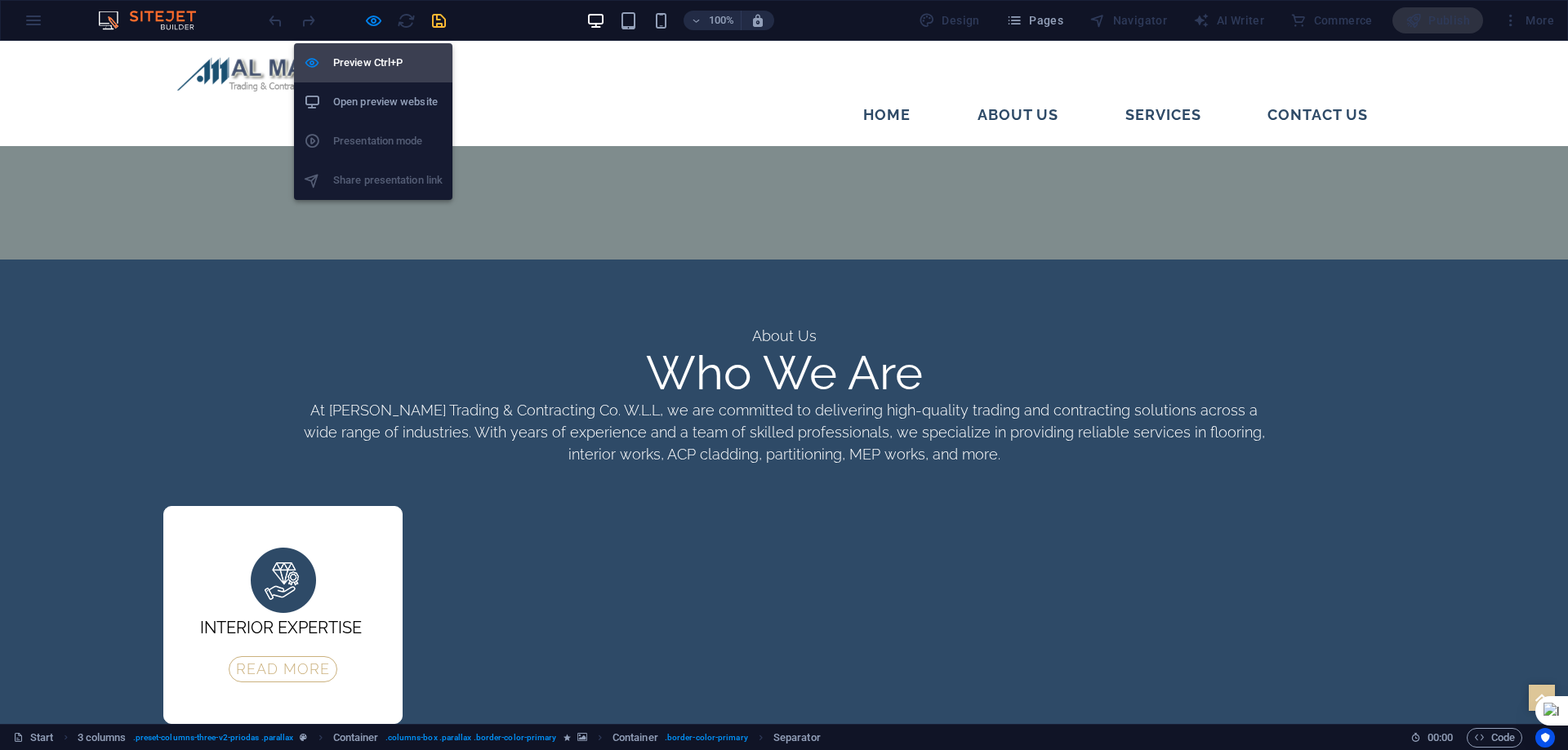
click at [371, 58] on h6 "Preview Ctrl+P" at bounding box center [388, 62] width 109 height 20
select select "px"
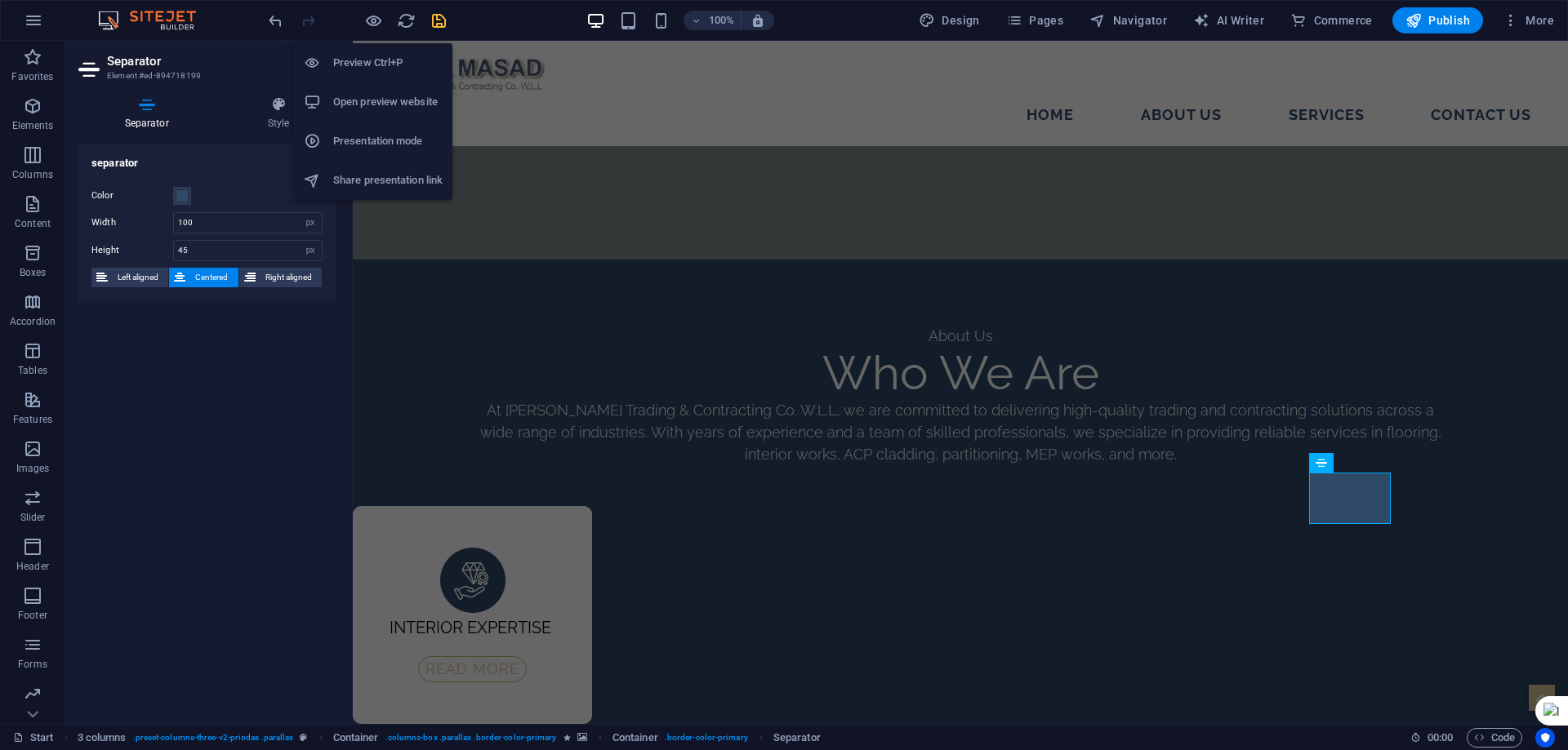
scroll to position [2535, 0]
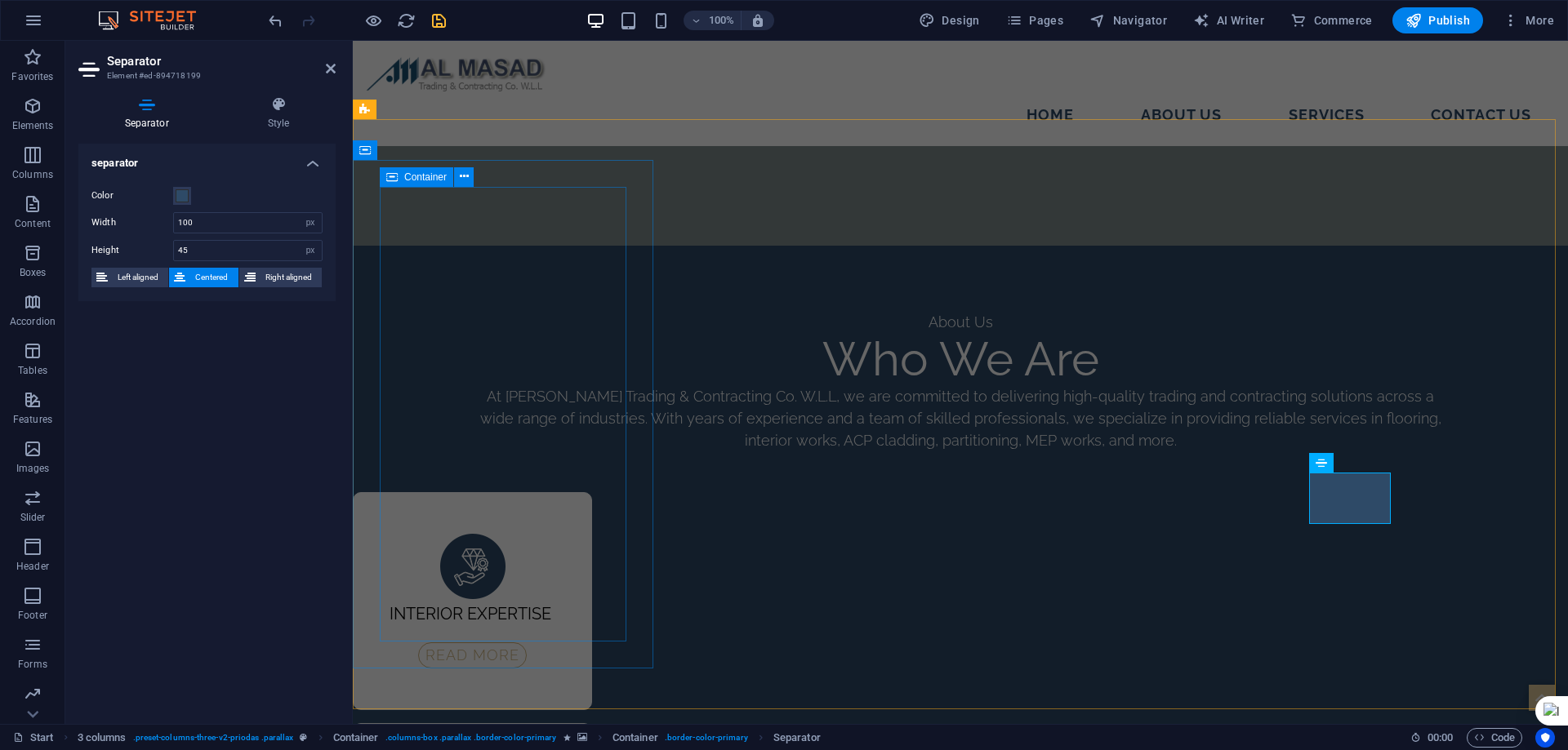
select select "rem"
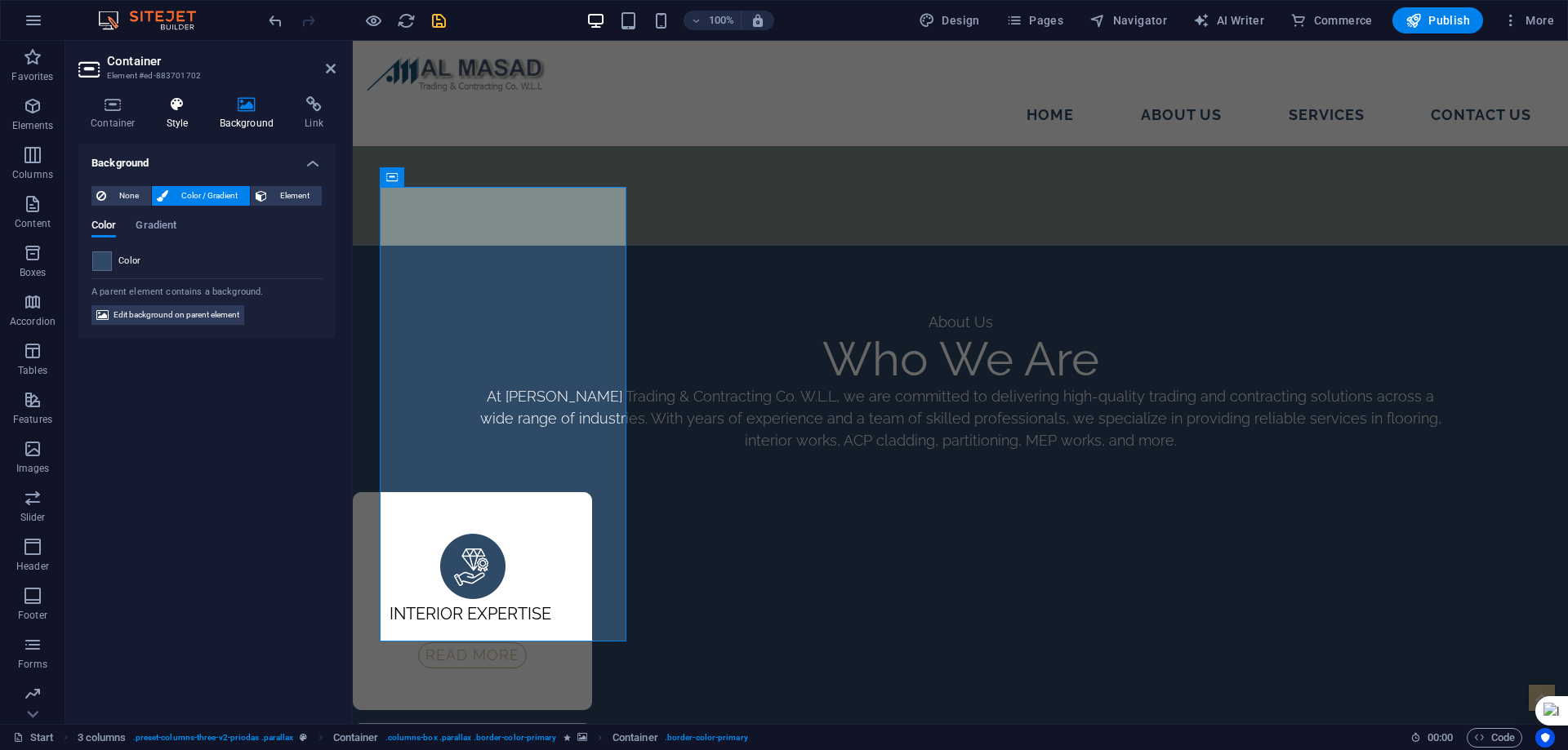
click at [179, 111] on icon at bounding box center [178, 104] width 46 height 16
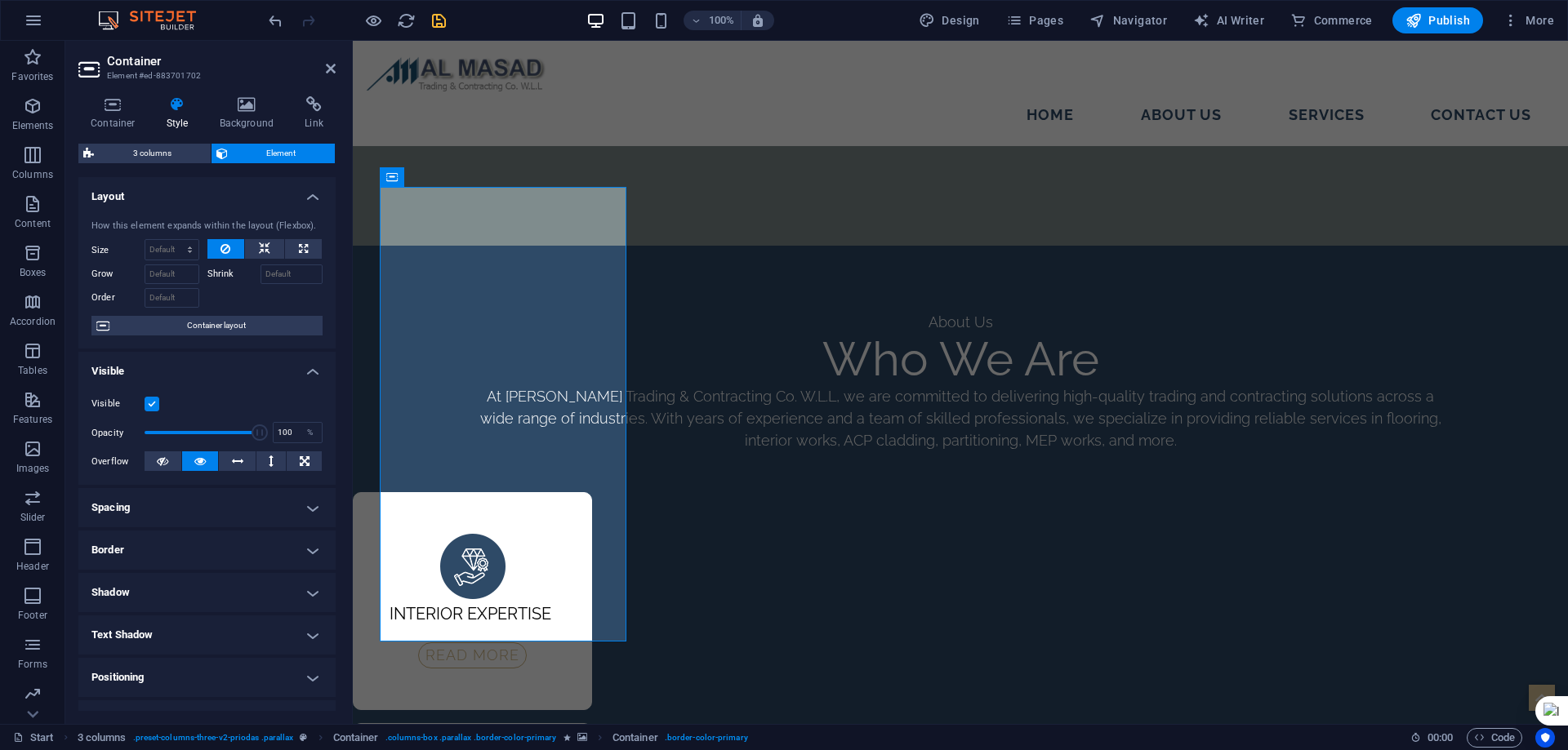
click at [185, 508] on h4 "Spacing" at bounding box center [207, 507] width 257 height 39
click at [279, 567] on span "Custom" at bounding box center [290, 568] width 56 height 20
drag, startPoint x: 210, startPoint y: 628, endPoint x: 163, endPoint y: 622, distance: 47.4
click at [163, 622] on div "2 px rem % vh vw 2 px rem % vh vw 2 px rem % vh vw 2 px rem % vh vw" at bounding box center [207, 610] width 231 height 49
type input "0"
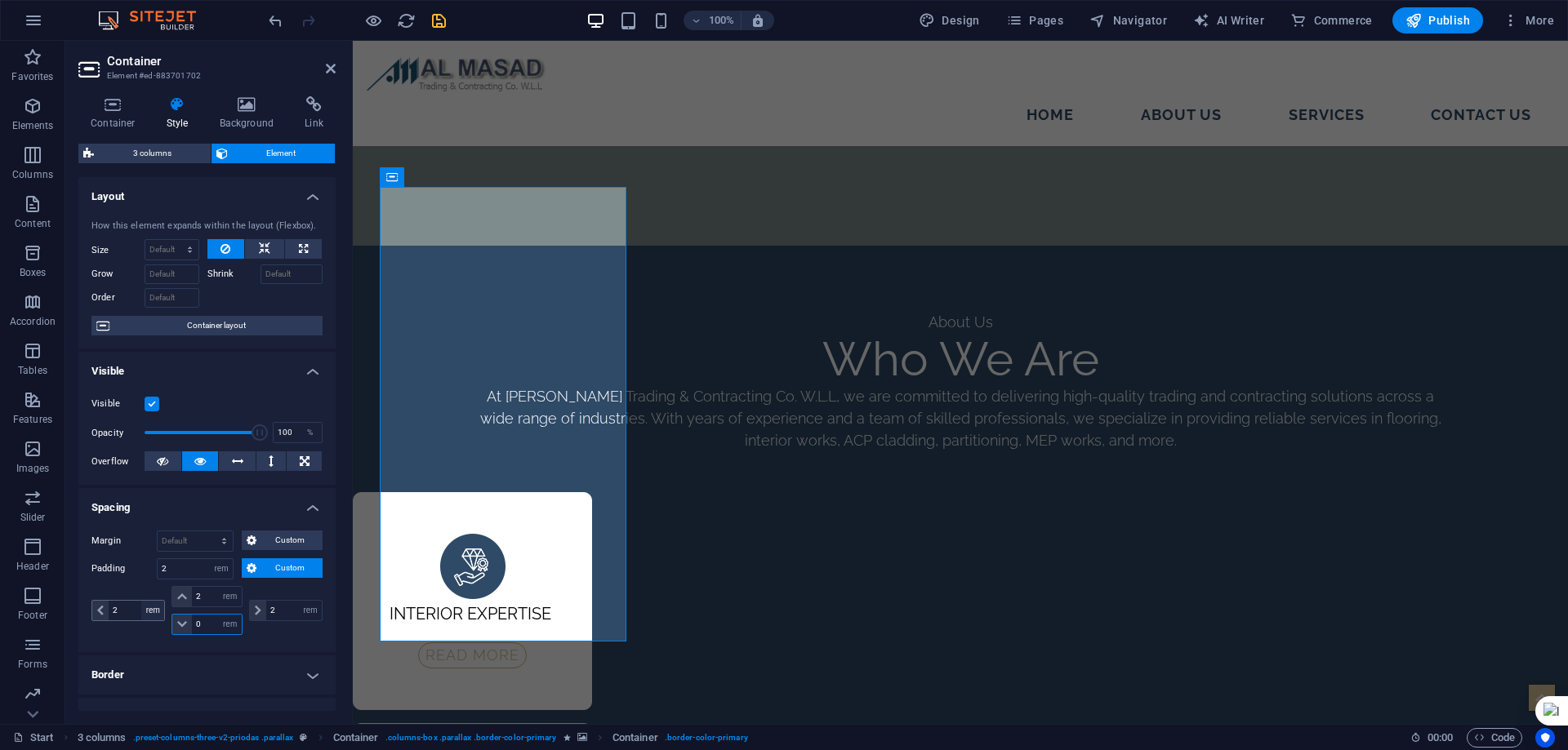
select select "DISABLED_OPTION_VALUE"
drag, startPoint x: 204, startPoint y: 625, endPoint x: 166, endPoint y: 625, distance: 38.0
click at [166, 625] on div "2 px rem % vh vw 2 px rem % vh vw 0 px rem % vh vw 2 px rem % vh vw" at bounding box center [207, 610] width 231 height 49
type input "2"
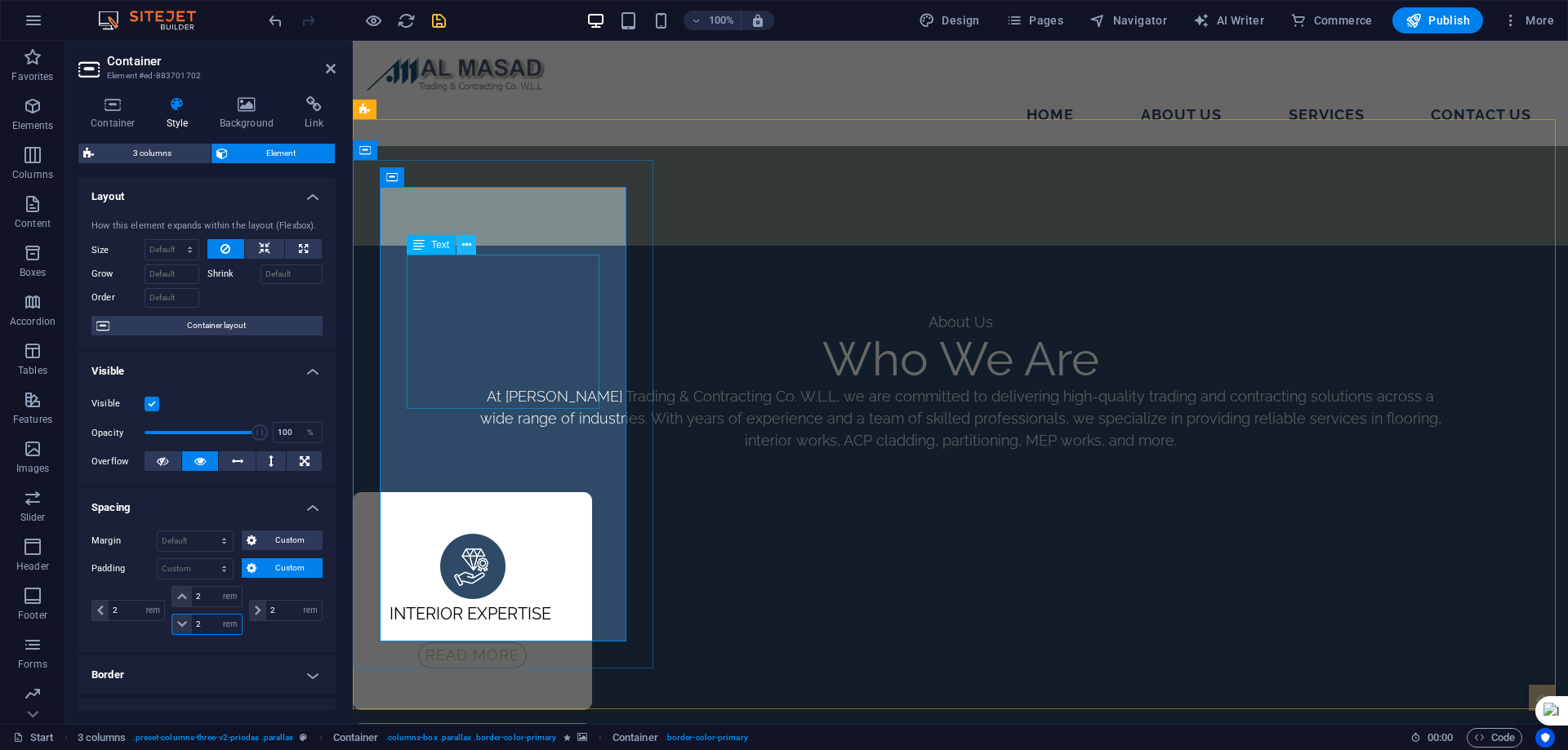
select select "rem"
click at [435, 17] on icon "save" at bounding box center [439, 21] width 19 height 19
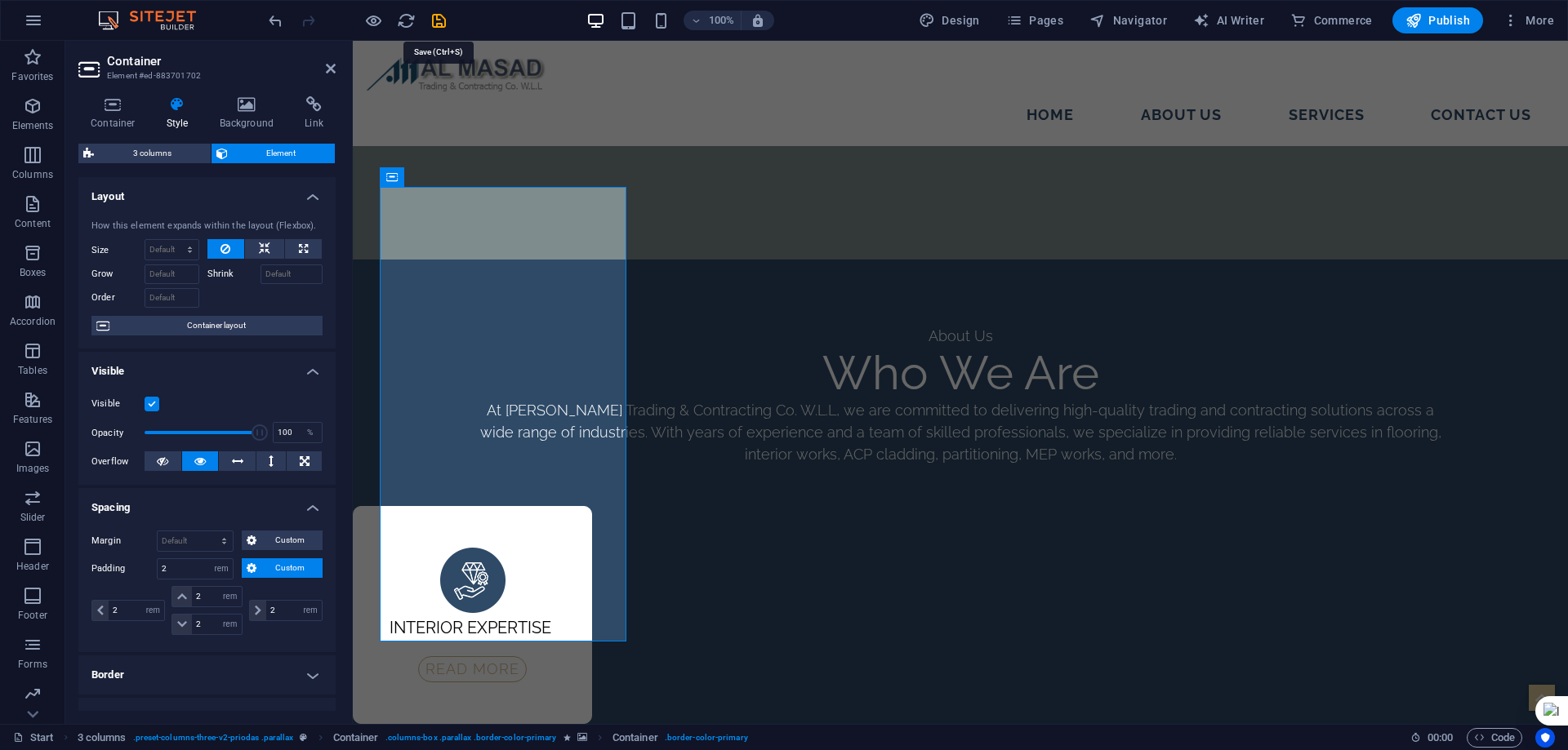
select select "px"
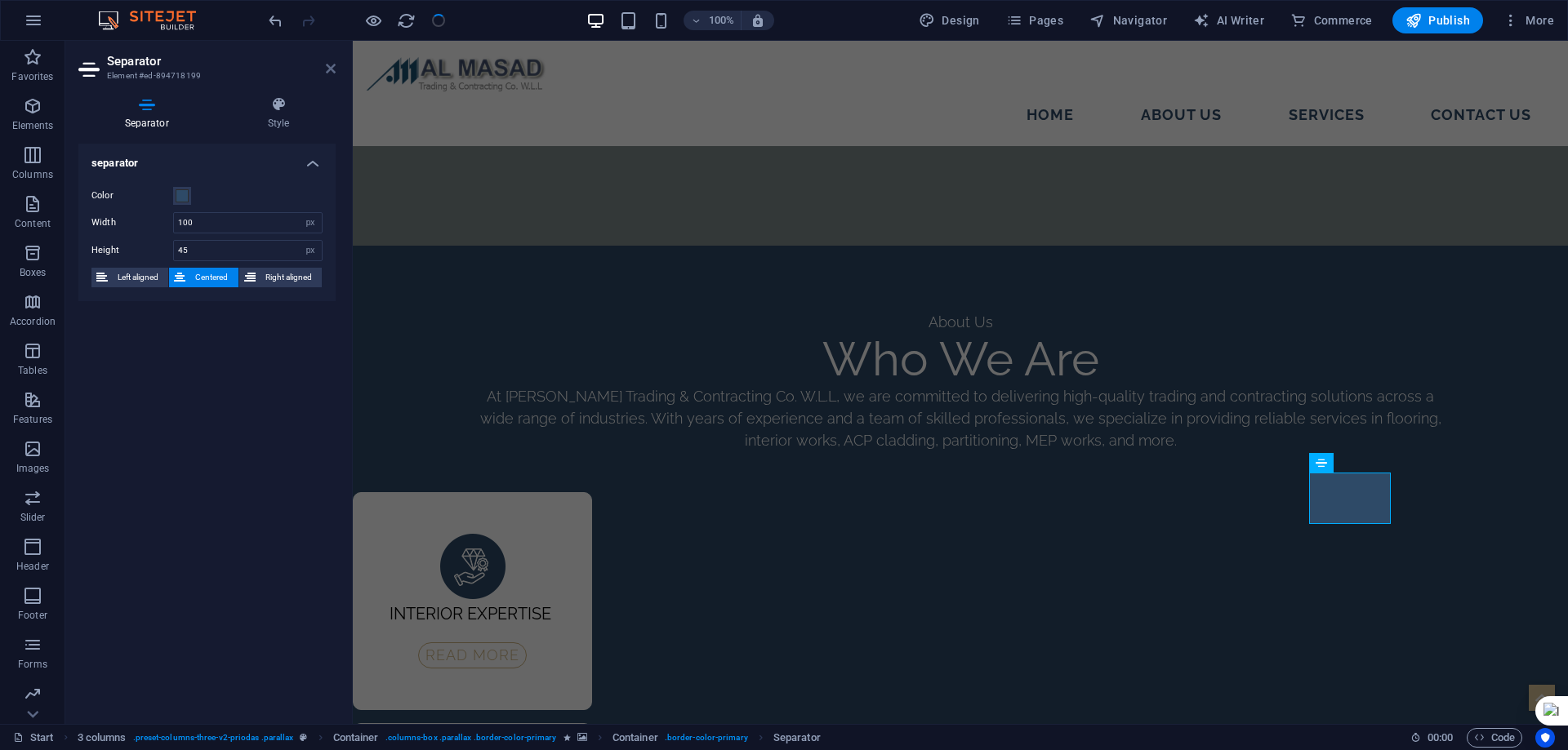
click at [334, 68] on icon at bounding box center [330, 68] width 9 height 13
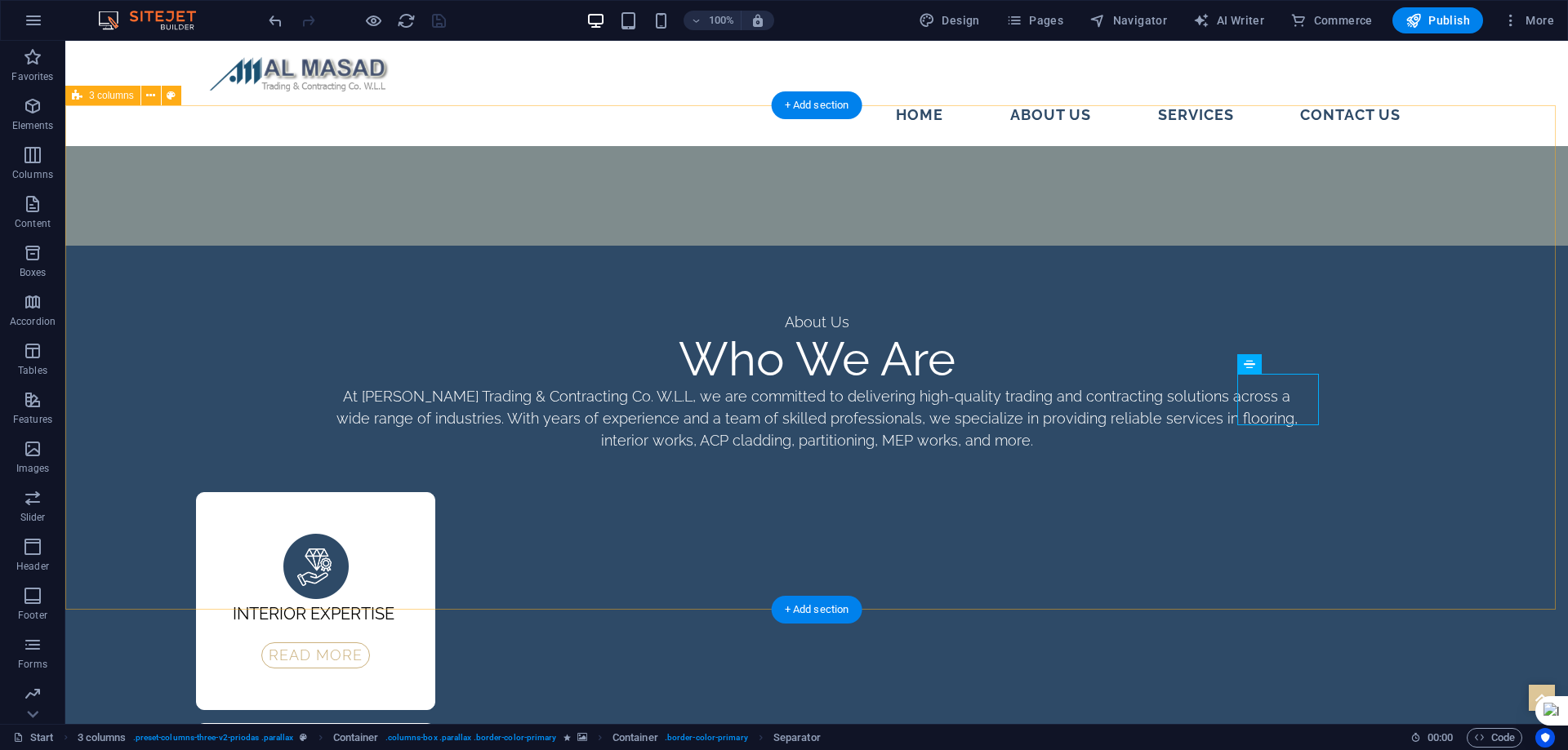
scroll to position [2358, 0]
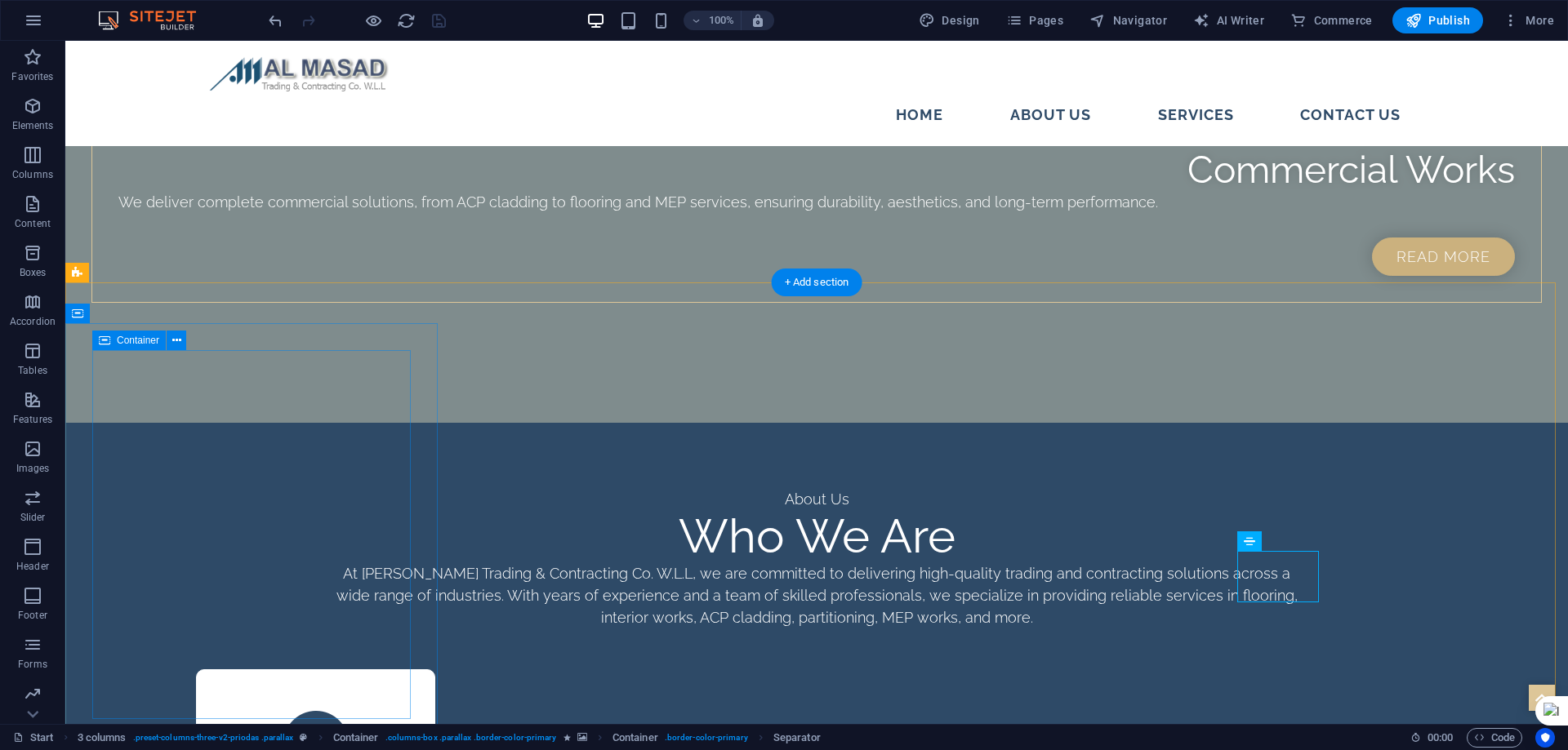
select select "rem"
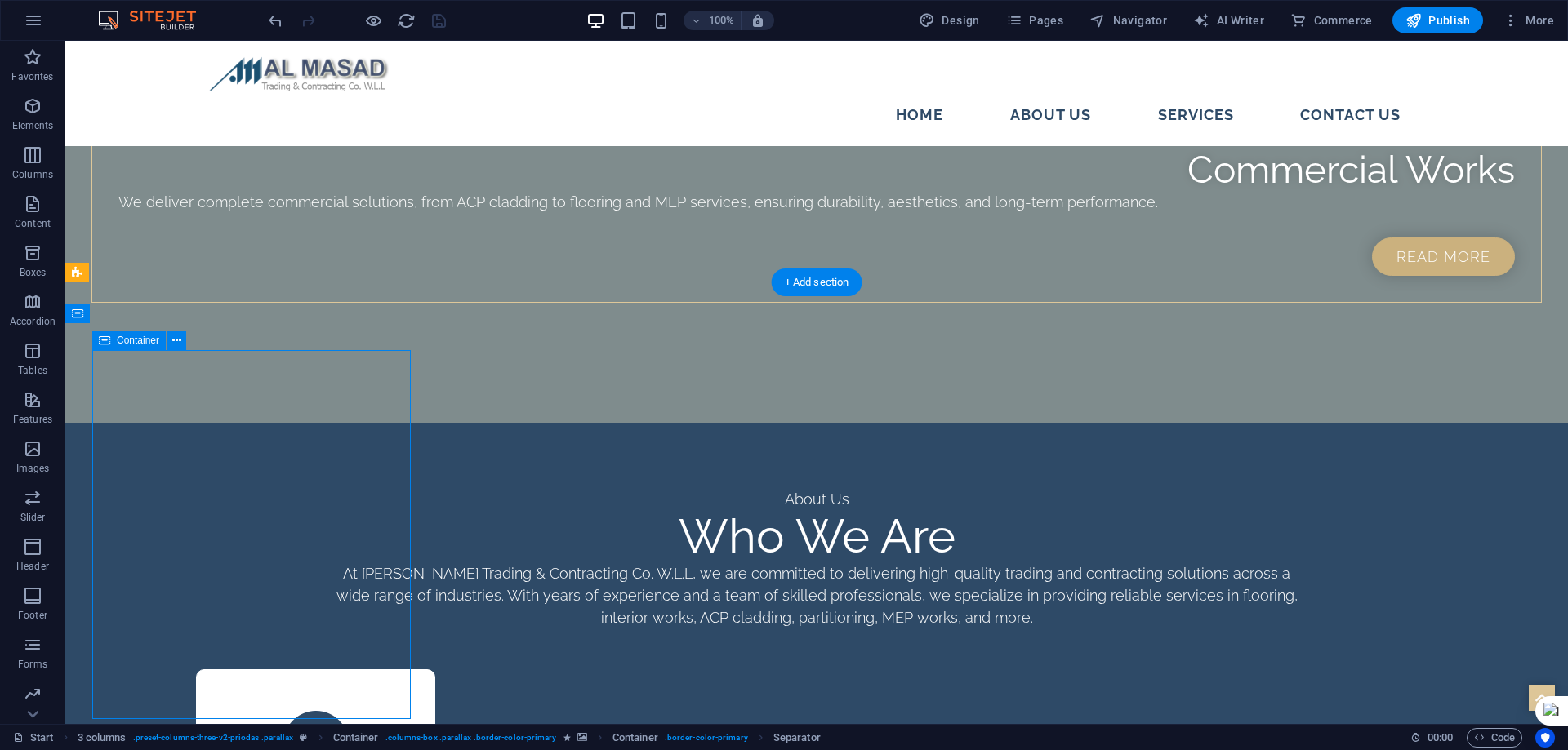
select select "rem"
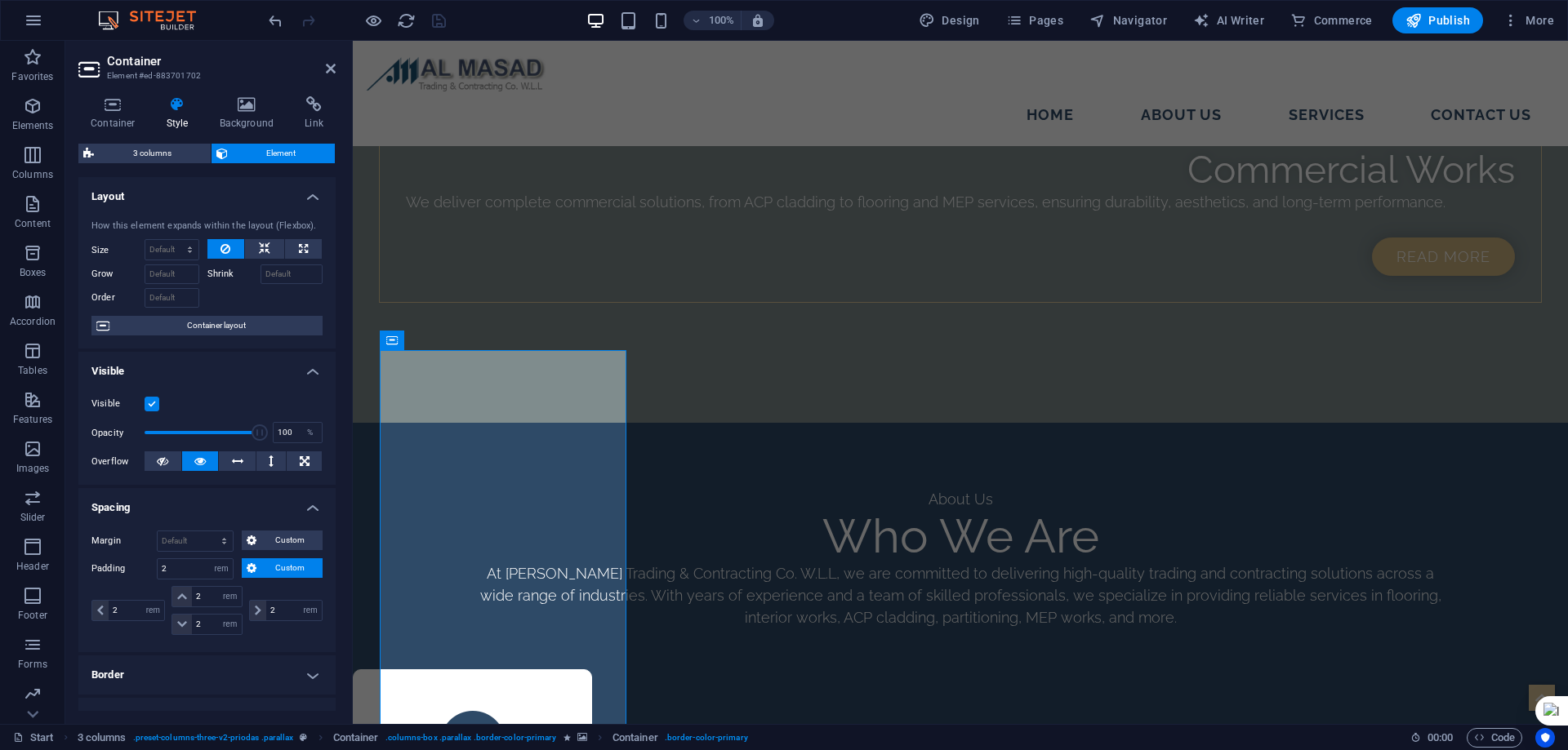
scroll to position [2372, 0]
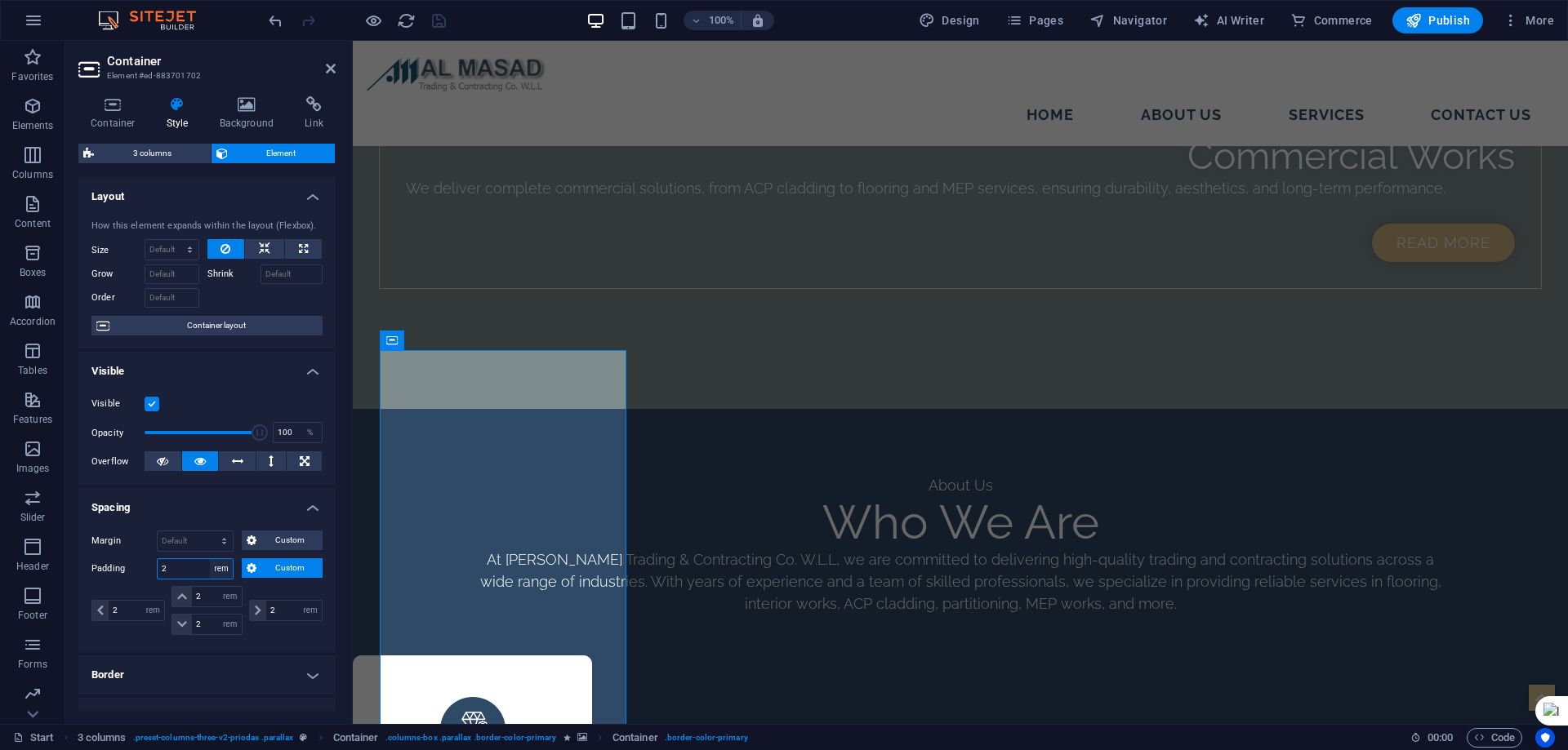
click at [221, 572] on select "Default px rem % vh vw Custom" at bounding box center [221, 569] width 23 height 20
select select "default"
click at [210, 560] on select "Default px rem % vh vw Custom" at bounding box center [221, 569] width 23 height 20
select select "DISABLED_OPTION_VALUE"
select select "px"
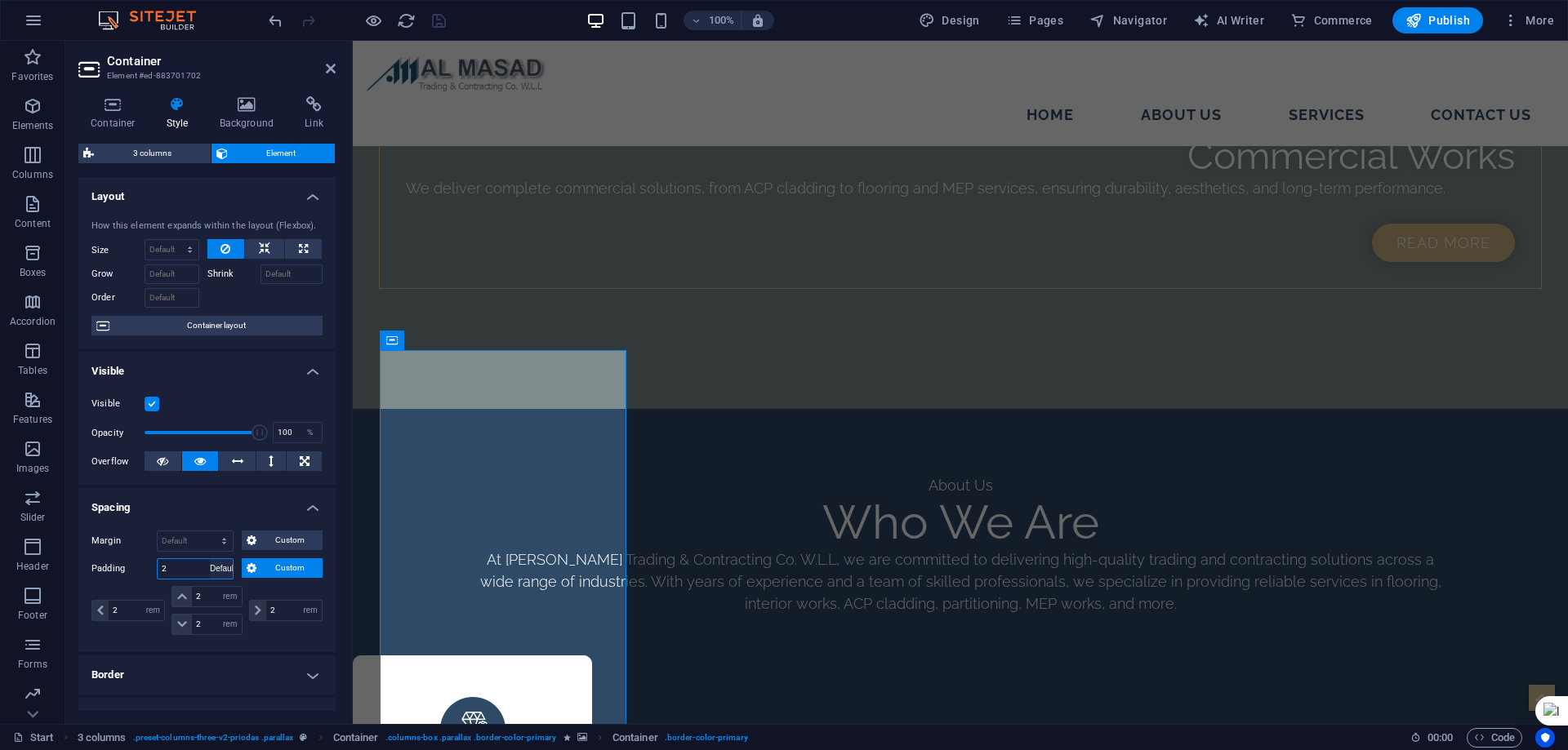
select select "px"
click at [213, 571] on select "Default px rem % vh vw Custom" at bounding box center [195, 569] width 75 height 20
select select "rem"
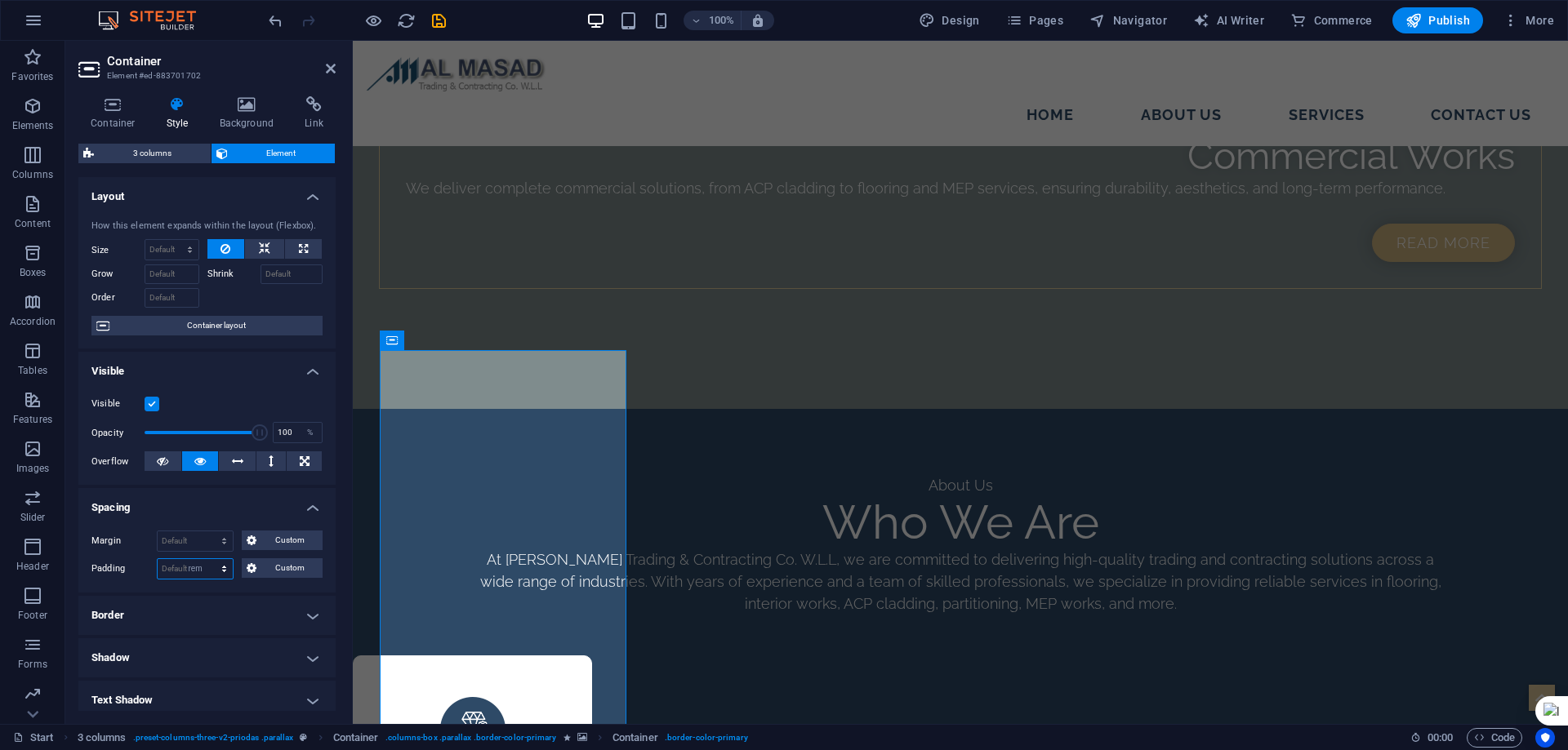
click at [208, 560] on select "Default px rem % vh vw Custom" at bounding box center [195, 569] width 75 height 20
type input "0"
select select "rem"
type input "0"
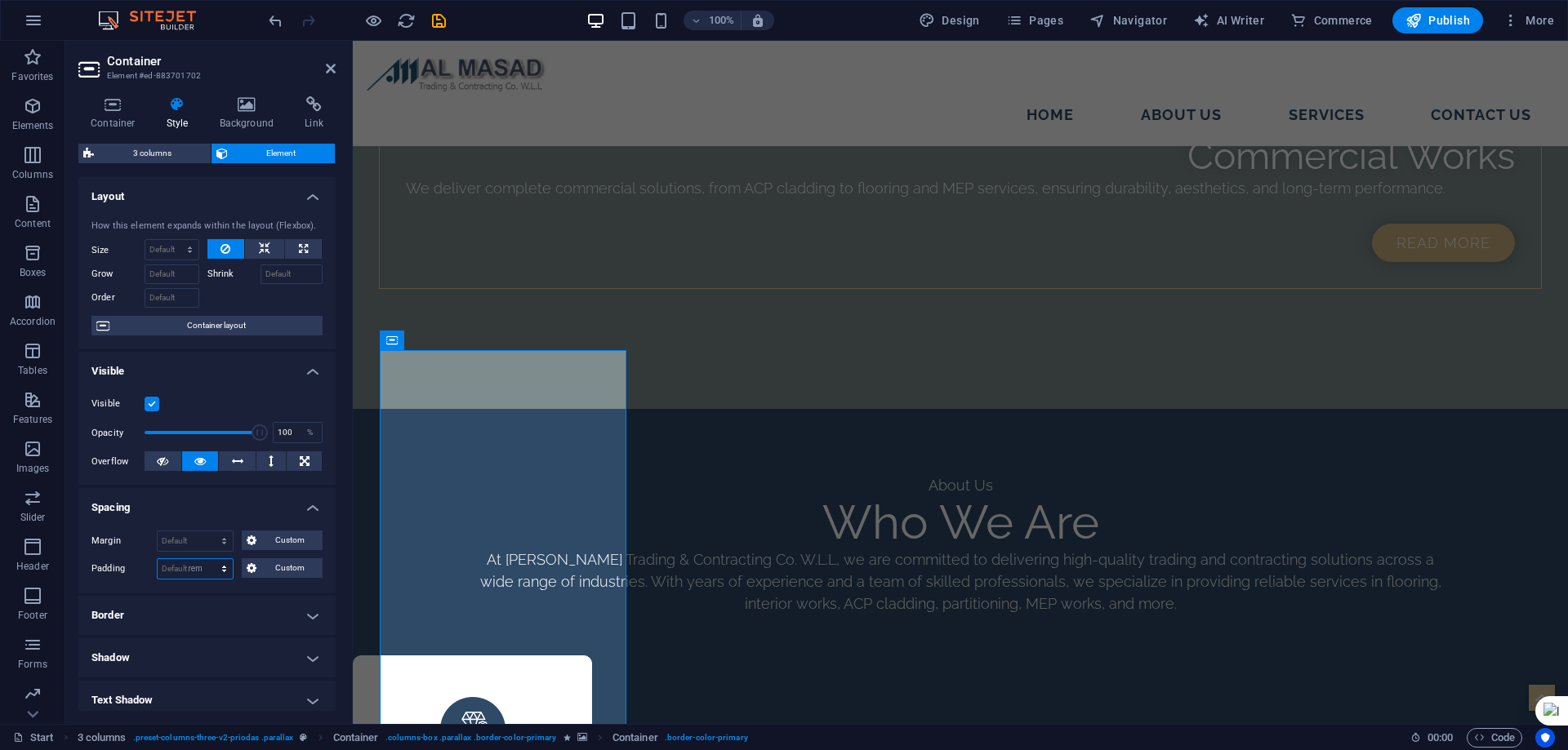
select select "rem"
type input "0"
select select "rem"
type input "0"
select select "rem"
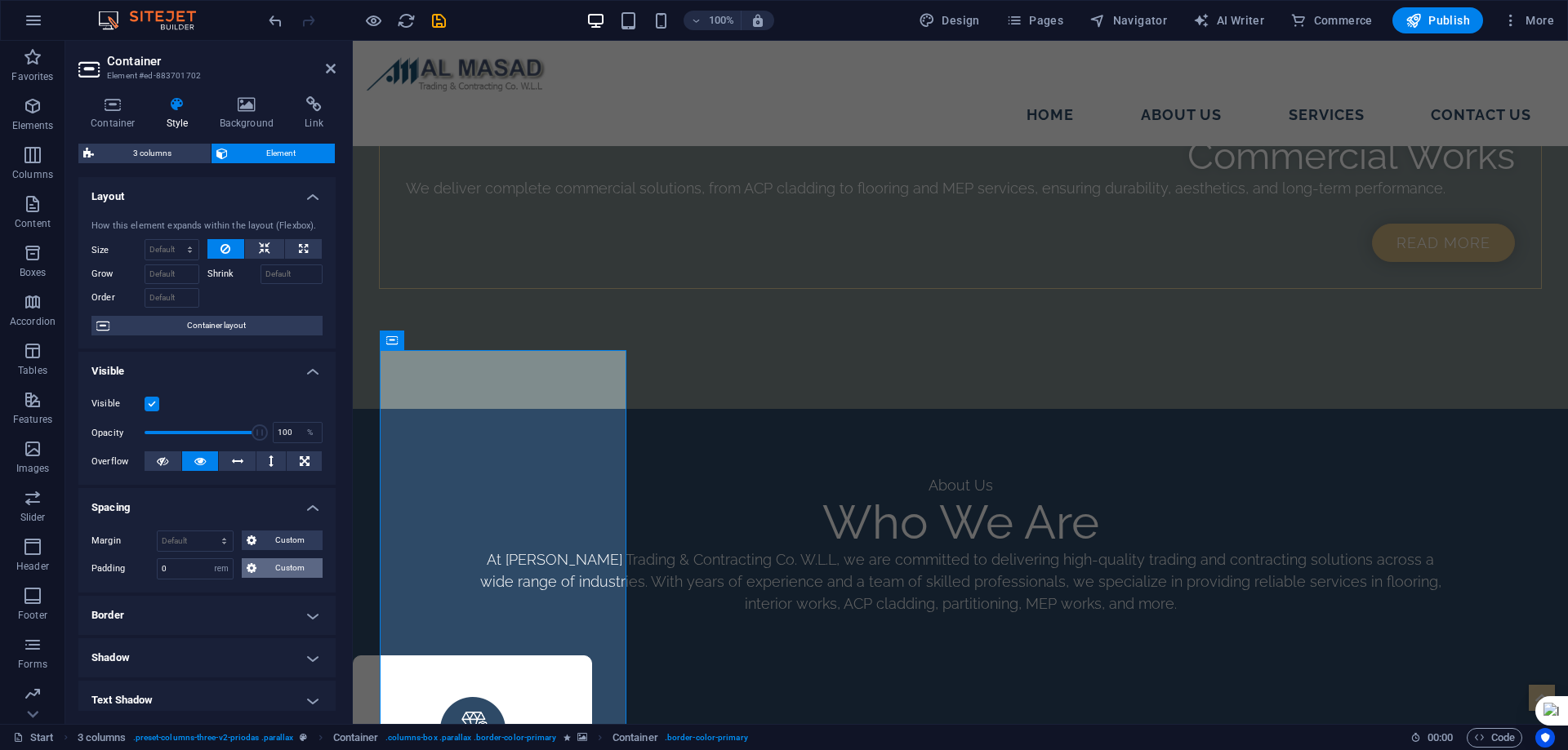
click at [264, 571] on span "Custom" at bounding box center [290, 568] width 56 height 20
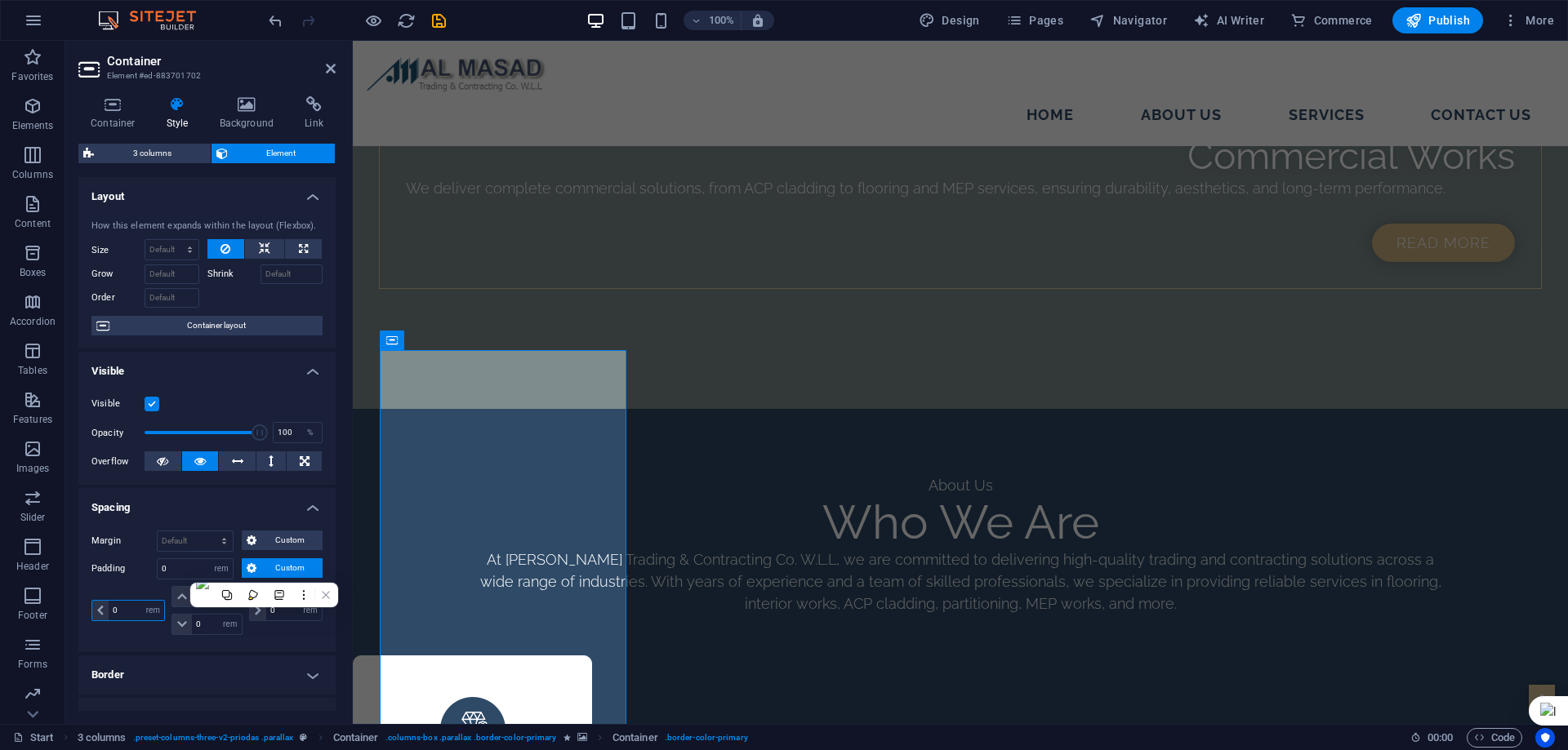
drag, startPoint x: 128, startPoint y: 612, endPoint x: 79, endPoint y: 624, distance: 50.4
click at [79, 624] on div "Margin Default auto px % rem vw vh Custom Custom auto px % rem vw vh auto px % …" at bounding box center [207, 585] width 257 height 135
type input "2"
select select "DISABLED_OPTION_VALUE"
drag, startPoint x: 203, startPoint y: 599, endPoint x: 176, endPoint y: 598, distance: 27.0
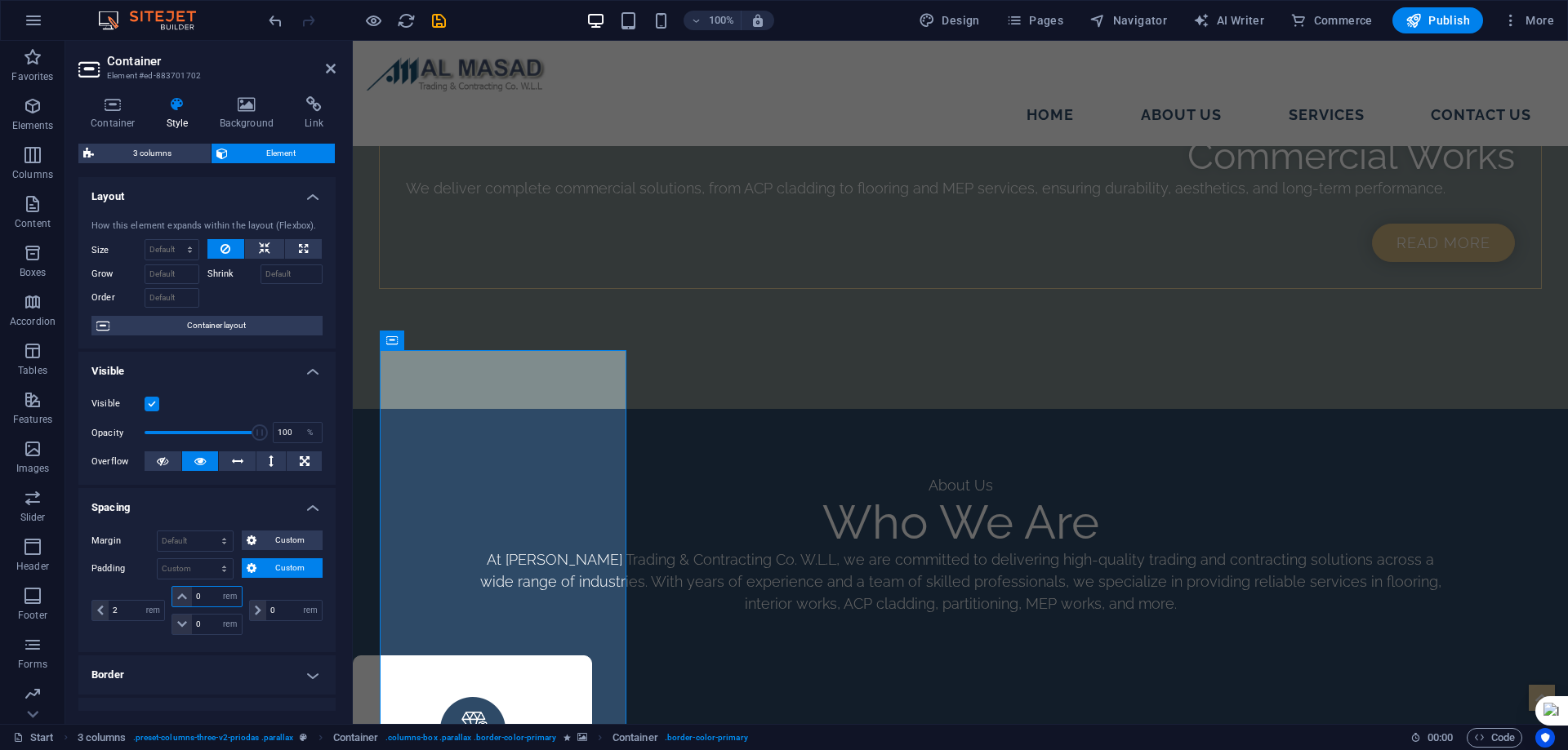
click at [176, 598] on div "0 px rem % vh vw" at bounding box center [207, 596] width 70 height 21
type input "2"
drag, startPoint x: 199, startPoint y: 630, endPoint x: 160, endPoint y: 632, distance: 39.1
click at [160, 632] on div "2 px rem % vh vw 2 px rem % vh vw 0 px rem % vh vw 0 px rem % vh vw" at bounding box center [207, 610] width 231 height 49
drag, startPoint x: 202, startPoint y: 628, endPoint x: 156, endPoint y: 638, distance: 47.1
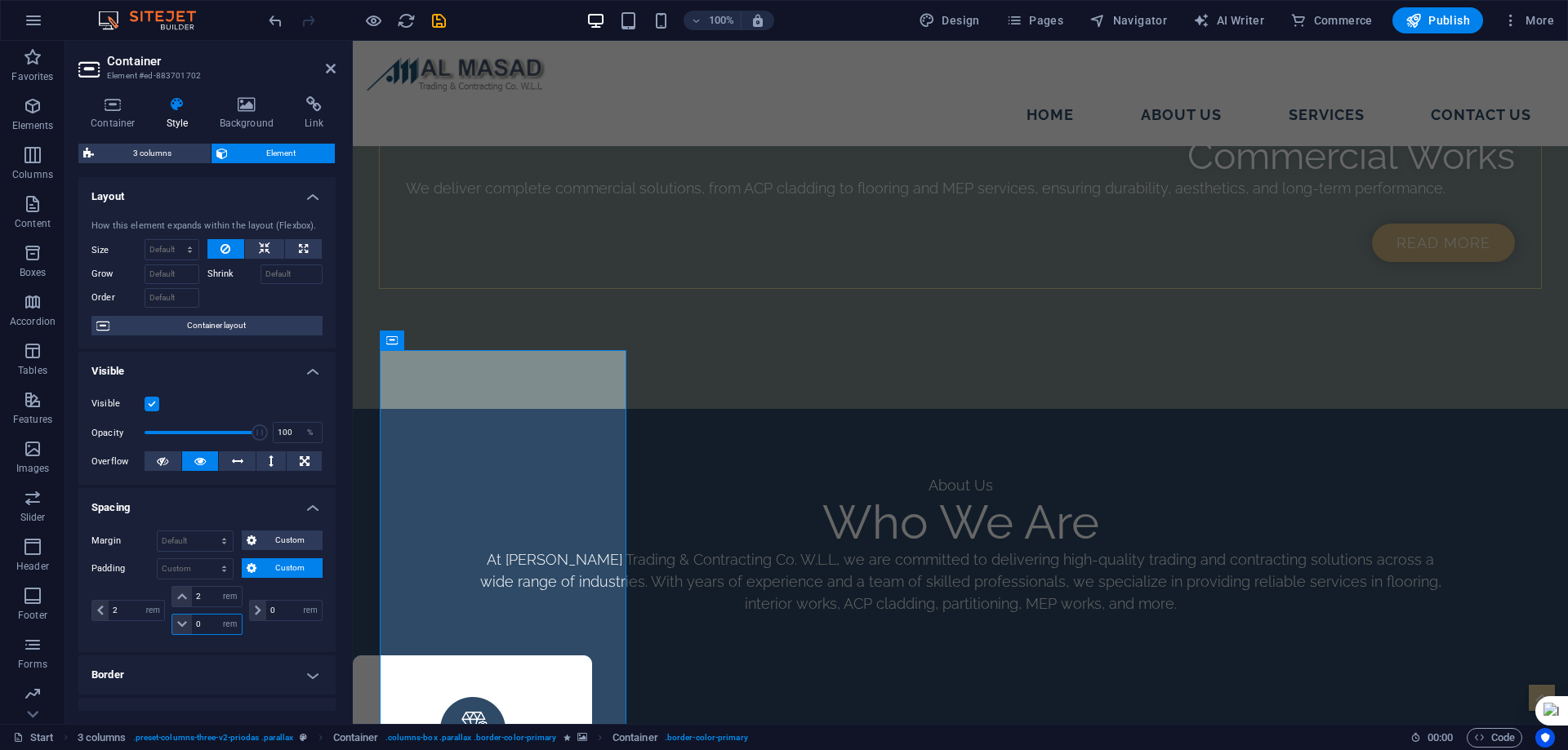
click at [156, 638] on div "2 px rem % vh vw 2 px rem % vh vw 0 px rem % vh vw 0 px rem % vh vw" at bounding box center [207, 612] width 231 height 53
type input "2"
drag, startPoint x: 276, startPoint y: 613, endPoint x: 227, endPoint y: 619, distance: 49.4
click at [230, 619] on div "2 px rem % vh vw 2 px rem % vh vw 2 px rem % vh vw 0 px rem % vh vw" at bounding box center [207, 610] width 231 height 49
type input "2"
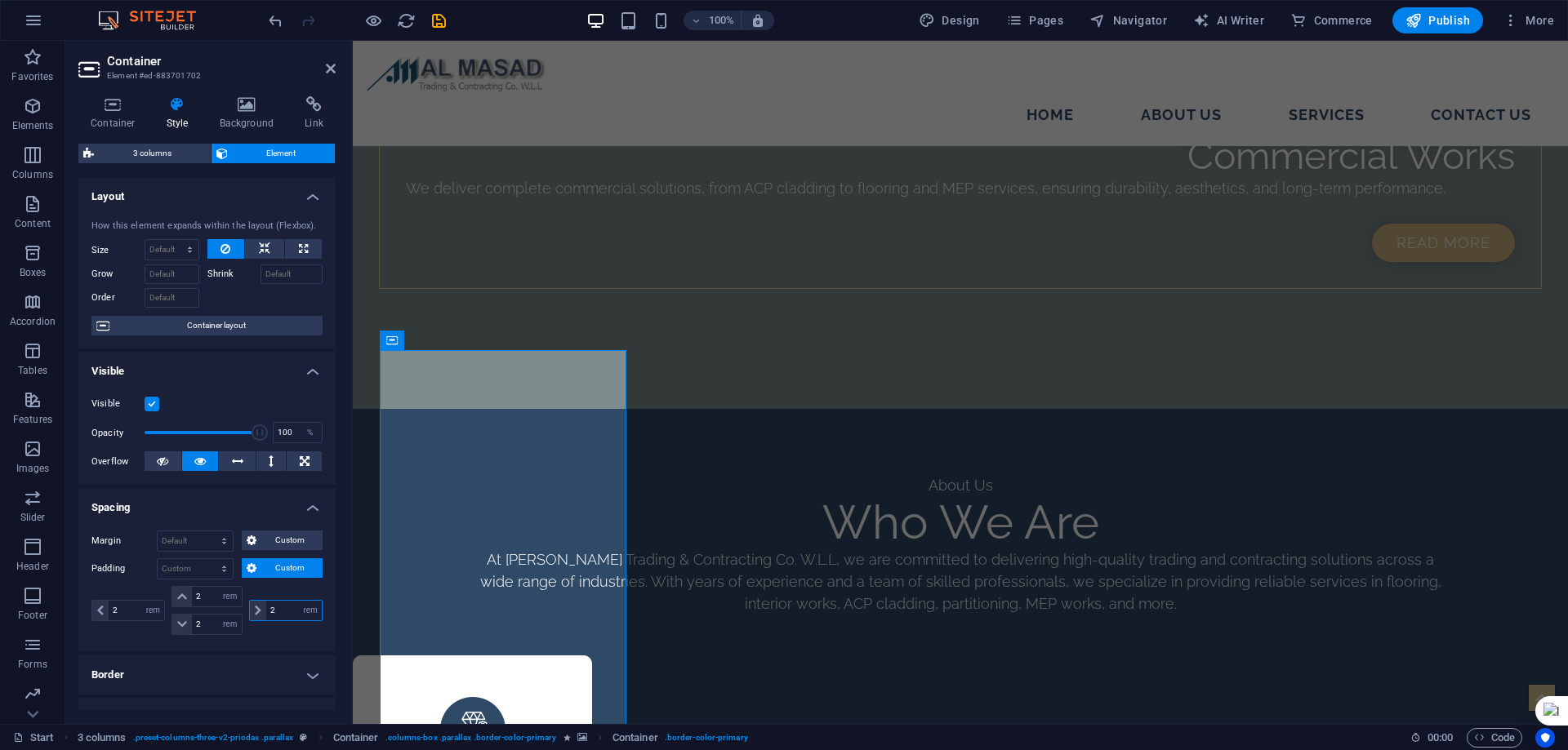
type input "2"
select select "rem"
type input "2"
drag, startPoint x: 203, startPoint y: 601, endPoint x: 159, endPoint y: 606, distance: 44.3
click at [159, 606] on div "2 px rem % vh vw 2 px rem % vh vw 2 px rem % vh vw 2 px rem % vh vw" at bounding box center [207, 610] width 231 height 49
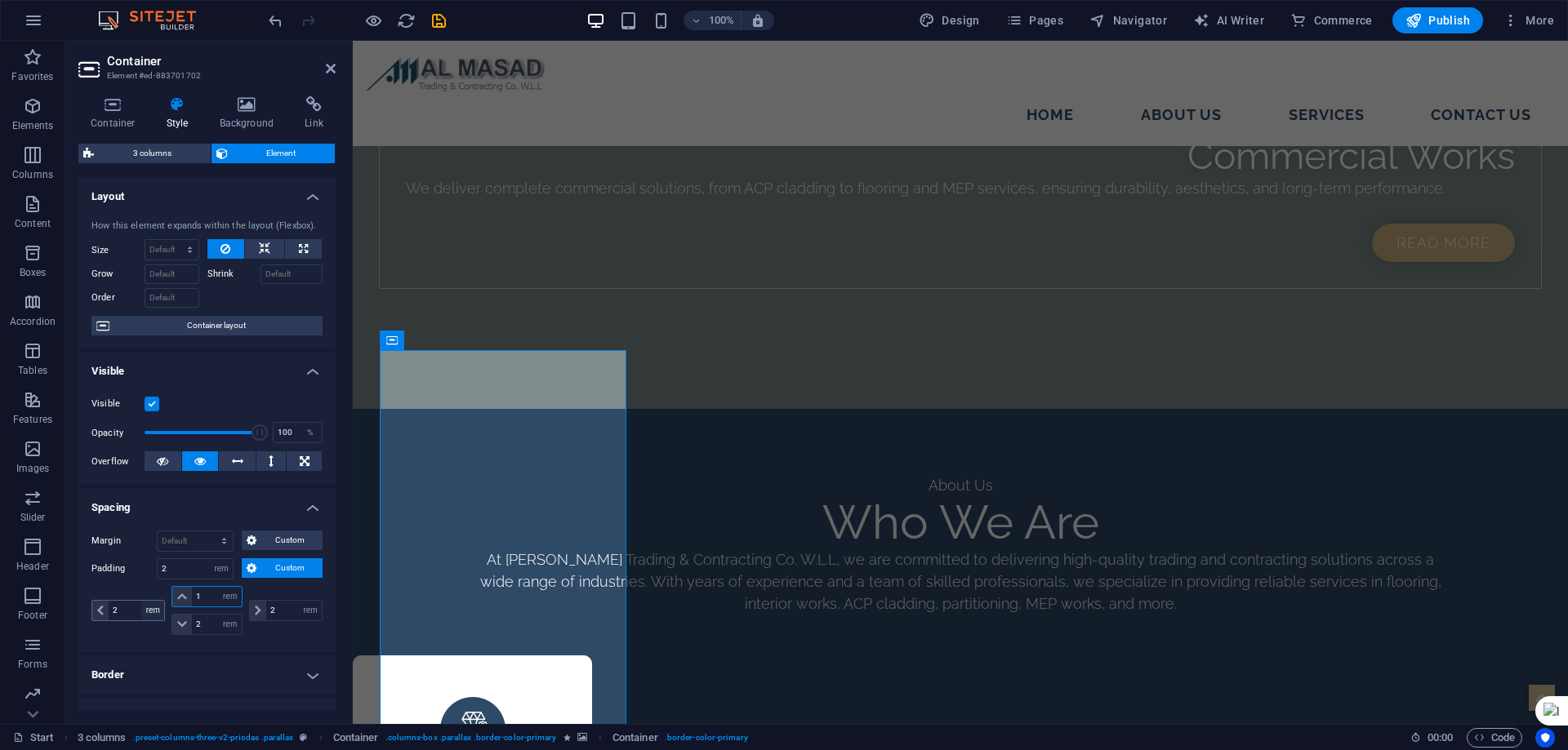
type input "10"
select select "DISABLED_OPTION_VALUE"
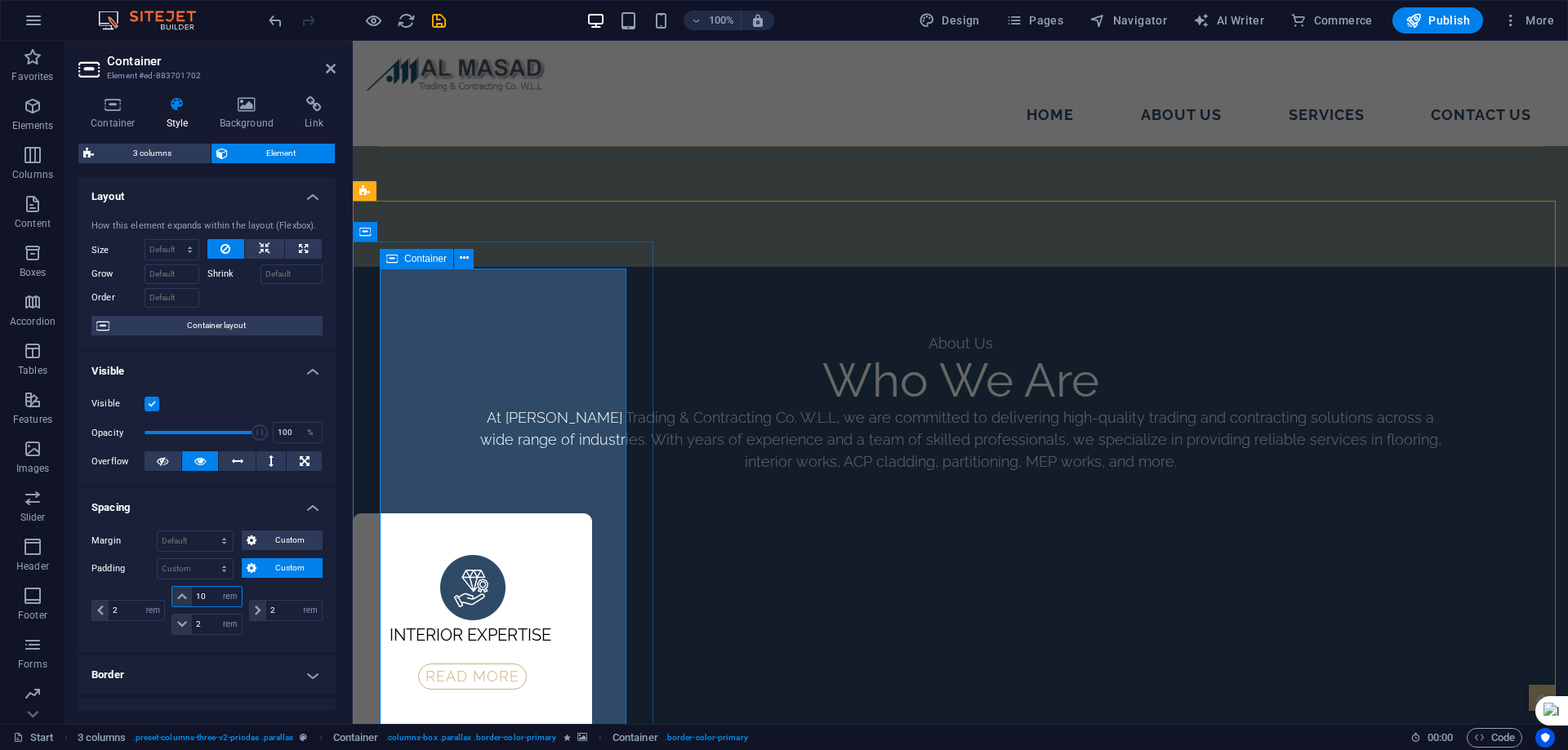
scroll to position [2454, 0]
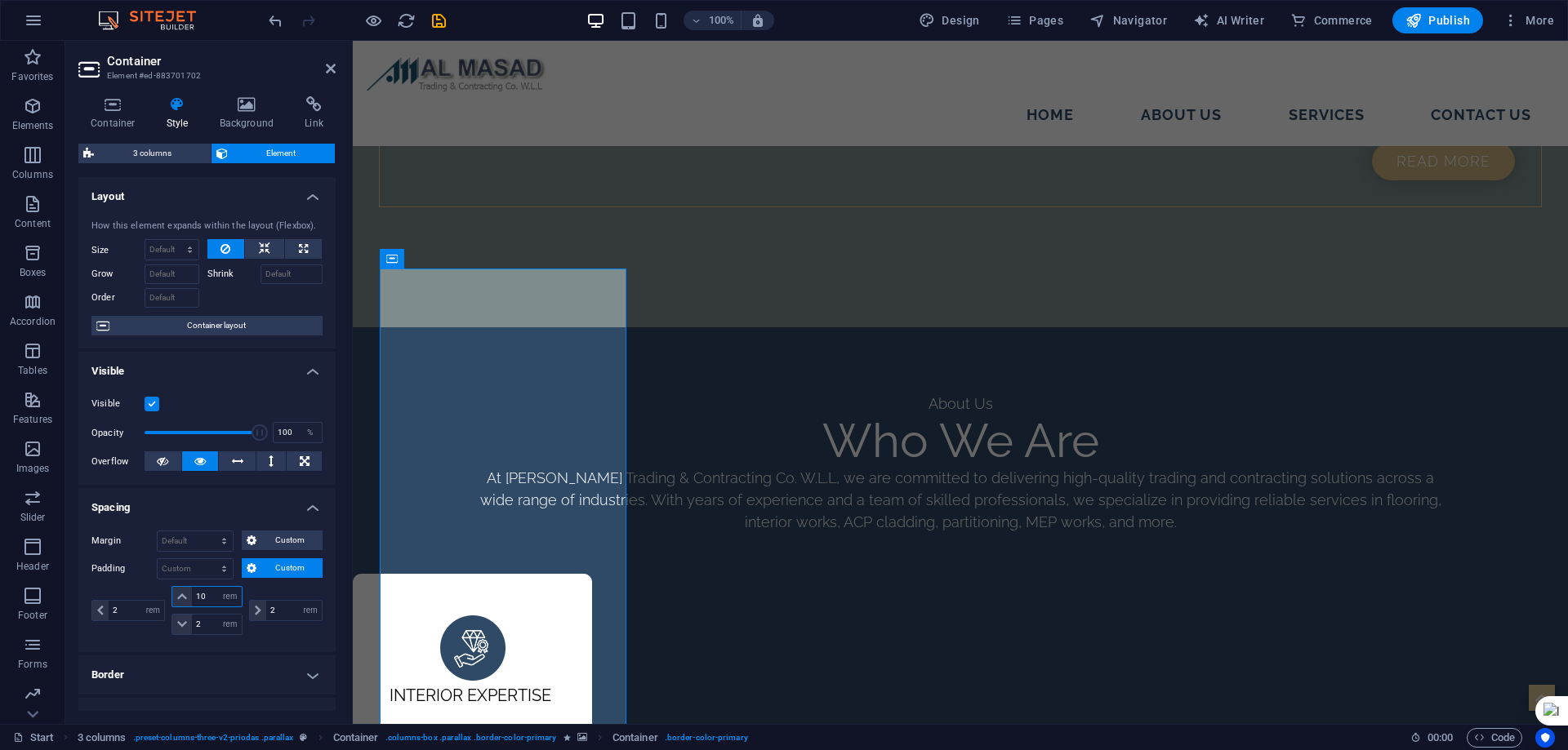
drag, startPoint x: 209, startPoint y: 594, endPoint x: 142, endPoint y: 598, distance: 67.1
click at [142, 598] on div "2 px rem % vh vw 10 px rem % vh vw 2 px rem % vh vw 2 px rem % vh vw" at bounding box center [207, 610] width 231 height 49
type input "2"
select select "rem"
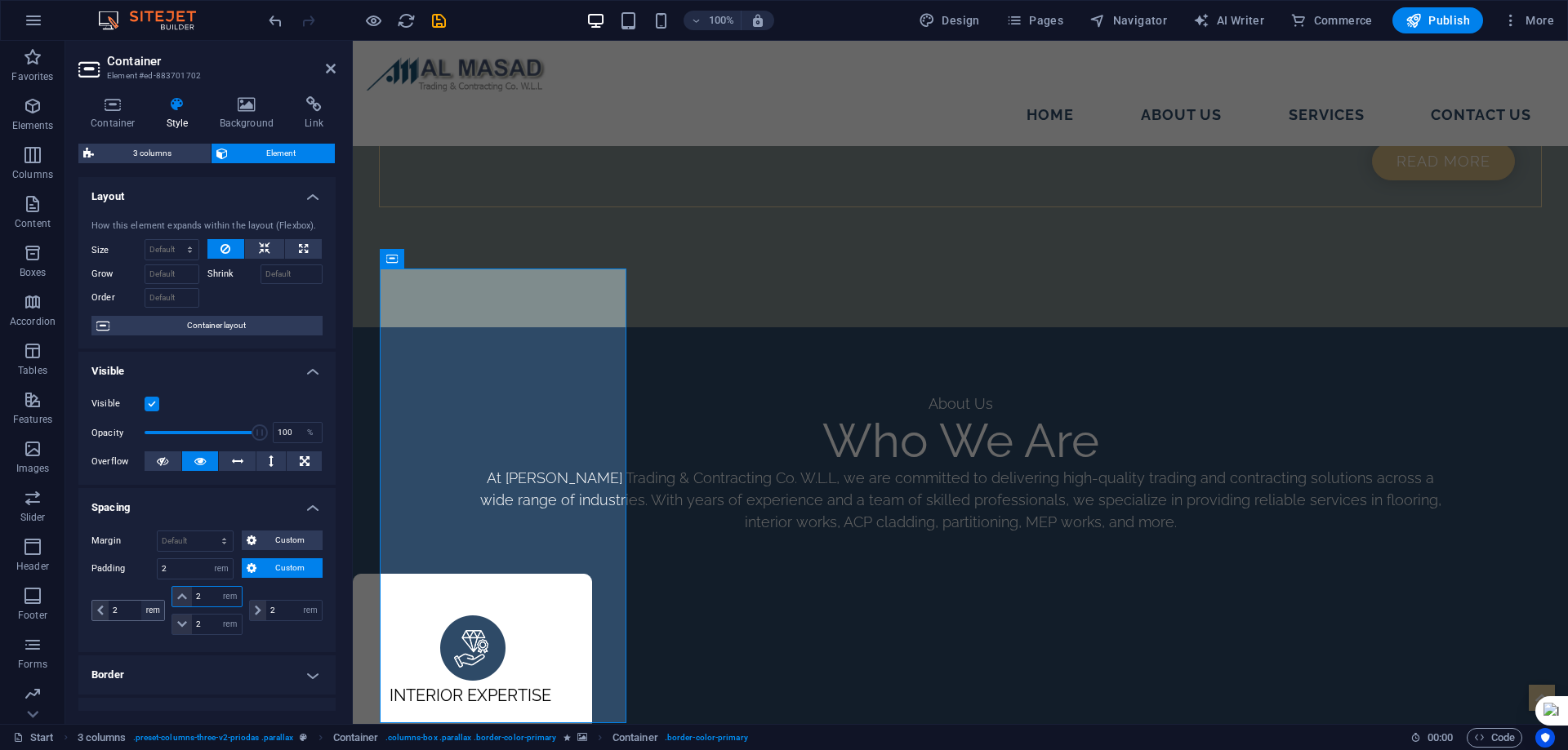
drag, startPoint x: 204, startPoint y: 595, endPoint x: 162, endPoint y: 601, distance: 42.4
click at [162, 601] on div "2 px rem % vh vw 2 px rem % vh vw 2 px rem % vh vw 2 px rem % vh vw" at bounding box center [207, 610] width 231 height 49
type input "5"
select select "DISABLED_OPTION_VALUE"
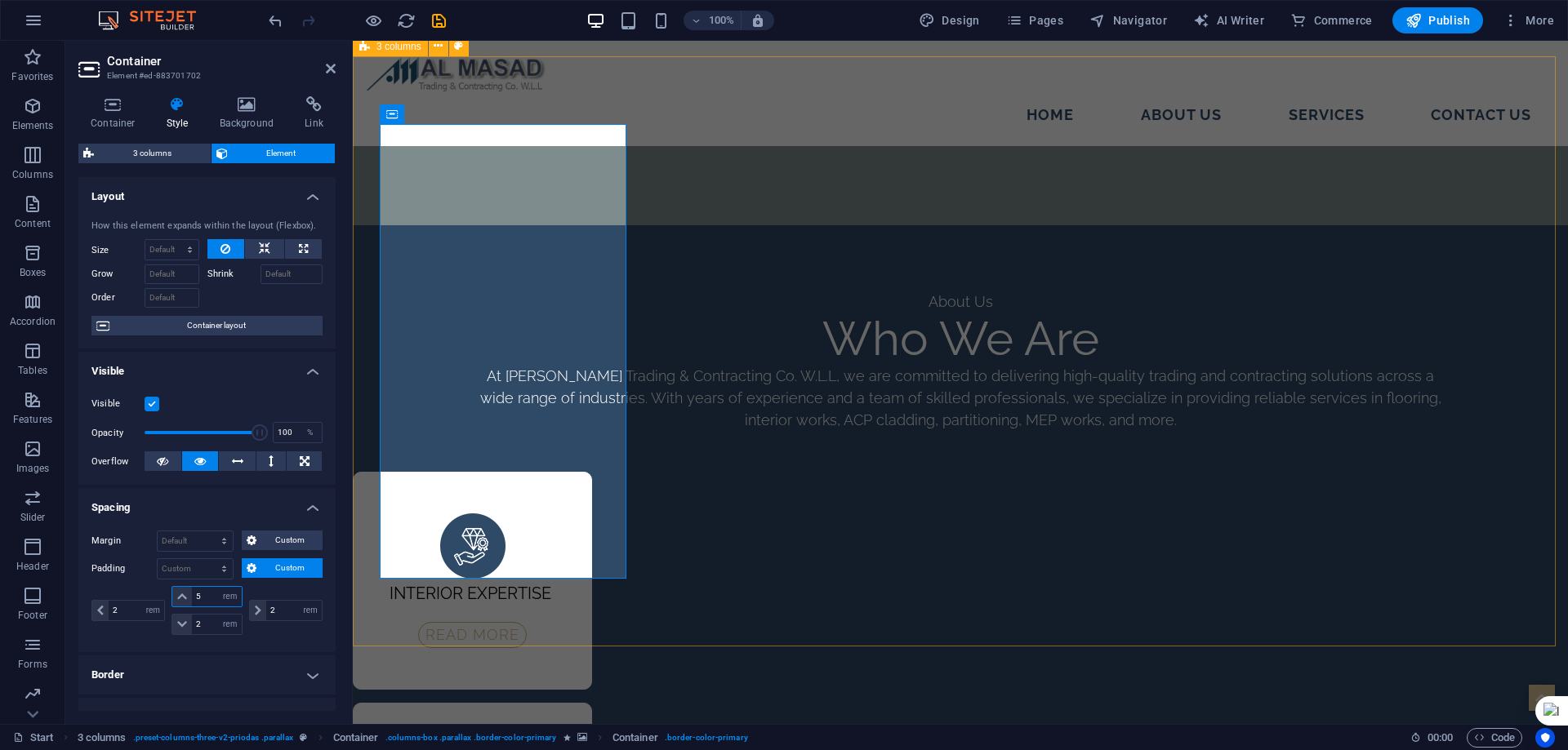
scroll to position [2617, 0]
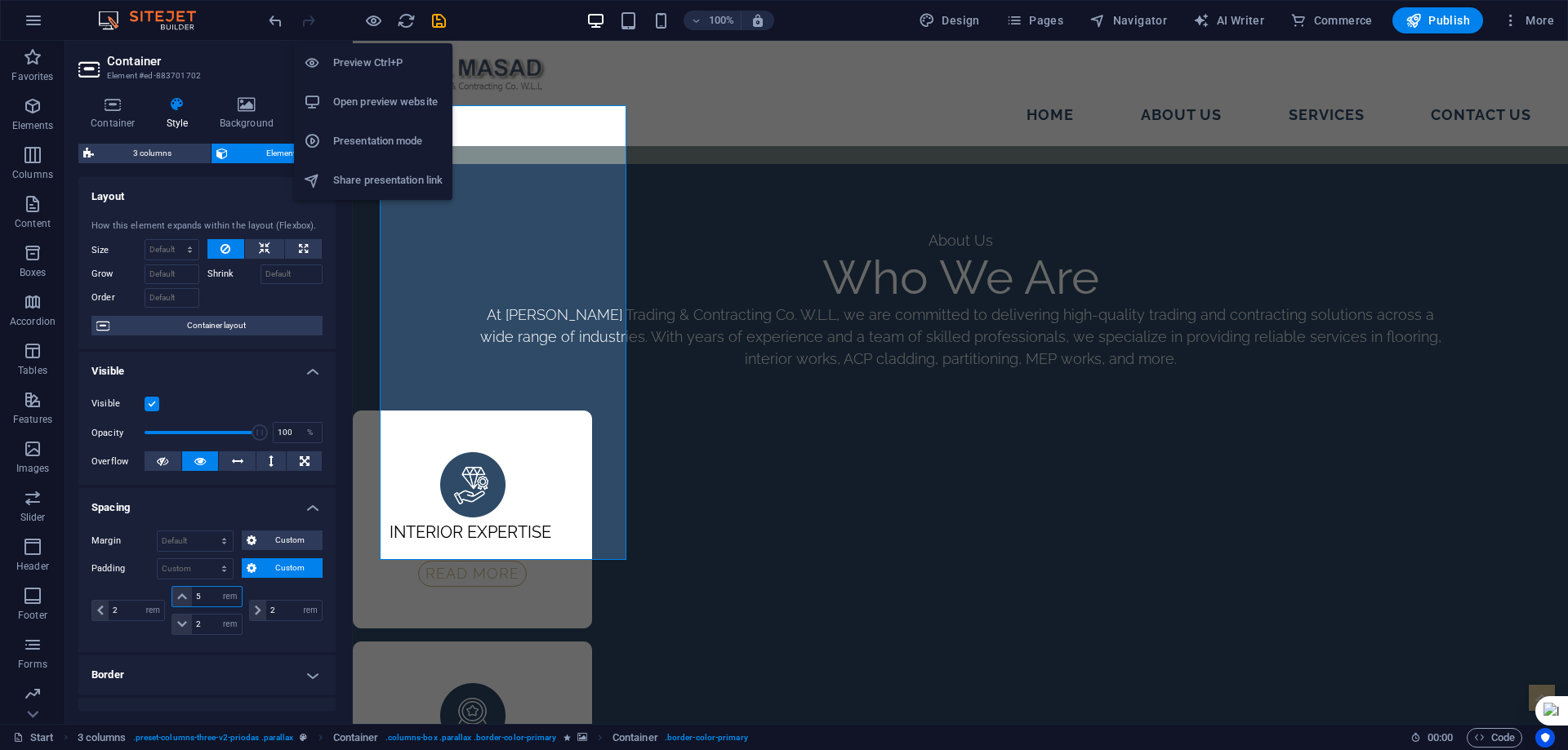
type input "5"
click at [364, 52] on li "Preview Ctrl+P" at bounding box center [373, 63] width 158 height 39
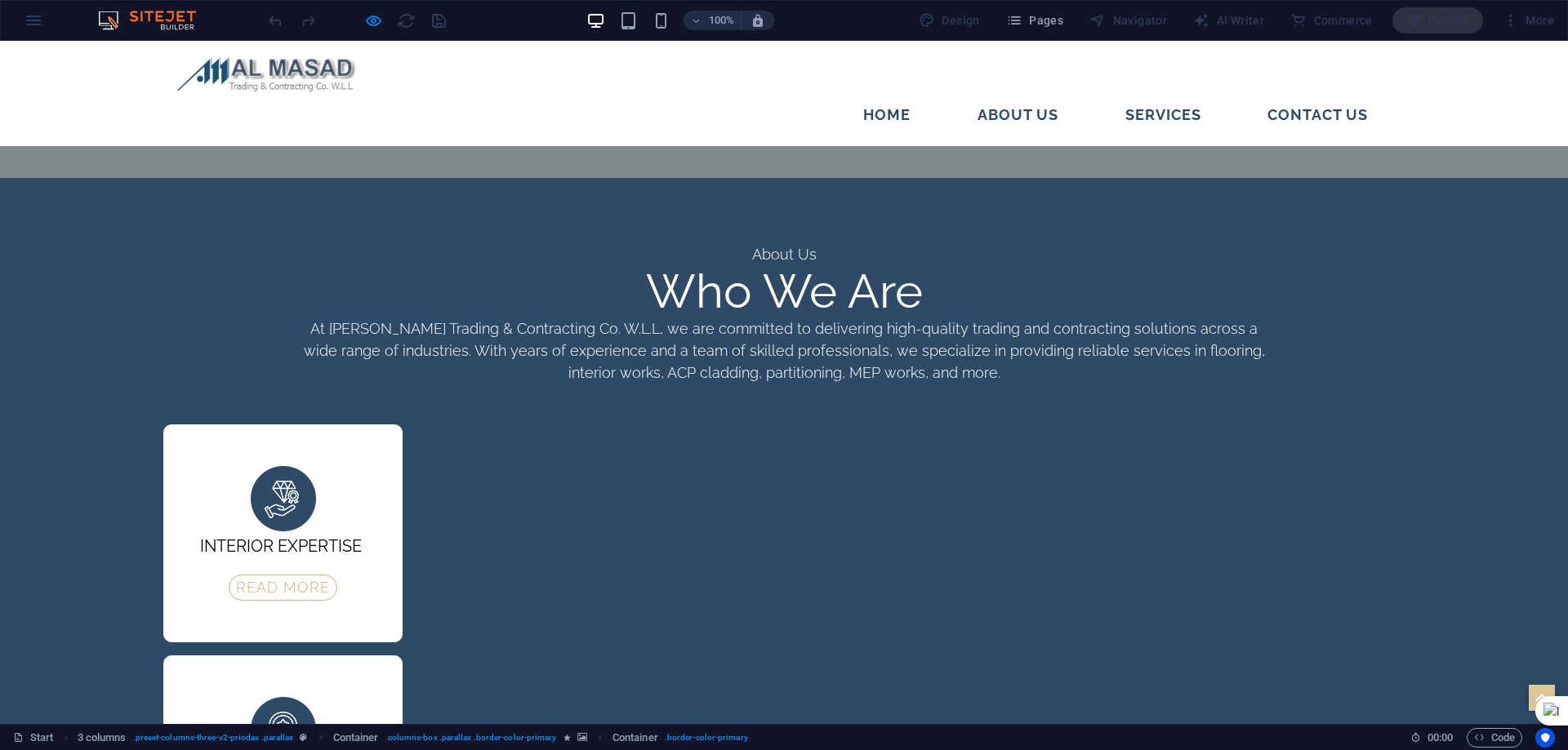
scroll to position [2522, 0]
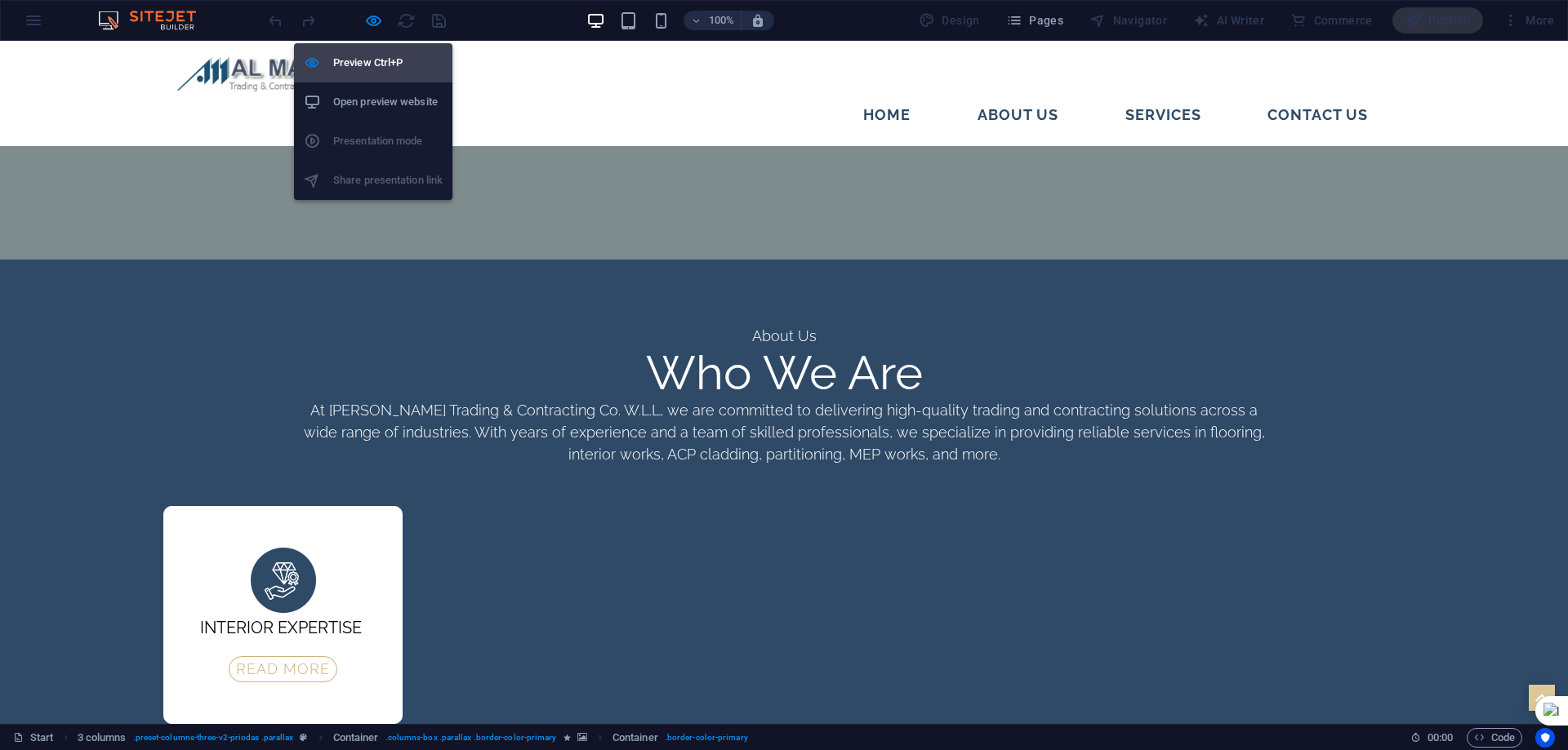
click at [378, 62] on h6 "Preview Ctrl+P" at bounding box center [388, 62] width 109 height 20
select select "rem"
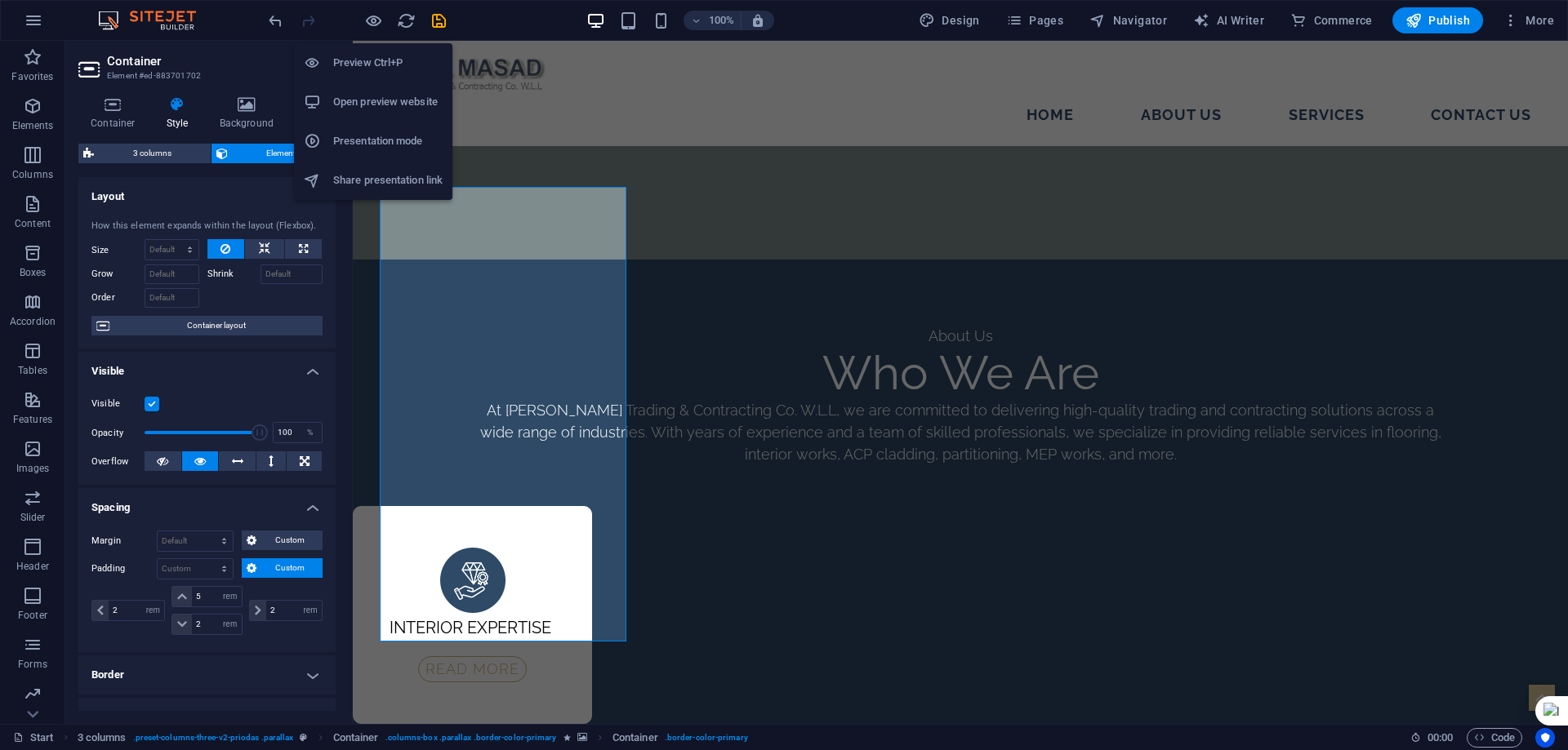
scroll to position [2535, 0]
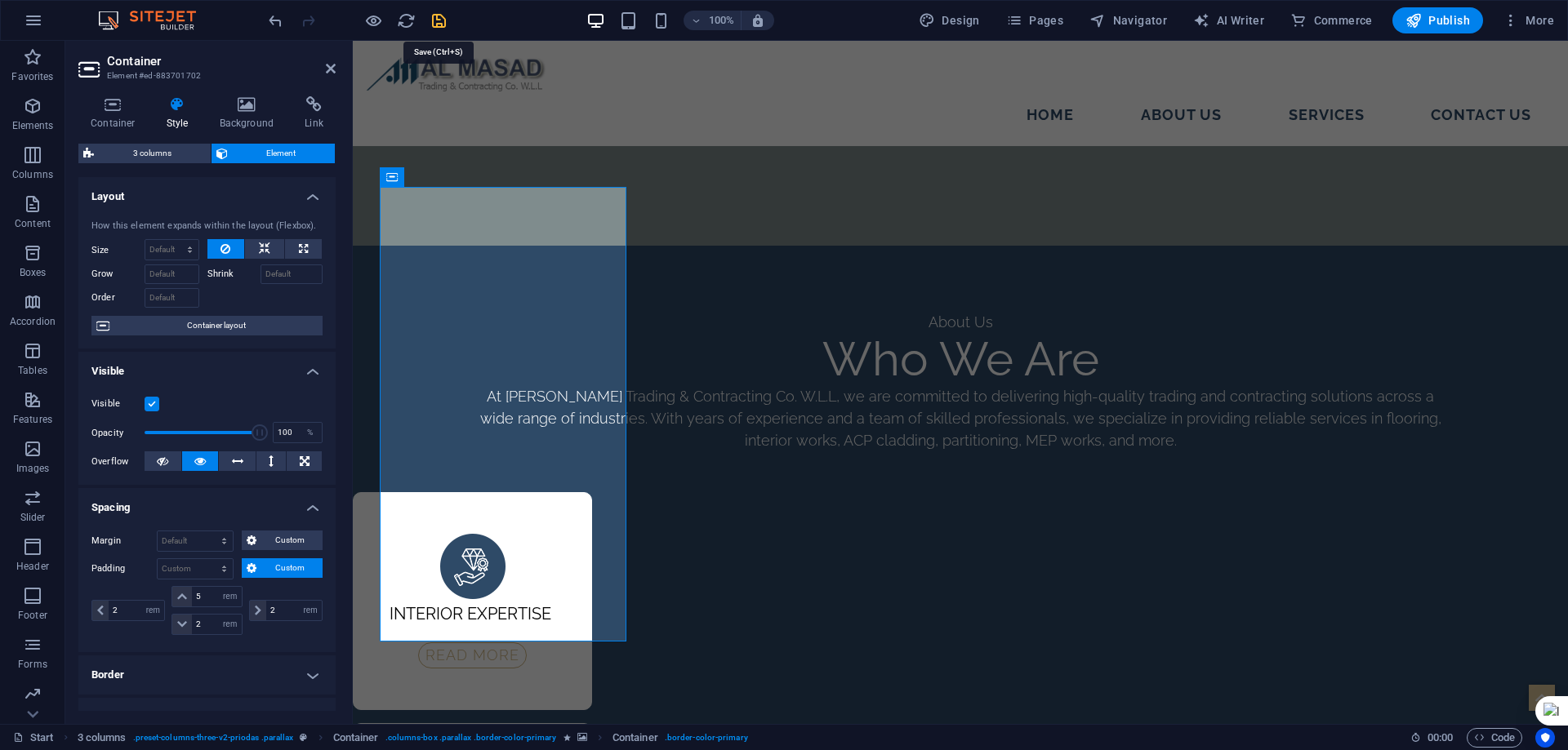
drag, startPoint x: 437, startPoint y: 27, endPoint x: 126, endPoint y: 30, distance: 311.0
click at [437, 27] on icon "save" at bounding box center [439, 21] width 19 height 19
select select "rem"
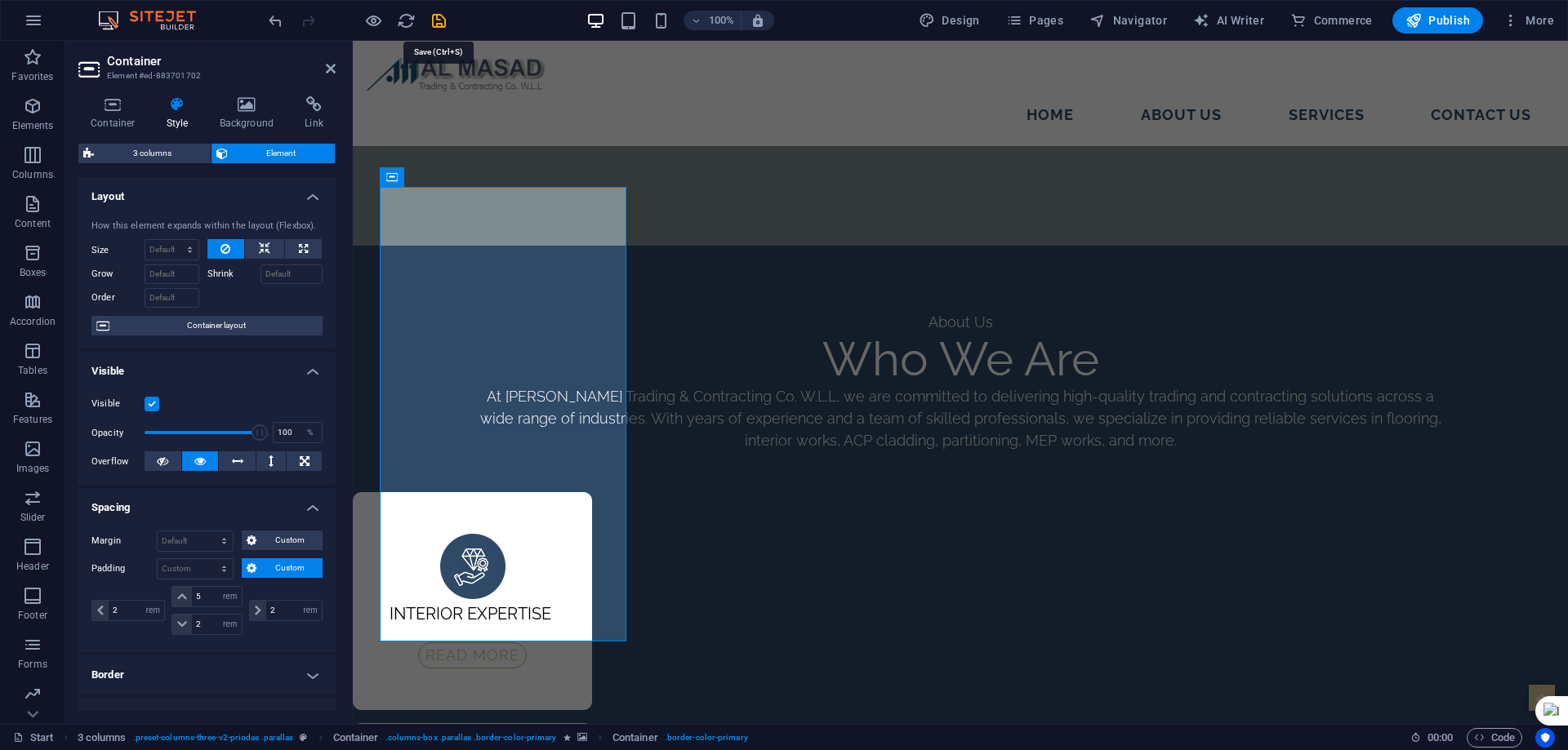
select select "rem"
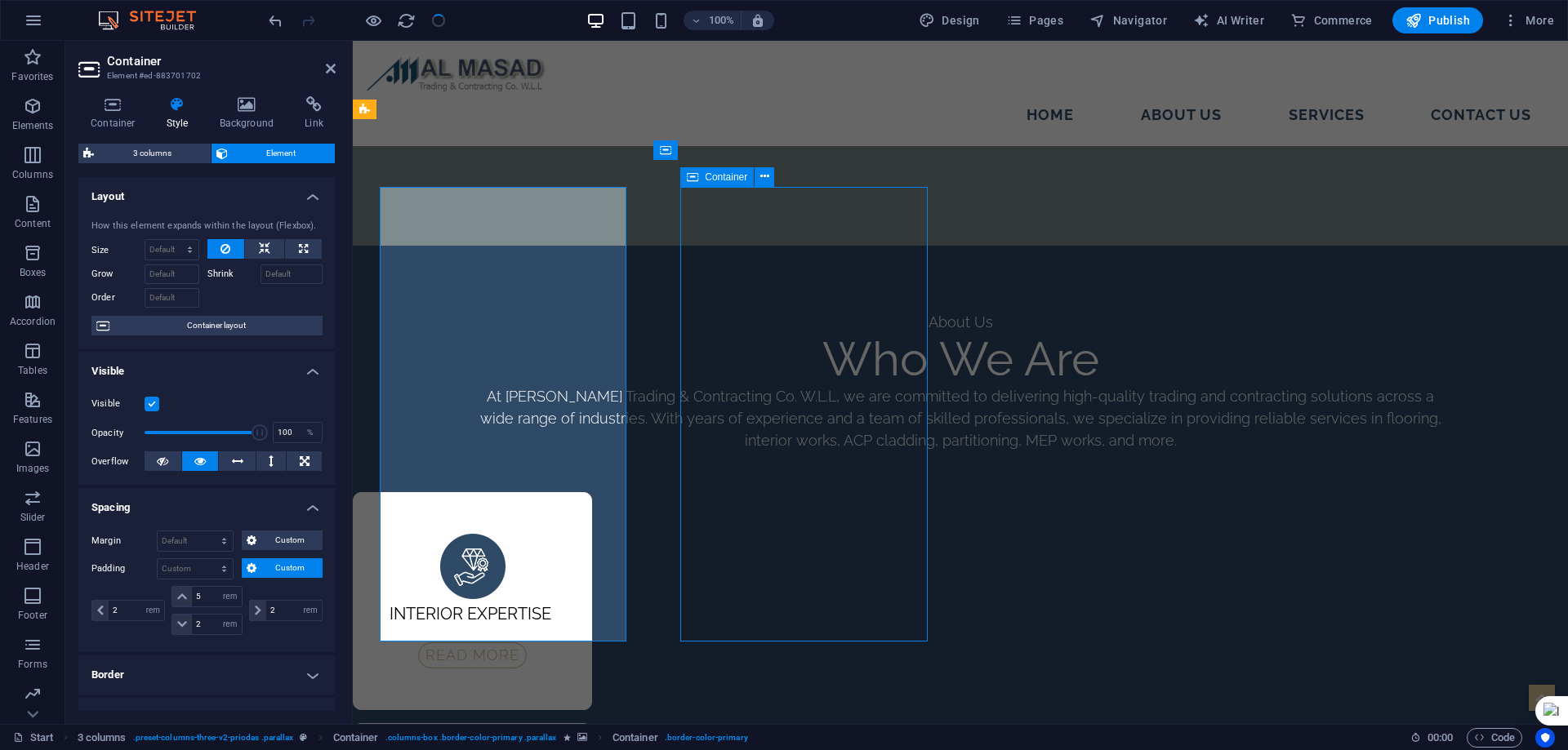
select select "rem"
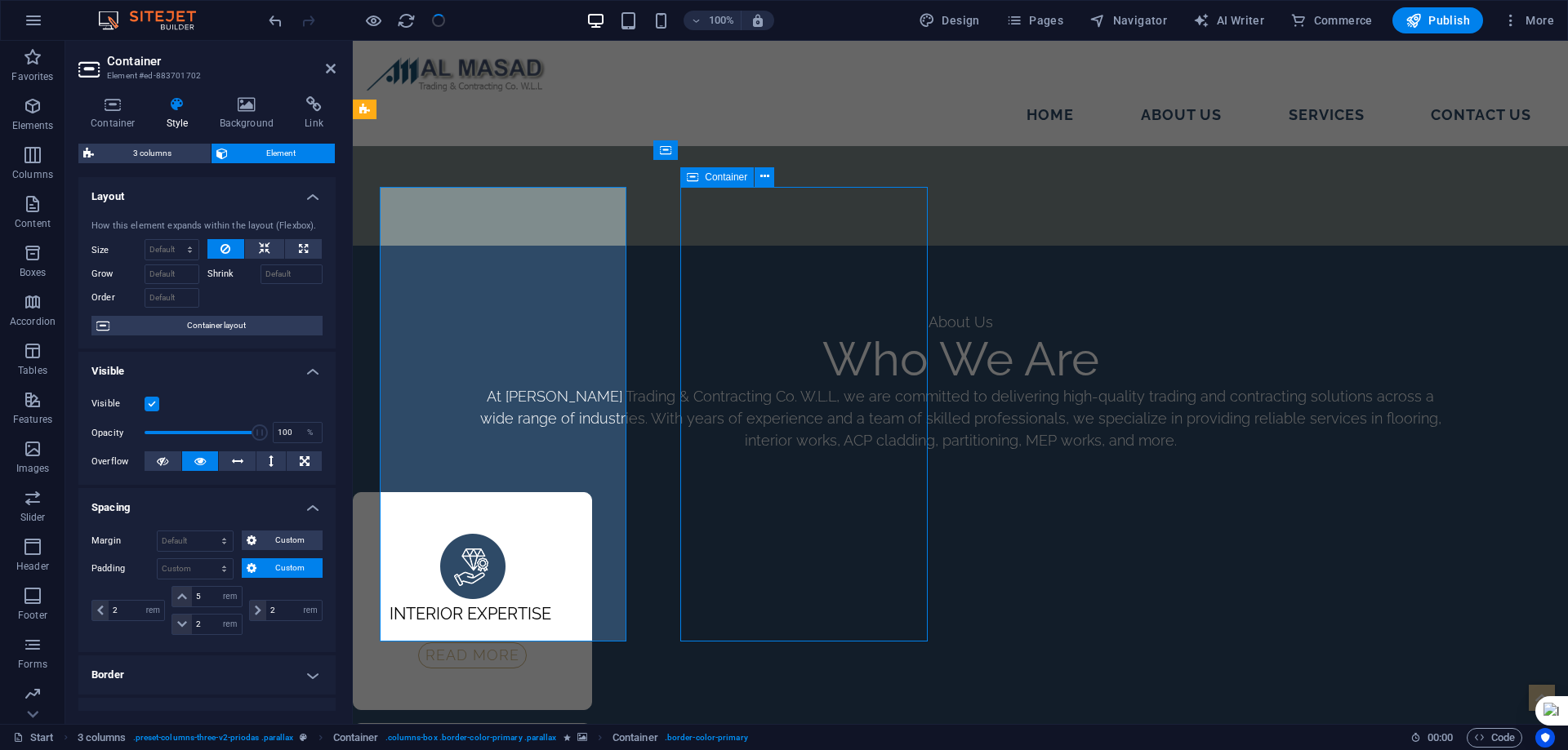
select select "rem"
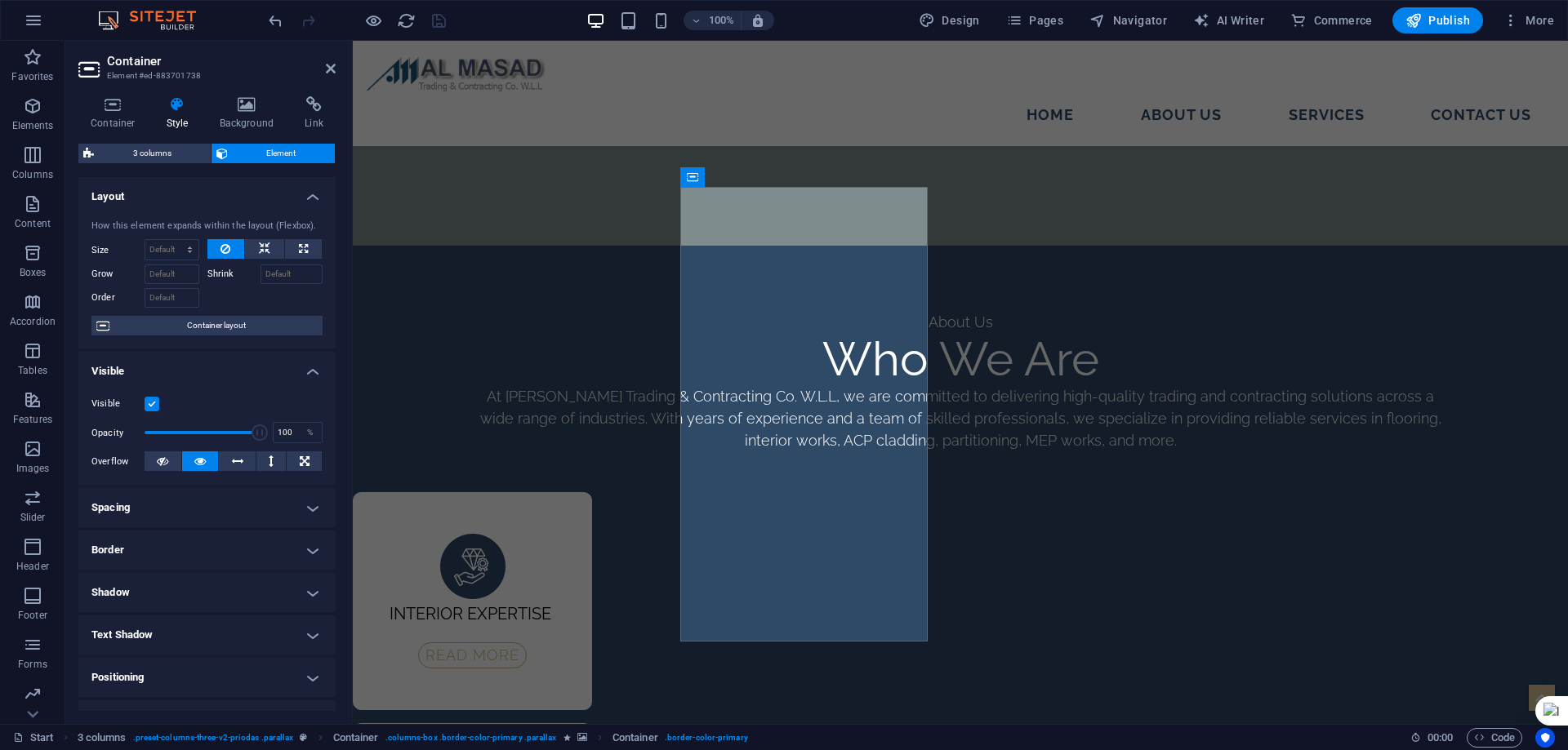
click at [197, 501] on h4 "Spacing" at bounding box center [207, 507] width 257 height 39
click at [285, 565] on span "Custom" at bounding box center [290, 568] width 56 height 20
drag, startPoint x: 185, startPoint y: 573, endPoint x: 126, endPoint y: 577, distance: 59.1
click at [126, 577] on div "Padding 2 Default px rem % vh vw Custom Custom" at bounding box center [207, 569] width 231 height 21
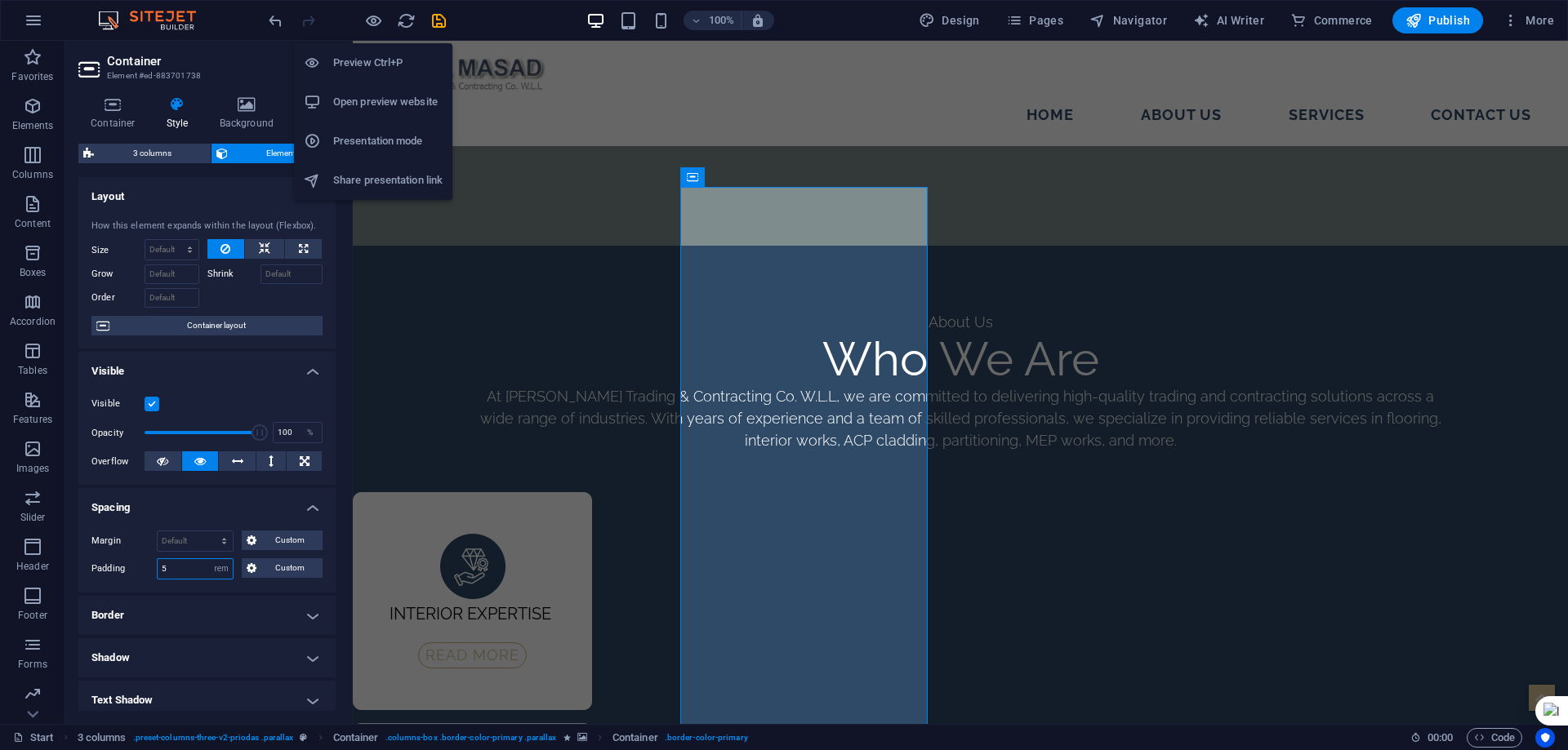
type input "5"
click at [369, 67] on h6 "Preview Ctrl+P" at bounding box center [388, 62] width 109 height 20
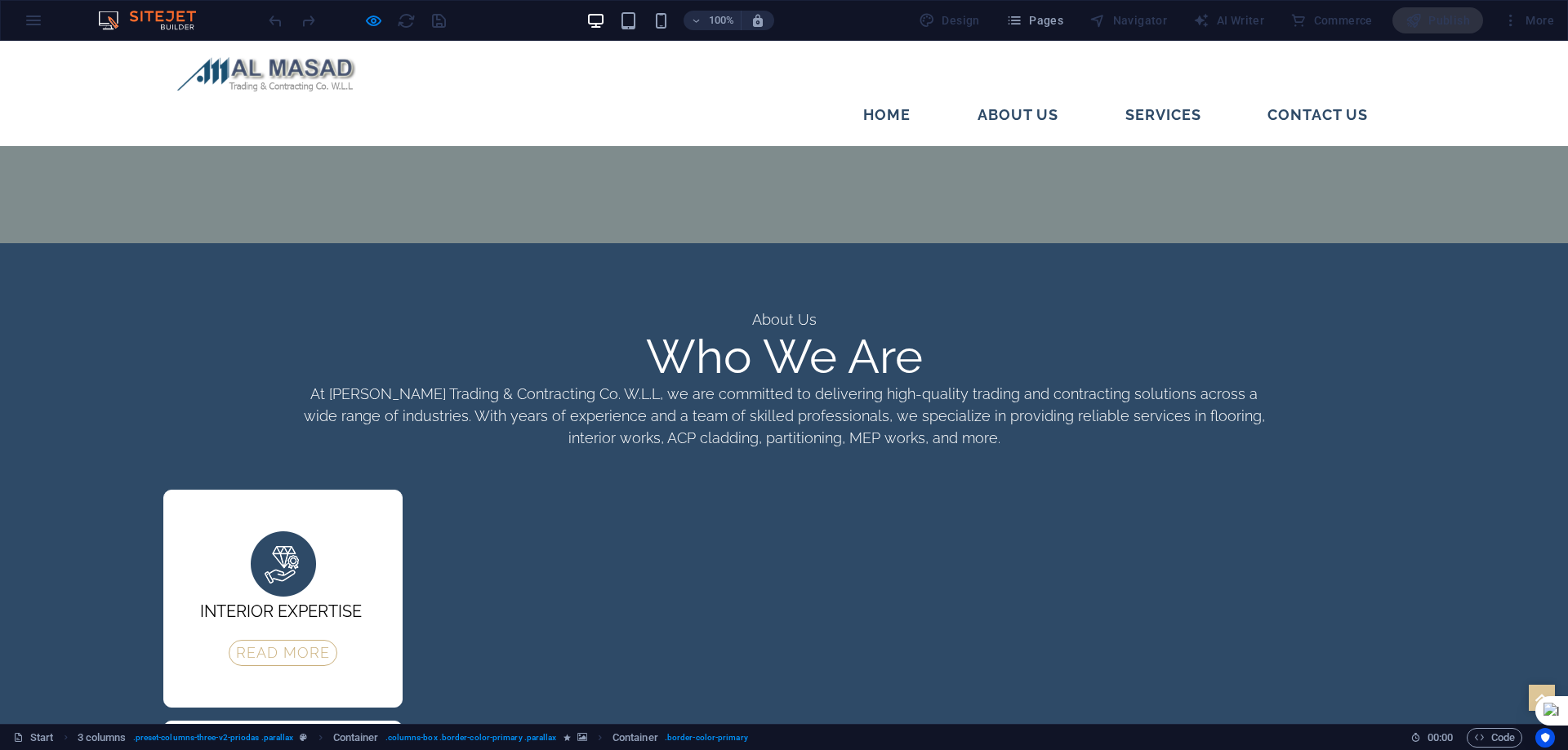
scroll to position [2522, 0]
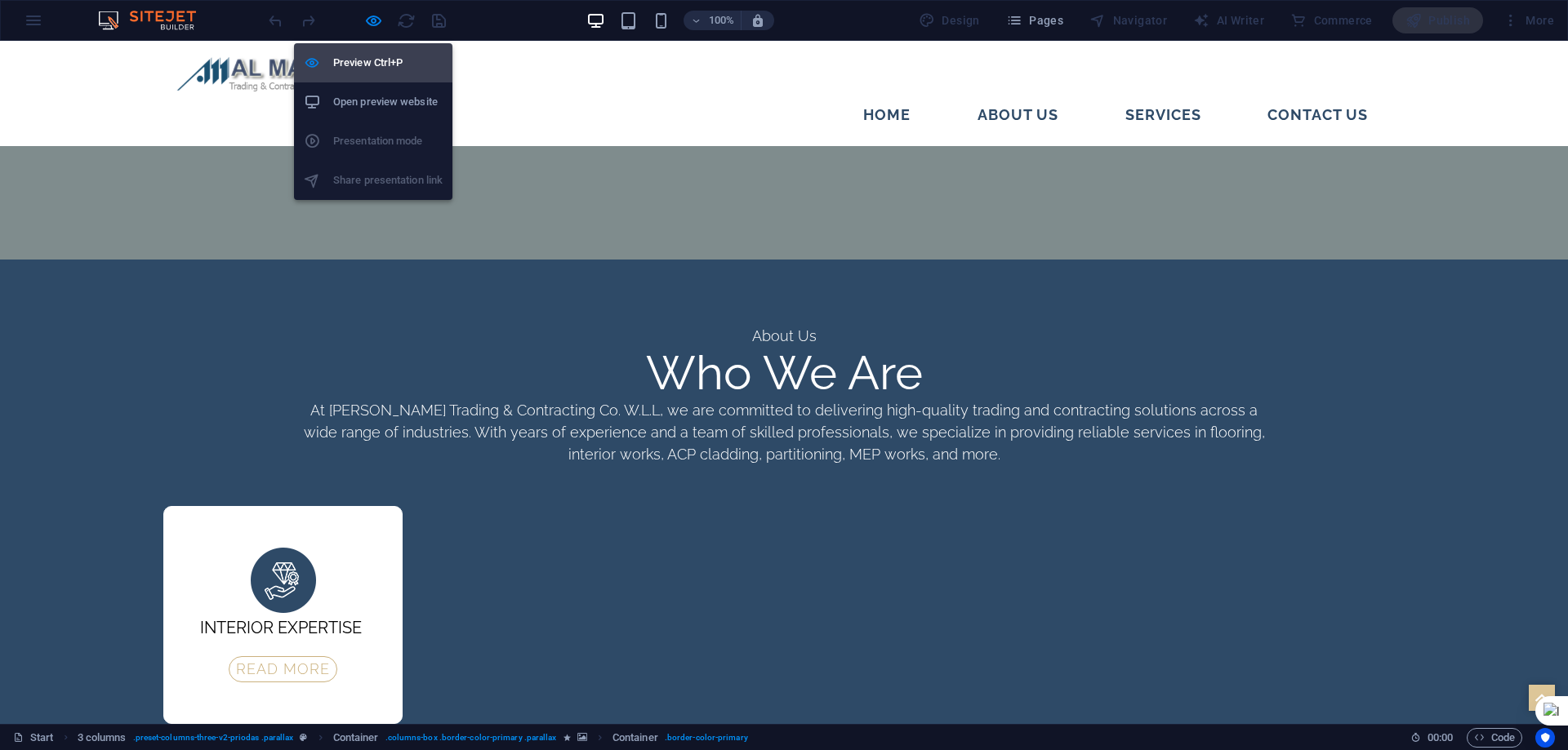
click at [372, 56] on h6 "Preview Ctrl+P" at bounding box center [388, 62] width 109 height 20
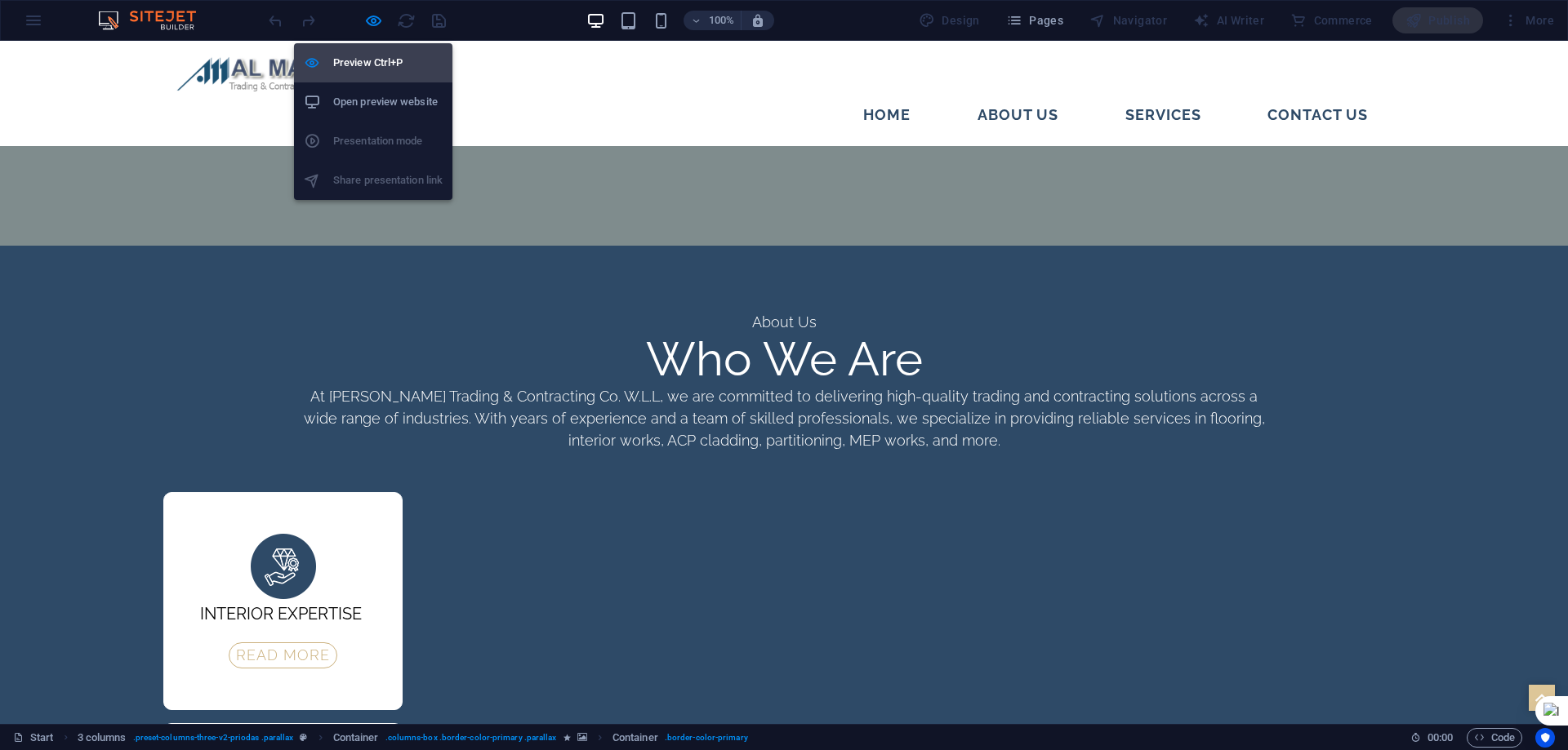
select select "rem"
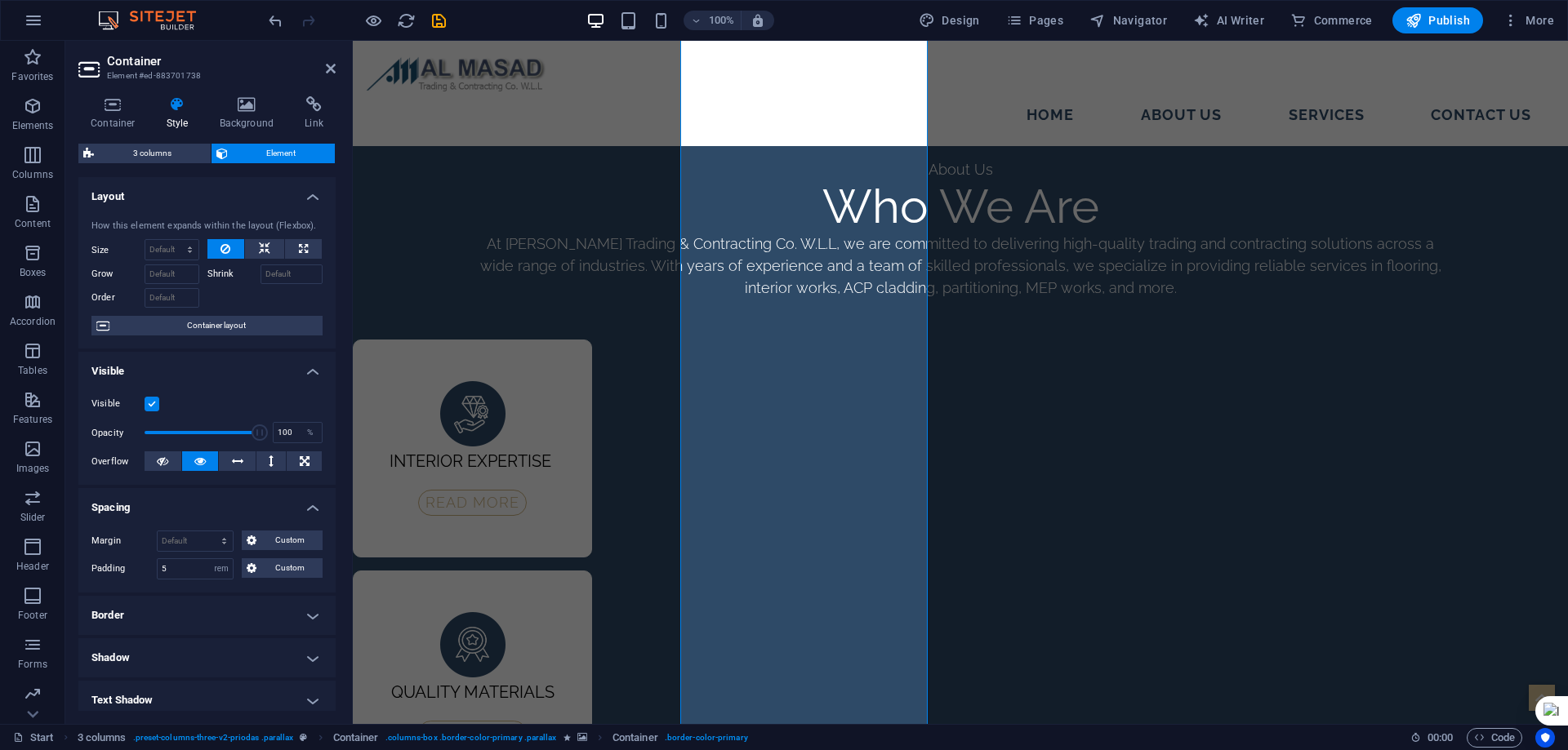
scroll to position [2698, 0]
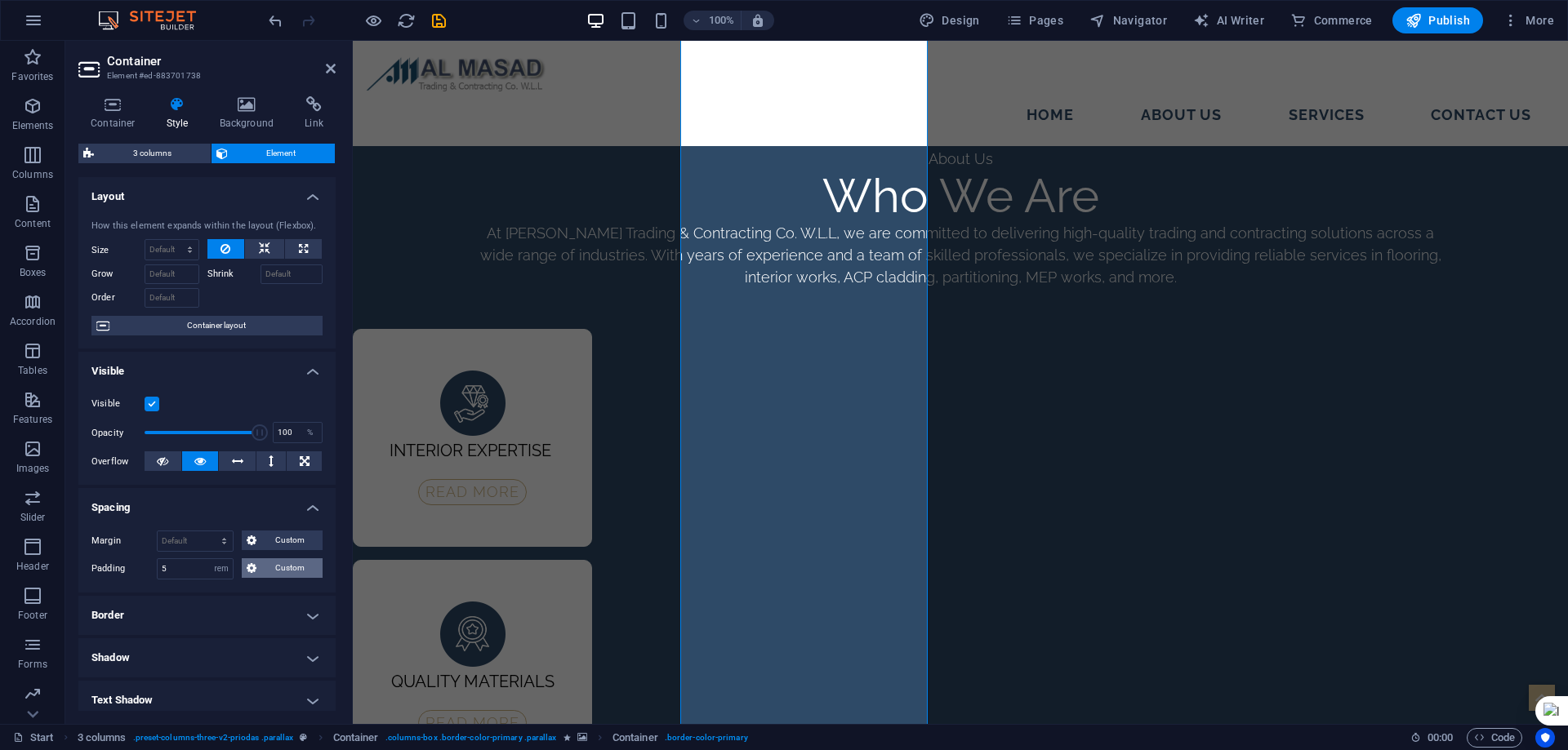
click at [282, 568] on span "Custom" at bounding box center [290, 568] width 56 height 20
drag, startPoint x: 170, startPoint y: 571, endPoint x: 97, endPoint y: 573, distance: 73.0
click at [97, 573] on div "Padding 5 Default px rem % vh vw Custom Custom" at bounding box center [207, 569] width 231 height 21
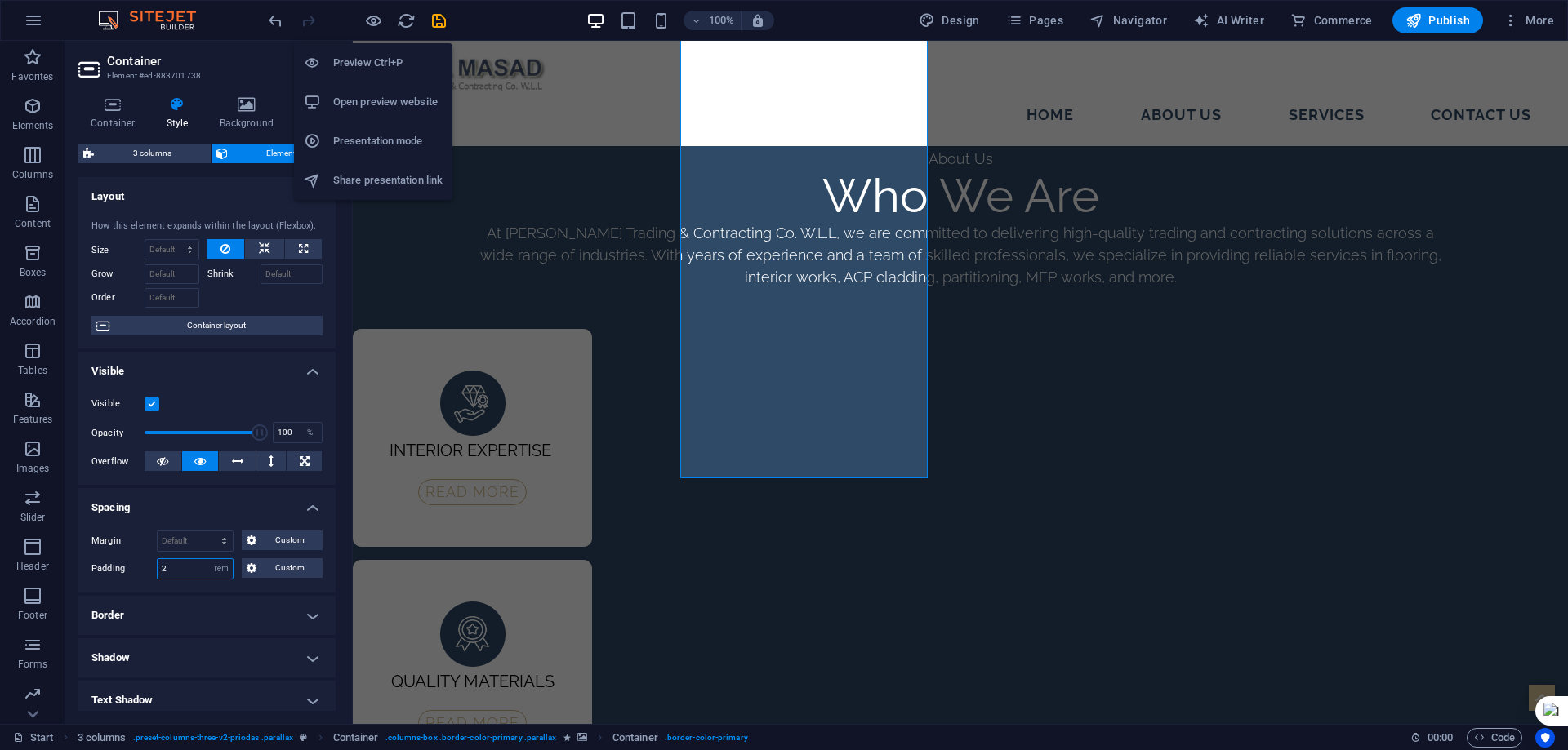
type input "2"
click at [369, 63] on h6 "Preview Ctrl+P" at bounding box center [388, 62] width 109 height 20
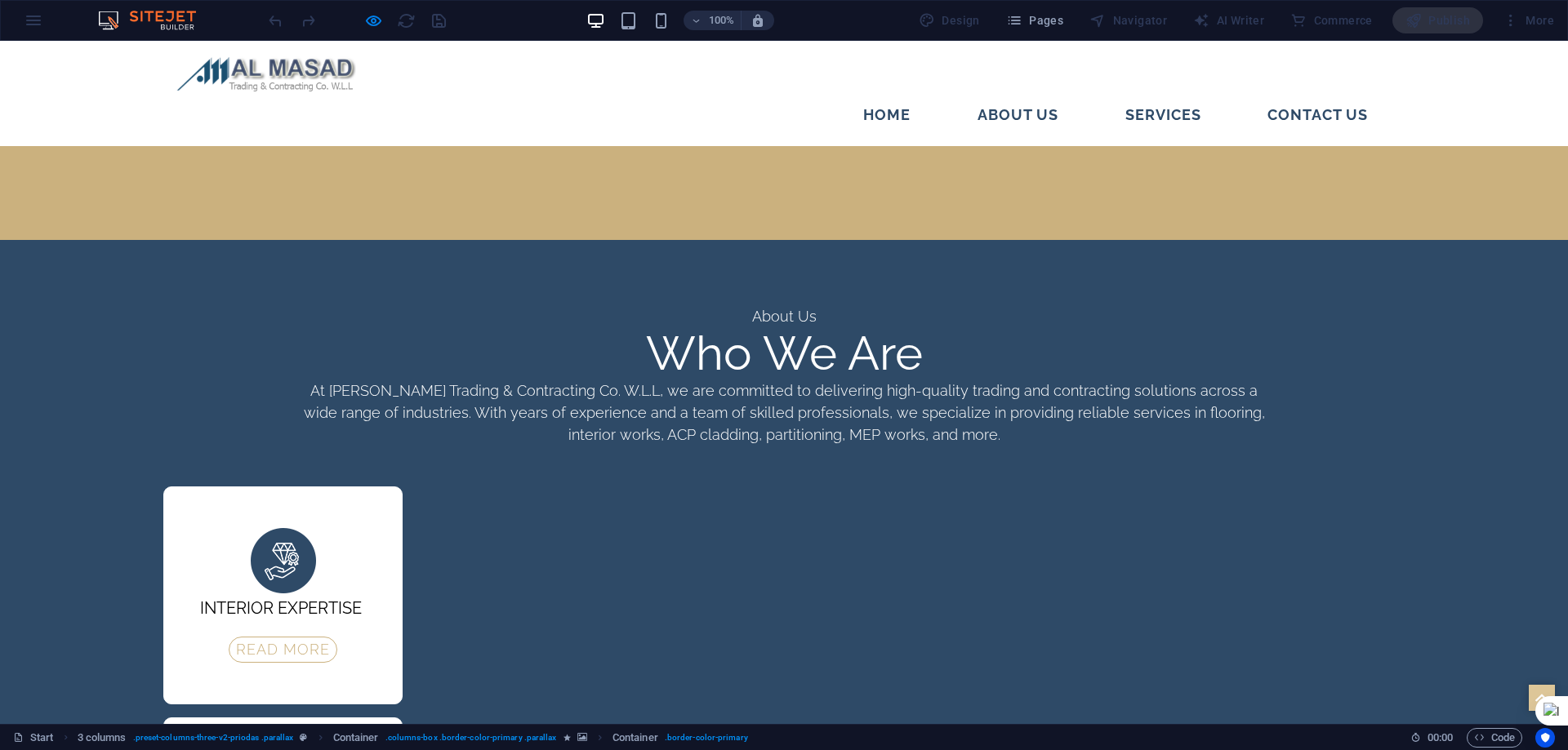
scroll to position [2535, 0]
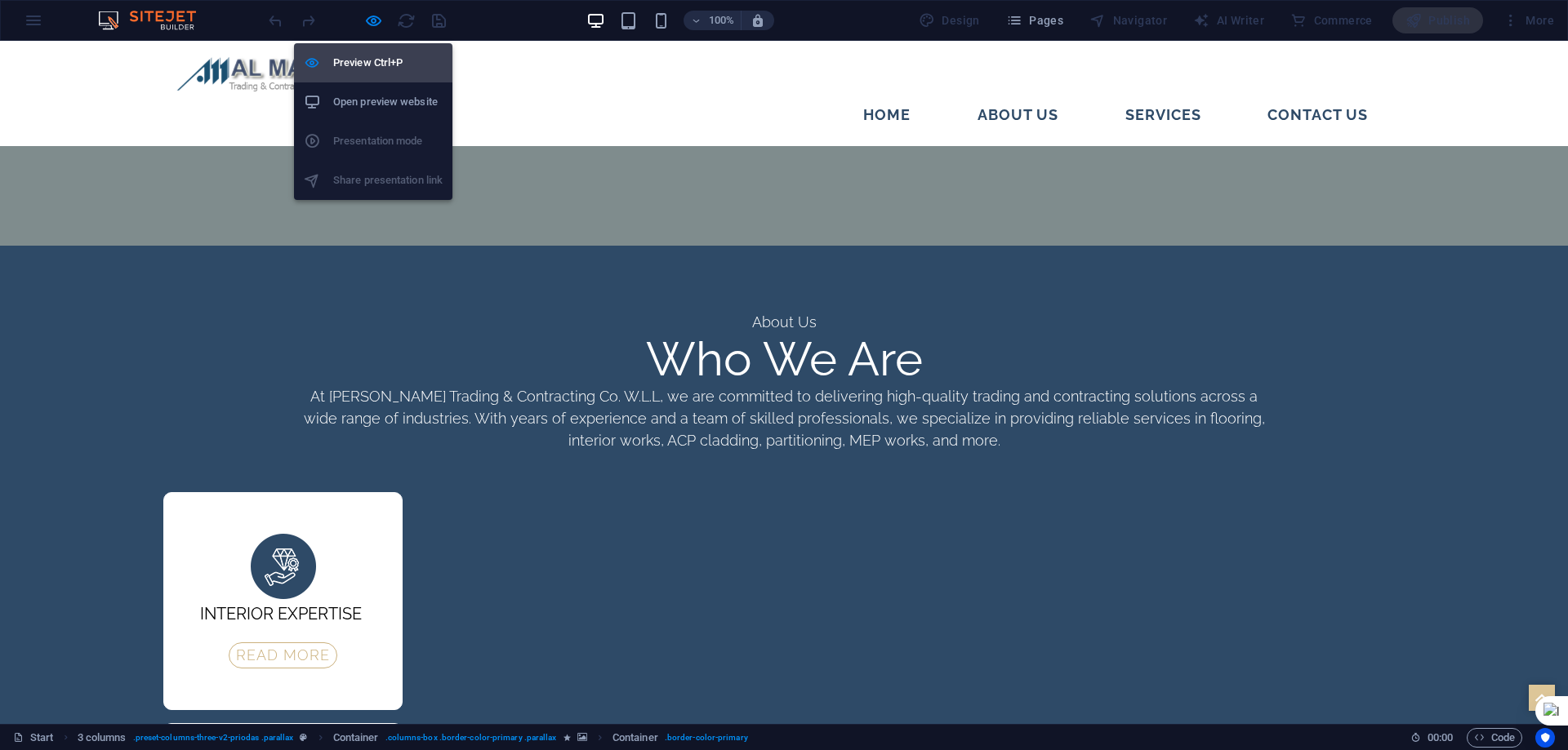
click at [380, 70] on h6 "Preview Ctrl+P" at bounding box center [388, 62] width 109 height 20
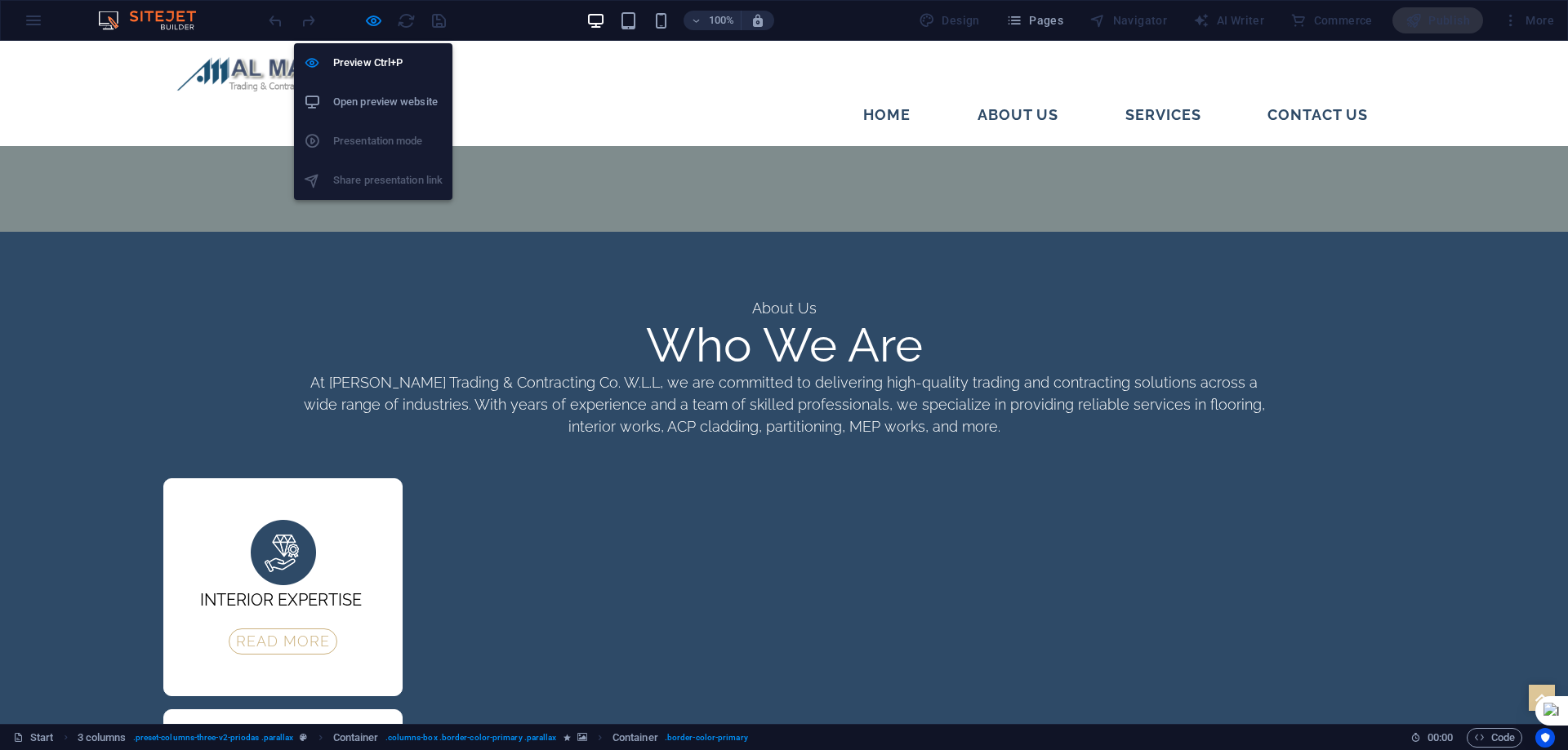
select select "rem"
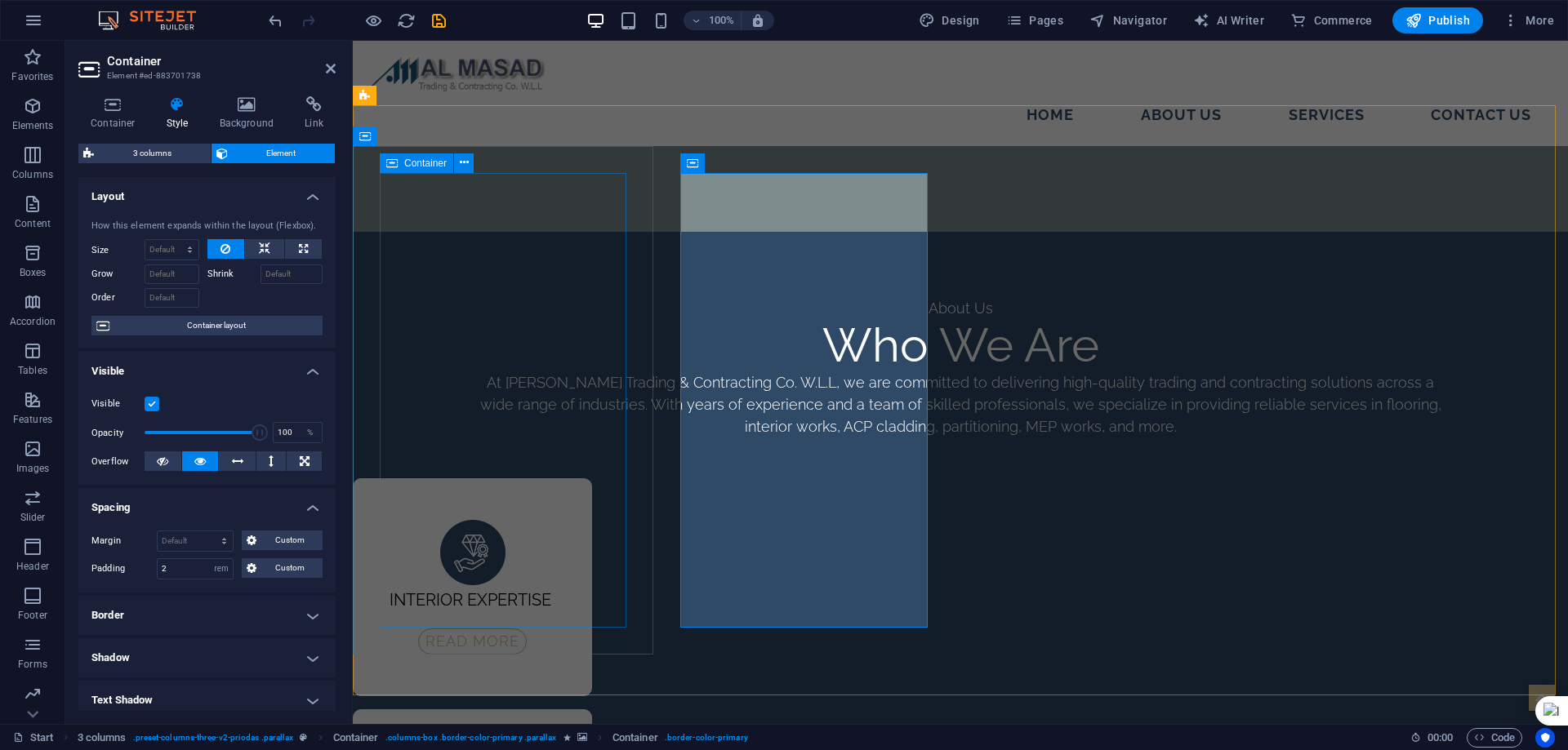
select select "rem"
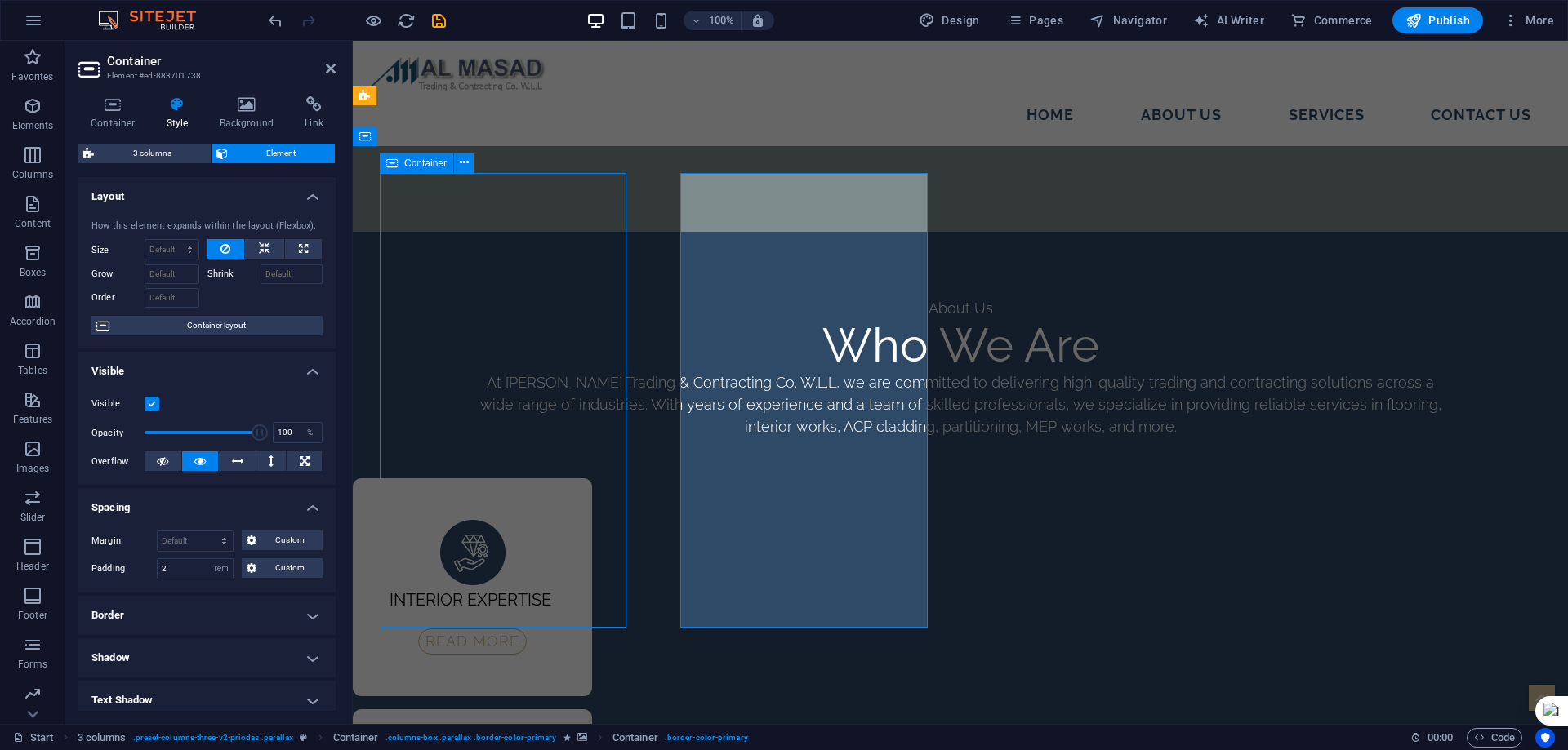
select select "rem"
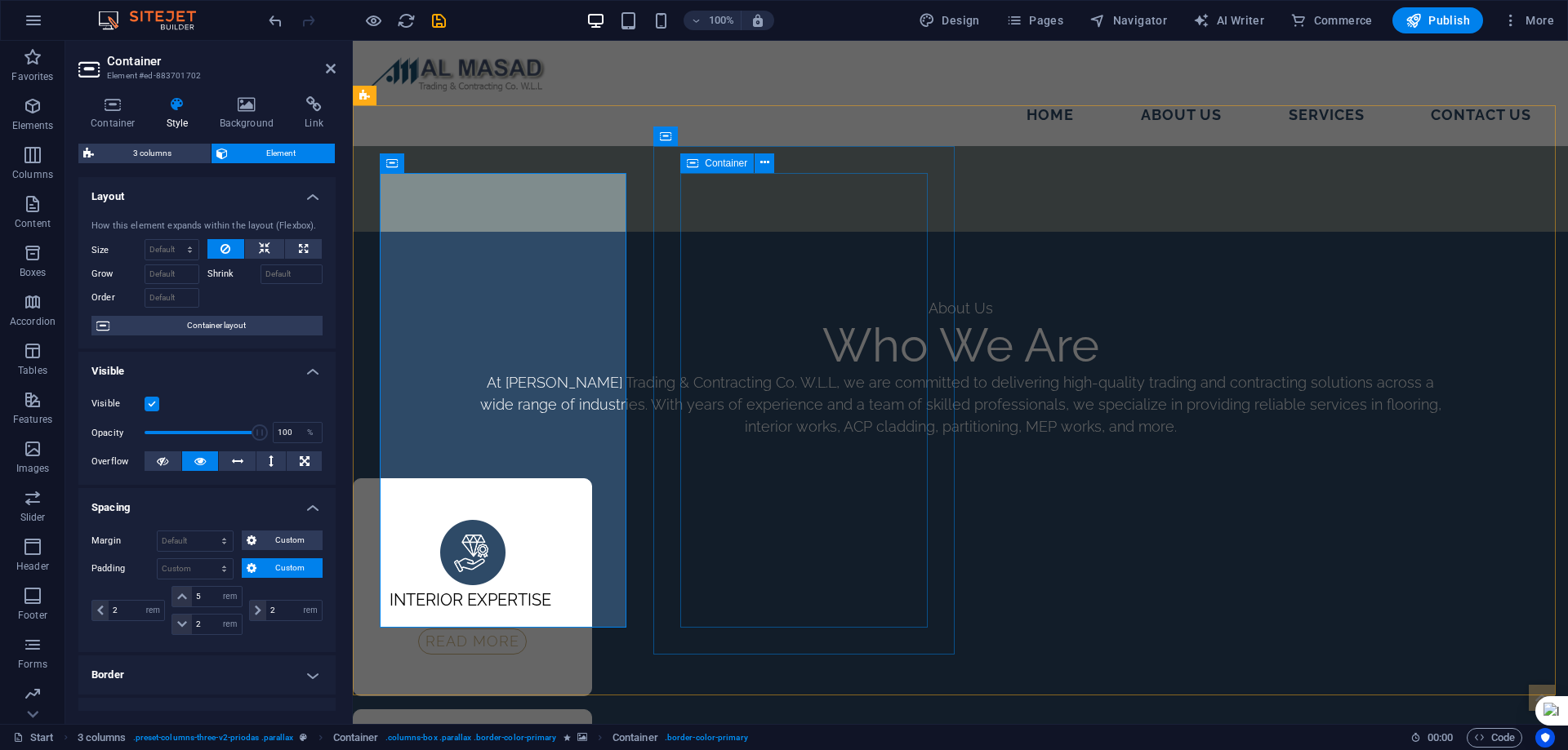
select select "rem"
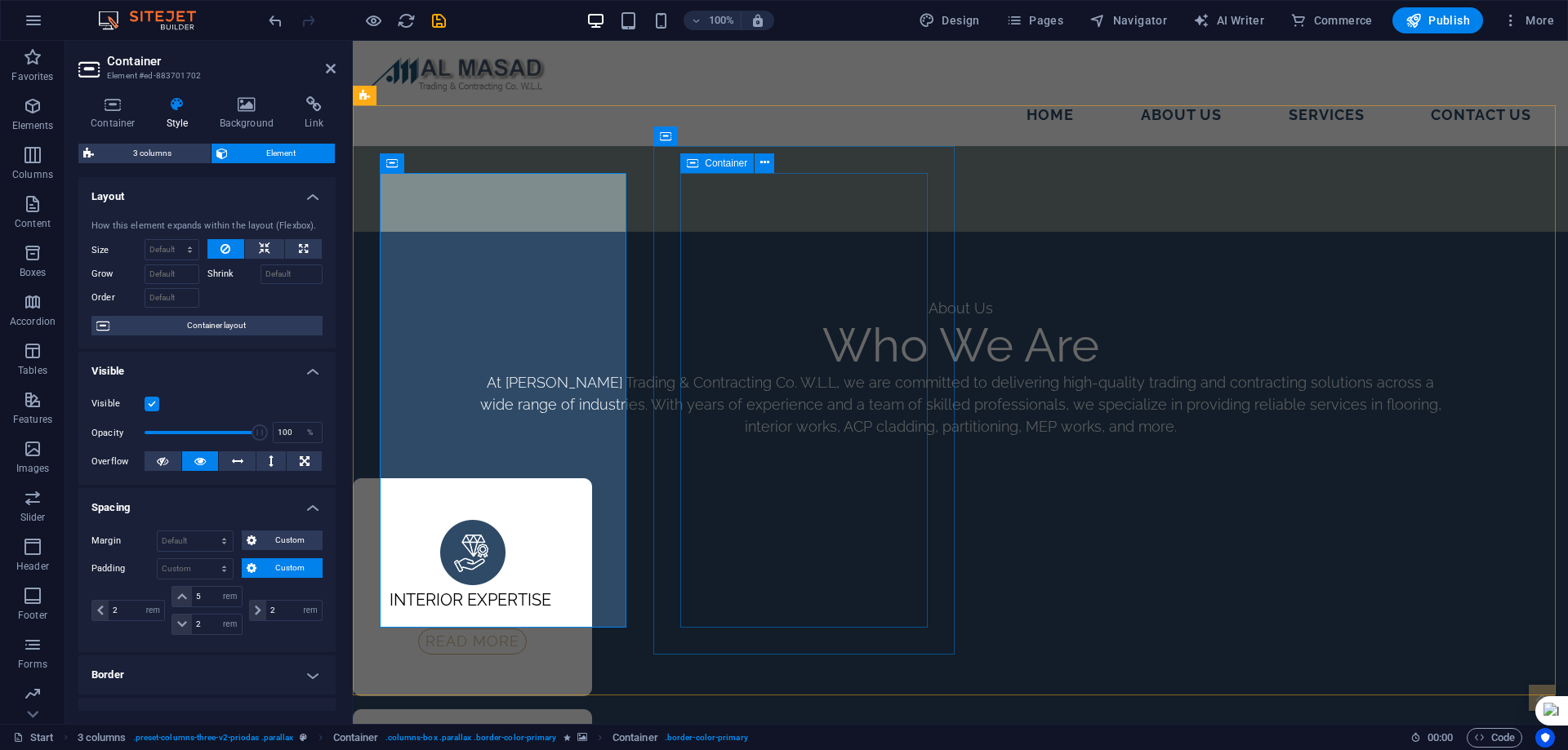
select select "rem"
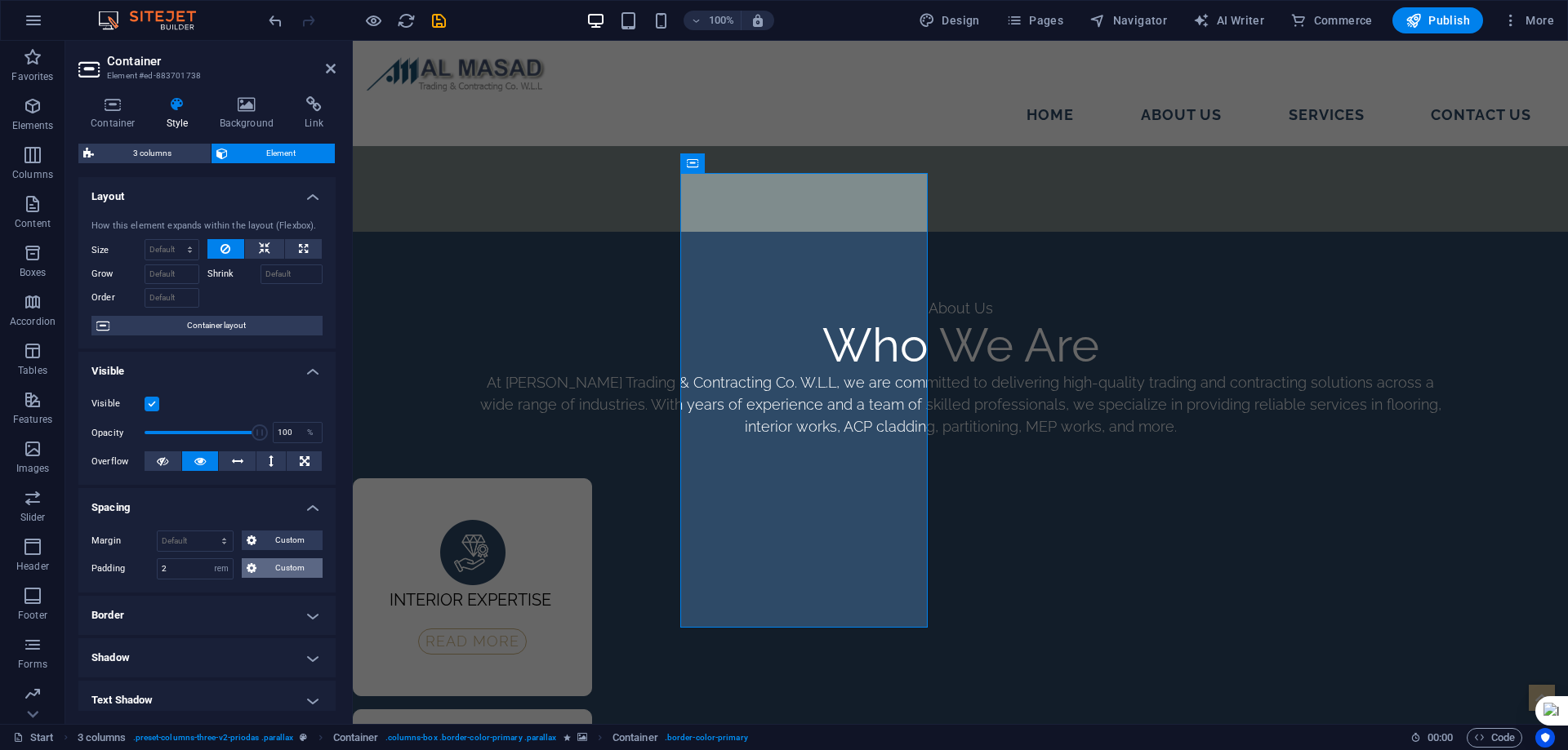
click at [273, 566] on span "Custom" at bounding box center [290, 568] width 56 height 20
drag, startPoint x: 208, startPoint y: 599, endPoint x: 157, endPoint y: 599, distance: 51.0
click at [157, 599] on div "2 px rem % vh vw 2 px rem % vh vw 2 px rem % vh vw 2 px rem % vh vw" at bounding box center [207, 610] width 231 height 49
type input "5"
select select "DISABLED_OPTION_VALUE"
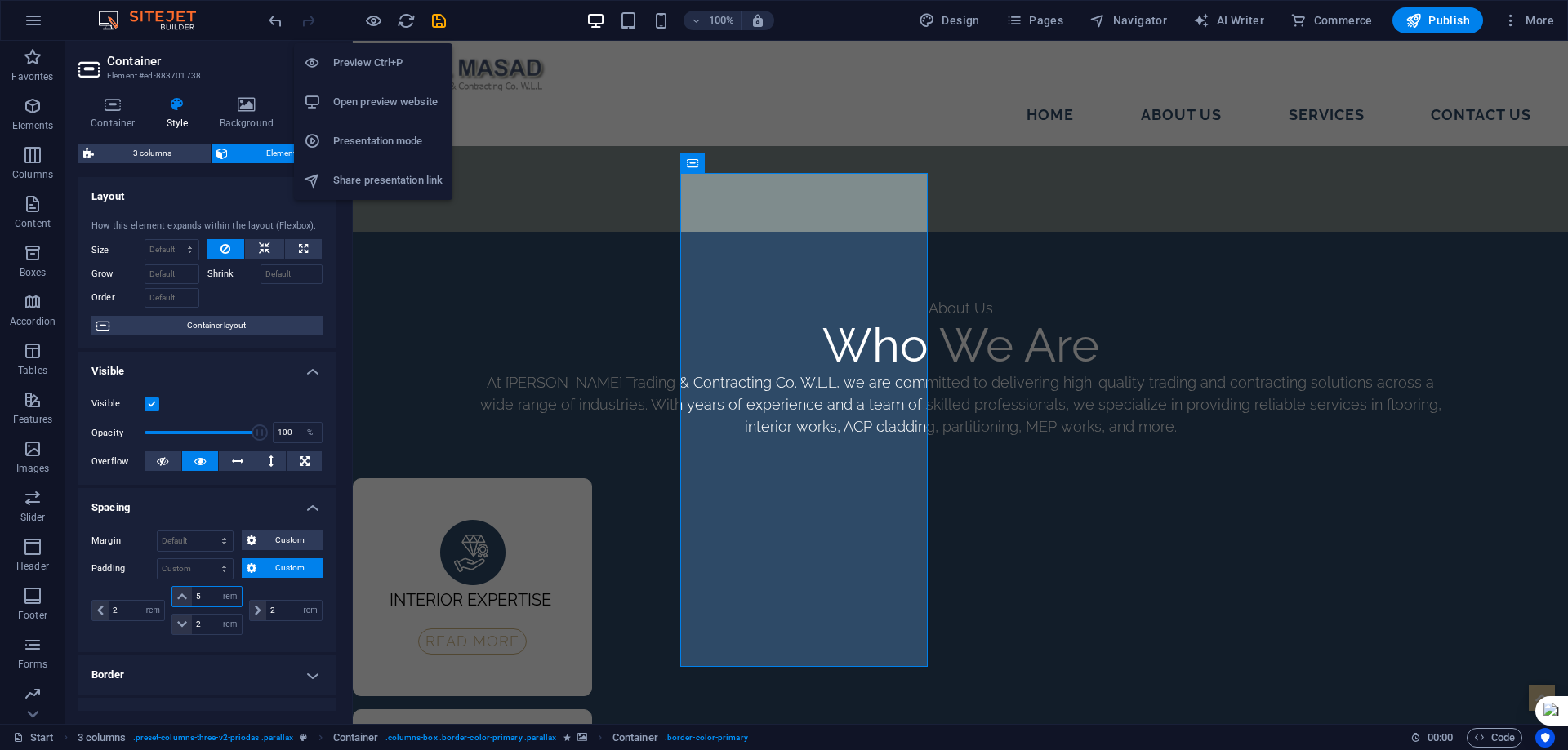
type input "5"
click at [367, 60] on h6 "Preview Ctrl+P" at bounding box center [388, 62] width 109 height 20
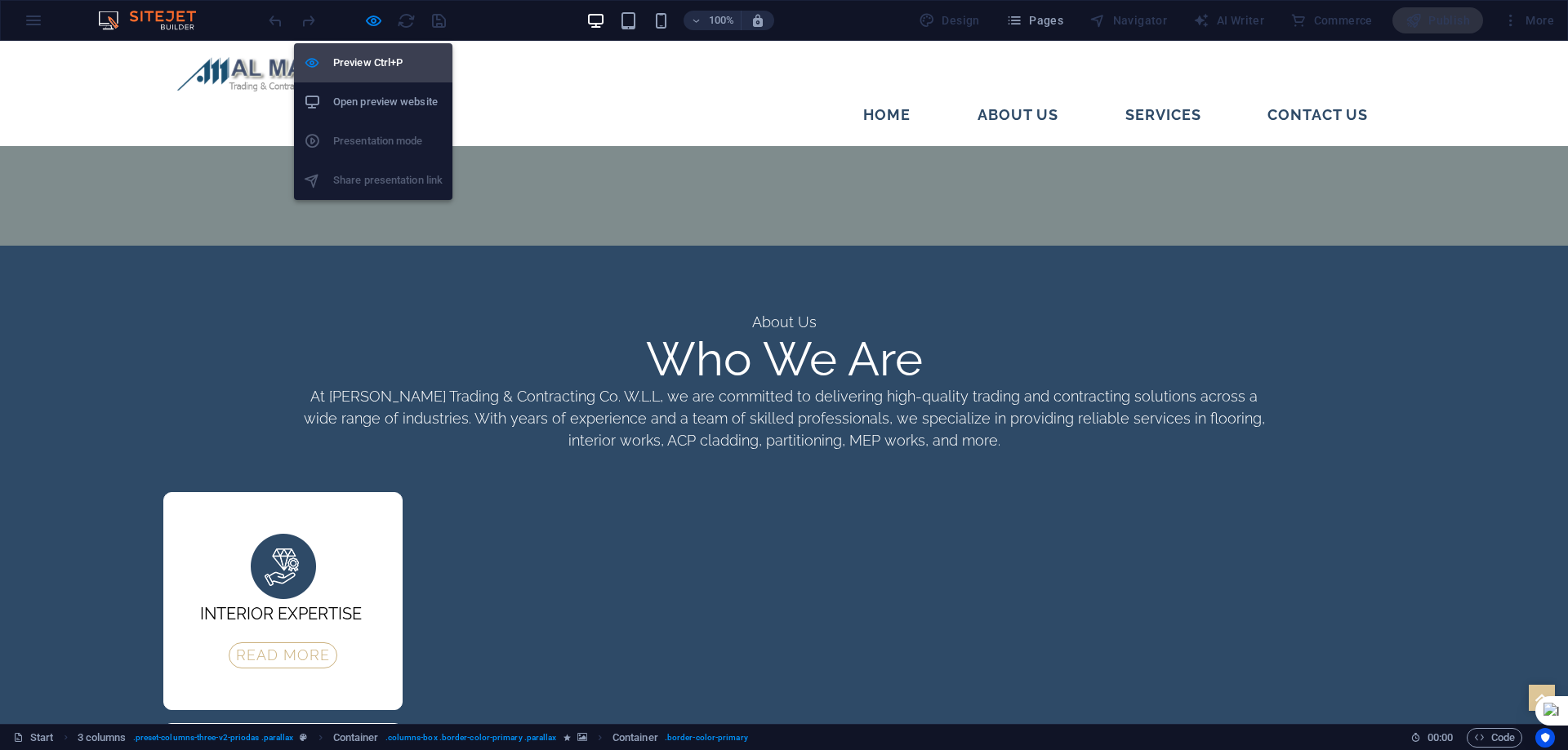
drag, startPoint x: 369, startPoint y: 68, endPoint x: 138, endPoint y: 88, distance: 231.9
click at [369, 68] on h6 "Preview Ctrl+P" at bounding box center [388, 62] width 109 height 20
select select "rem"
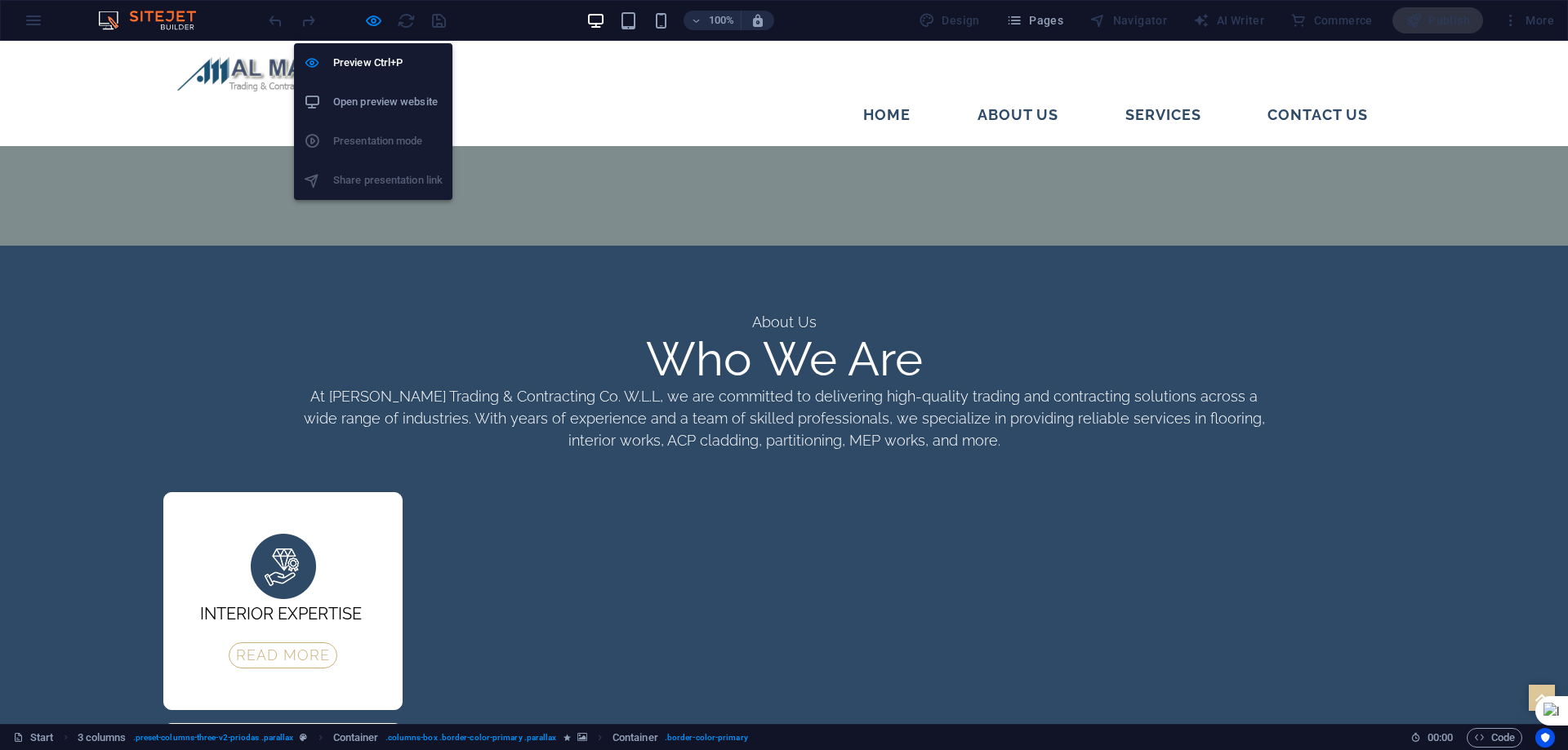
select select "rem"
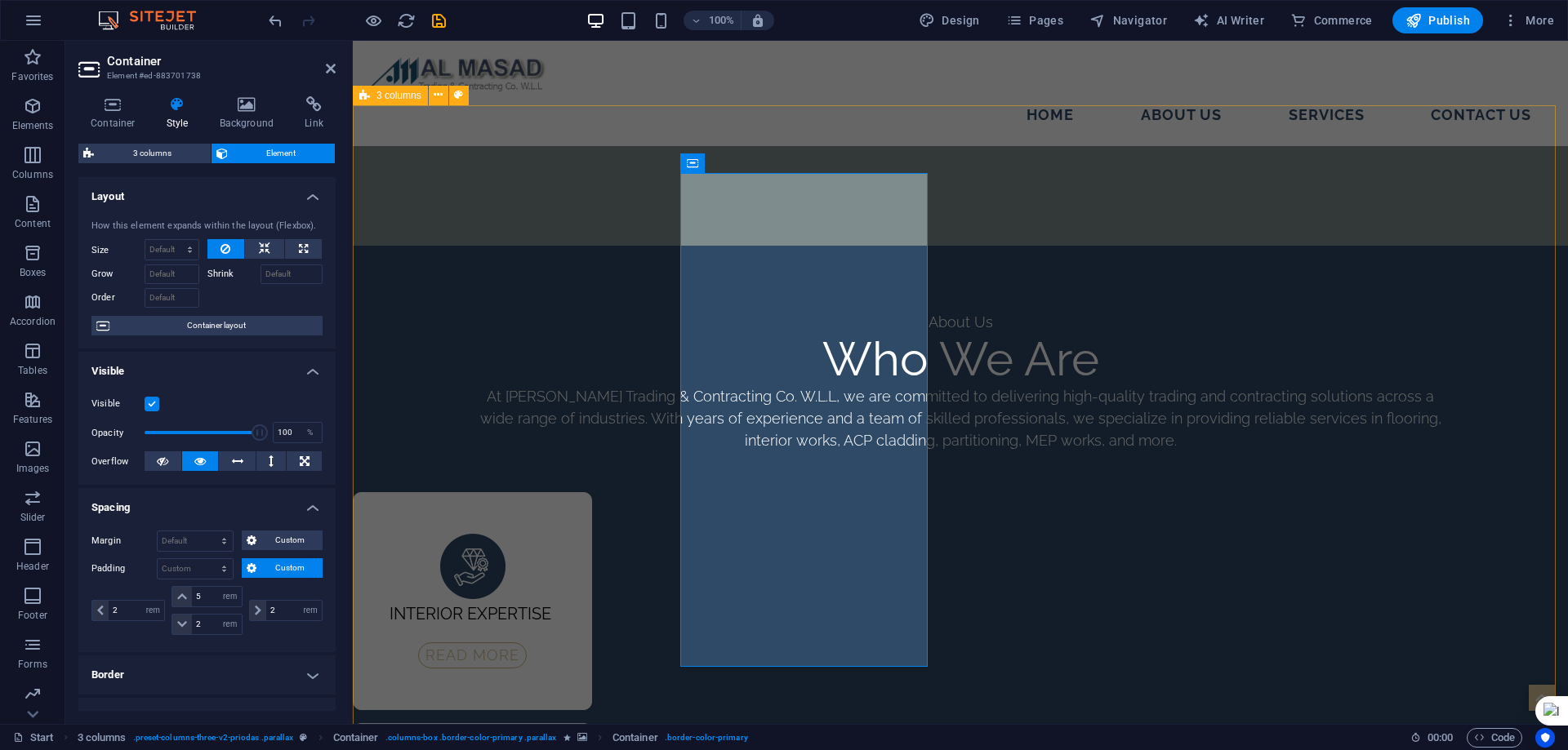
scroll to position [2550, 0]
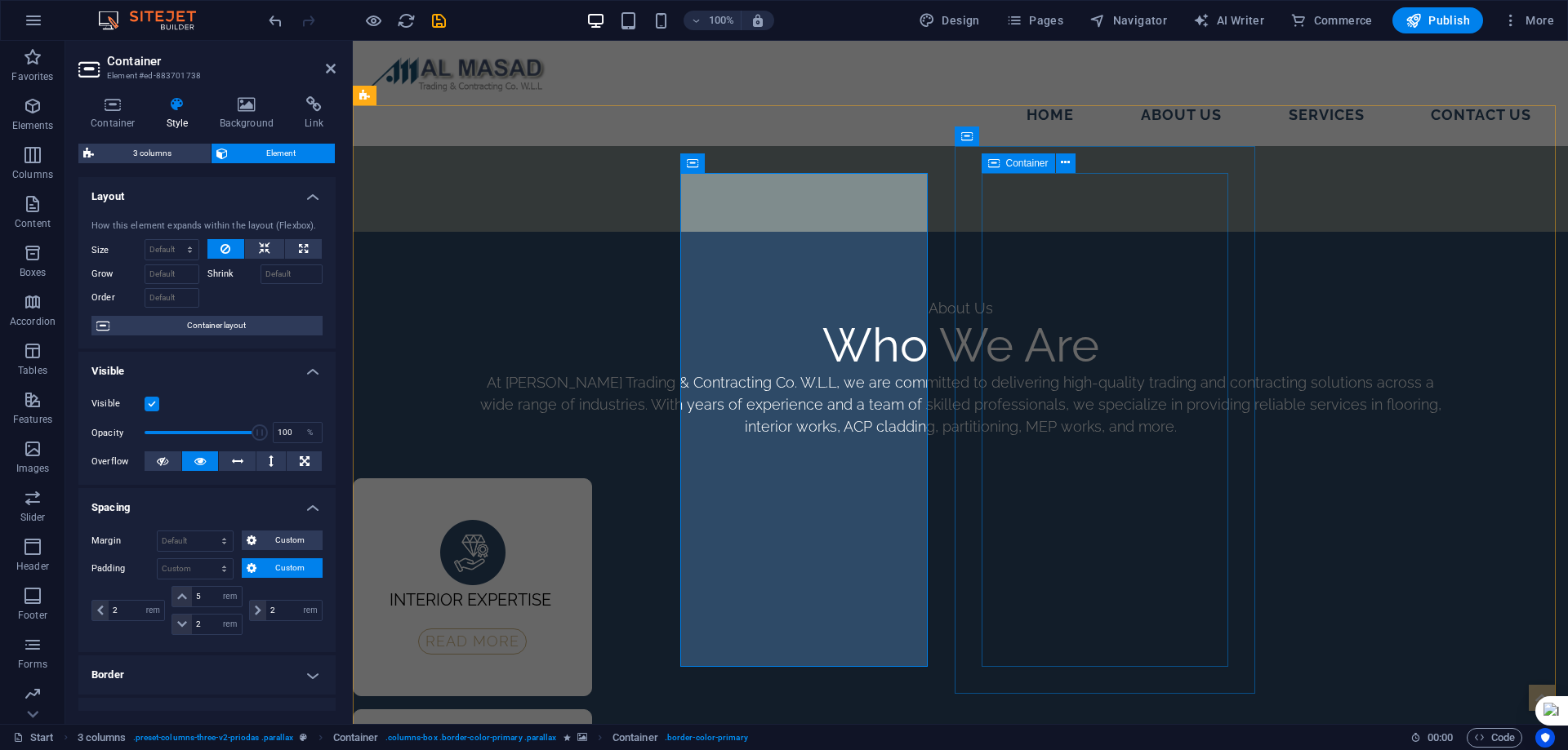
select select "%"
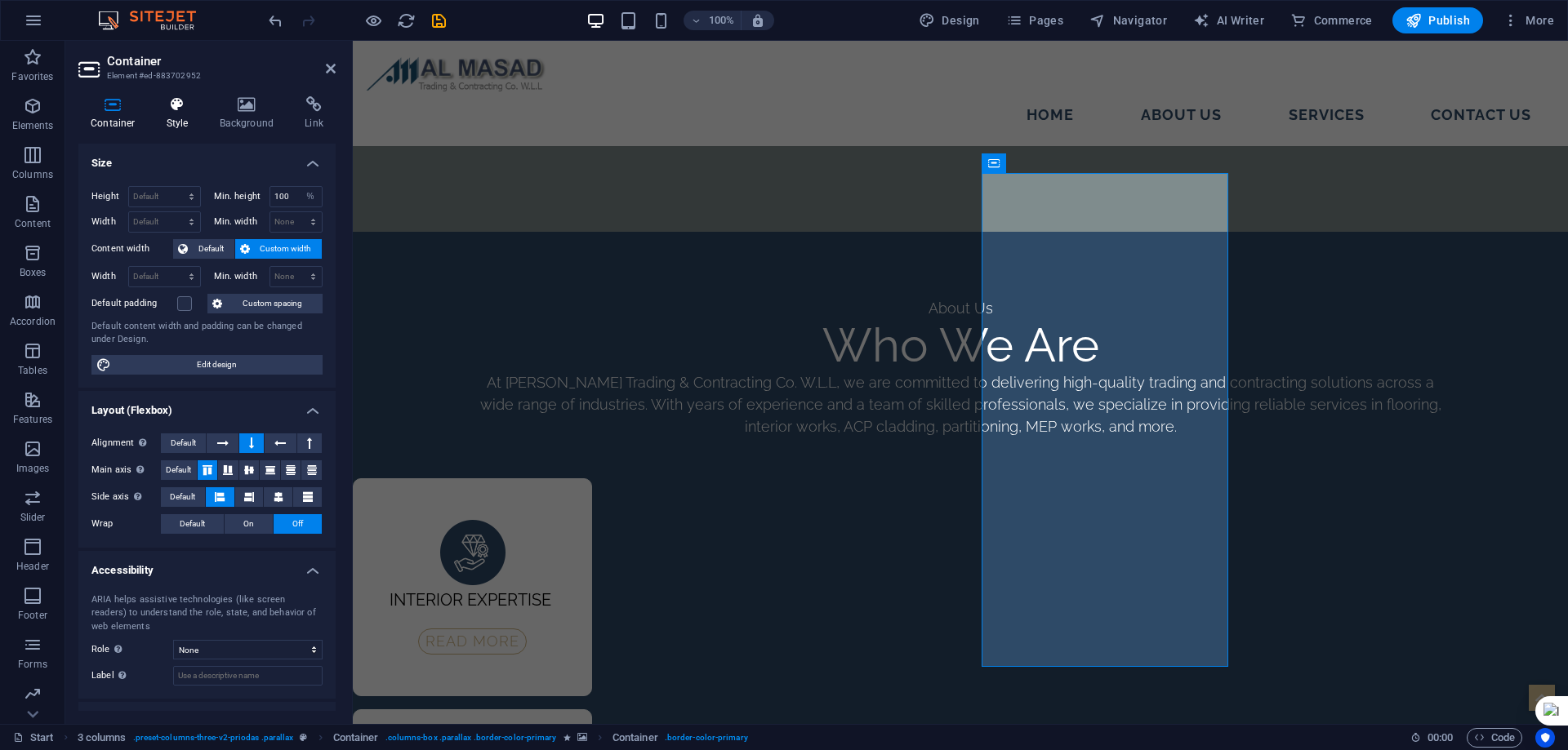
click at [189, 117] on h4 "Style" at bounding box center [181, 114] width 53 height 34
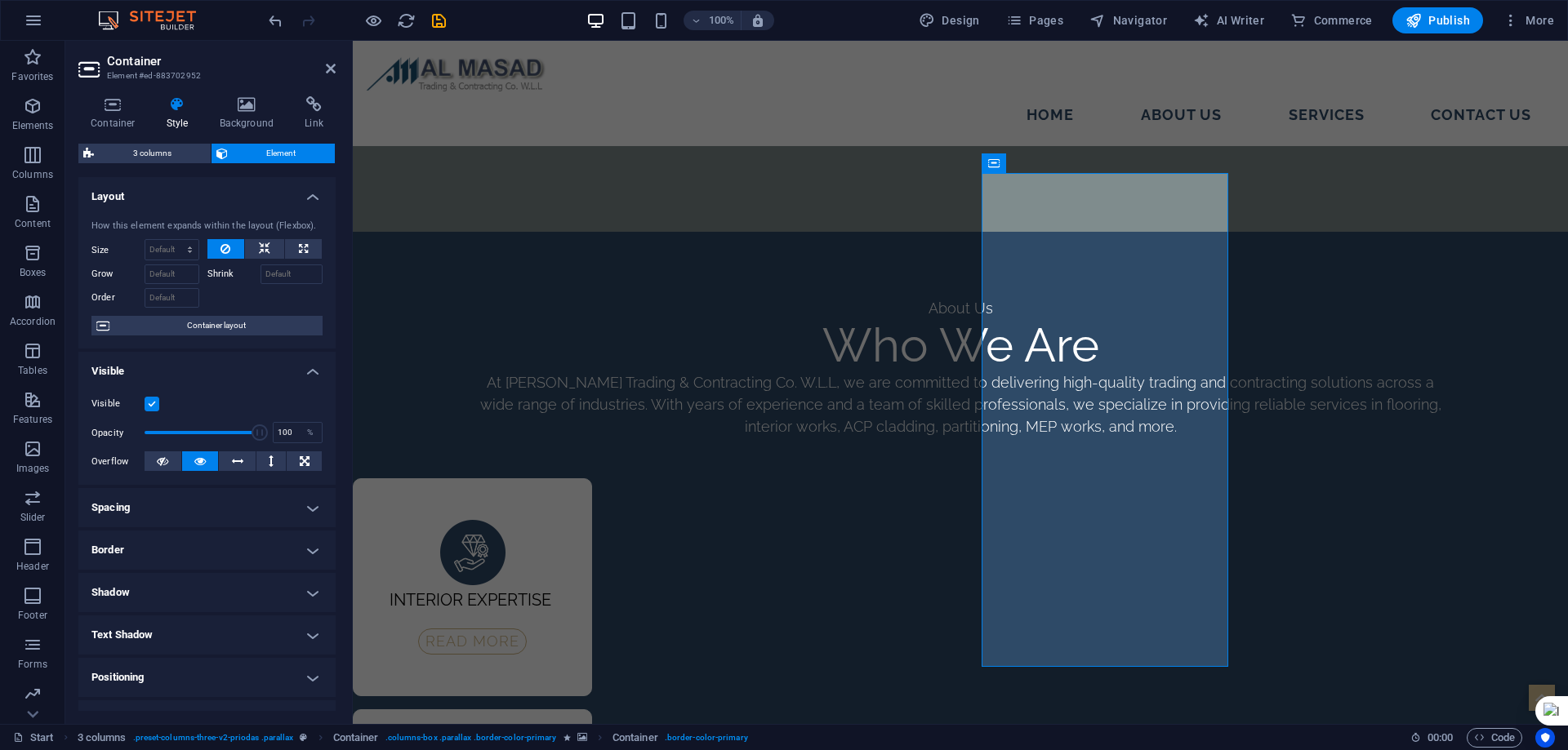
click at [220, 496] on h4 "Spacing" at bounding box center [207, 507] width 257 height 39
click at [279, 562] on span "Custom" at bounding box center [290, 568] width 56 height 20
drag, startPoint x: 204, startPoint y: 597, endPoint x: 133, endPoint y: 596, distance: 71.0
click at [150, 596] on div "2 px rem % vh vw 2 px rem % vh vw 2 px rem % vh vw 2 px rem % vh vw" at bounding box center [207, 610] width 231 height 49
type input "5"
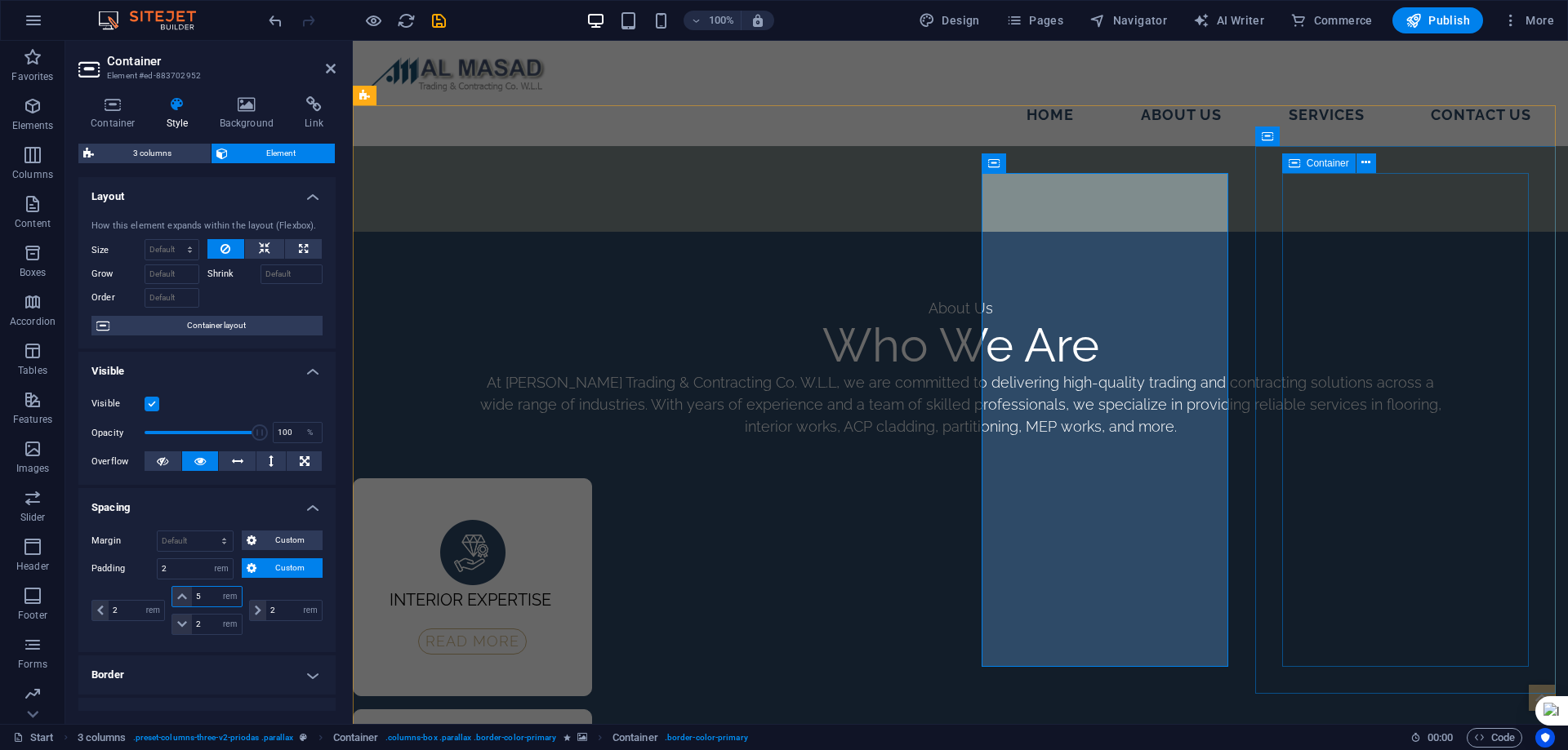
select select "DISABLED_OPTION_VALUE"
type input "5"
select select "%"
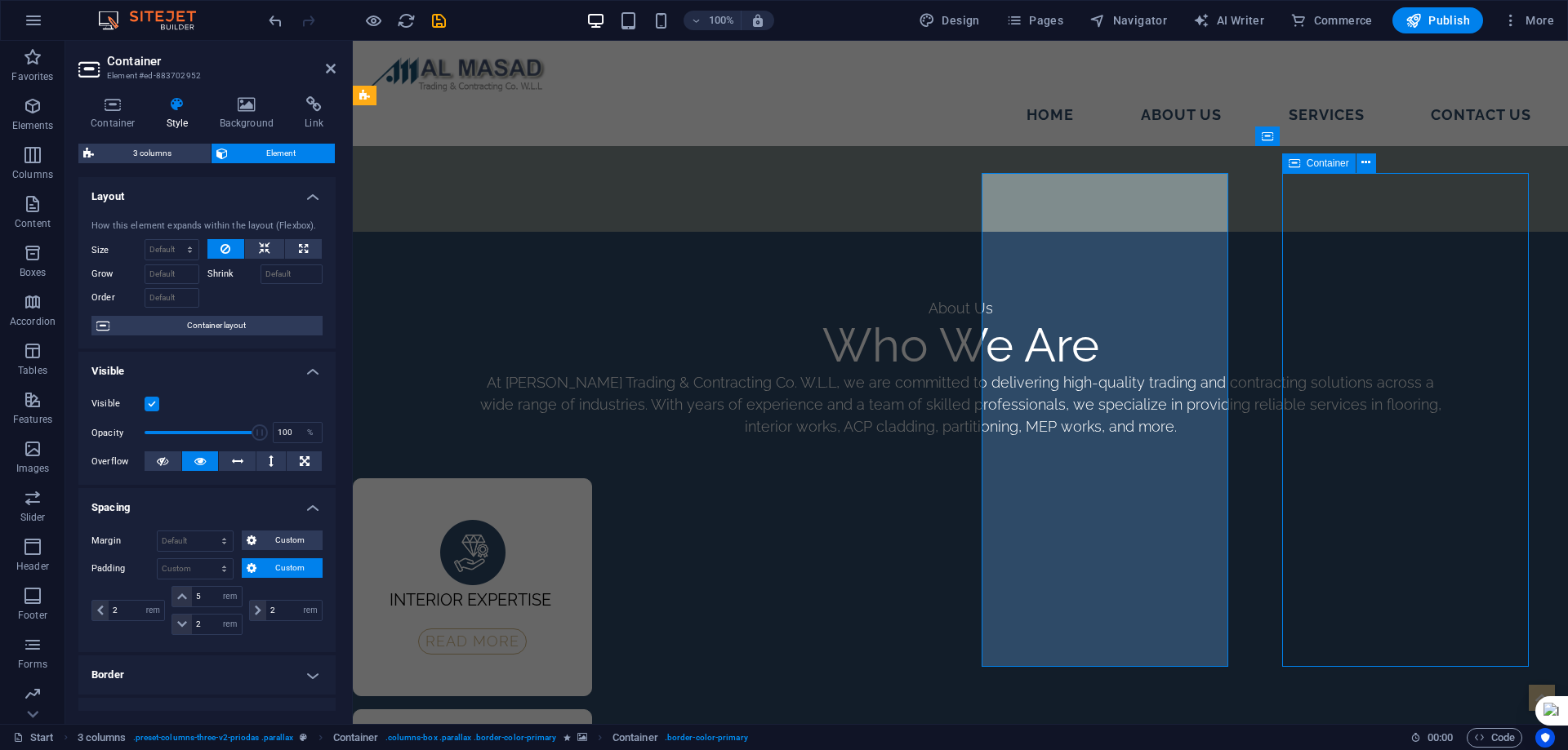
select select "rem"
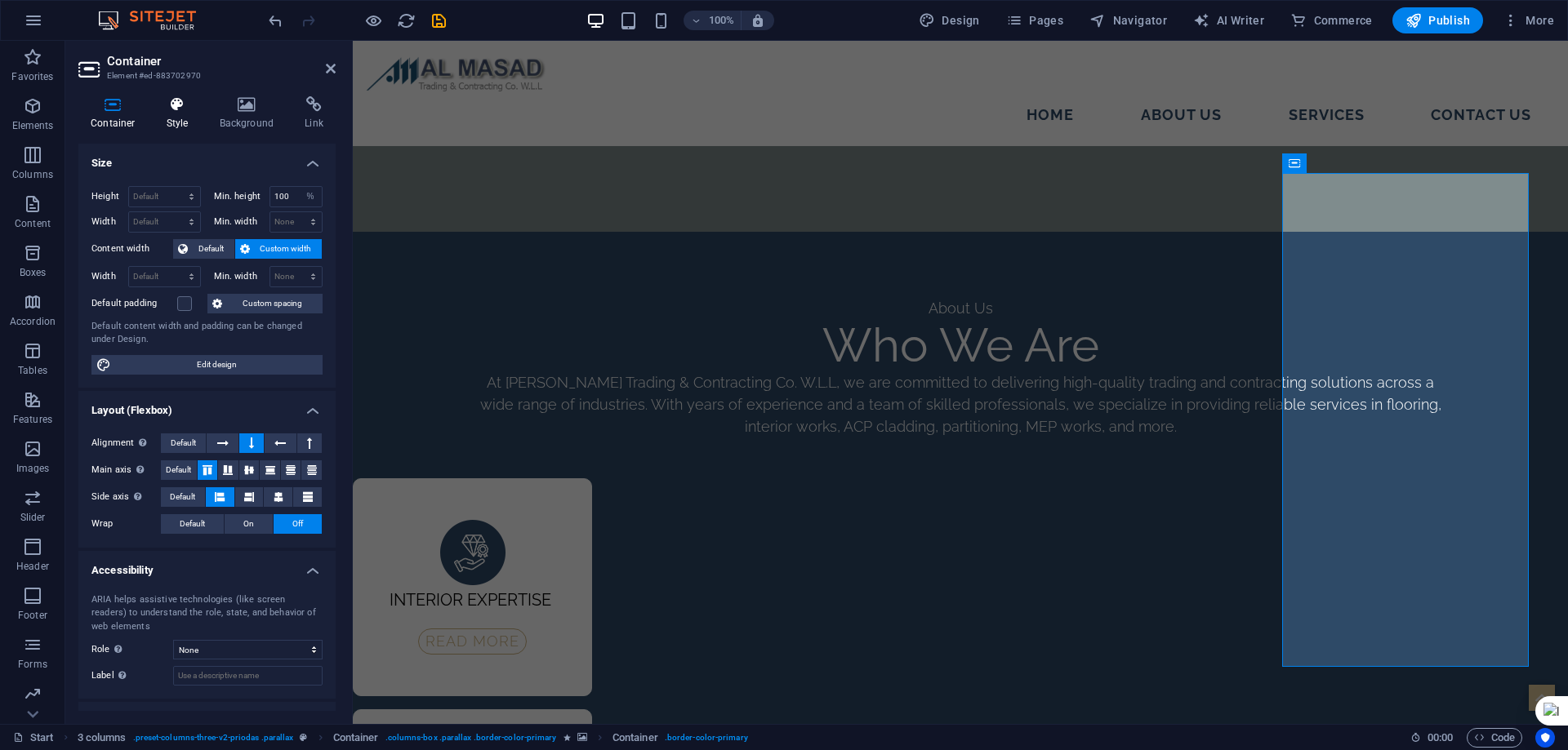
click at [176, 117] on h4 "Style" at bounding box center [181, 114] width 53 height 34
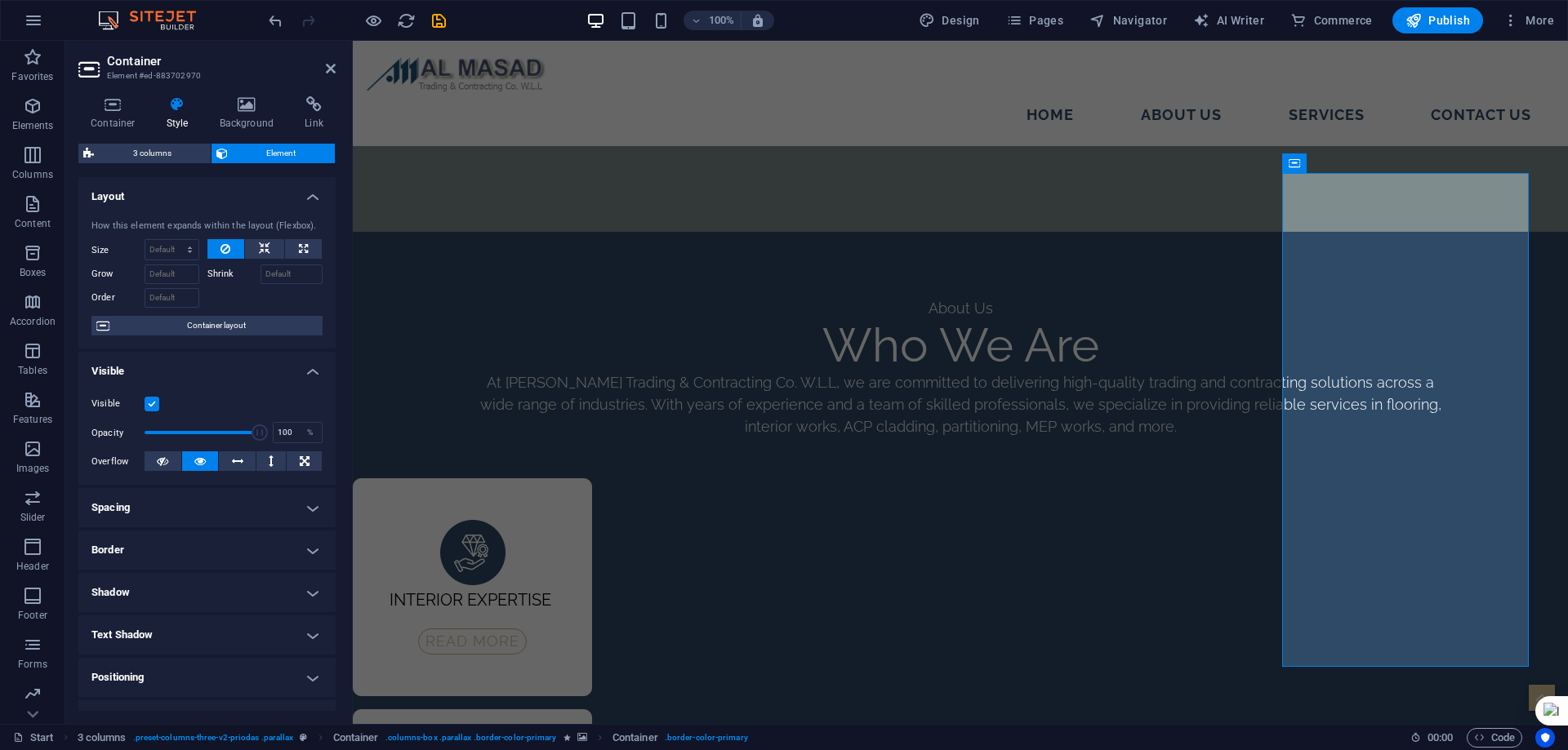
click at [226, 497] on h4 "Spacing" at bounding box center [207, 507] width 257 height 39
click at [266, 565] on span "Custom" at bounding box center [290, 568] width 56 height 20
drag, startPoint x: 204, startPoint y: 599, endPoint x: 112, endPoint y: 589, distance: 92.5
click at [132, 592] on div "2 px rem % vh vw 2 px rem % vh vw 2 px rem % vh vw 2 px rem % vh vw" at bounding box center [207, 610] width 231 height 49
type input "5"
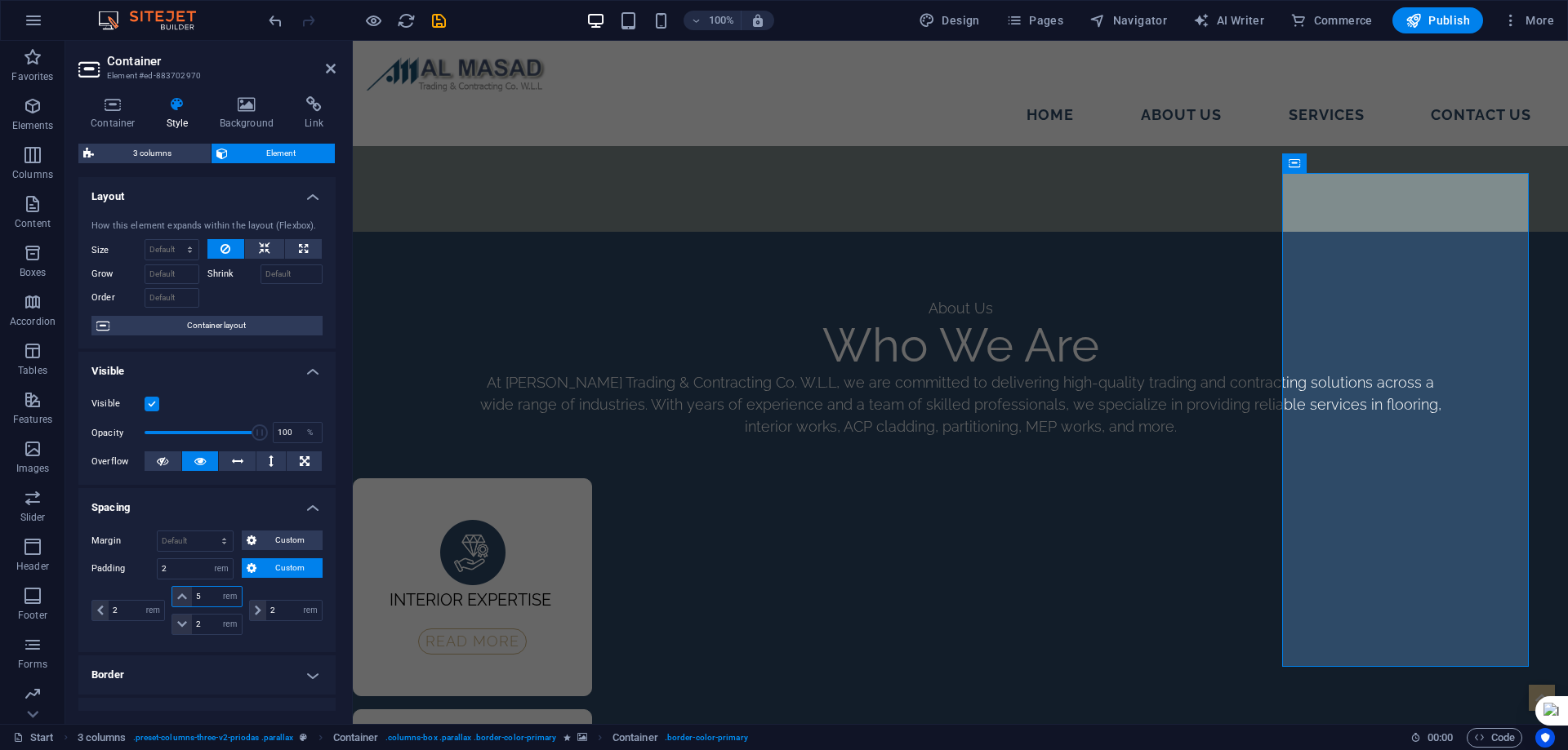
select select "DISABLED_OPTION_VALUE"
type input "5"
click at [444, 16] on icon "save" at bounding box center [439, 21] width 19 height 19
select select "rem"
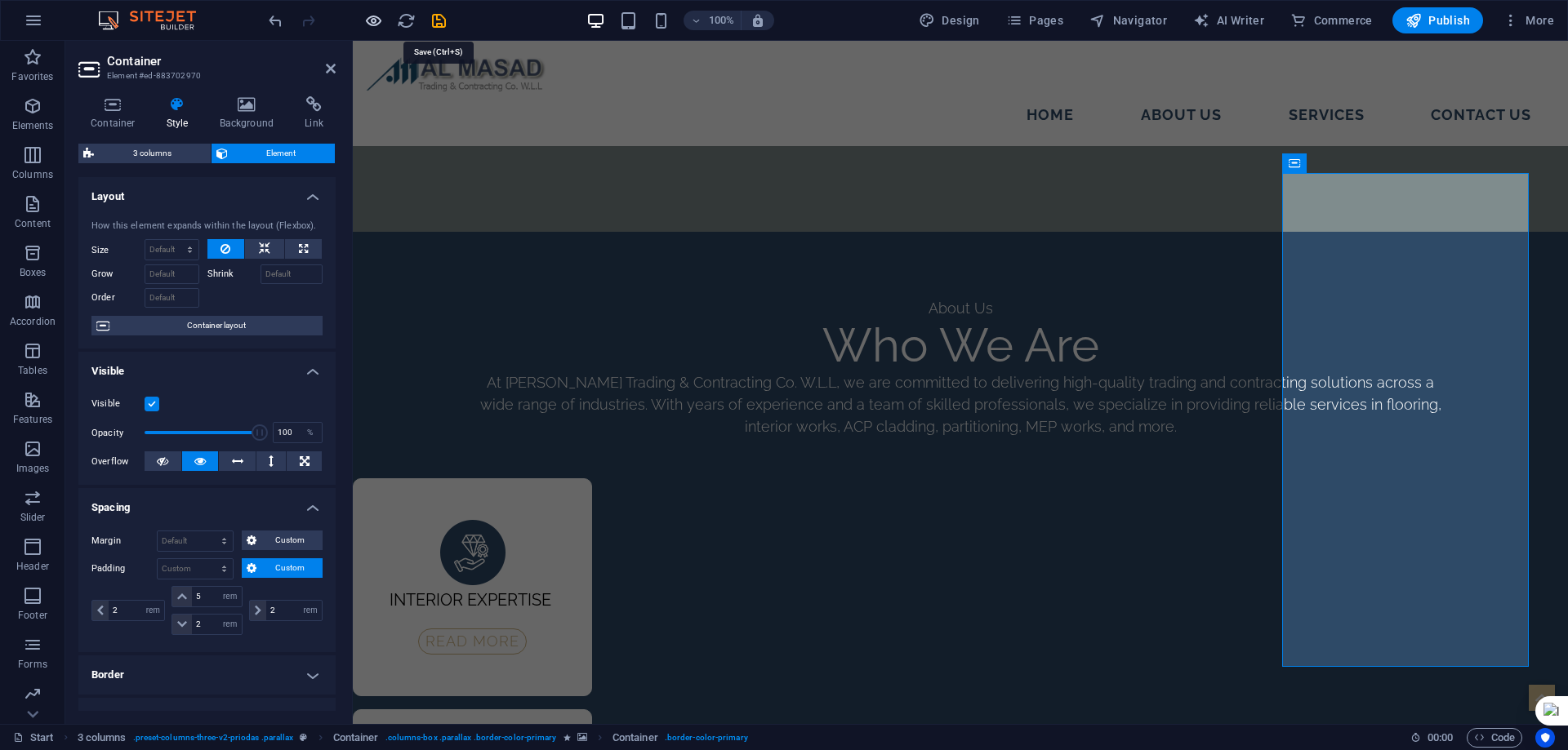
select select "rem"
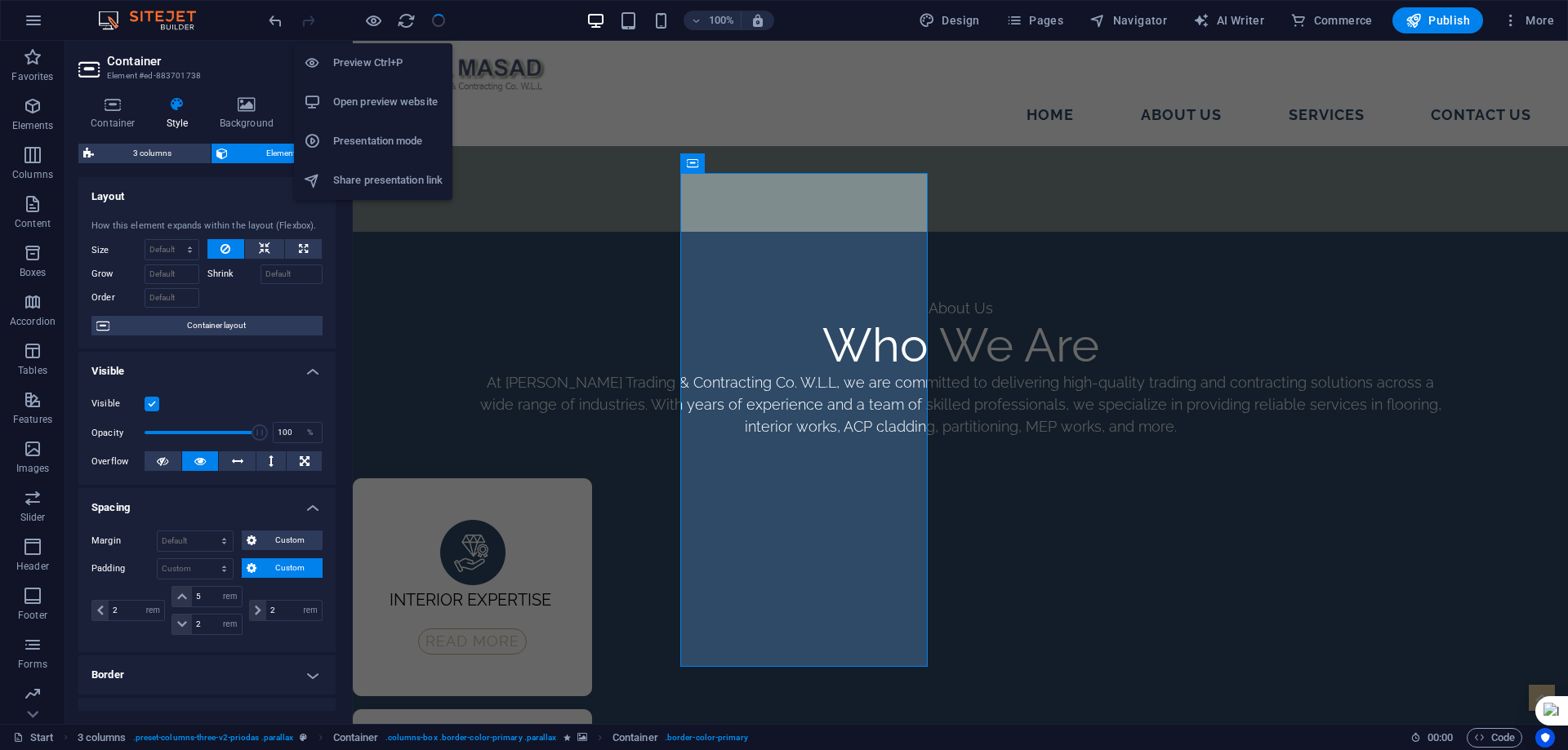
click at [369, 56] on h6 "Preview Ctrl+P" at bounding box center [388, 62] width 109 height 20
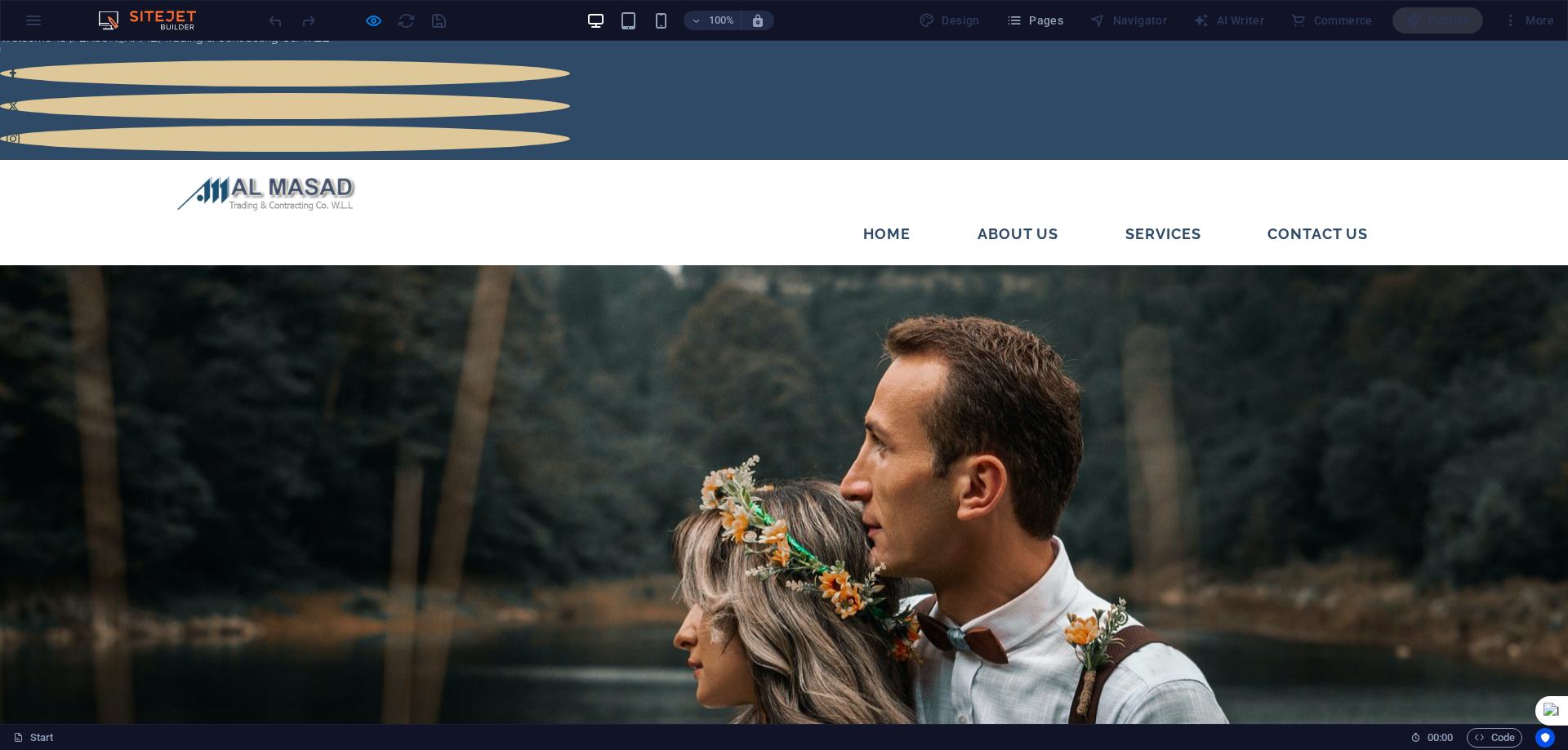
scroll to position [0, 0]
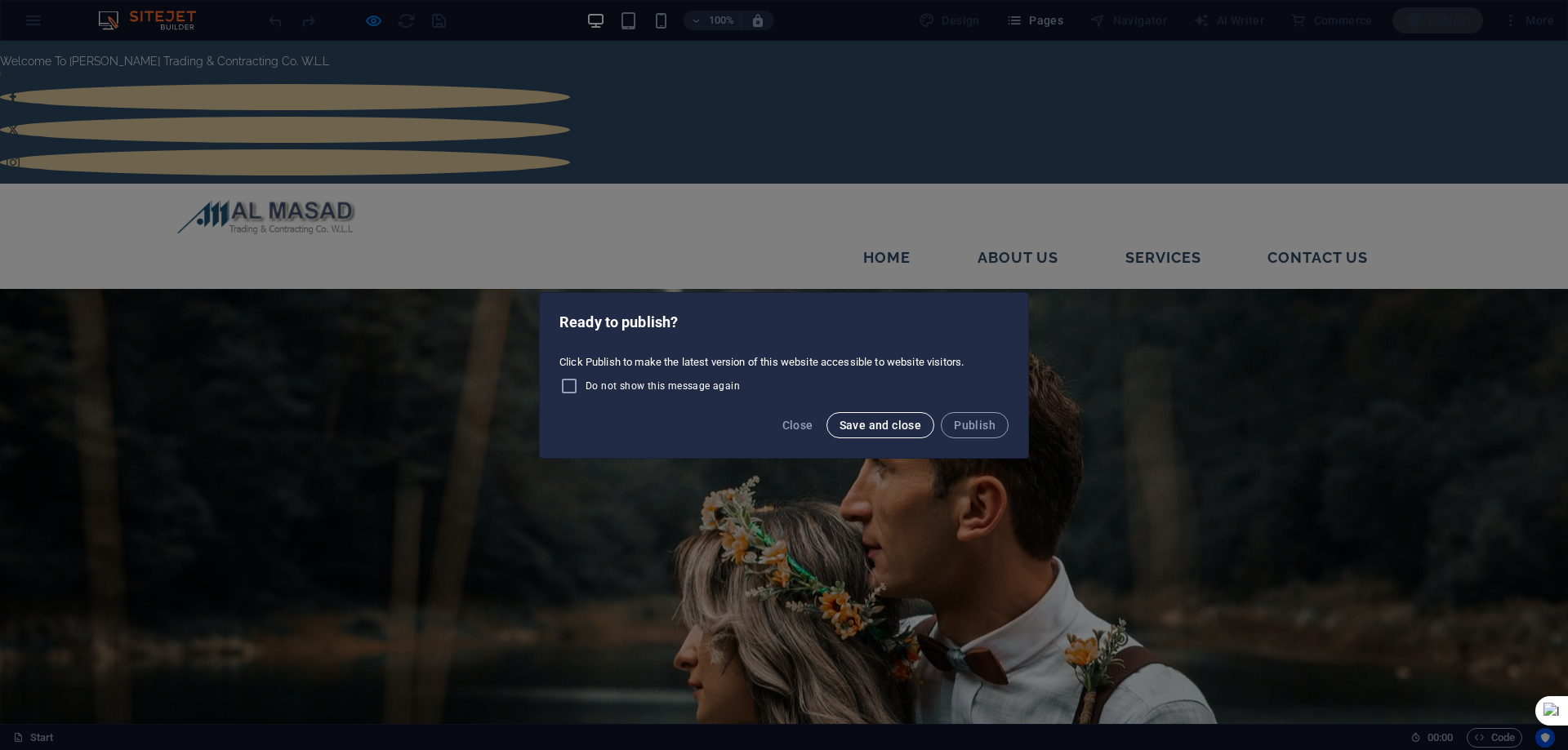
click at [861, 425] on span "Save and close" at bounding box center [880, 425] width 83 height 13
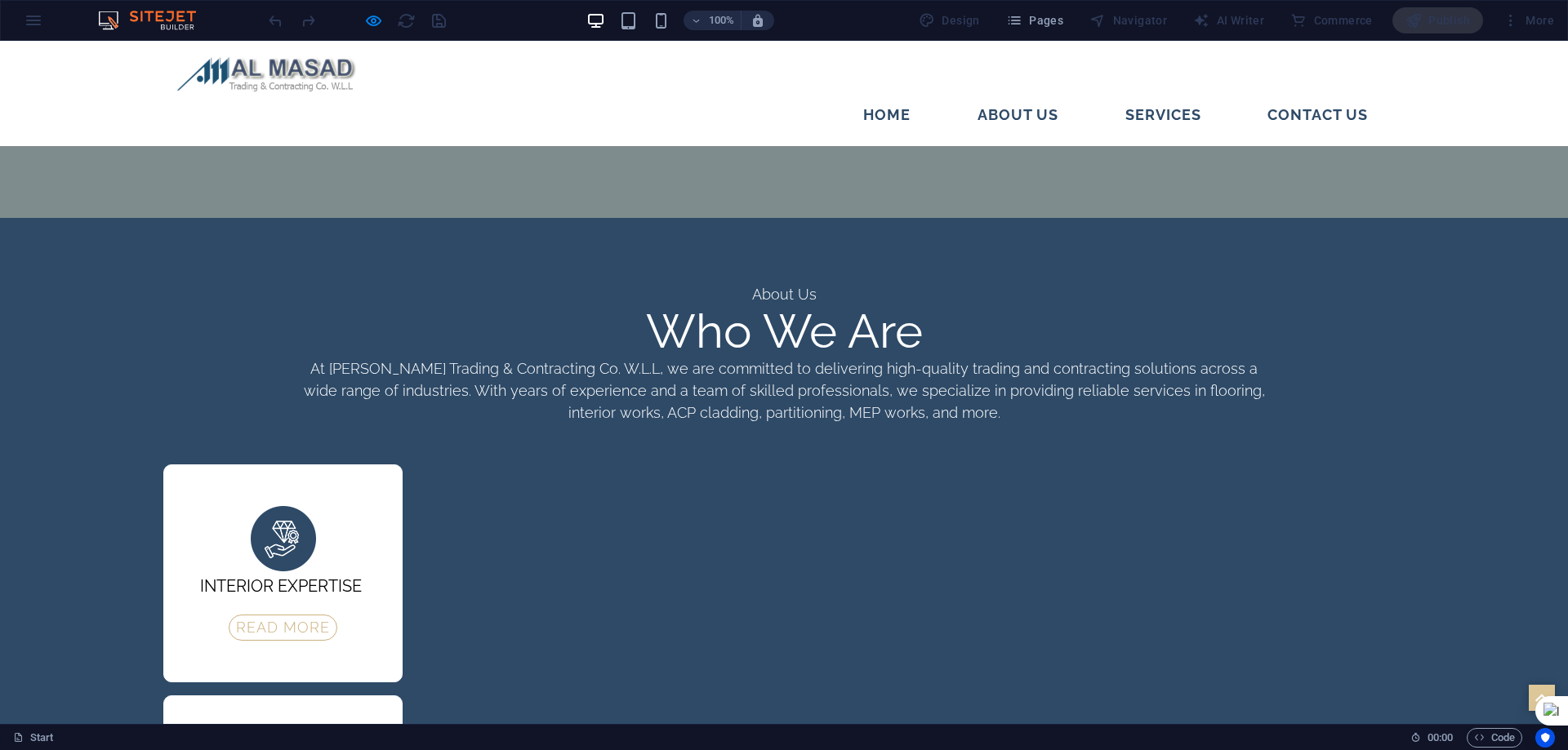
scroll to position [2531, 0]
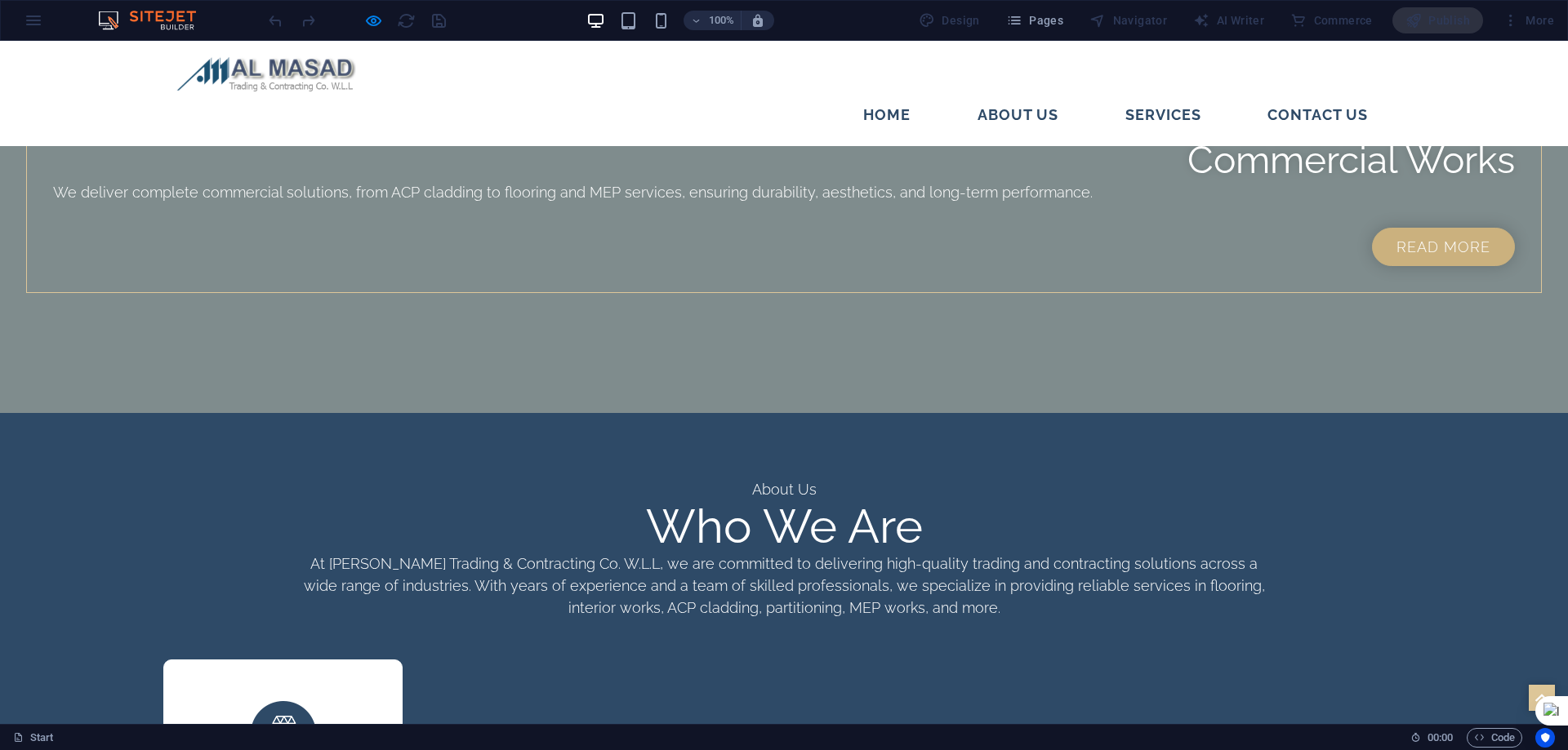
scroll to position [2367, 0]
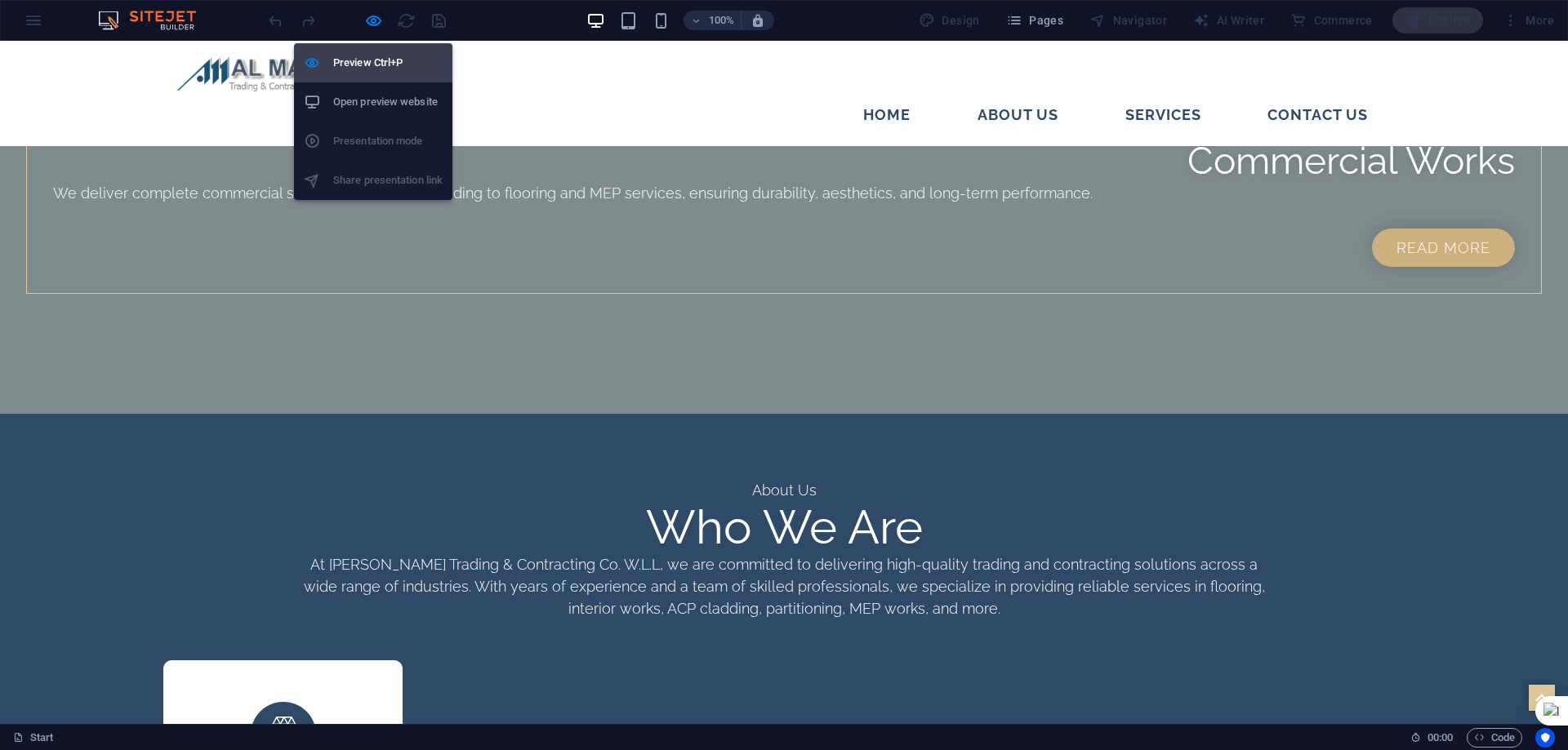
click at [359, 56] on h6 "Preview Ctrl+P" at bounding box center [388, 62] width 109 height 20
select select "rem"
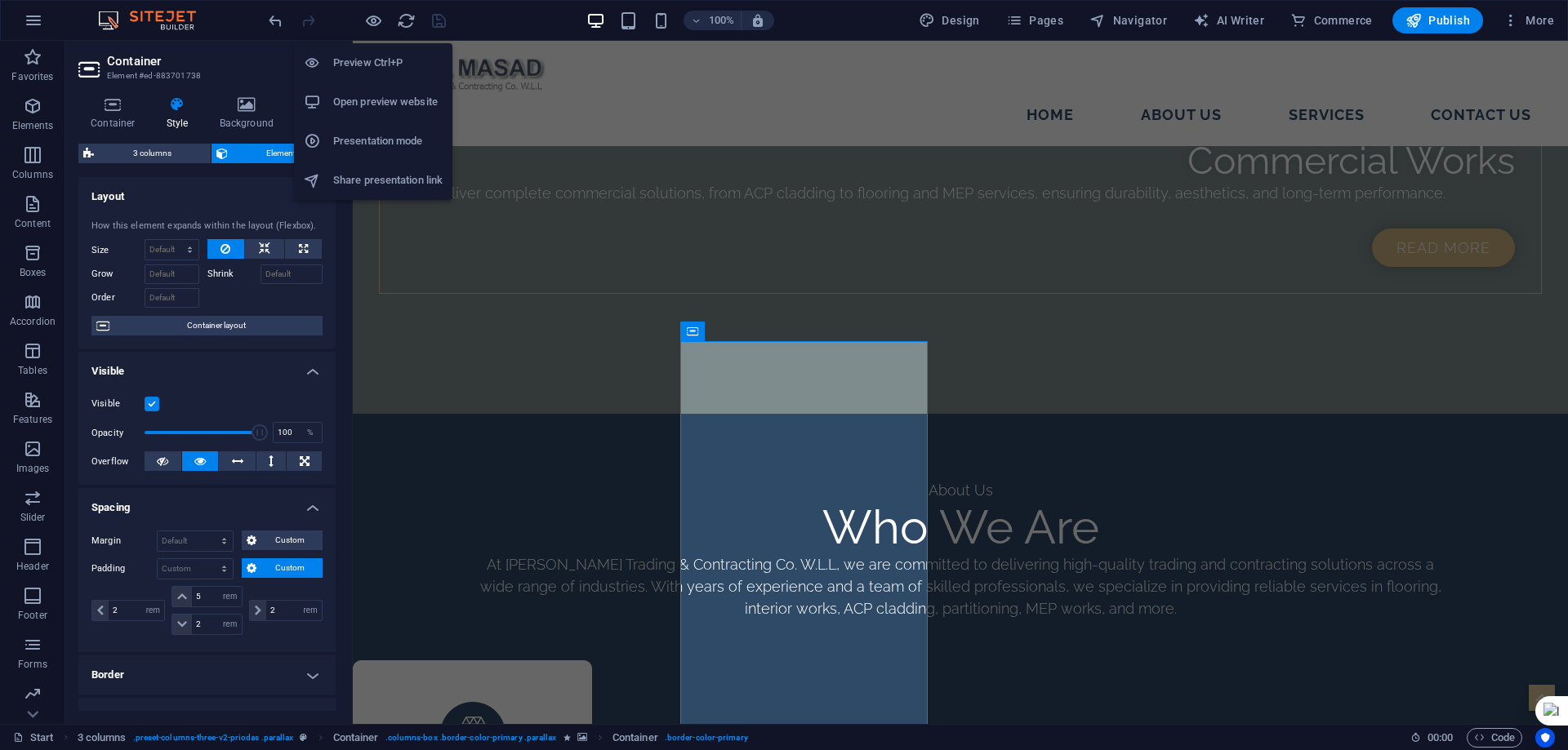
scroll to position [2382, 0]
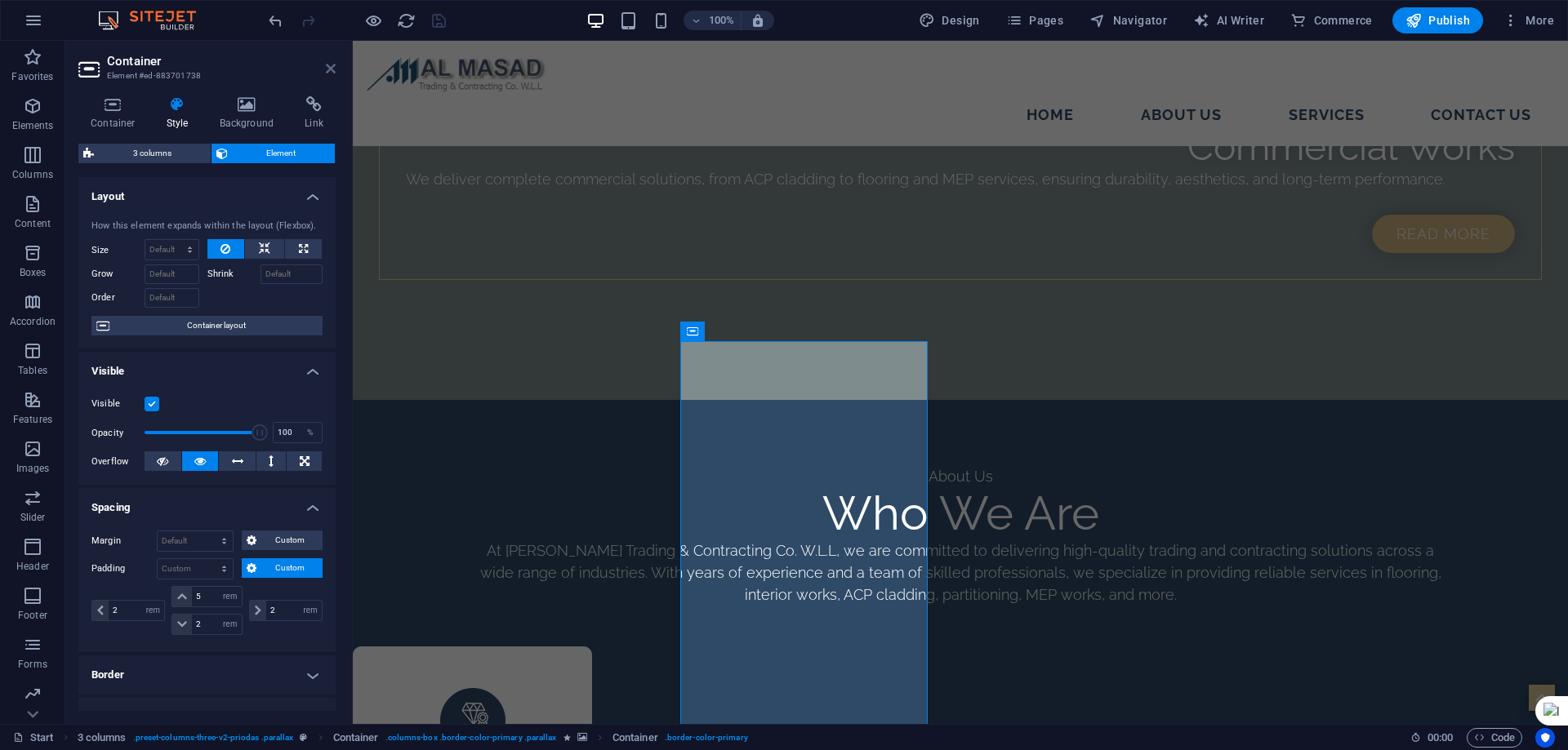
click at [326, 64] on icon at bounding box center [330, 68] width 9 height 13
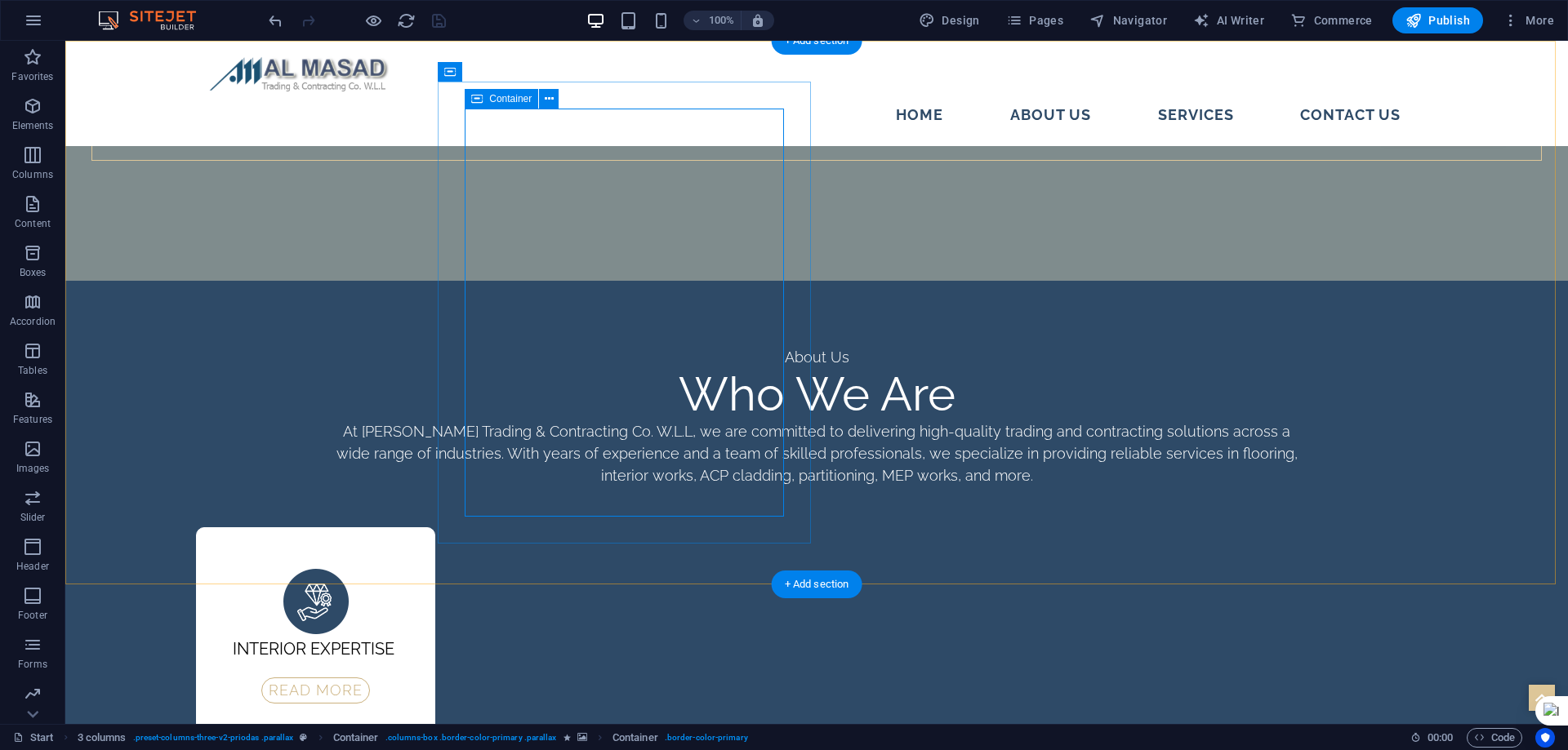
scroll to position [2612, 0]
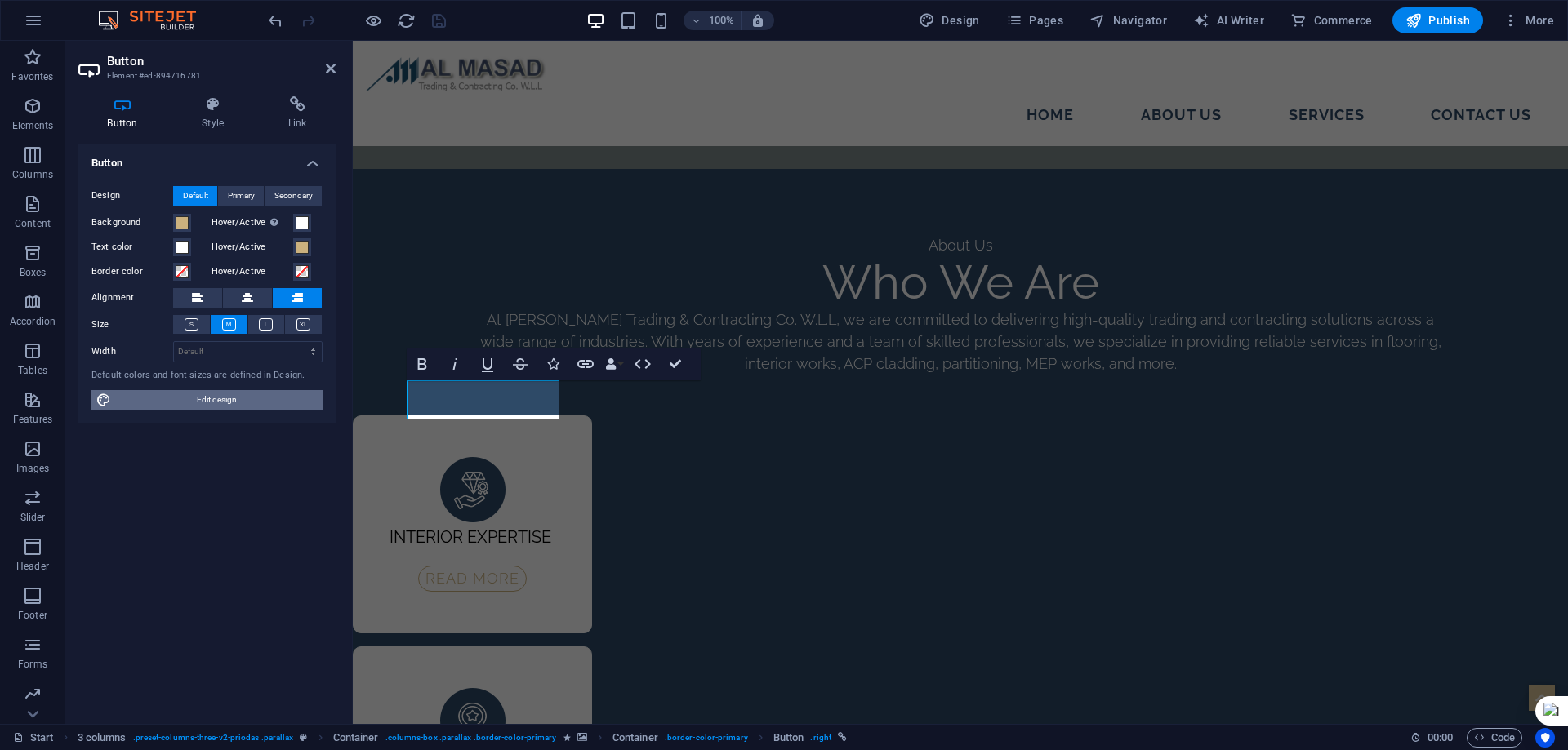
scroll to position [2626, 0]
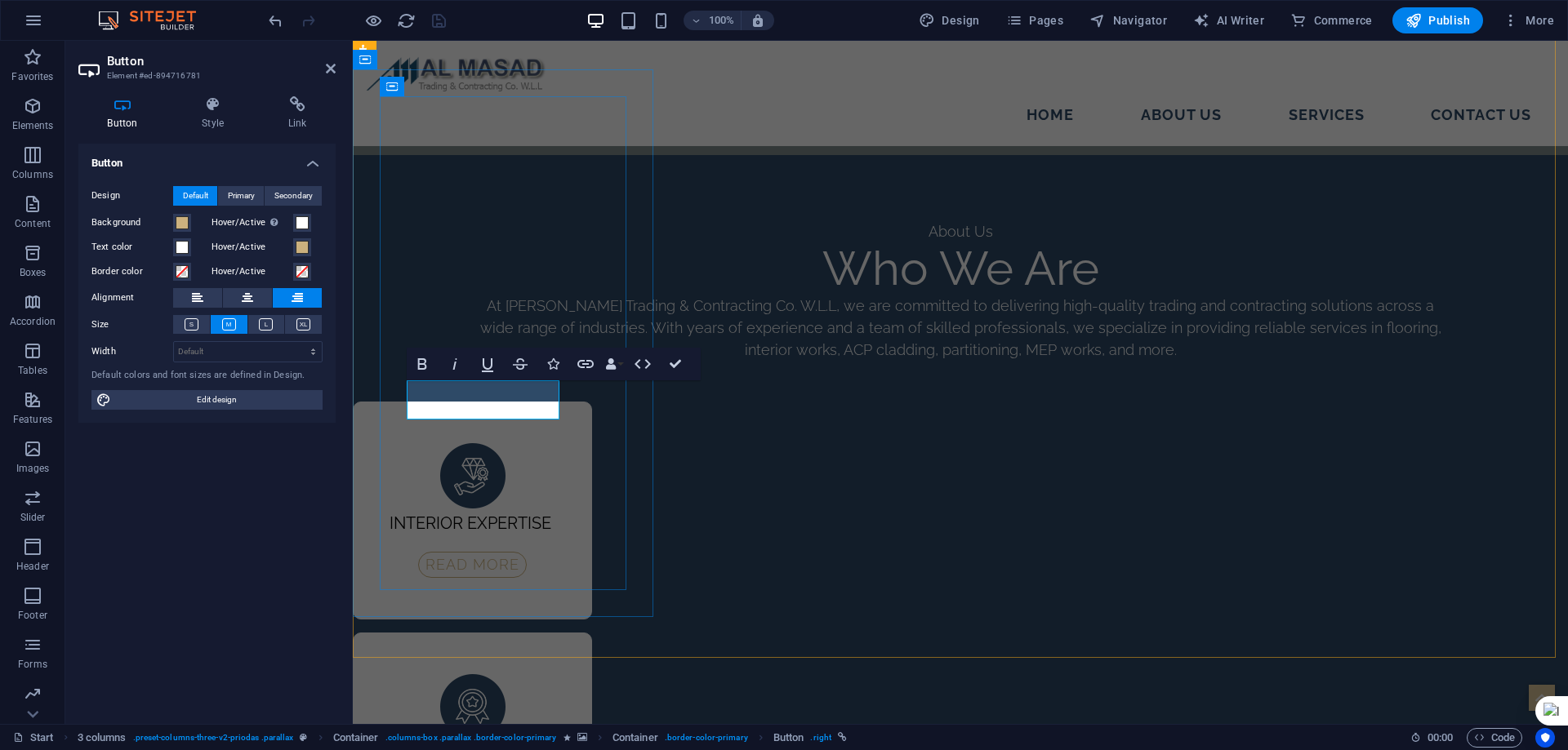
drag, startPoint x: 480, startPoint y: 397, endPoint x: 422, endPoint y: 396, distance: 58.0
drag, startPoint x: 665, startPoint y: 358, endPoint x: 609, endPoint y: 328, distance: 63.5
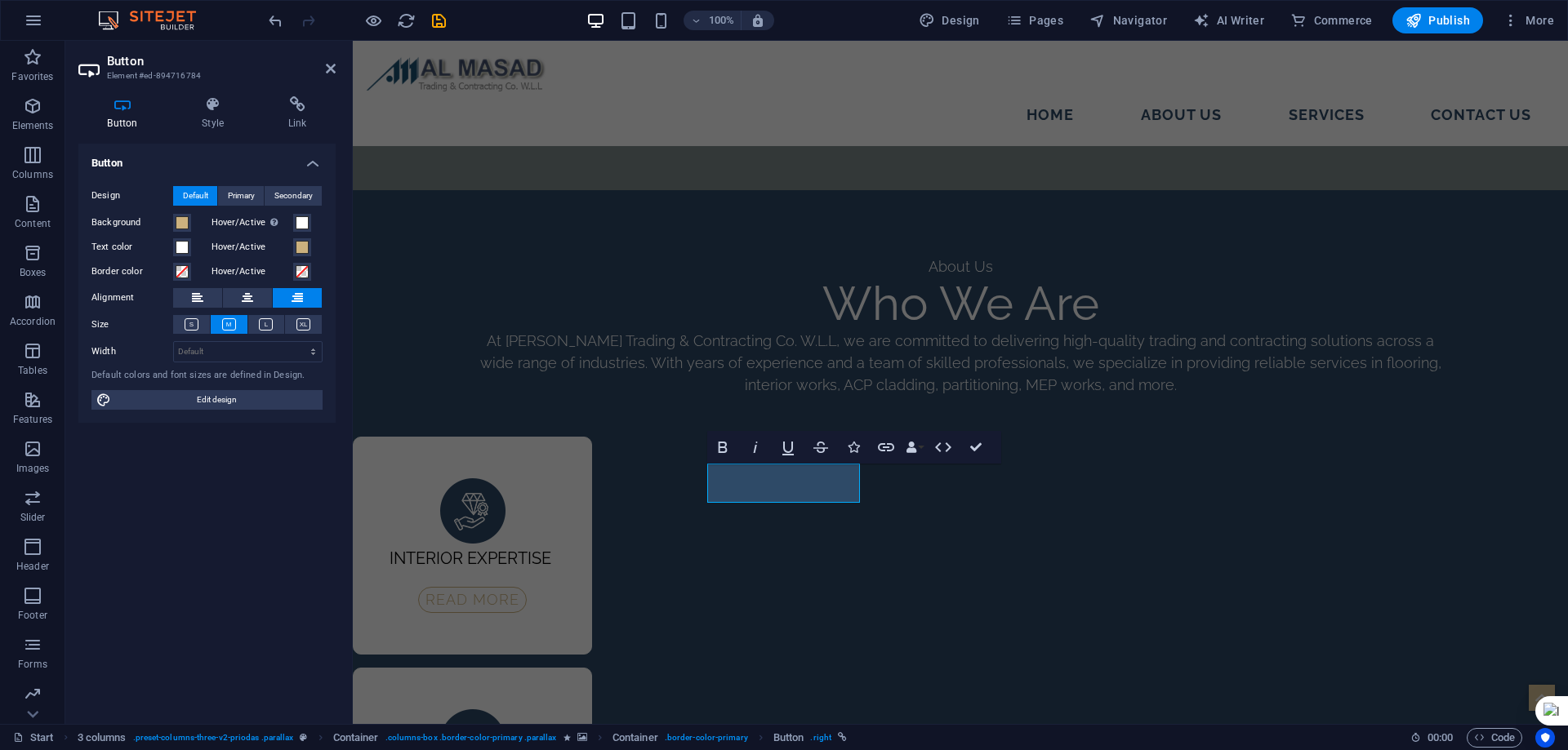
scroll to position [2605, 0]
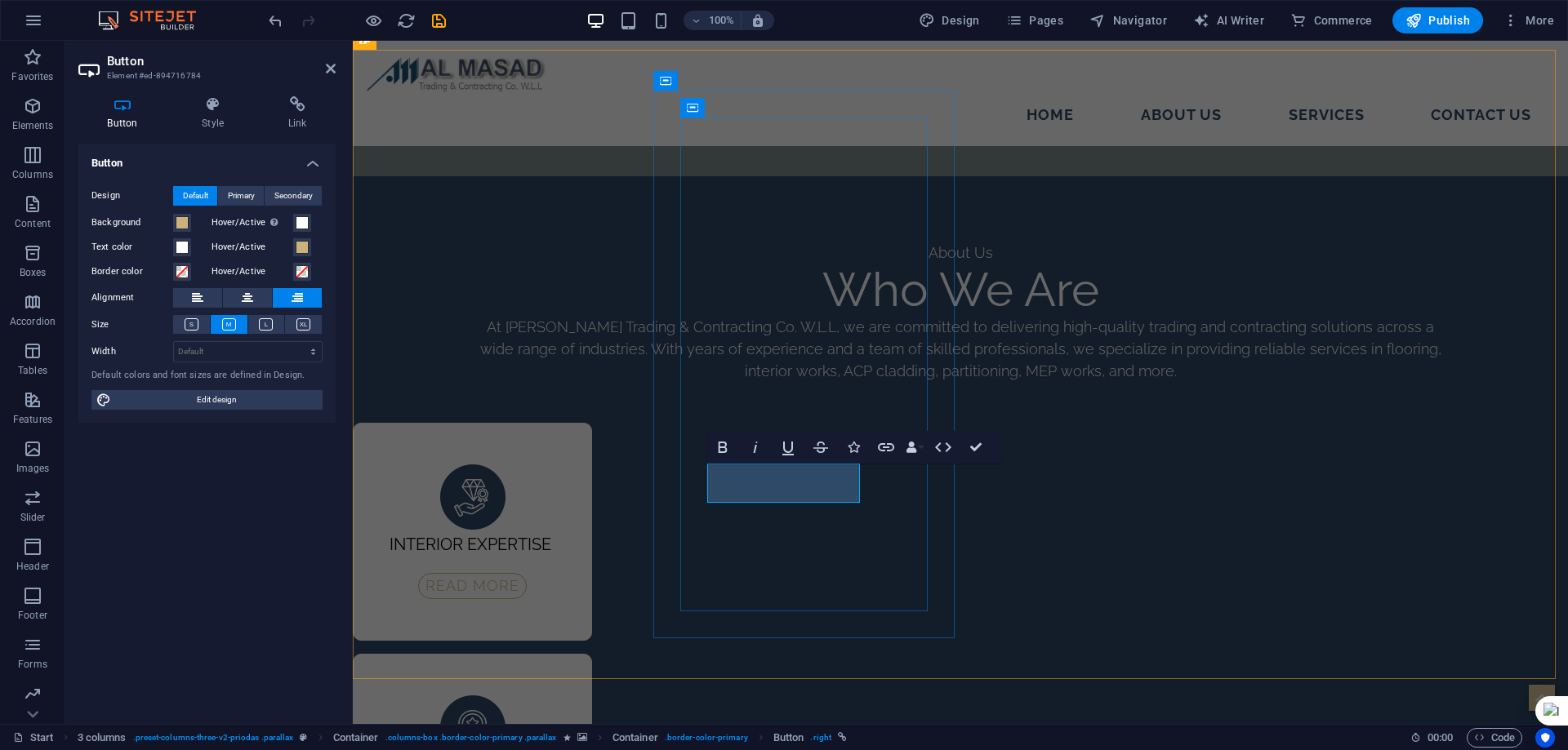
drag, startPoint x: 783, startPoint y: 482, endPoint x: 715, endPoint y: 479, distance: 68.1
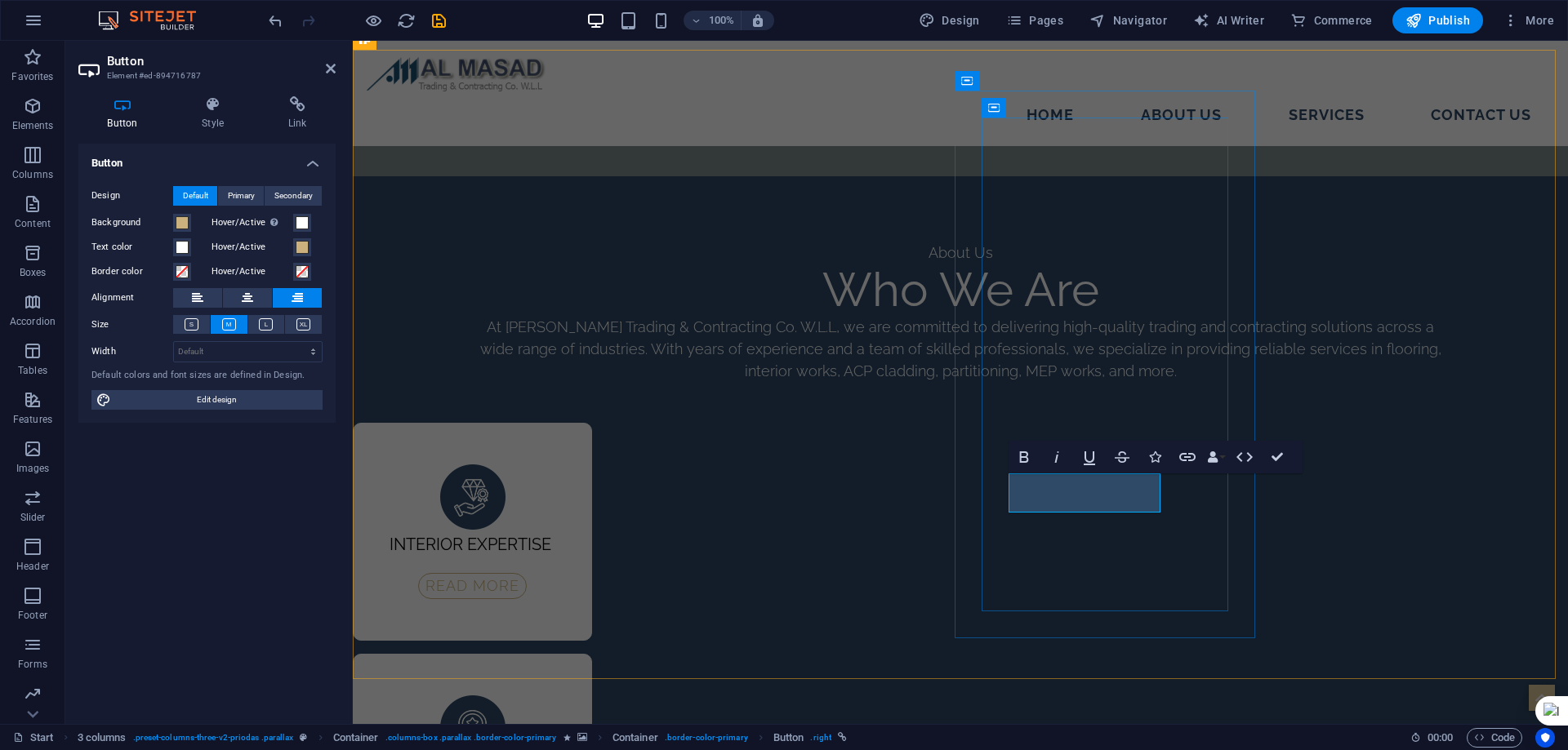
drag, startPoint x: 1085, startPoint y: 492, endPoint x: 1031, endPoint y: 499, distance: 54.5
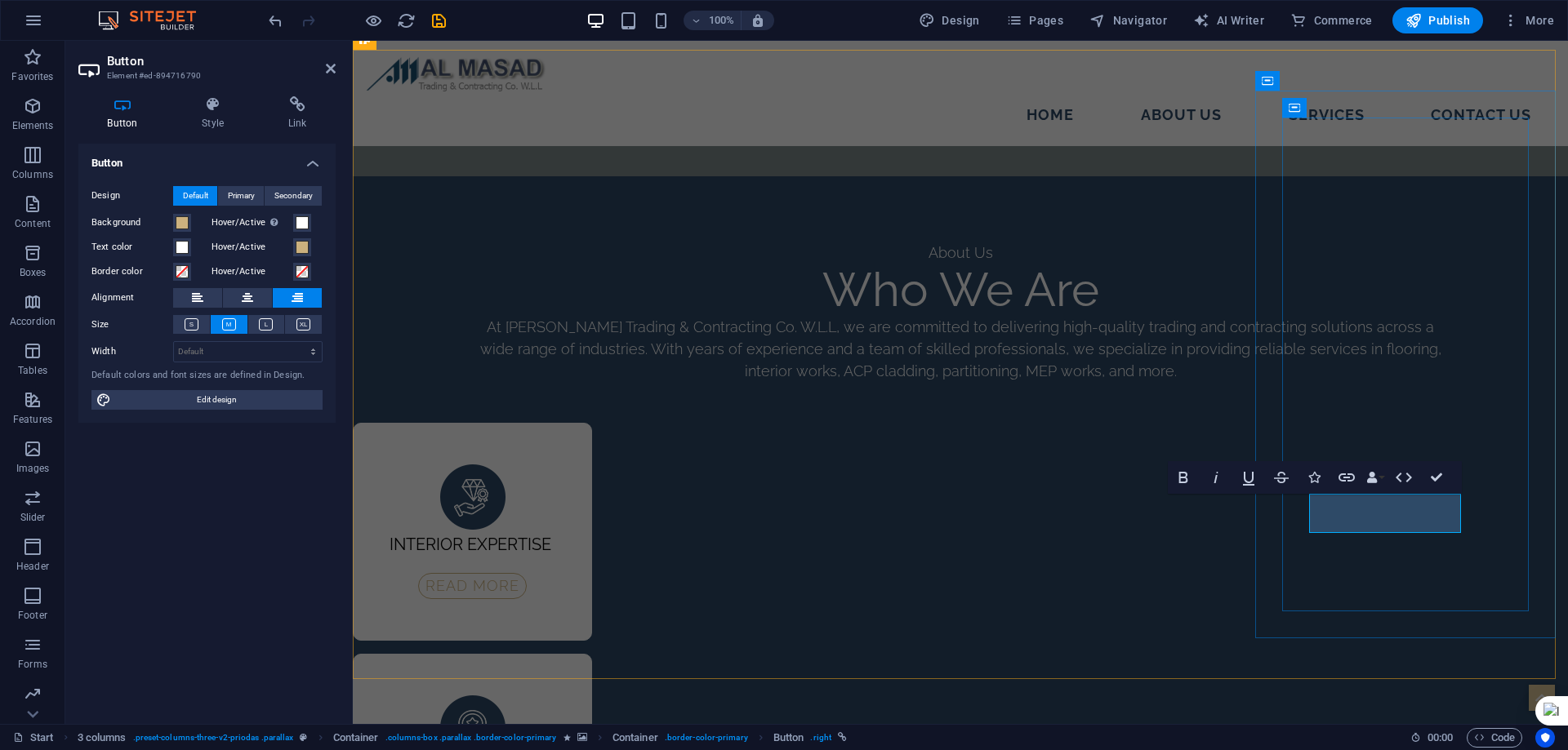
drag, startPoint x: 1385, startPoint y: 510, endPoint x: 1325, endPoint y: 522, distance: 61.2
drag, startPoint x: 1431, startPoint y: 473, endPoint x: 1365, endPoint y: 432, distance: 77.7
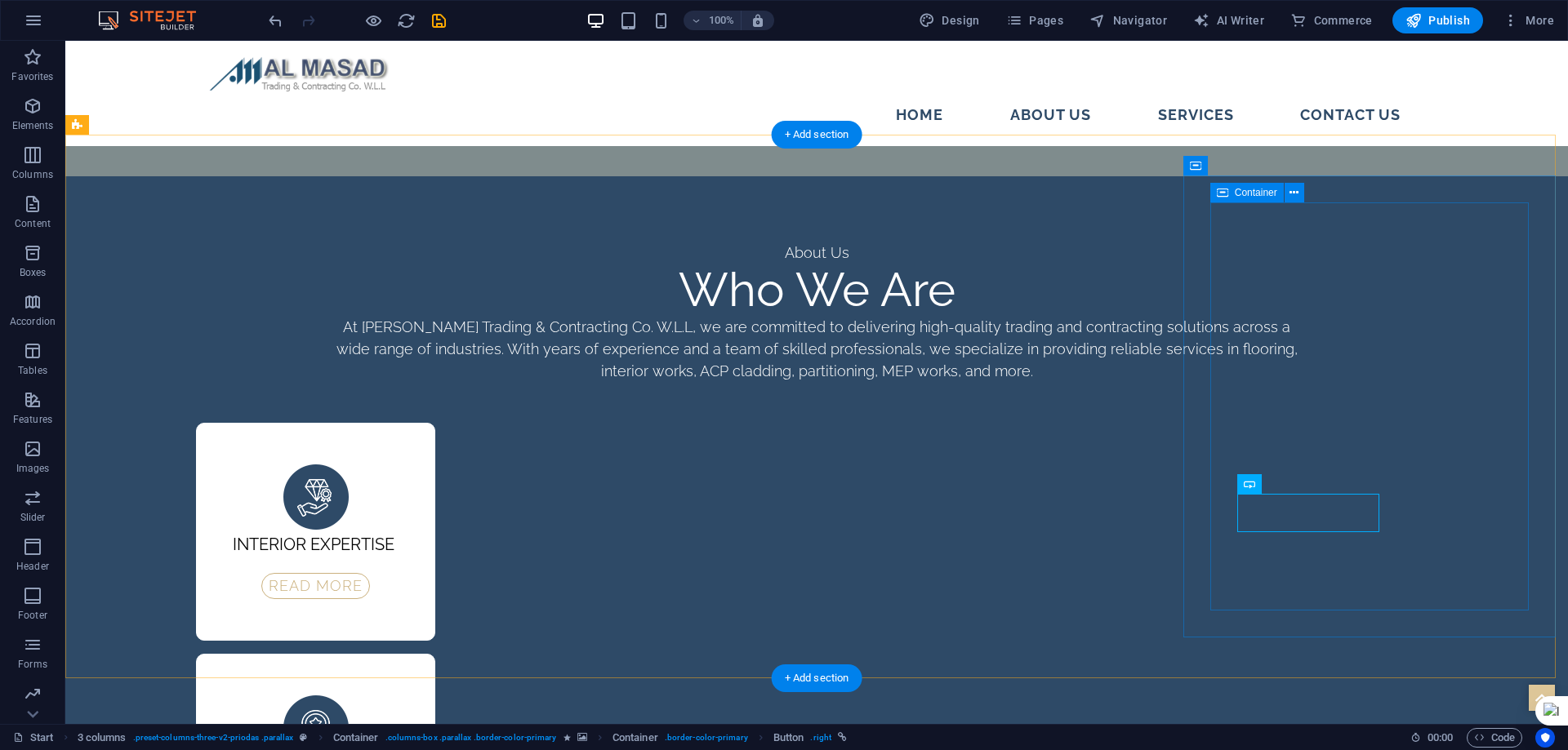
scroll to position [2506, 0]
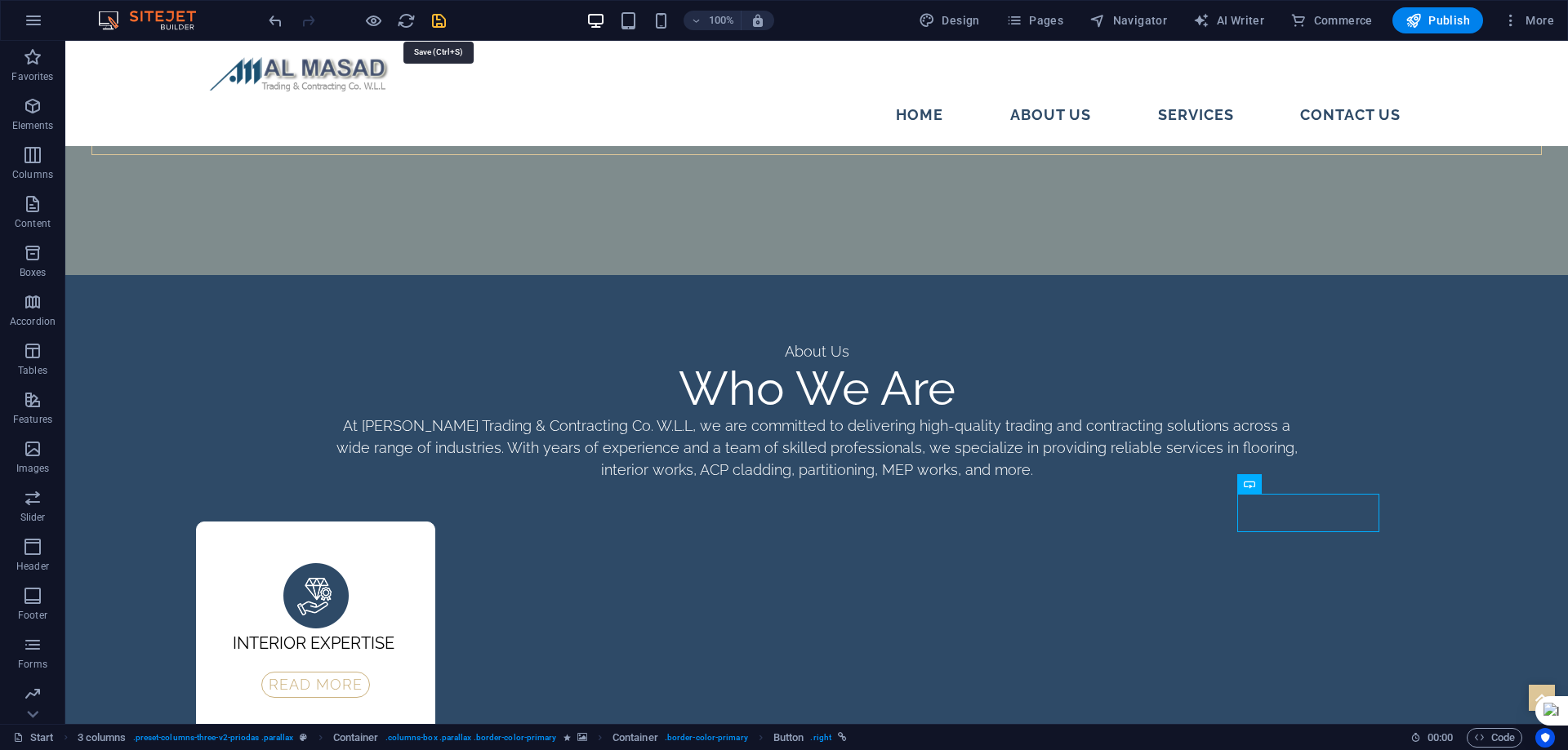
click at [430, 18] on icon "save" at bounding box center [439, 21] width 19 height 19
select select "rem"
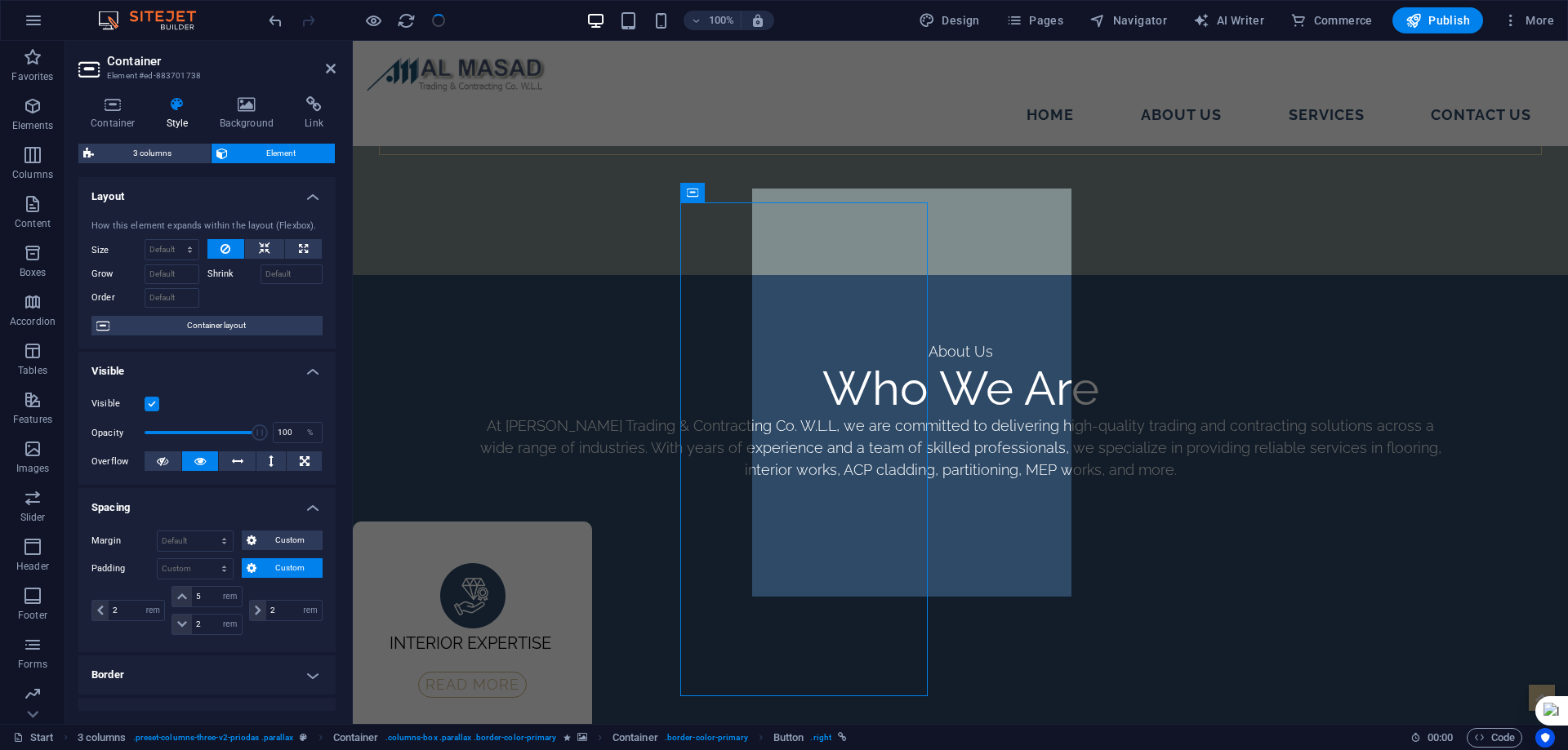
scroll to position [2520, 0]
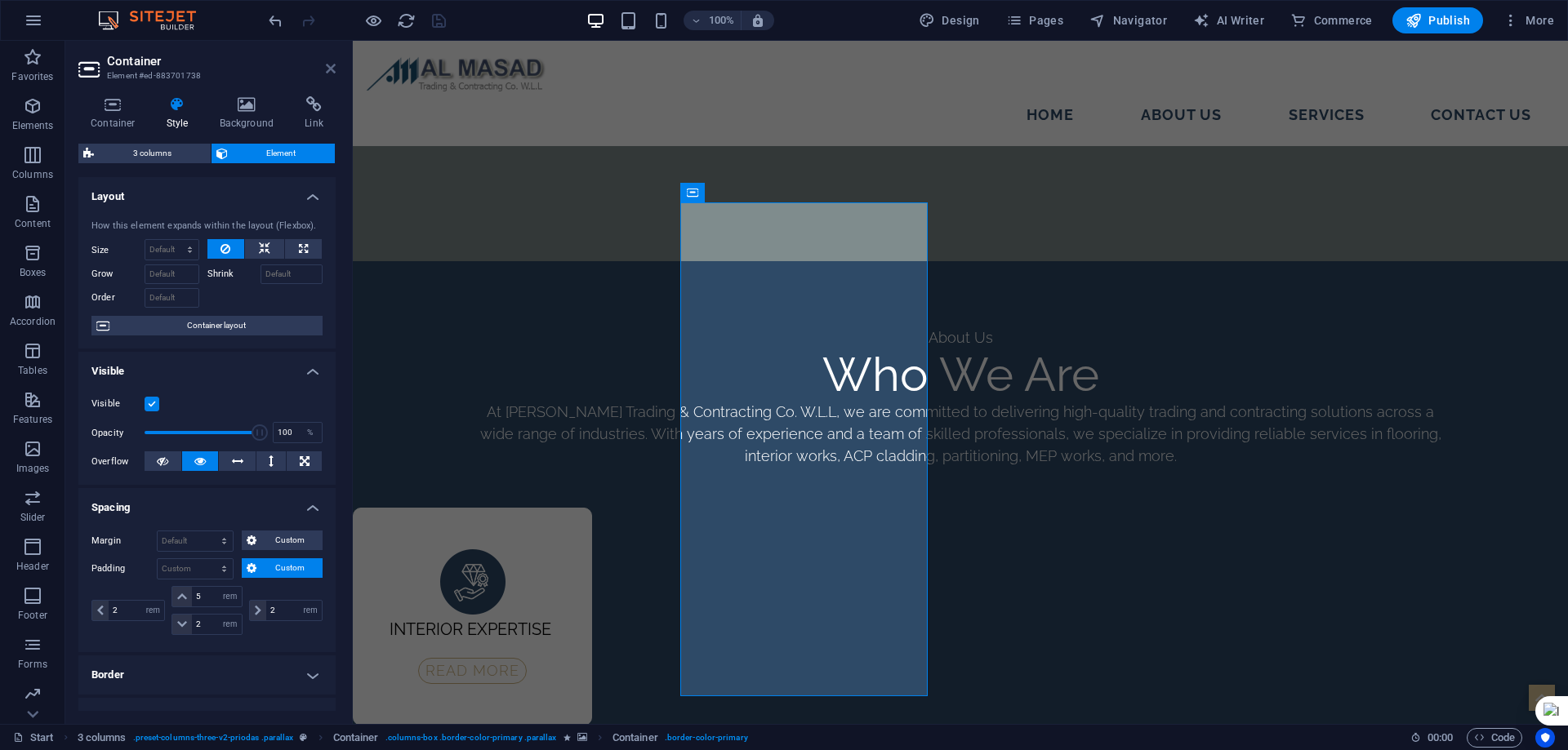
click at [332, 72] on icon at bounding box center [330, 68] width 9 height 13
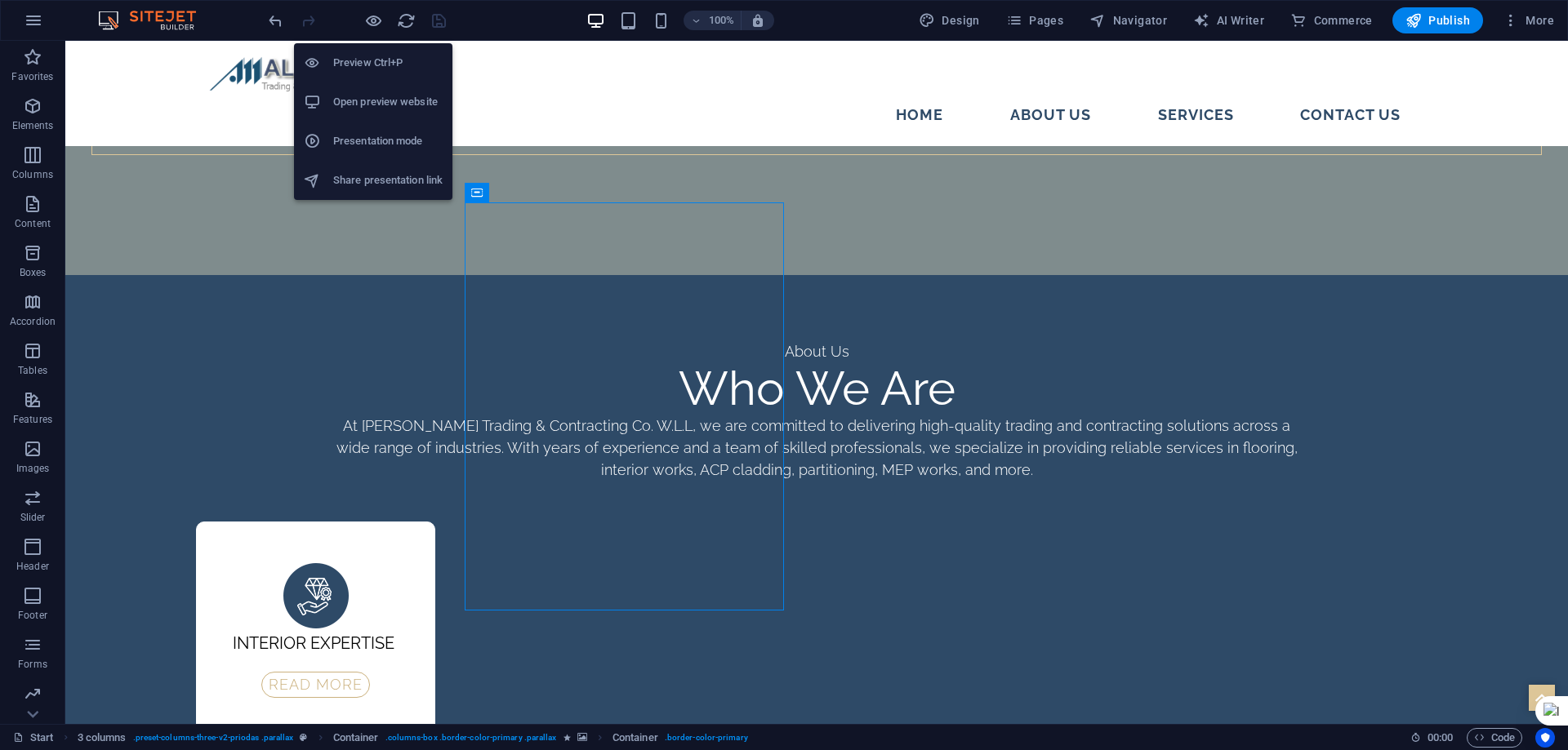
click at [385, 97] on h6 "Open preview website" at bounding box center [388, 102] width 109 height 20
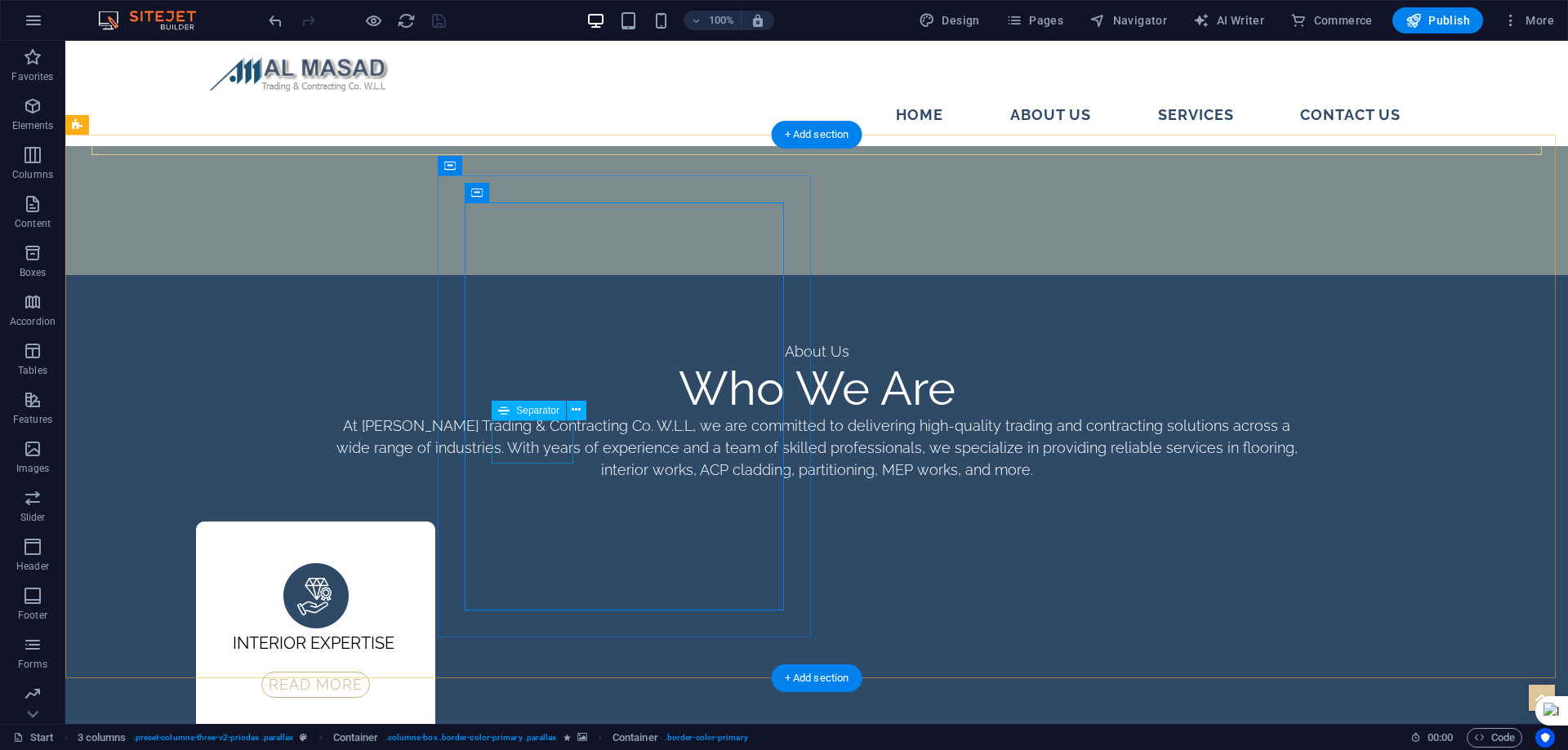
select select "px"
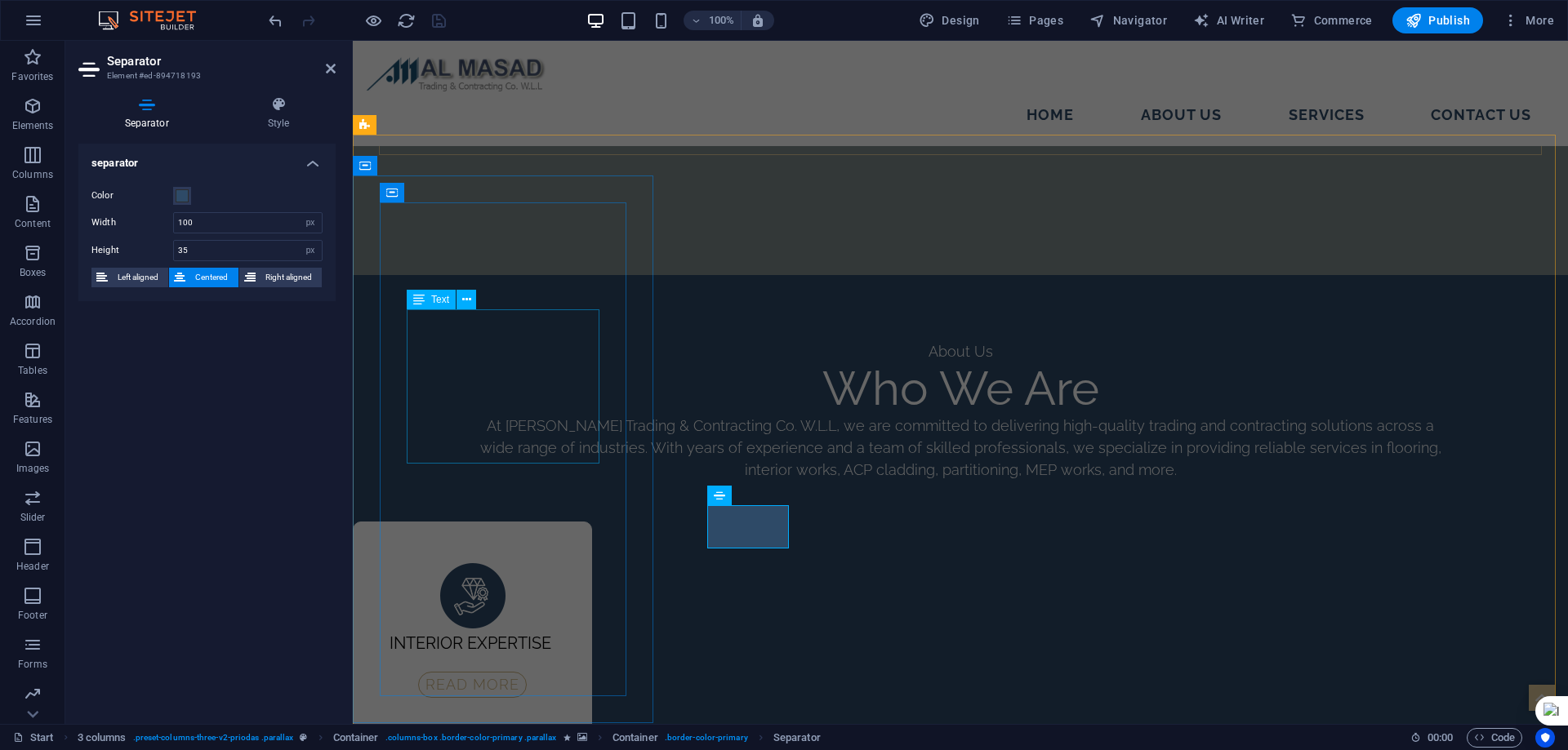
scroll to position [2520, 0]
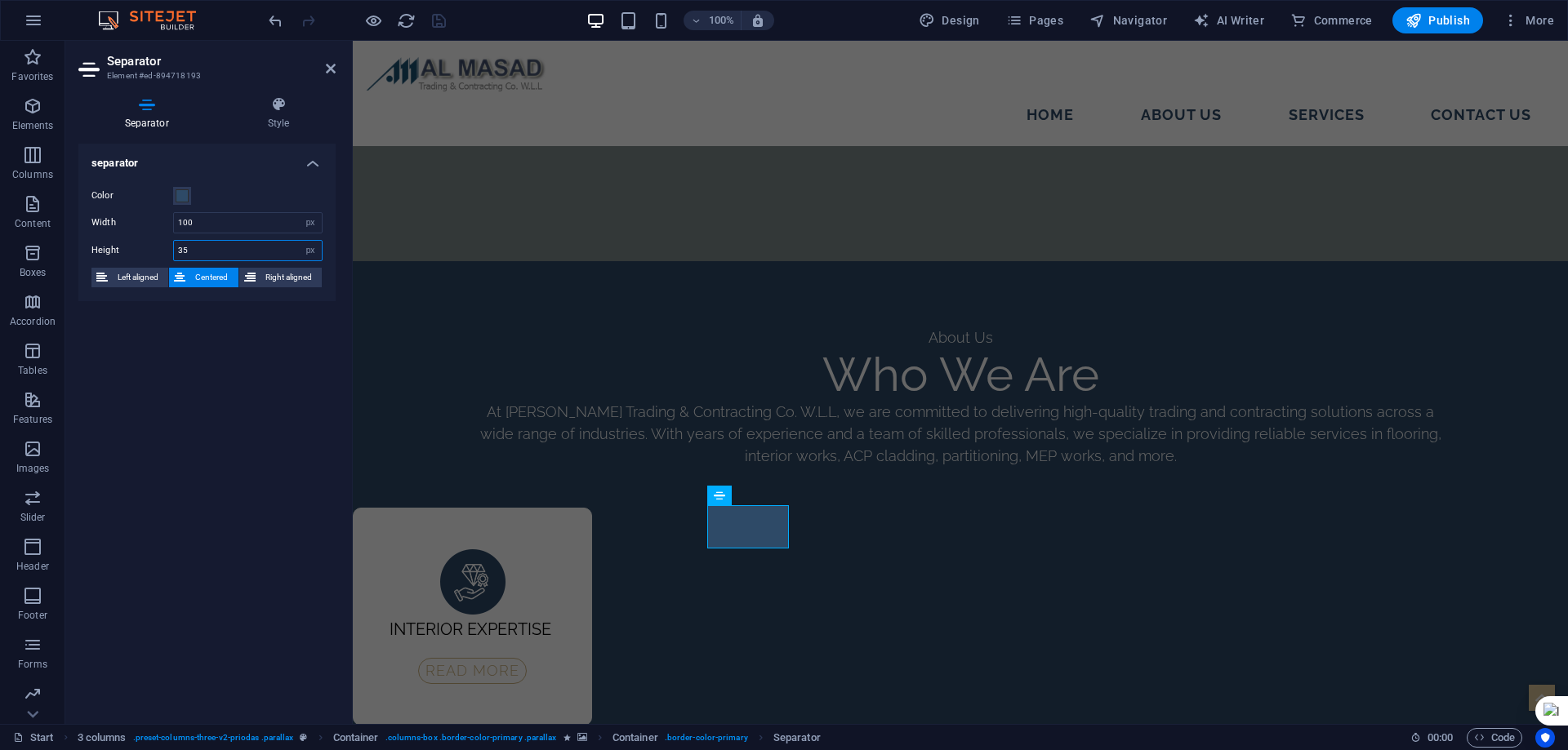
drag, startPoint x: 186, startPoint y: 252, endPoint x: 162, endPoint y: 258, distance: 24.7
click at [166, 261] on div "Height 35 px rem vh vw" at bounding box center [207, 250] width 231 height 21
type input "40"
click at [443, 21] on icon "save" at bounding box center [439, 21] width 19 height 19
select select "rem"
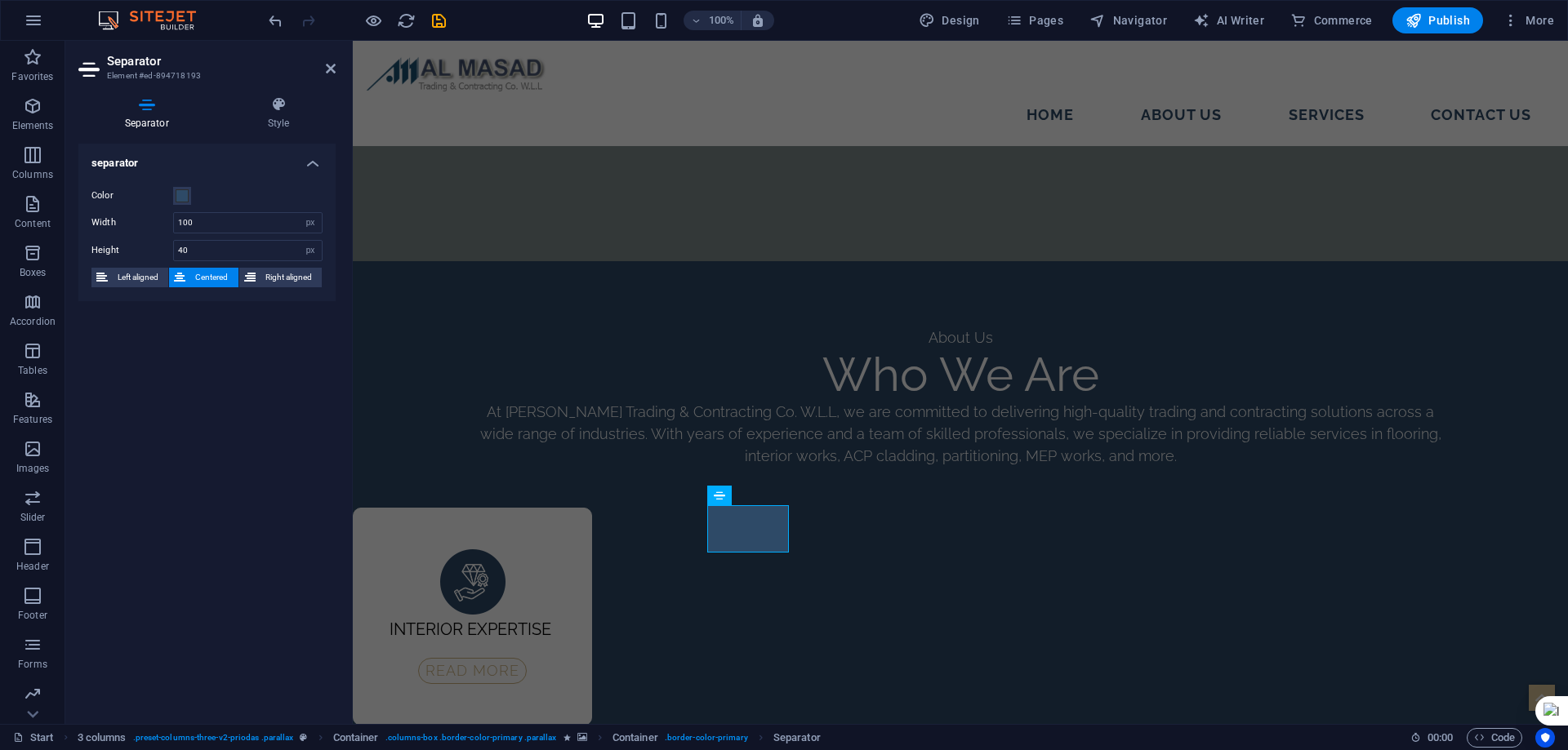
select select "rem"
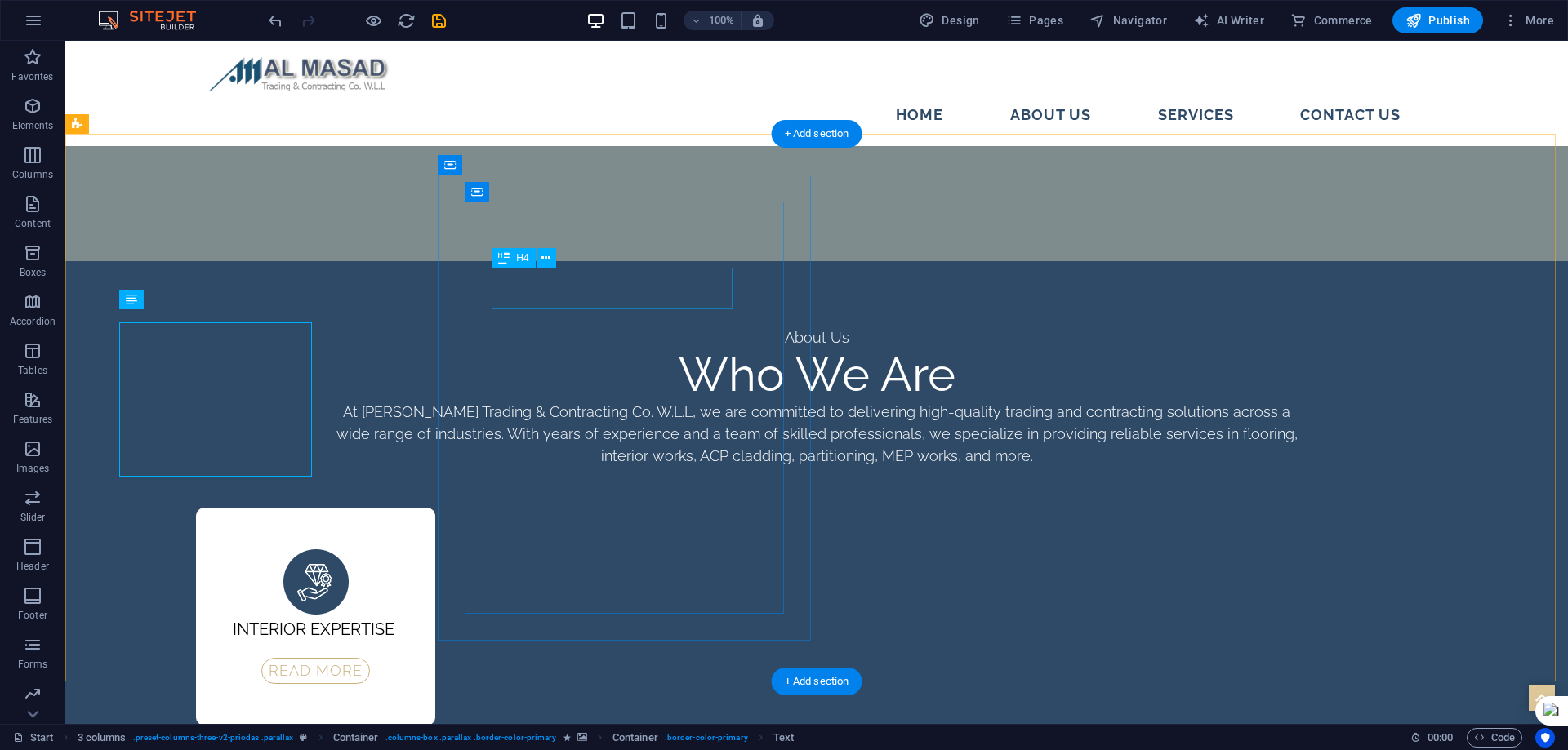
scroll to position [2507, 0]
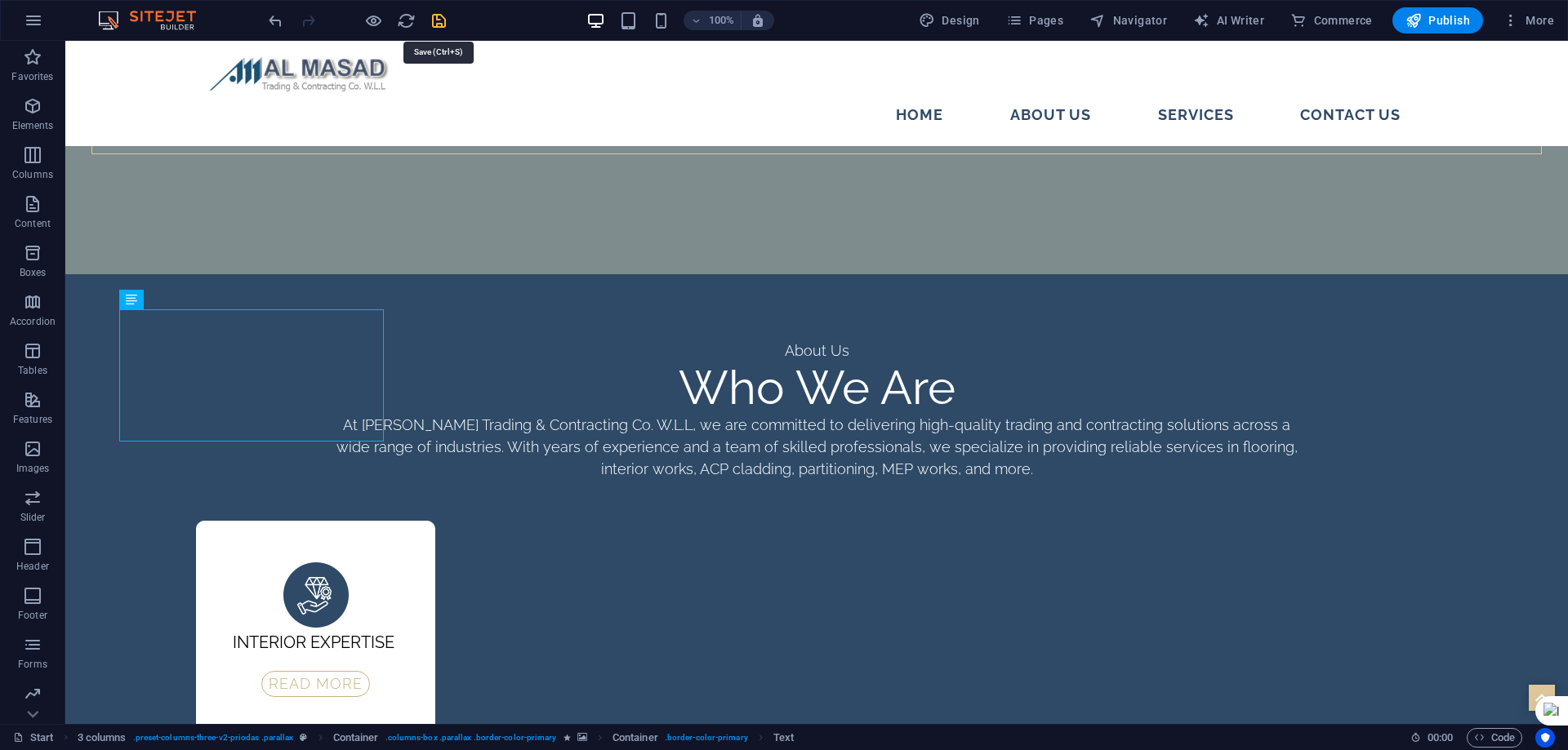
click at [432, 20] on icon "save" at bounding box center [439, 21] width 19 height 19
select select "rem"
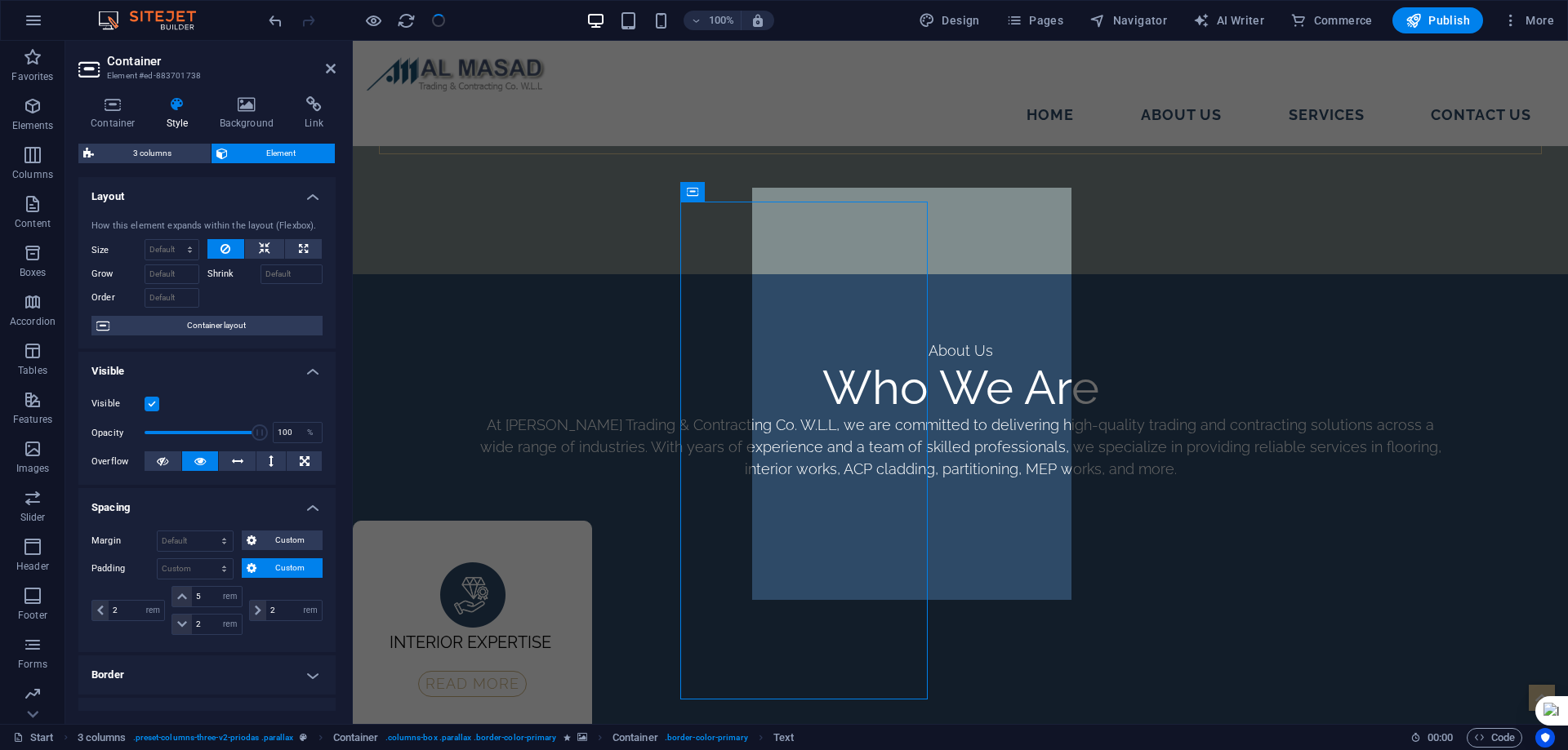
scroll to position [2521, 0]
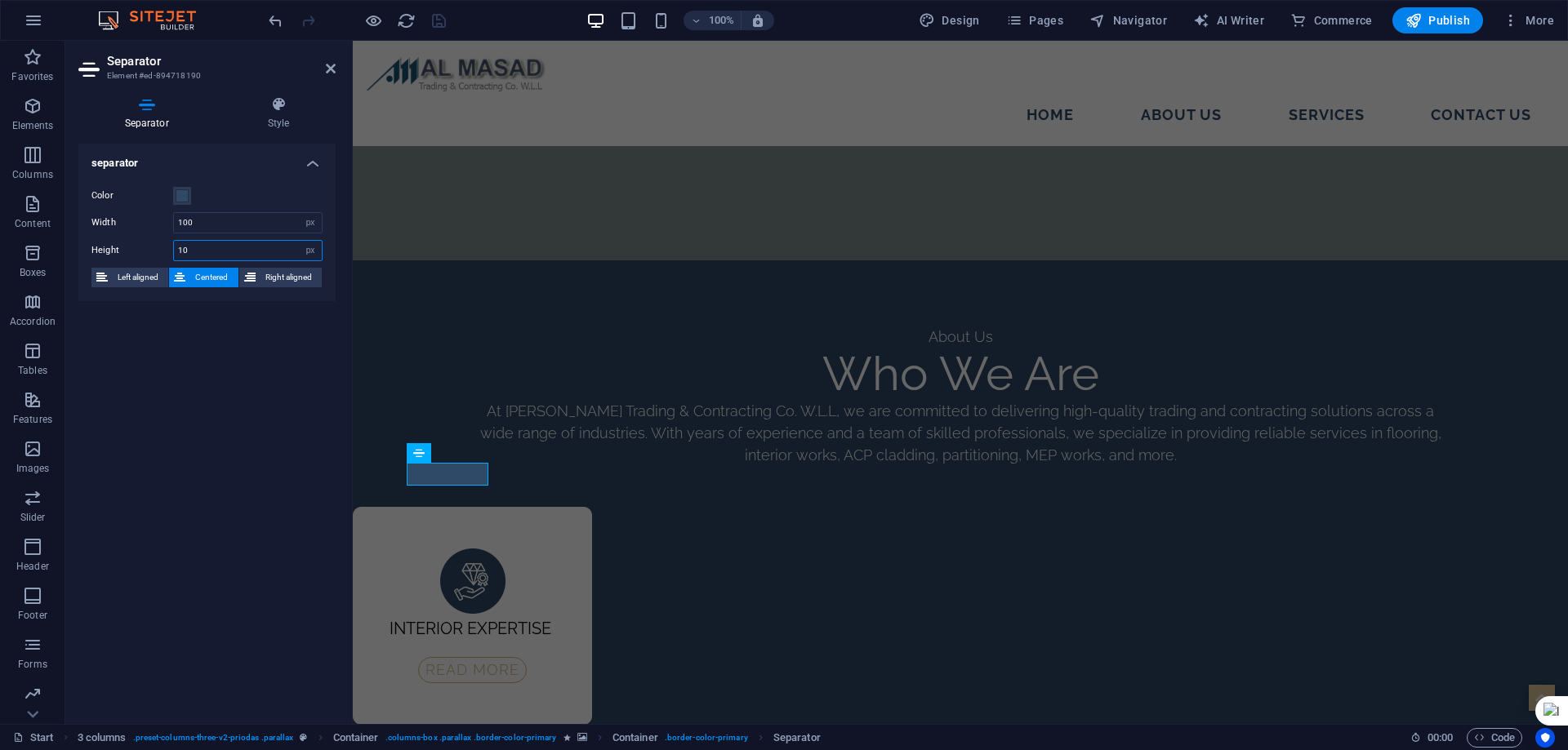
drag, startPoint x: 191, startPoint y: 252, endPoint x: 111, endPoint y: 266, distance: 81.2
click at [111, 266] on div "Color Width 100 px rem % vh vw Height 10 px rem vh vw Left aligned Centered Rig…" at bounding box center [207, 237] width 257 height 128
click at [437, 21] on icon "save" at bounding box center [439, 21] width 19 height 19
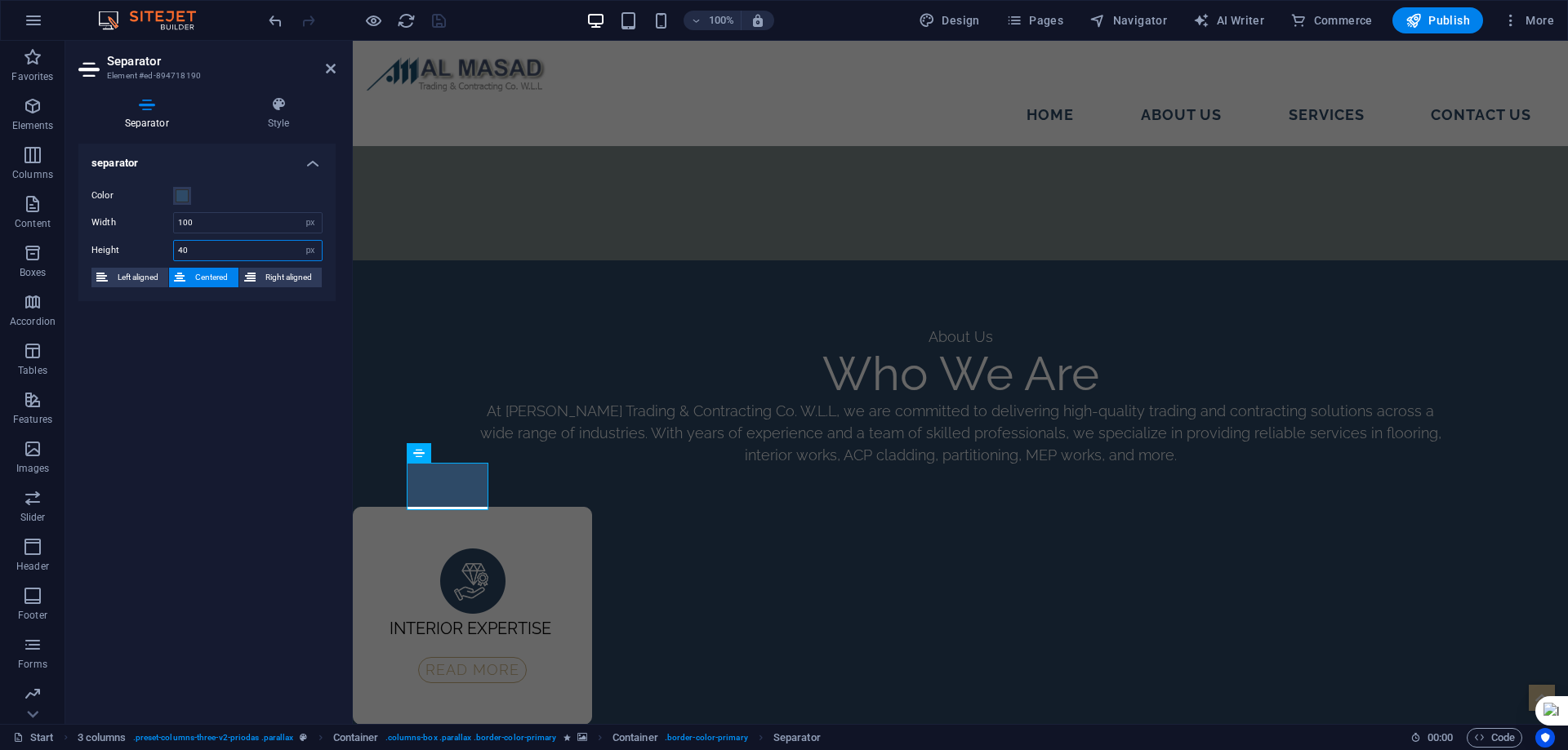
drag, startPoint x: 195, startPoint y: 254, endPoint x: 162, endPoint y: 256, distance: 33.1
click at [162, 256] on div "Height 40 px rem vh vw" at bounding box center [207, 250] width 231 height 21
click at [441, 16] on icon "save" at bounding box center [439, 21] width 19 height 19
